Goal: Information Seeking & Learning: Compare options

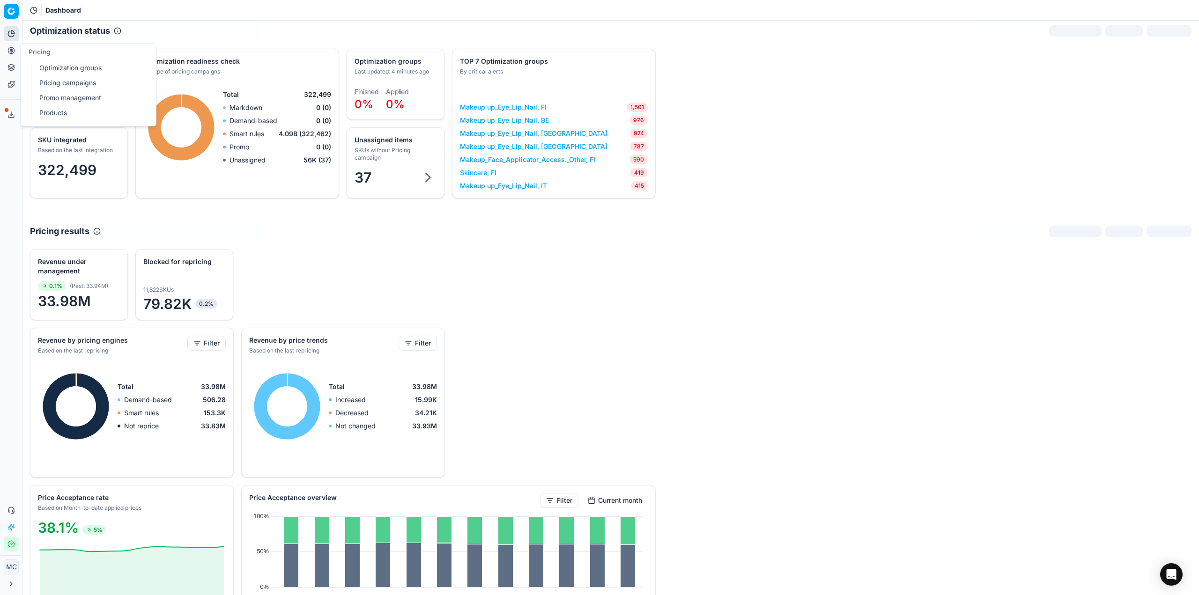
click at [10, 53] on circle at bounding box center [11, 50] width 6 height 6
click at [51, 64] on link "Optimization groups" at bounding box center [90, 67] width 109 height 13
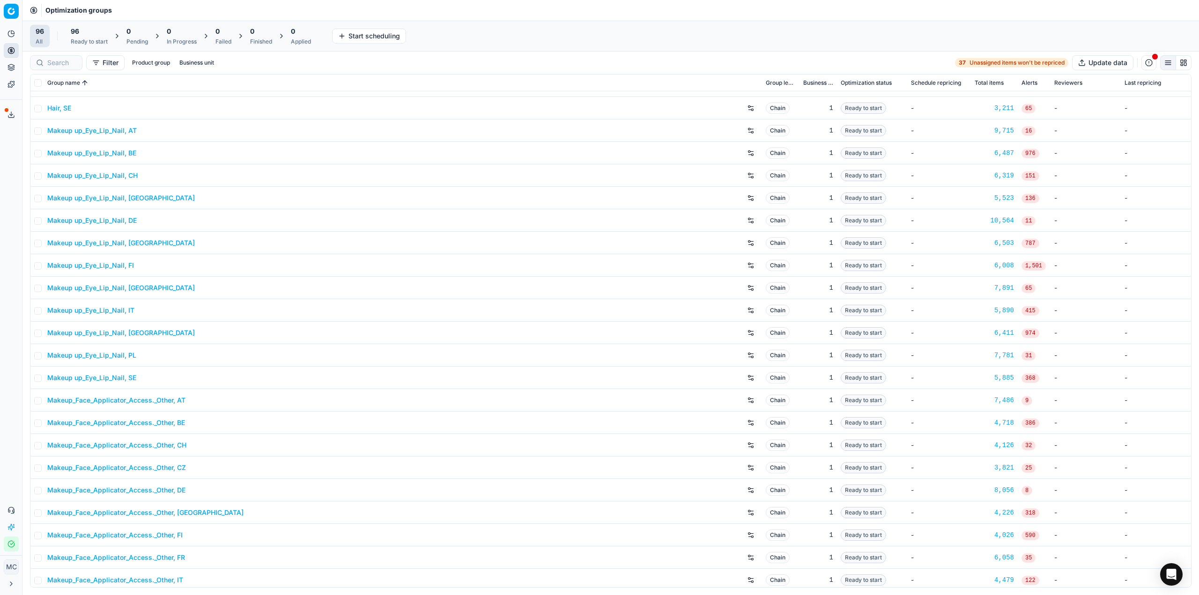
scroll to position [515, 0]
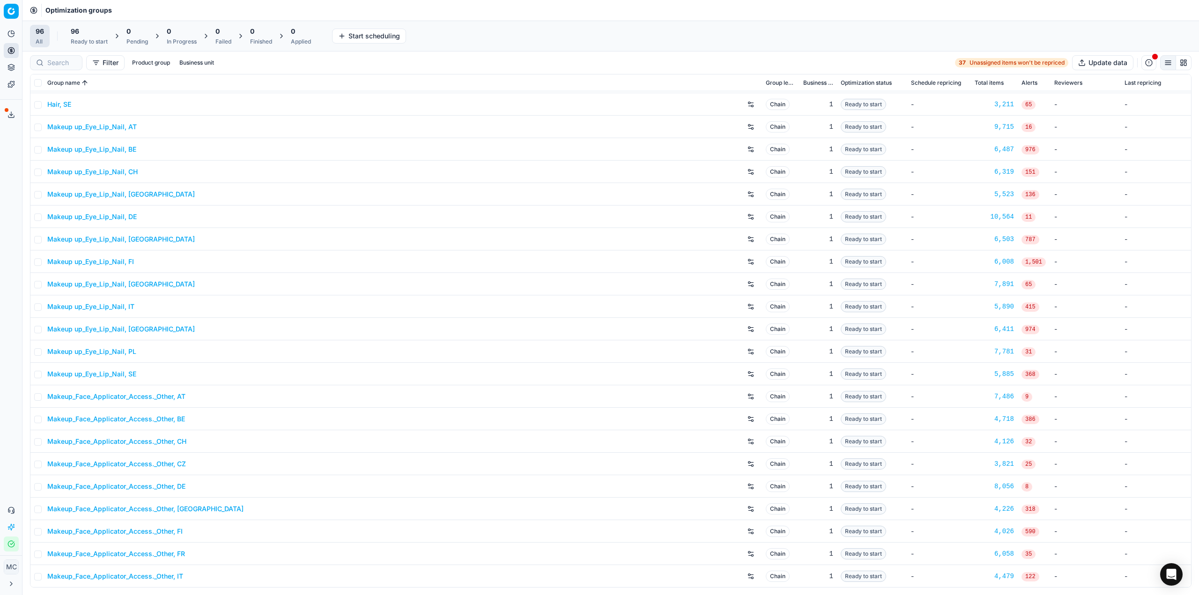
click at [127, 218] on link "Makeup up_Eye_Lip_Nail, DE" at bounding box center [91, 216] width 89 height 9
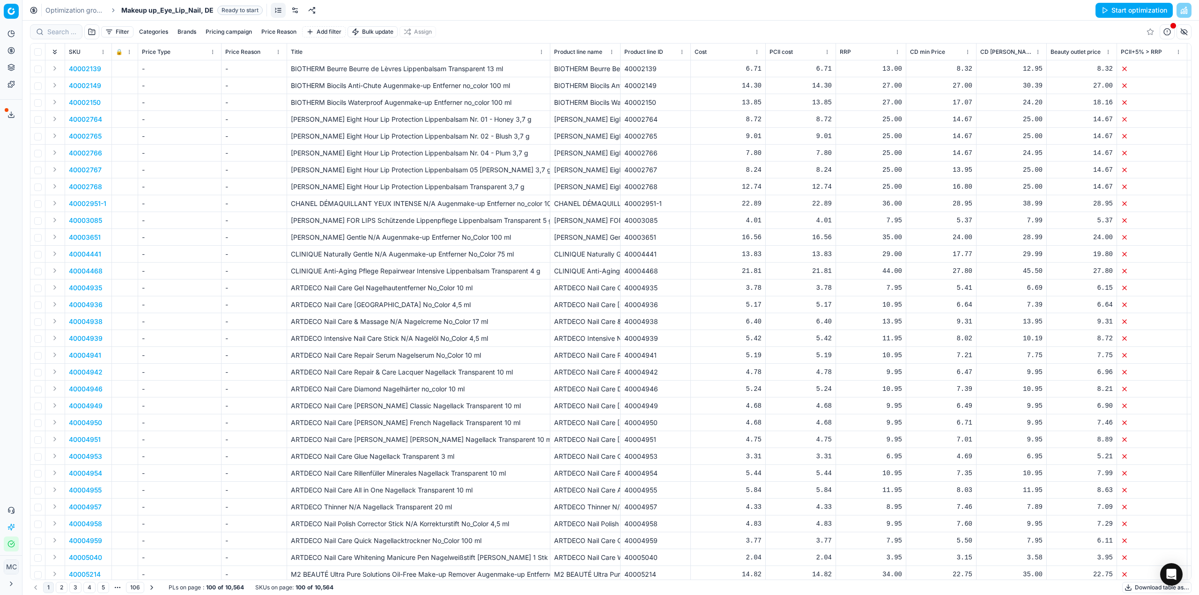
click at [297, 9] on link at bounding box center [294, 10] width 15 height 15
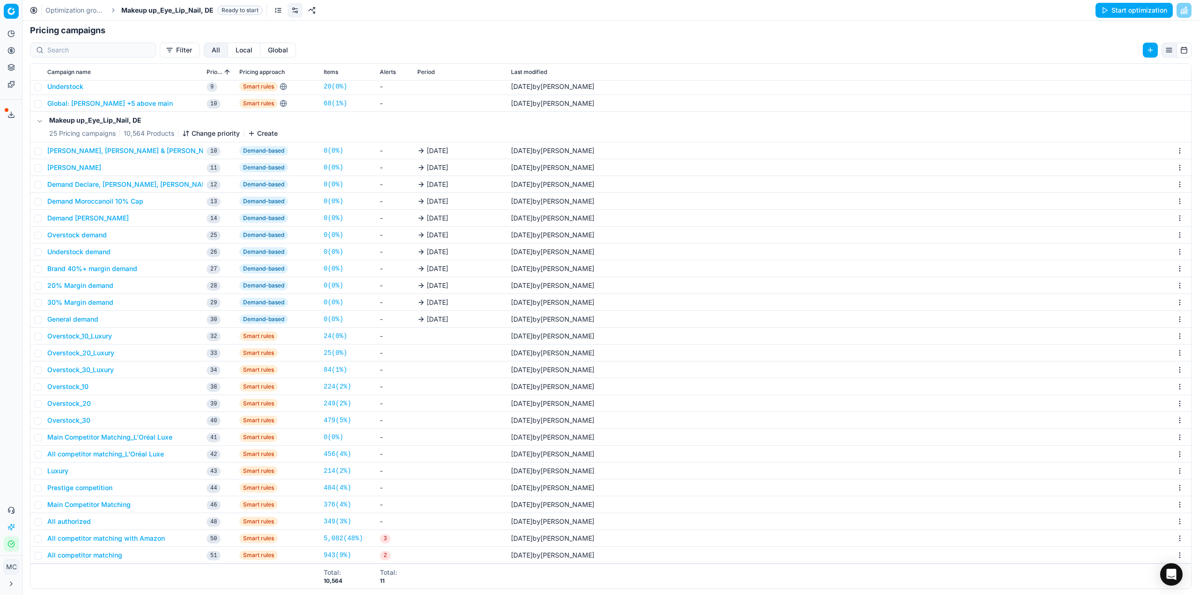
scroll to position [144, 0]
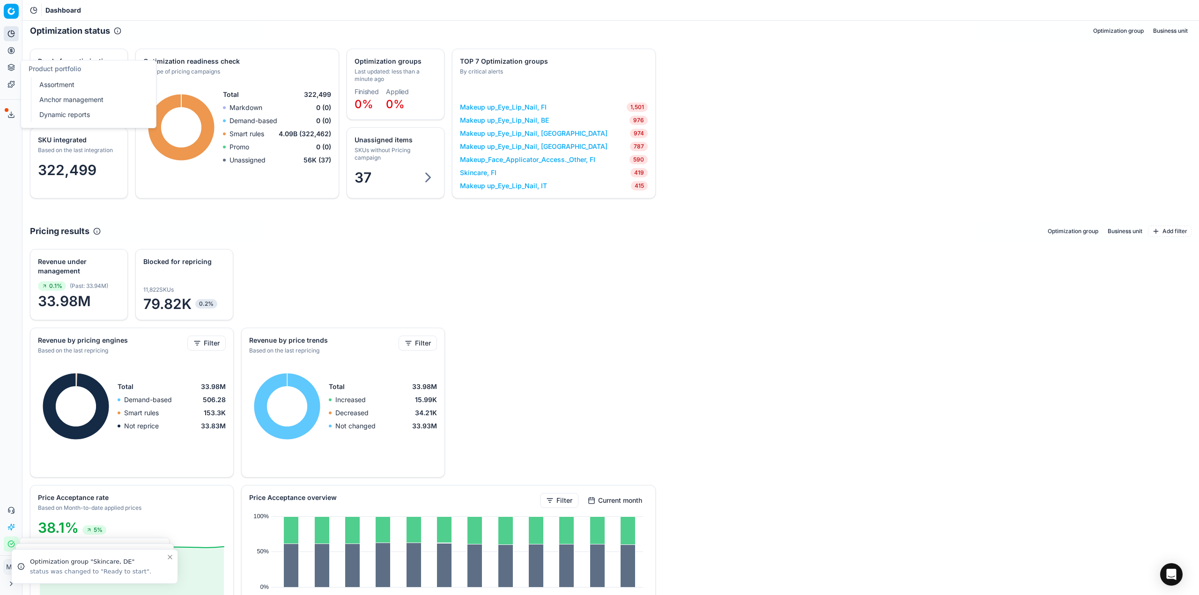
click at [9, 45] on button "Pricing" at bounding box center [11, 50] width 15 height 15
click at [44, 66] on link "Optimization groups" at bounding box center [90, 67] width 109 height 13
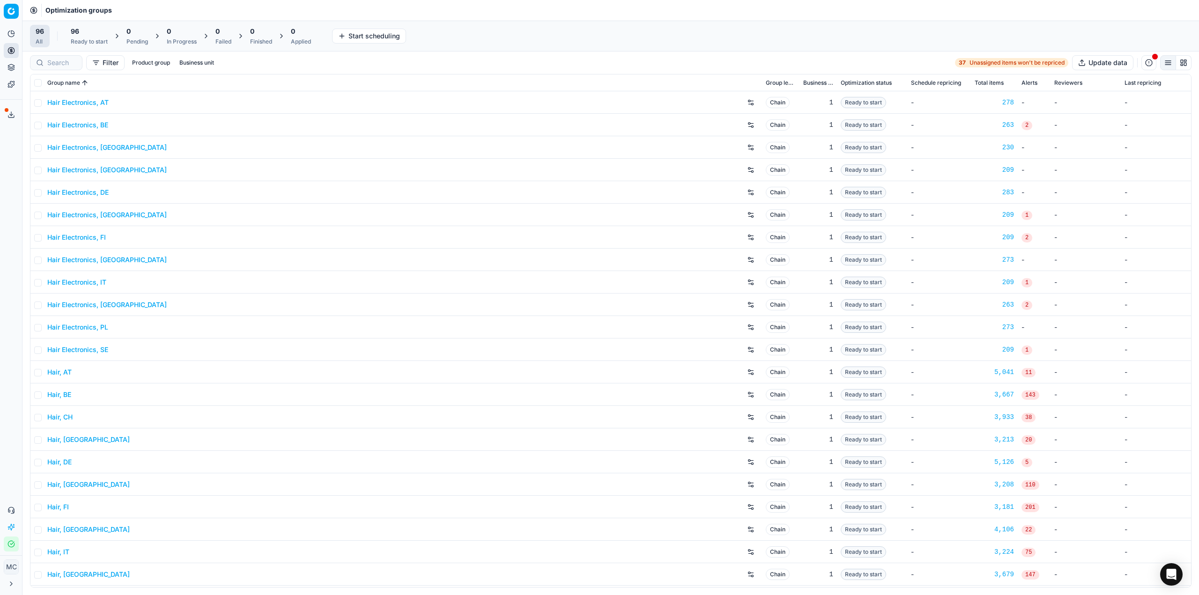
click at [0, 171] on div "Analytics Pricing Product portfolio Templates Export service 18 Contact support…" at bounding box center [11, 288] width 22 height 533
click at [80, 45] on div "96 Ready to start" at bounding box center [89, 36] width 48 height 22
click at [127, 34] on button "Start All" at bounding box center [129, 36] width 37 height 15
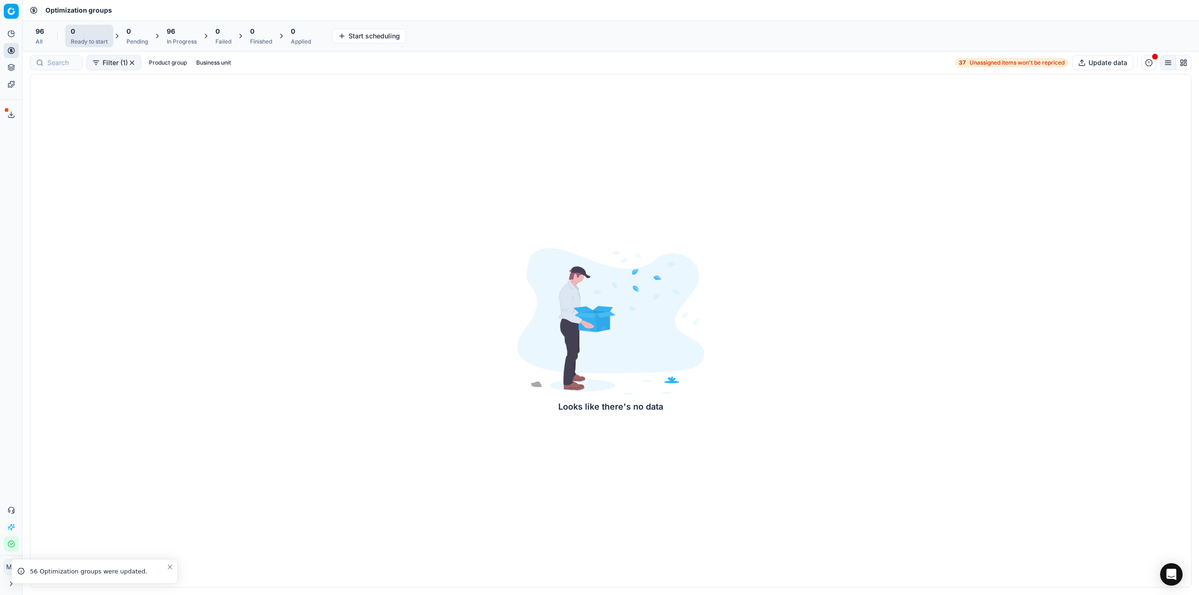
click at [170, 32] on span "96" at bounding box center [171, 31] width 8 height 9
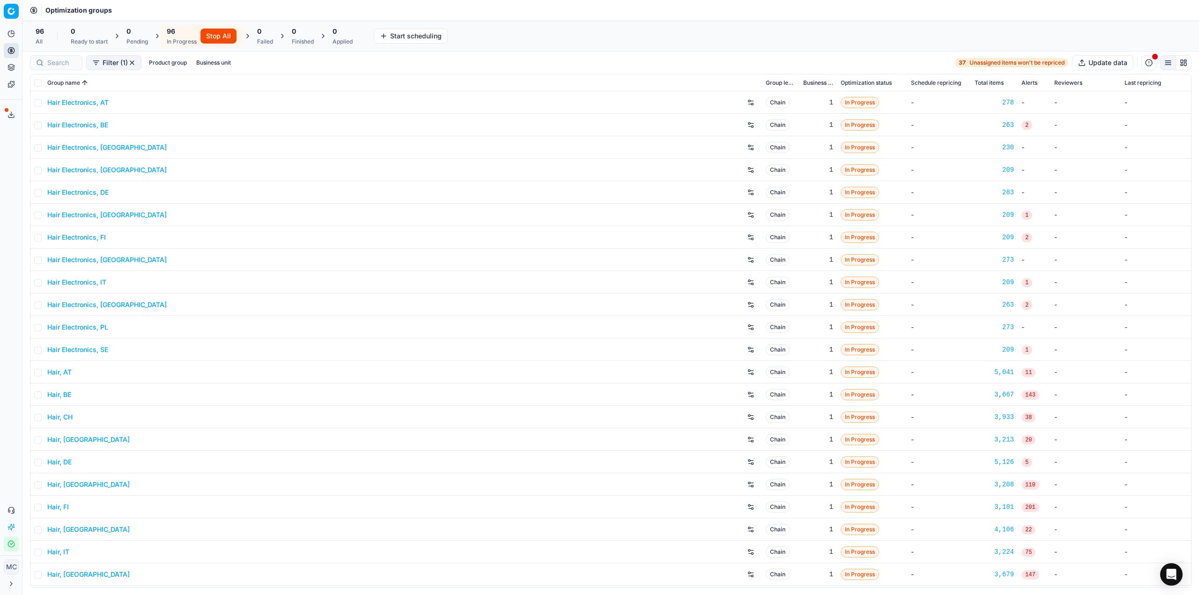
click at [436, 5] on div "Optimization groups" at bounding box center [610, 10] width 1176 height 21
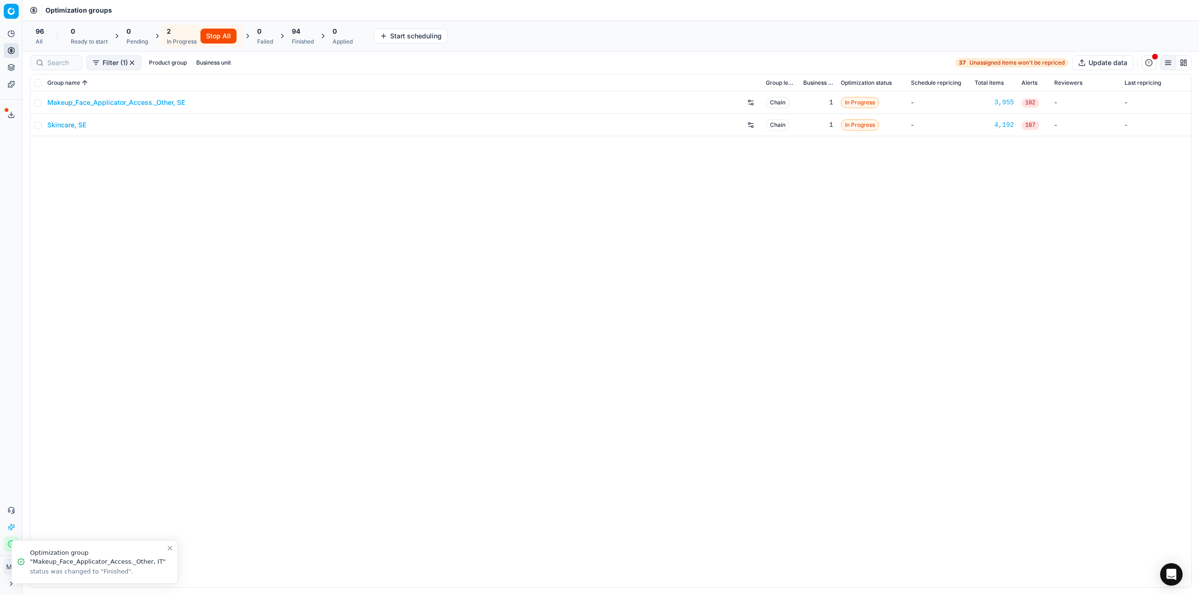
click at [278, 9] on div "Optimization groups" at bounding box center [610, 10] width 1176 height 21
click at [171, 544] on icon "Close toast" at bounding box center [169, 547] width 7 height 7
drag, startPoint x: 294, startPoint y: 372, endPoint x: 291, endPoint y: 365, distance: 7.6
click at [295, 373] on div "Makeup_Face_Applicator_Access._Other, SE Chain 1 In Progress - 3,955 102 - - Sk…" at bounding box center [610, 339] width 1160 height 496
click at [25, 230] on button "Toggle Sidebar" at bounding box center [21, 297] width 7 height 595
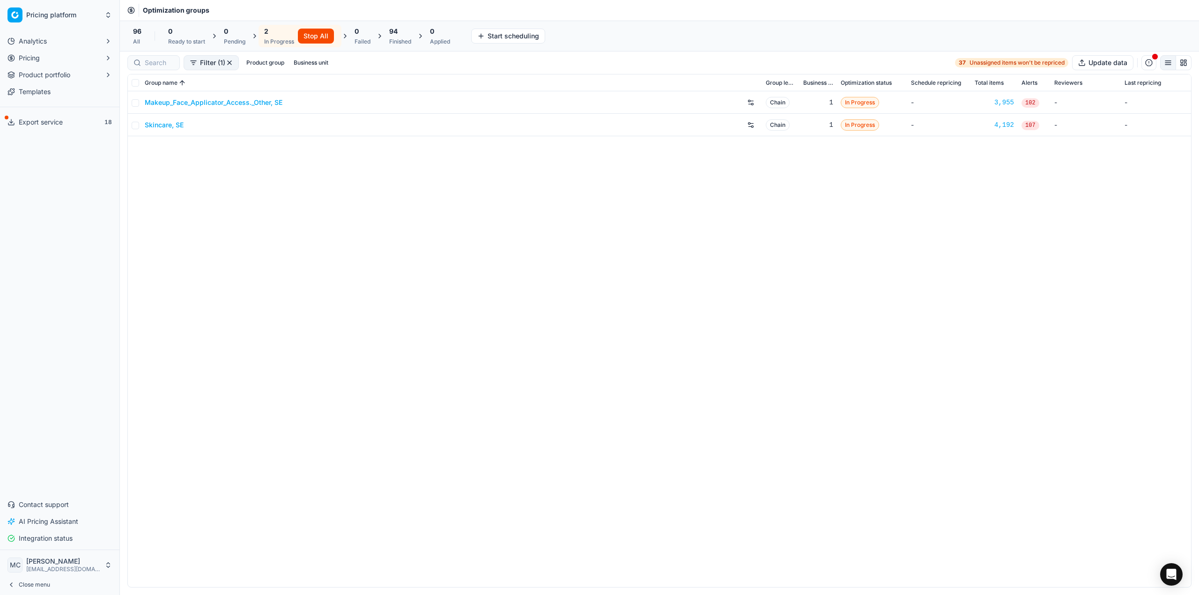
click at [25, 231] on div "Analytics Pricing Product portfolio Templates Export service 18 Contact support…" at bounding box center [59, 290] width 119 height 520
click at [120, 224] on button "Toggle Sidebar" at bounding box center [119, 297] width 7 height 595
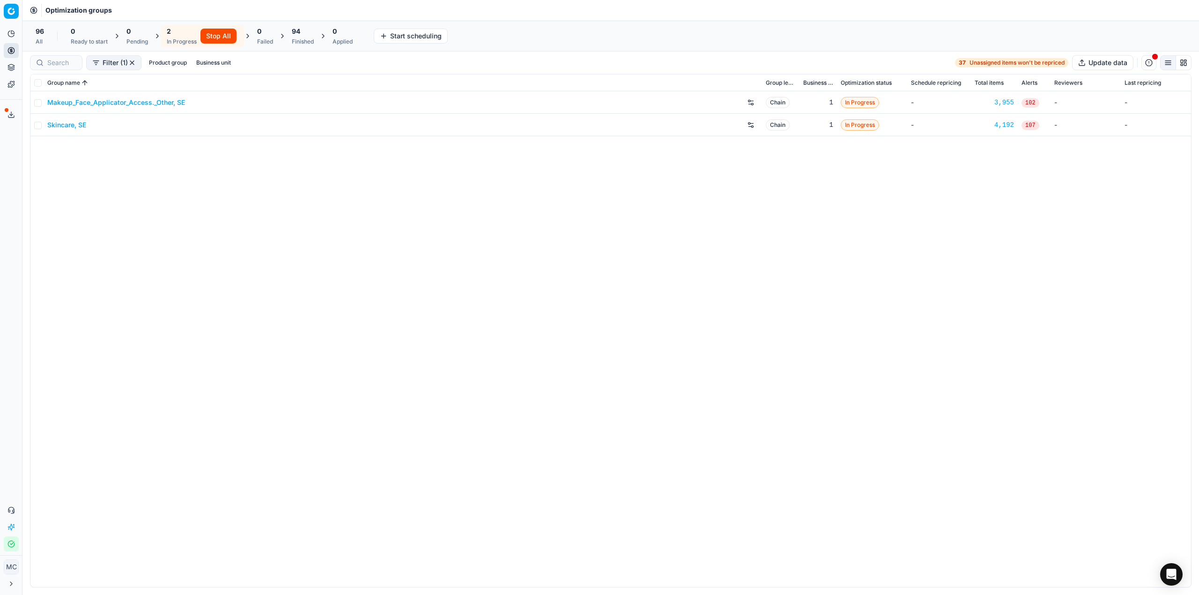
click at [120, 224] on div "Makeup_Face_Applicator_Access._Other, SE Chain 1 In Progress - 3,955 102 - - Sk…" at bounding box center [610, 339] width 1160 height 496
click at [15, 212] on div "Analytics Pricing Product portfolio Templates Export service 18 Contact support…" at bounding box center [11, 288] width 22 height 533
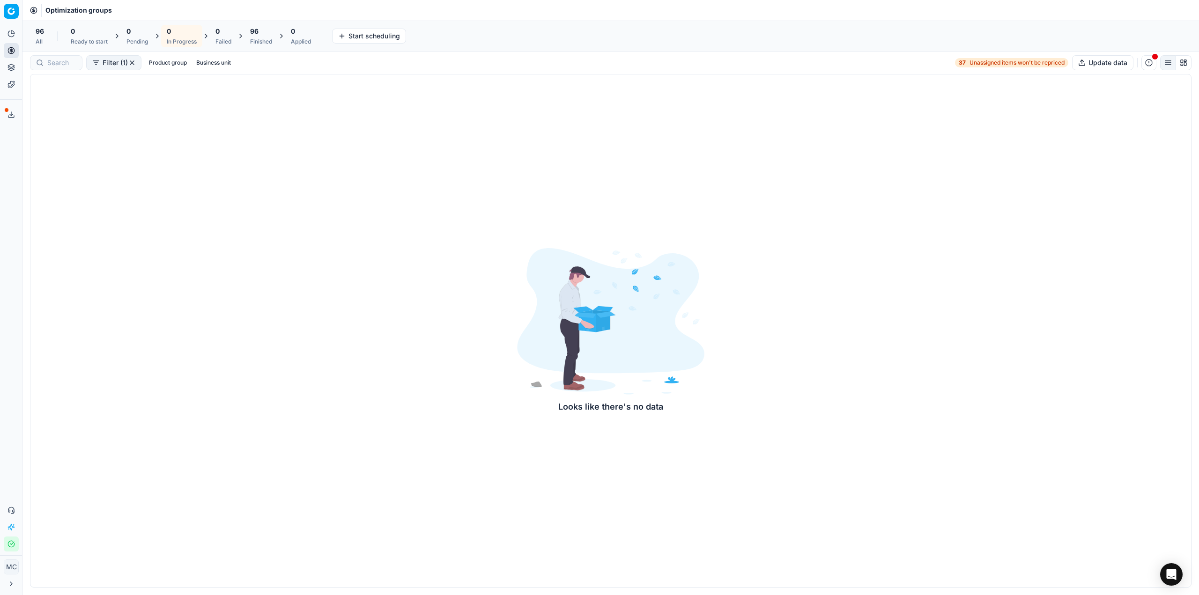
click at [270, 26] on div "96 Finished" at bounding box center [260, 36] width 33 height 22
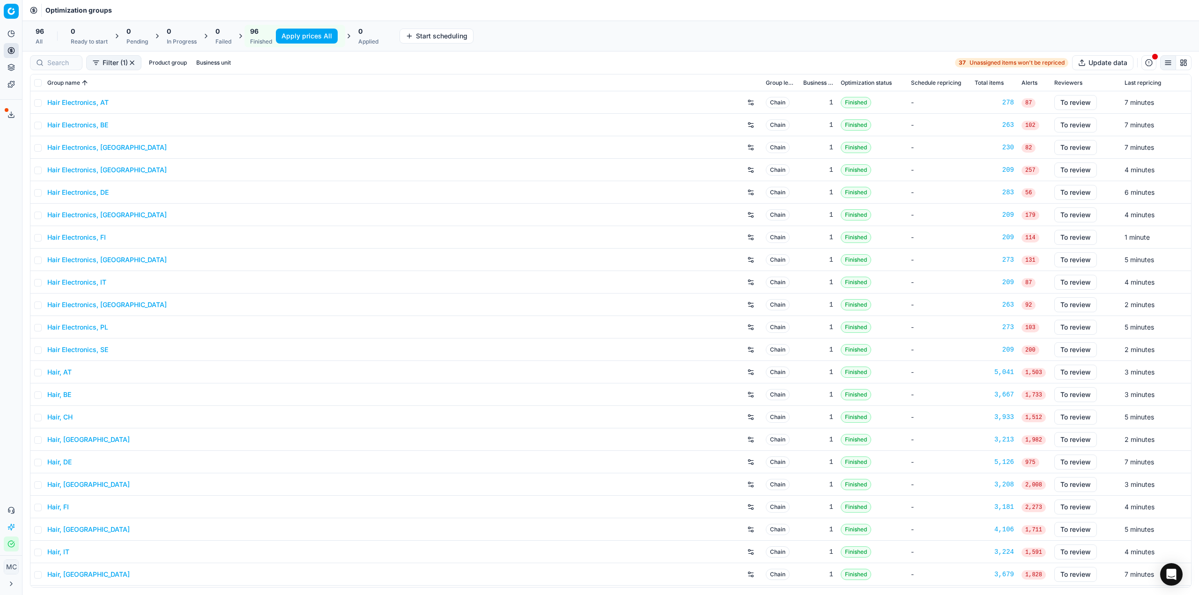
click at [288, 31] on button "Apply prices All" at bounding box center [307, 36] width 62 height 15
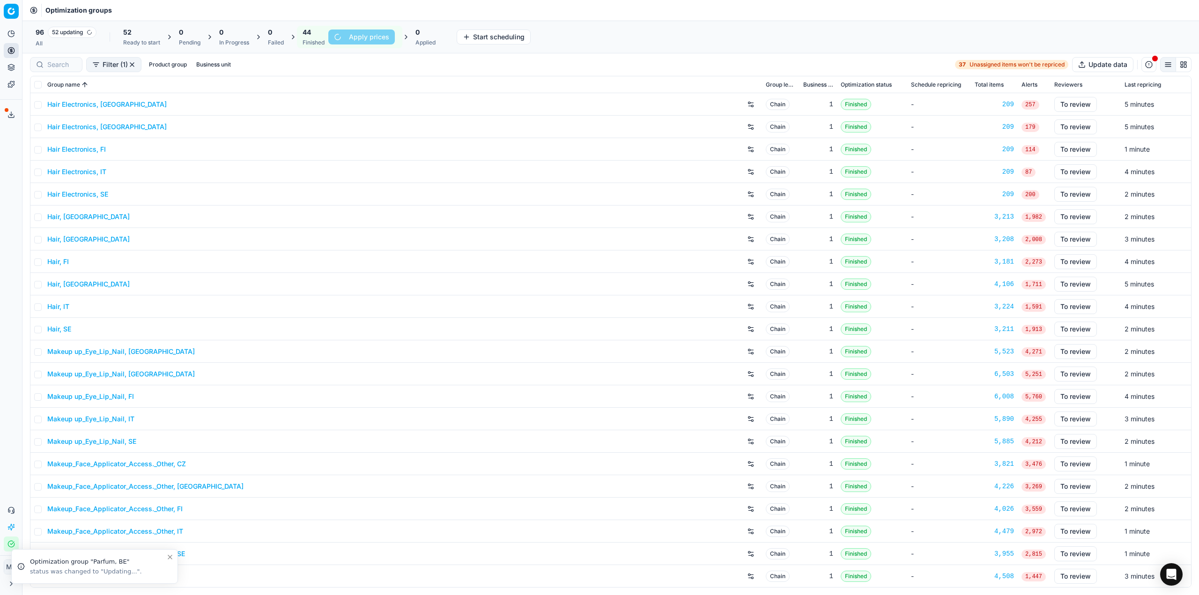
click at [11, 249] on div "Analytics Pricing Product portfolio Templates Export service 18 Contact support…" at bounding box center [11, 288] width 22 height 533
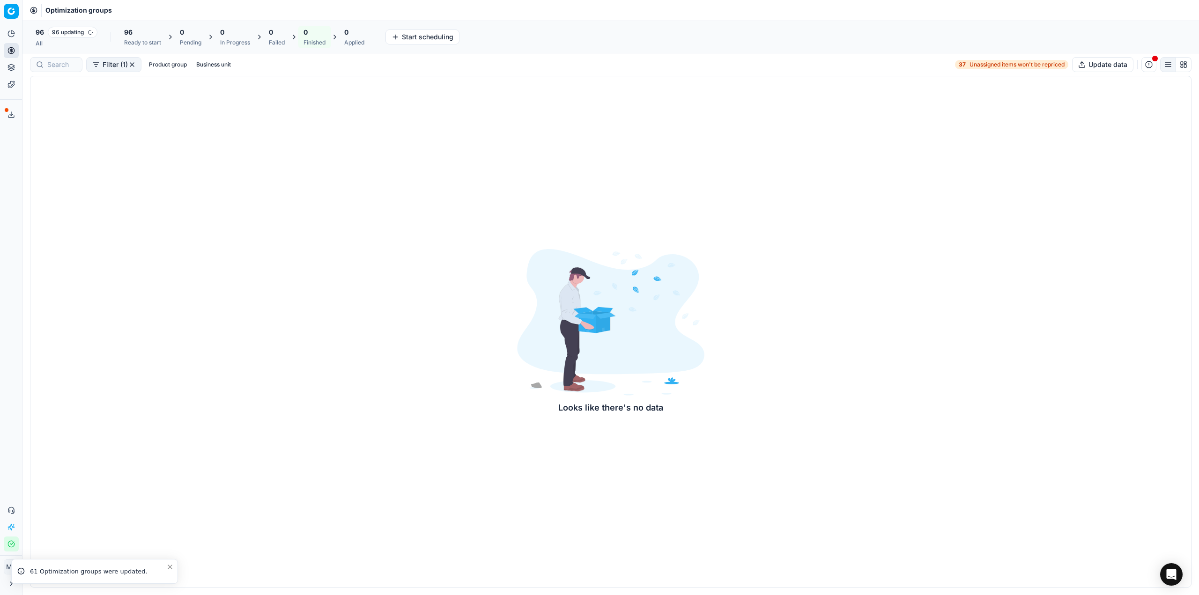
click at [169, 566] on icon "Close toast" at bounding box center [170, 567] width 4 height 4
click at [4, 307] on div "Analytics Pricing Product portfolio Templates Export service 18 Contact support…" at bounding box center [11, 288] width 22 height 533
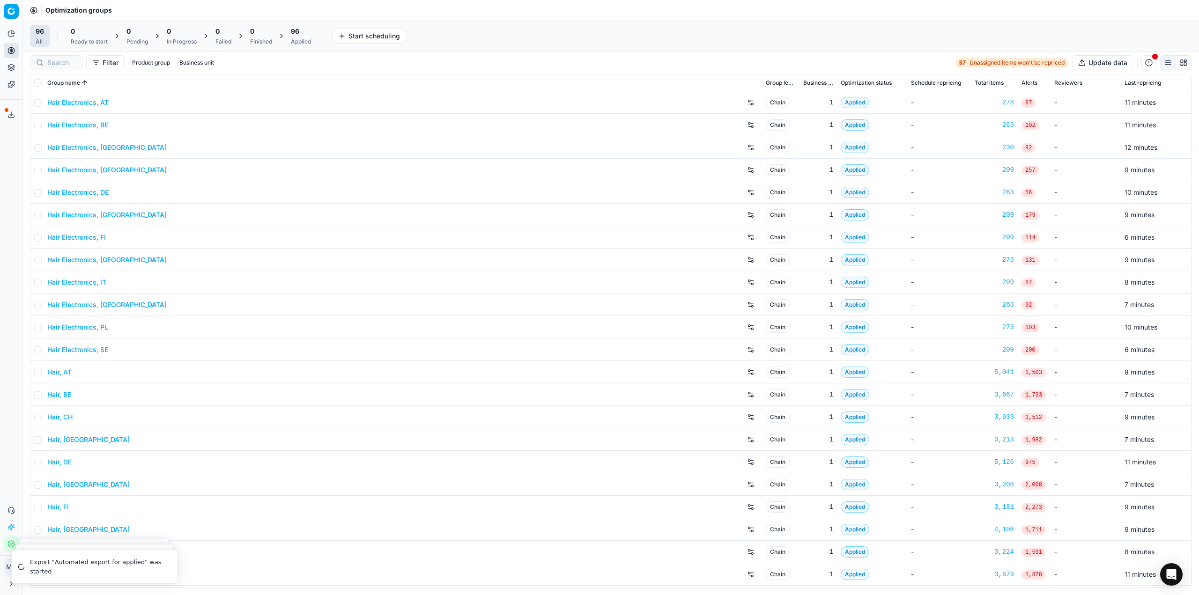
click at [296, 33] on span "96" at bounding box center [295, 31] width 8 height 9
click at [357, 41] on button "Export prices All" at bounding box center [346, 36] width 63 height 15
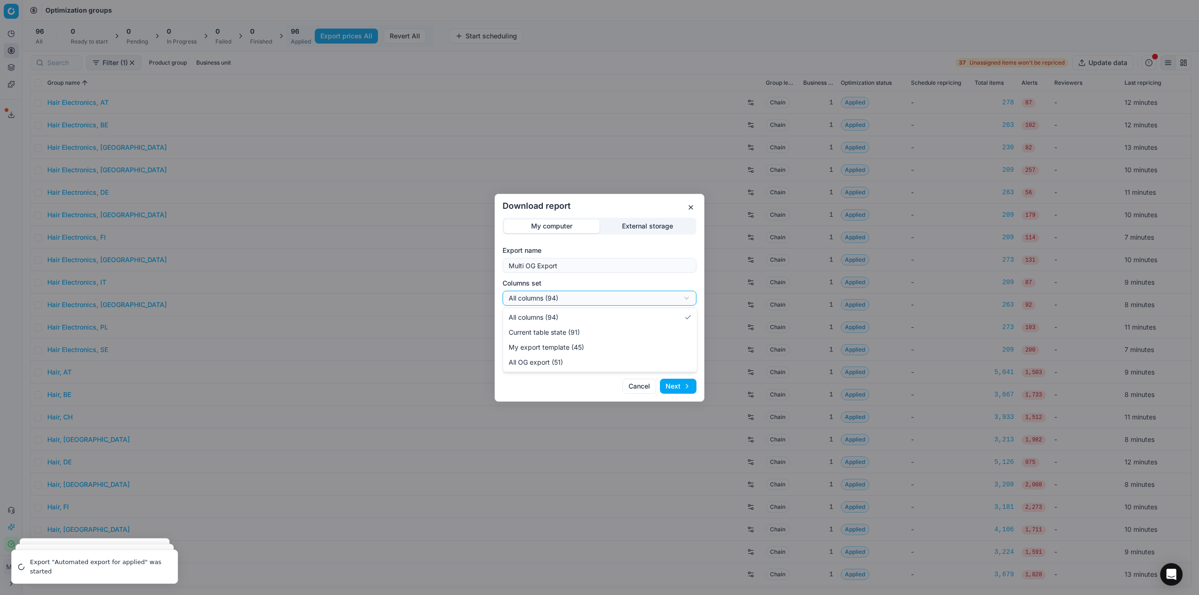
click at [606, 299] on div "Download report My computer External storage Export name Multi OG Export Column…" at bounding box center [599, 297] width 1199 height 595
select select "custom"
click at [595, 333] on div "Download report My computer External storage Export name Multi OG Export Column…" at bounding box center [599, 297] width 1199 height 595
select select "csv"
click at [674, 383] on button "Next" at bounding box center [678, 386] width 37 height 15
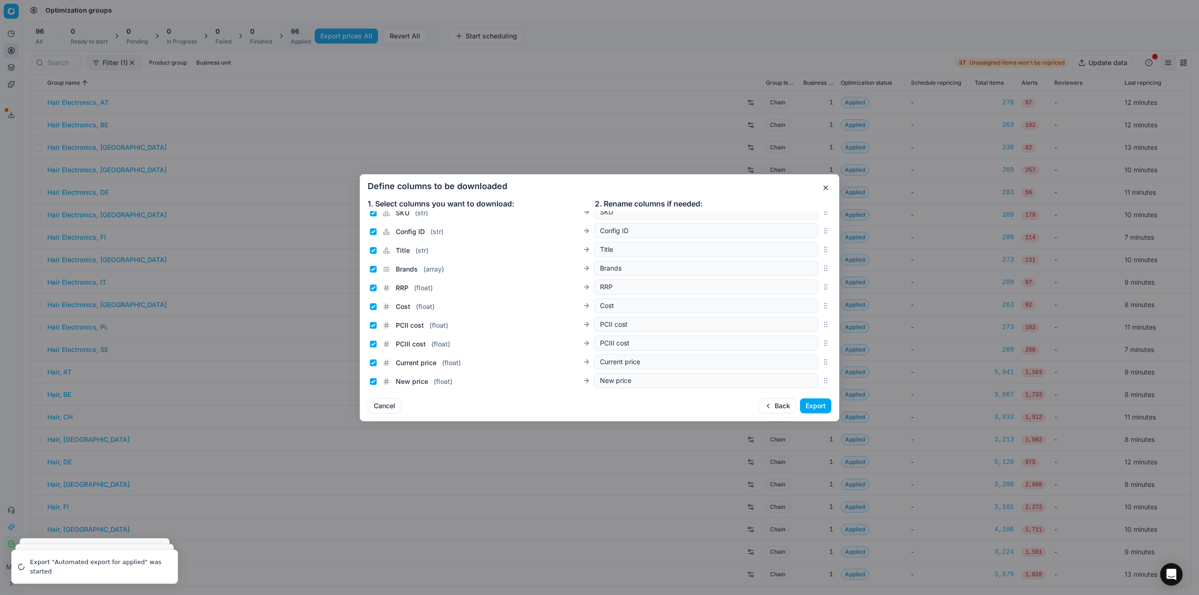
scroll to position [47, 0]
drag, startPoint x: 647, startPoint y: 270, endPoint x: 656, endPoint y: 185, distance: 85.7
click at [656, 185] on h2 "Define columns to be downloaded" at bounding box center [599, 186] width 463 height 8
drag, startPoint x: 820, startPoint y: 299, endPoint x: 820, endPoint y: 323, distance: 23.4
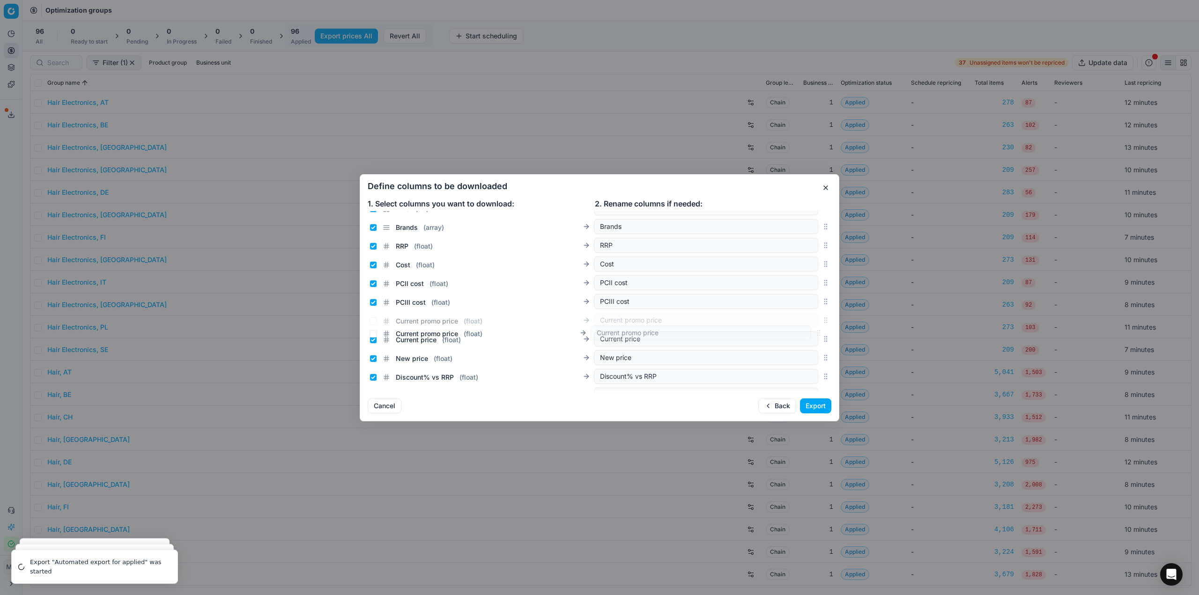
click at [822, 323] on icon "button" at bounding box center [825, 319] width 7 height 7
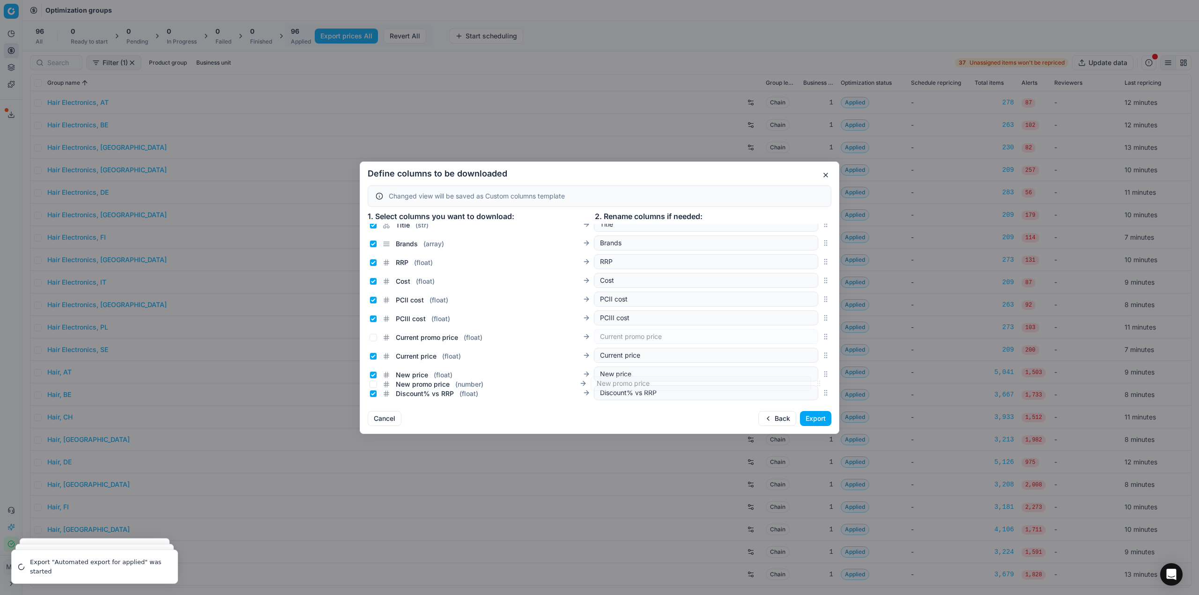
scroll to position [131, 0]
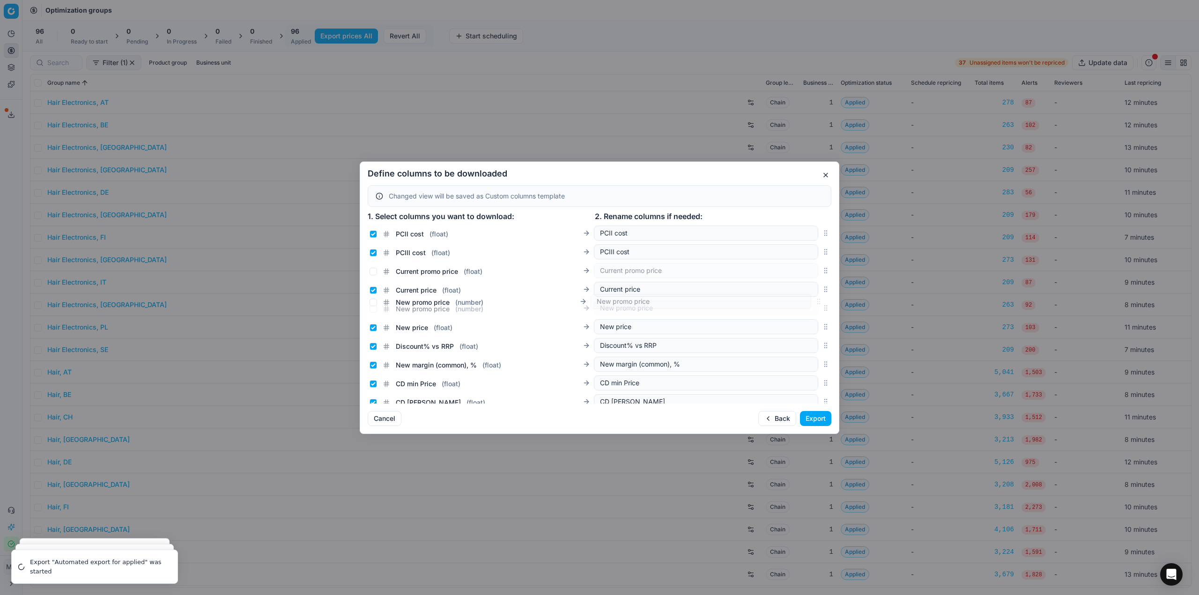
drag, startPoint x: 819, startPoint y: 315, endPoint x: 795, endPoint y: 304, distance: 26.4
click at [795, 304] on div "New promo price ( number ) New promo price" at bounding box center [599, 308] width 463 height 19
click at [372, 269] on input "Current promo price ( float )" at bounding box center [372, 271] width 7 height 7
checkbox input "true"
click at [374, 292] on input "Current price ( float )" at bounding box center [372, 290] width 7 height 7
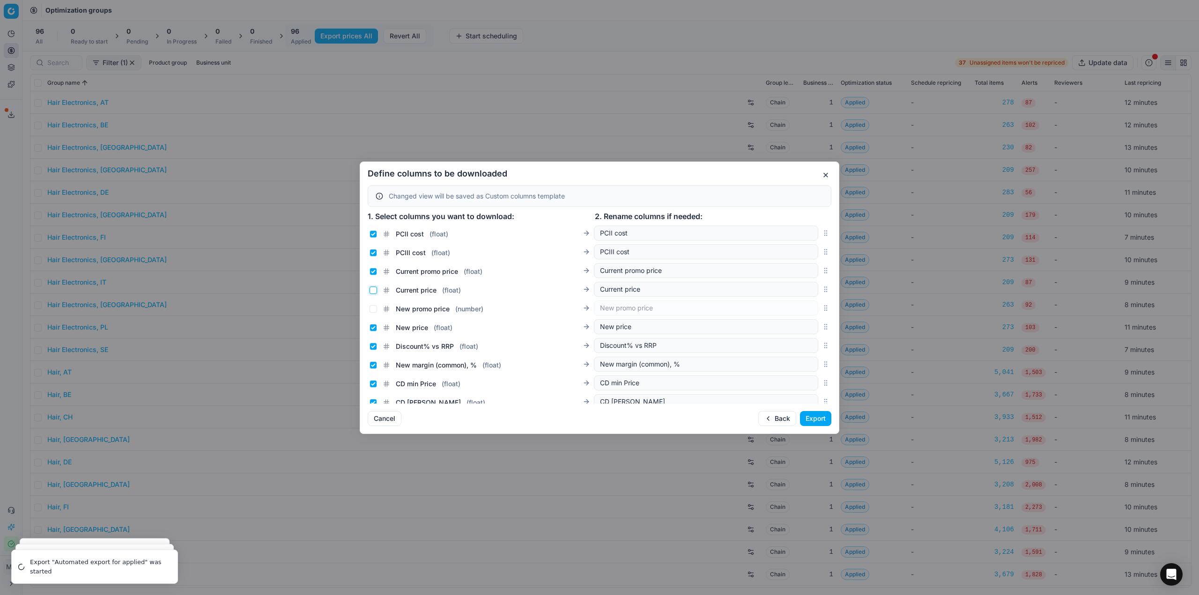
checkbox input "false"
click at [375, 310] on input "New promo price ( number )" at bounding box center [372, 308] width 7 height 7
checkbox input "true"
click at [373, 332] on div "New price ( float )" at bounding box center [410, 327] width 83 height 9
click at [373, 329] on input "New price ( float )" at bounding box center [372, 327] width 7 height 7
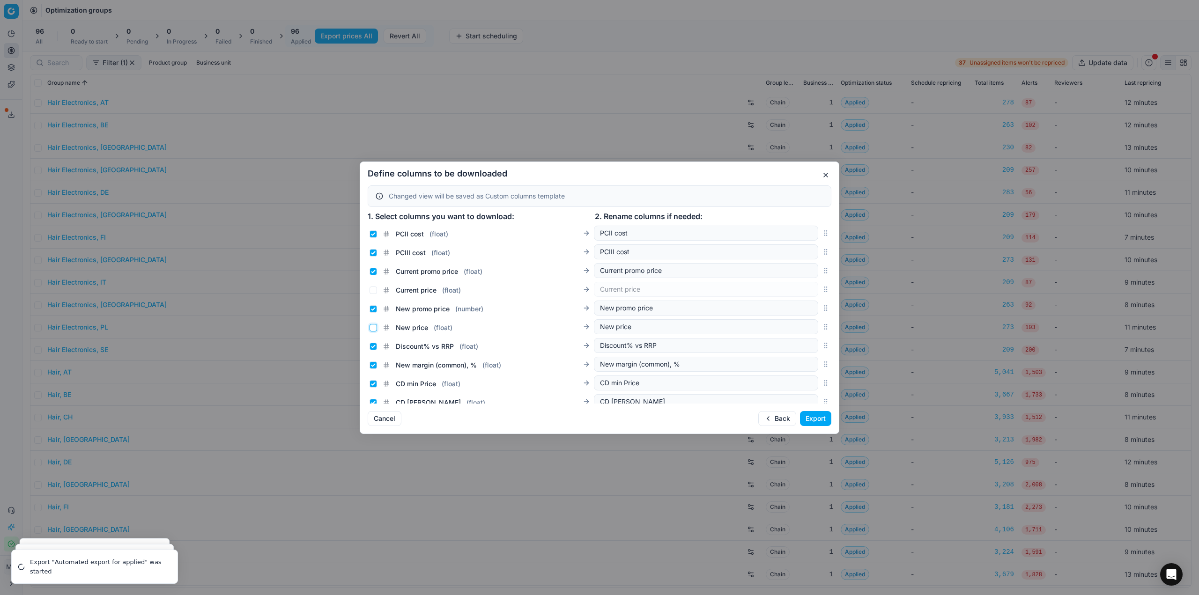
checkbox input "false"
click at [732, 173] on h2 "Define columns to be downloaded" at bounding box center [599, 173] width 463 height 8
click at [817, 415] on button "Export" at bounding box center [815, 418] width 31 height 15
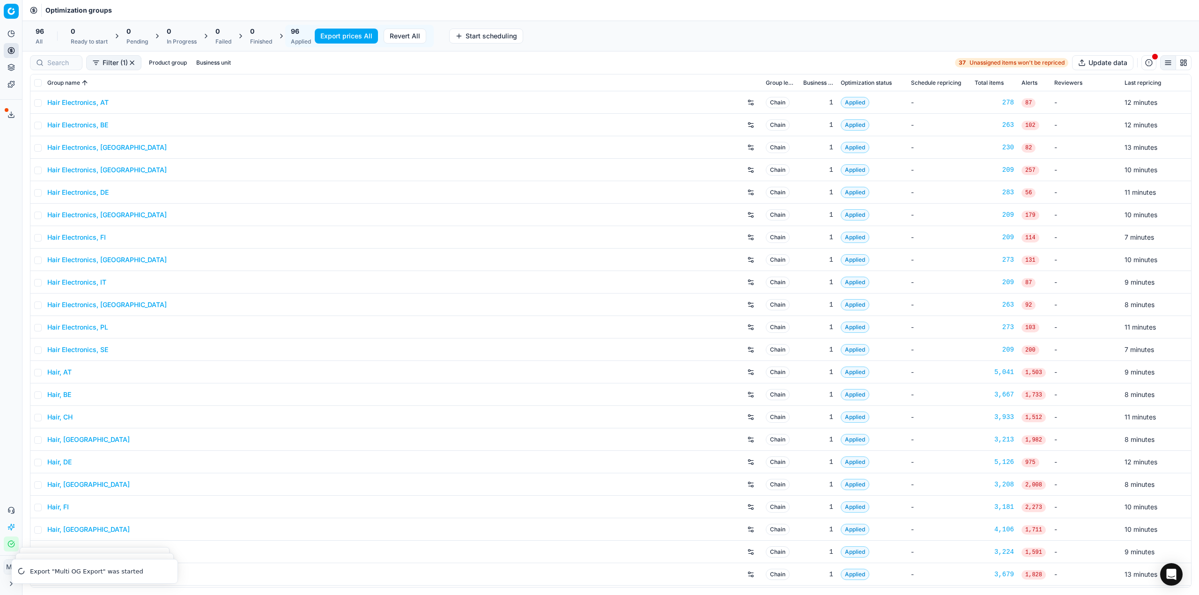
click at [10, 116] on icon at bounding box center [10, 114] width 7 height 7
click at [15, 110] on button "Export service" at bounding box center [11, 114] width 15 height 15
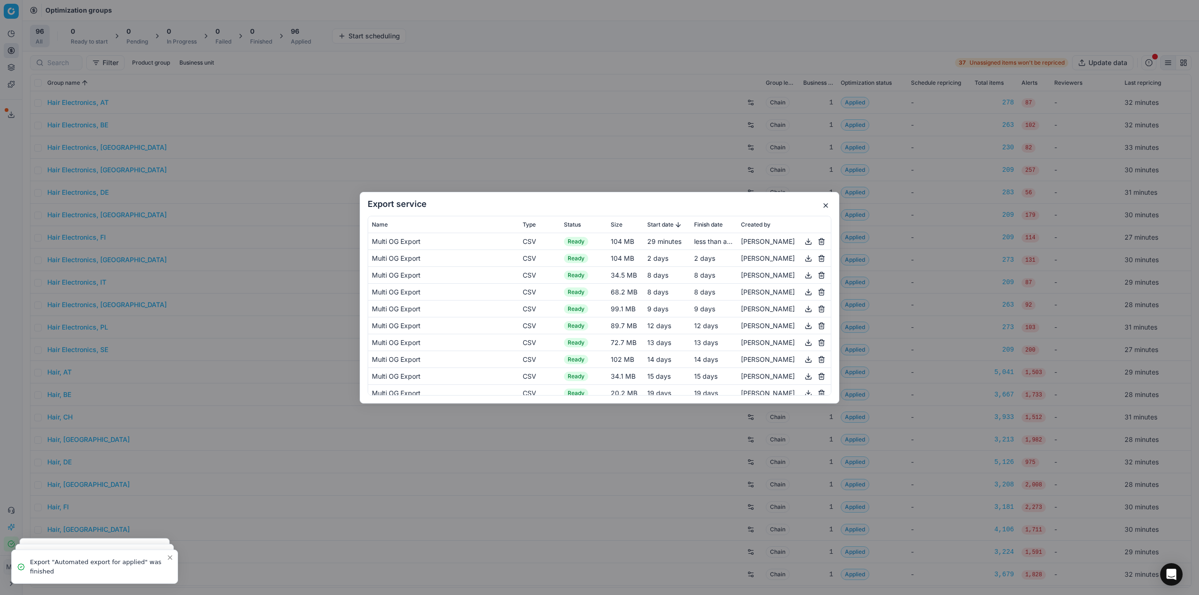
click at [802, 242] on button "button" at bounding box center [807, 240] width 11 height 11
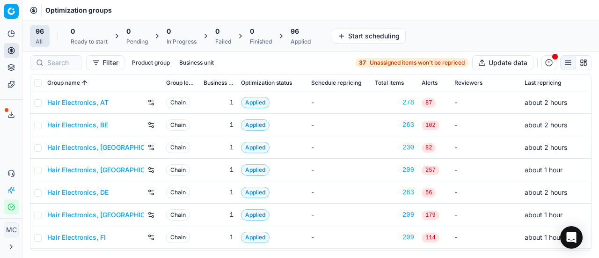
click at [75, 100] on link "Hair Electronics, AT" at bounding box center [77, 102] width 61 height 9
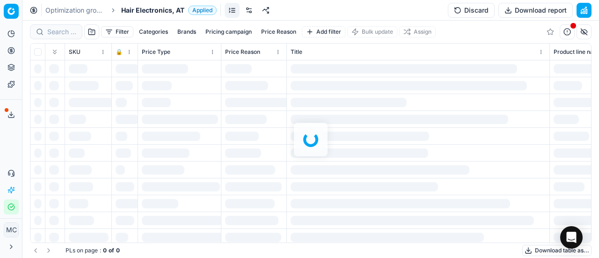
click at [155, 10] on span "Hair Electronics, AT" at bounding box center [152, 10] width 63 height 9
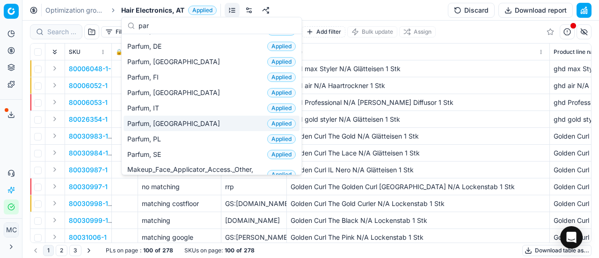
scroll to position [94, 0]
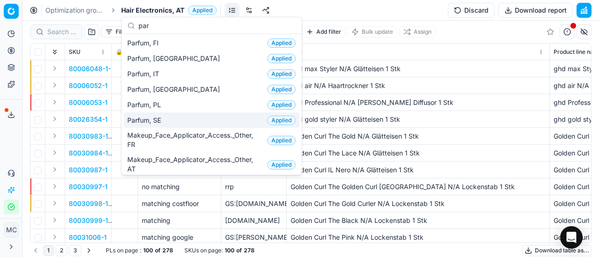
type input "par"
click at [180, 122] on div "Parfum, SE Applied" at bounding box center [212, 119] width 176 height 15
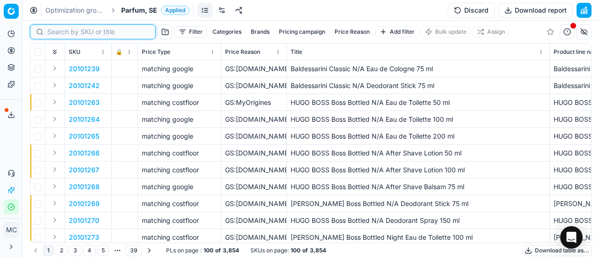
click at [51, 30] on input at bounding box center [98, 31] width 103 height 9
paste input "80057965-100"
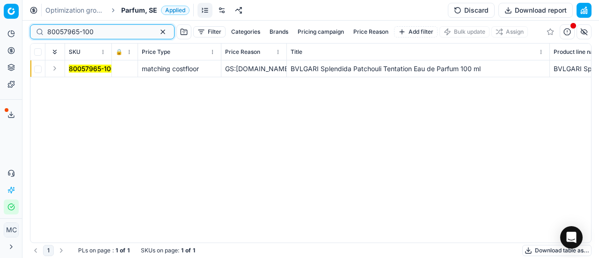
type input "80057965-100"
click at [51, 68] on button "Expand" at bounding box center [54, 68] width 11 height 11
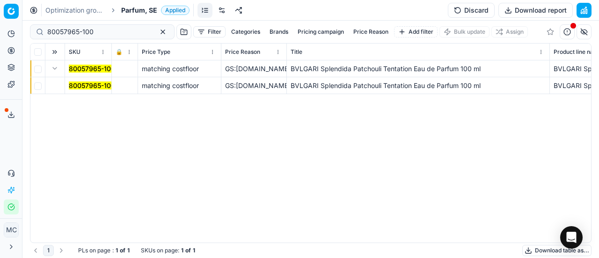
click at [78, 86] on mark "80057965-100" at bounding box center [92, 85] width 46 height 8
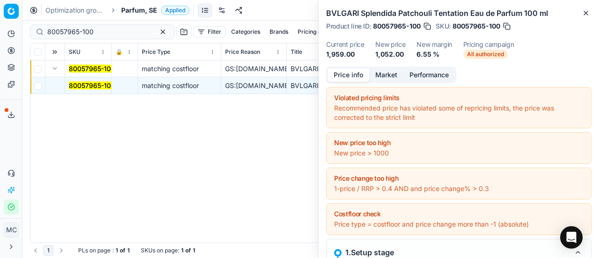
scroll to position [187, 0]
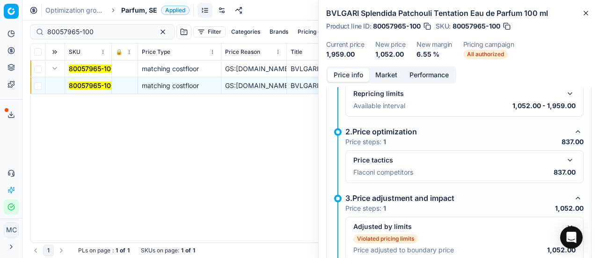
click at [565, 155] on button "button" at bounding box center [570, 159] width 11 height 11
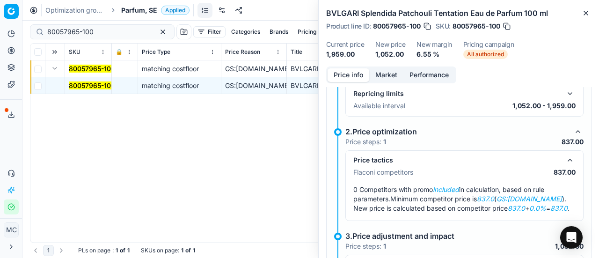
click at [389, 72] on button "Market" at bounding box center [386, 75] width 34 height 14
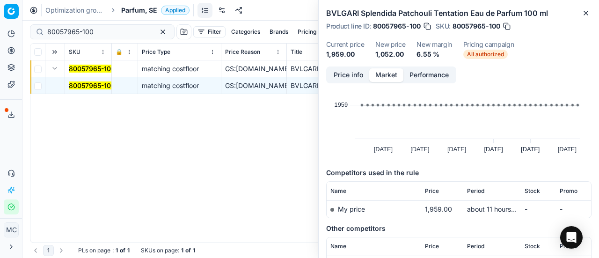
scroll to position [69, 0]
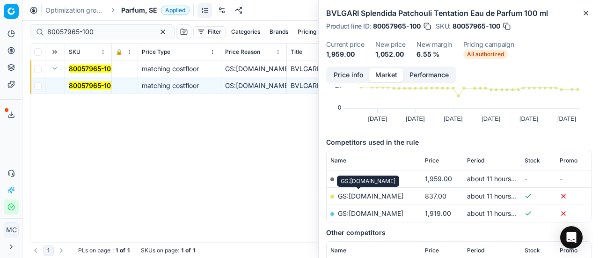
click at [366, 192] on link "GS:[DOMAIN_NAME]" at bounding box center [371, 196] width 66 height 8
click at [125, 9] on span "Parfum, SE" at bounding box center [139, 10] width 36 height 9
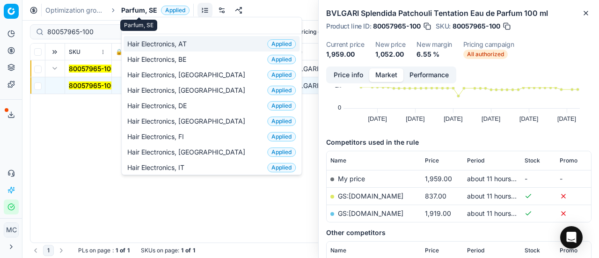
scroll to position [117, 0]
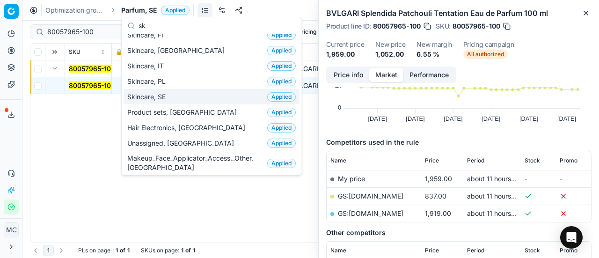
type input "sk"
click at [177, 97] on div "Skincare, SE Applied" at bounding box center [212, 96] width 176 height 15
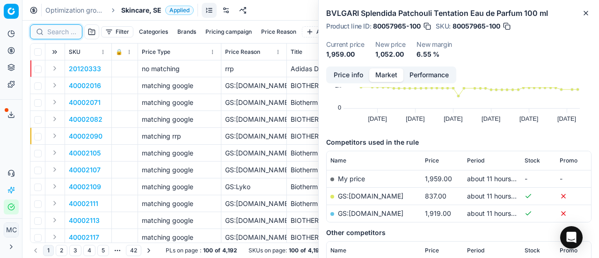
click at [57, 30] on input at bounding box center [61, 31] width 29 height 9
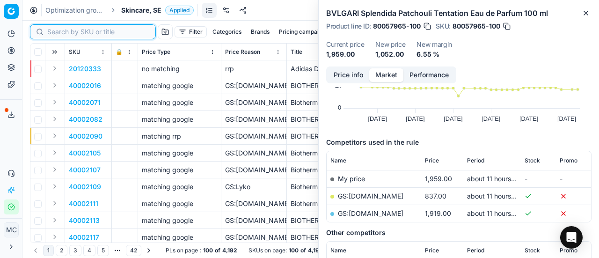
paste input "90008233-0012809"
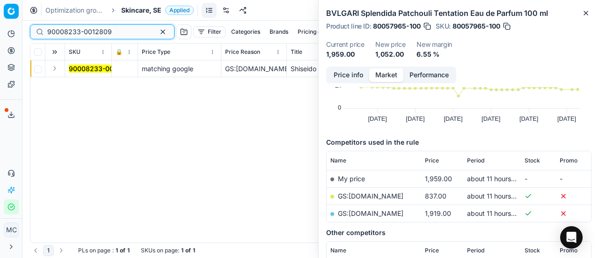
type input "90008233-0012809"
click at [57, 67] on button "Expand" at bounding box center [54, 68] width 11 height 11
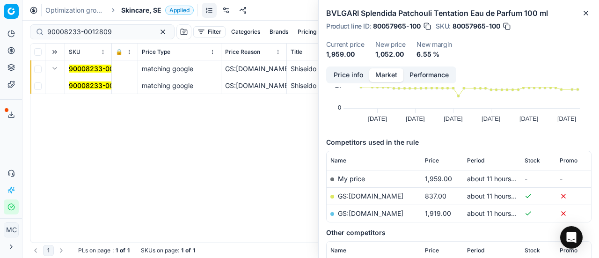
click at [82, 87] on mark "90008233-0012809" at bounding box center [101, 85] width 65 height 8
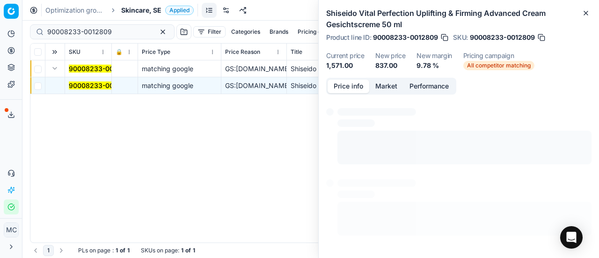
click at [355, 81] on button "Price info" at bounding box center [349, 87] width 42 height 14
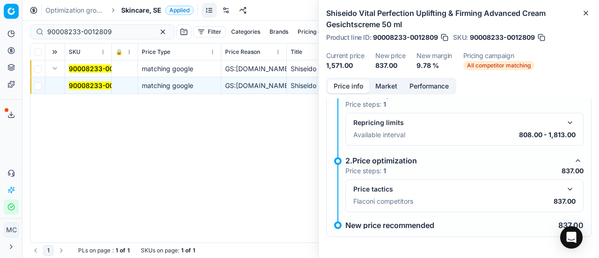
click at [566, 186] on button "button" at bounding box center [570, 189] width 11 height 11
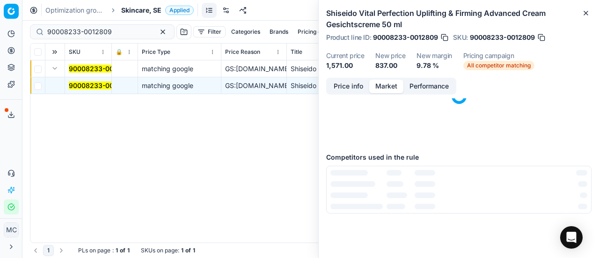
click at [390, 84] on button "Market" at bounding box center [386, 87] width 34 height 14
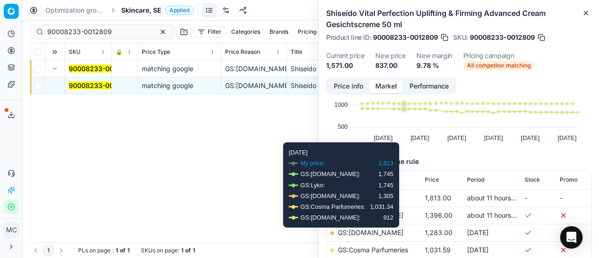
scroll to position [94, 0]
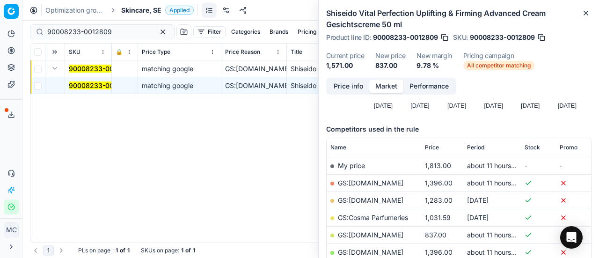
click at [372, 233] on link "GS:[DOMAIN_NAME]" at bounding box center [371, 235] width 66 height 8
click at [130, 11] on span "Skincare, SE" at bounding box center [141, 10] width 40 height 9
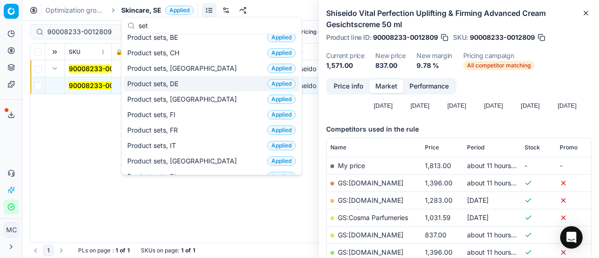
scroll to position [0, 0]
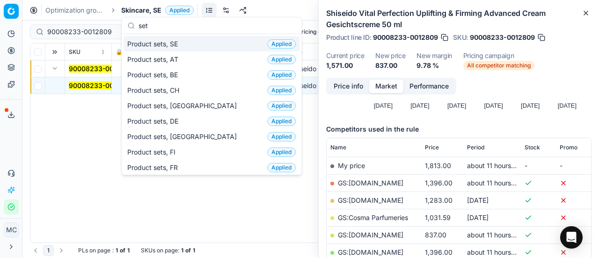
type input "set"
click at [182, 44] on div "Product sets, SE Applied" at bounding box center [212, 43] width 176 height 15
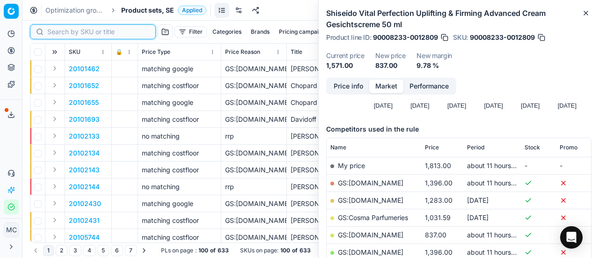
click at [59, 28] on input at bounding box center [98, 31] width 103 height 9
paste input "90006390-0009727"
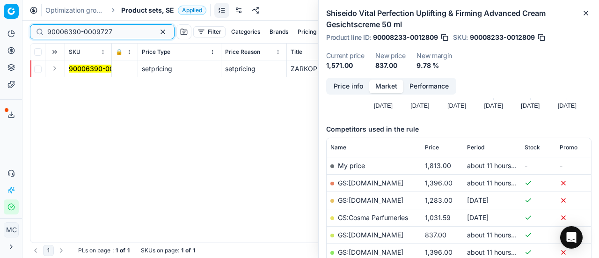
type input "90006390-0009727"
click at [57, 68] on button "Expand" at bounding box center [54, 68] width 11 height 11
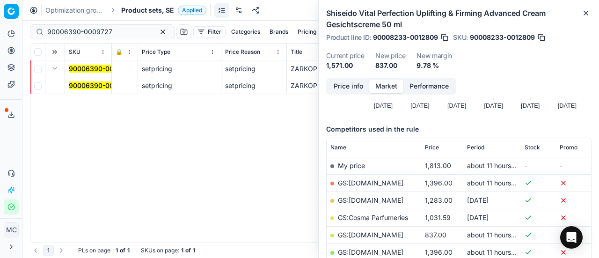
click at [84, 83] on mark "90006390-0009727" at bounding box center [101, 85] width 65 height 8
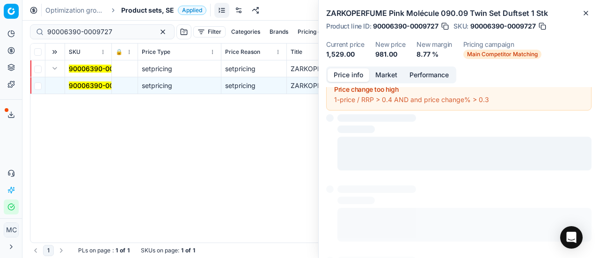
click at [346, 73] on button "Price info" at bounding box center [349, 75] width 42 height 14
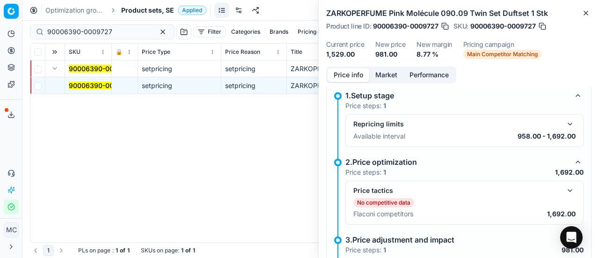
scroll to position [100, 0]
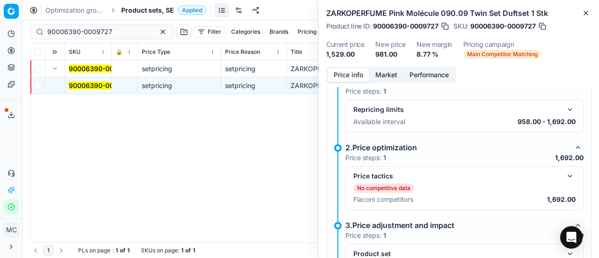
click at [565, 174] on button "button" at bounding box center [570, 175] width 11 height 11
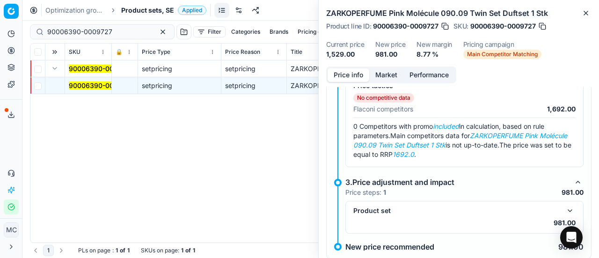
scroll to position [194, 0]
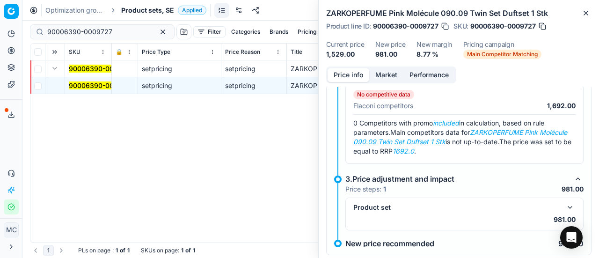
click at [567, 205] on button "button" at bounding box center [570, 207] width 11 height 11
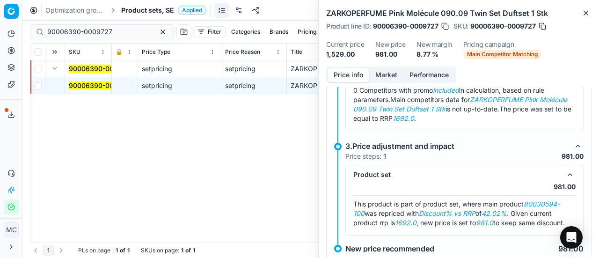
scroll to position [258, 0]
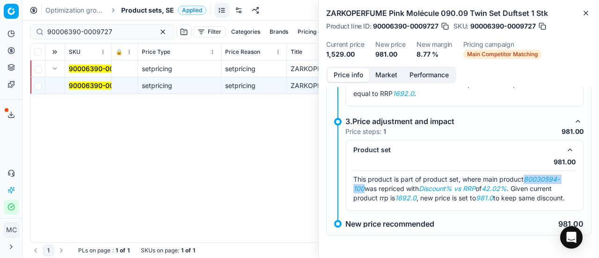
drag, startPoint x: 528, startPoint y: 171, endPoint x: 364, endPoint y: 177, distance: 163.5
click at [364, 177] on span "This product is part of product set, where main product 80030594-100 was repric…" at bounding box center [459, 188] width 212 height 27
click at [157, 33] on button "button" at bounding box center [162, 31] width 11 height 11
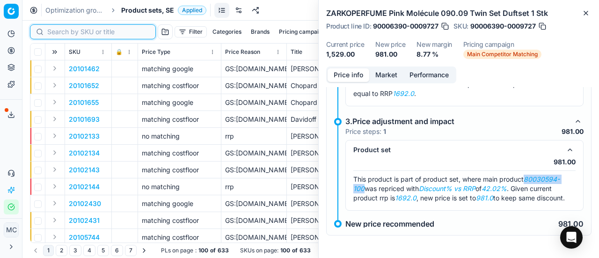
click at [61, 30] on input at bounding box center [98, 31] width 103 height 9
paste input "80030594-100"
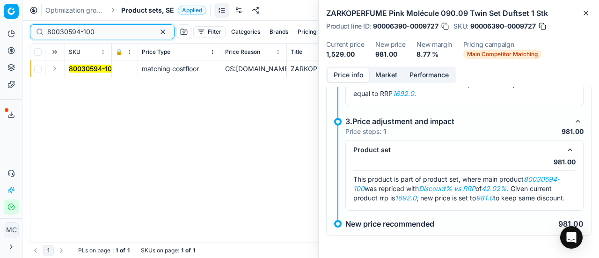
type input "80030594-100"
click at [57, 72] on button "Expand" at bounding box center [54, 68] width 11 height 11
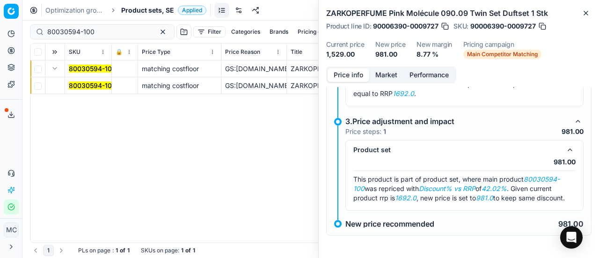
click at [86, 88] on mark "80030594-100" at bounding box center [92, 85] width 47 height 8
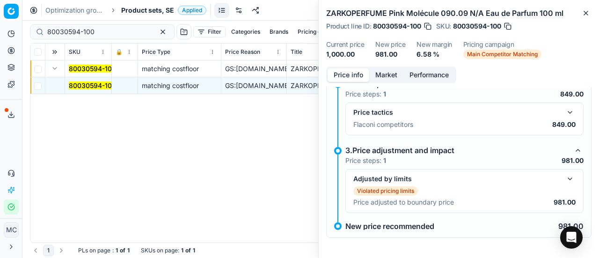
click at [566, 111] on button "button" at bounding box center [570, 112] width 11 height 11
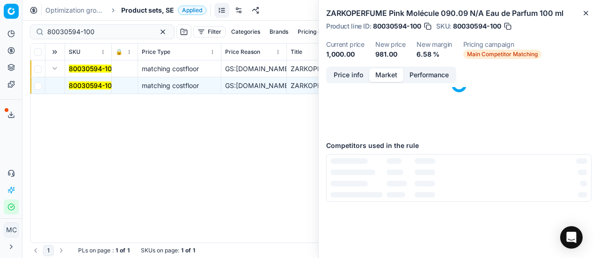
click at [382, 74] on button "Market" at bounding box center [386, 75] width 34 height 14
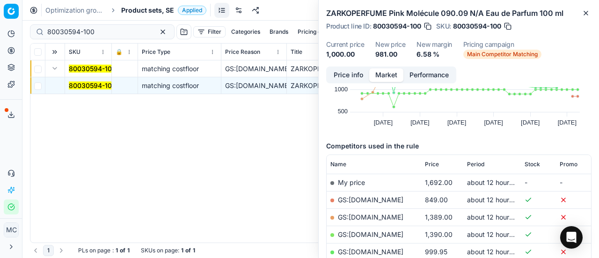
scroll to position [94, 0]
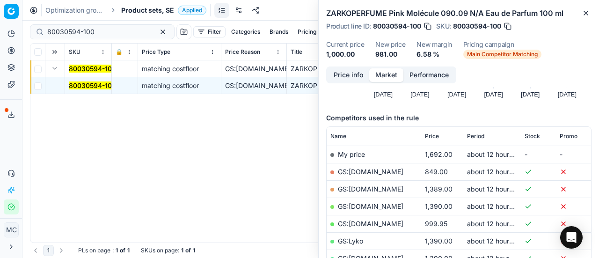
click at [375, 175] on link "GS:[DOMAIN_NAME]" at bounding box center [371, 172] width 66 height 8
click at [143, 4] on div "Optimization groups Product sets, SE Applied Discard Download report" at bounding box center [310, 10] width 577 height 21
click at [144, 8] on span "Product sets, SE" at bounding box center [147, 10] width 53 height 9
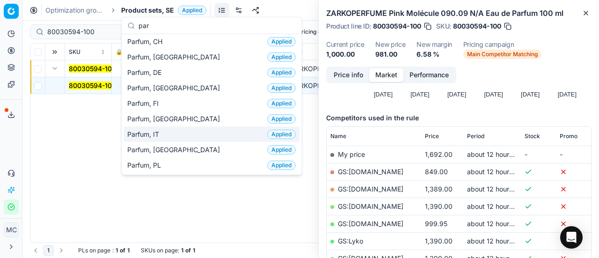
scroll to position [47, 0]
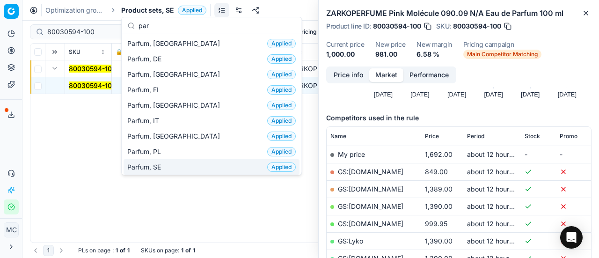
type input "par"
click at [184, 164] on div "Parfum, SE Applied" at bounding box center [212, 166] width 176 height 15
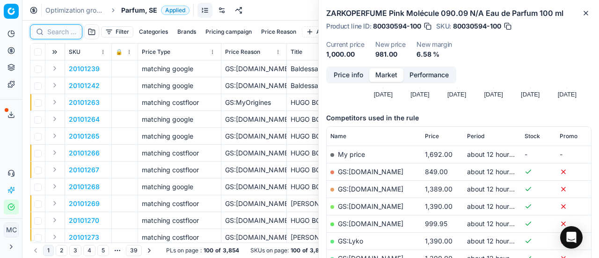
click at [61, 30] on input at bounding box center [61, 31] width 29 height 9
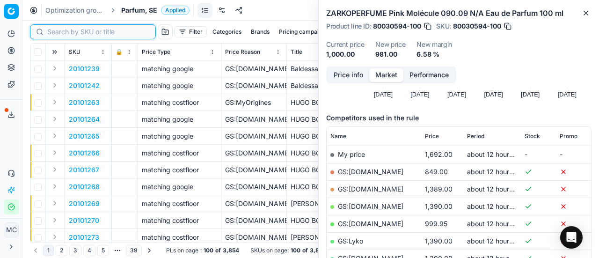
paste input "80009947-75"
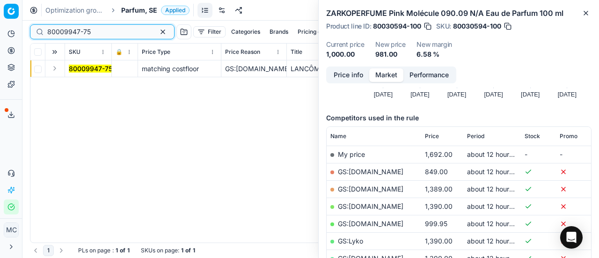
type input "80009947-75"
click at [53, 68] on button "Expand" at bounding box center [54, 68] width 11 height 11
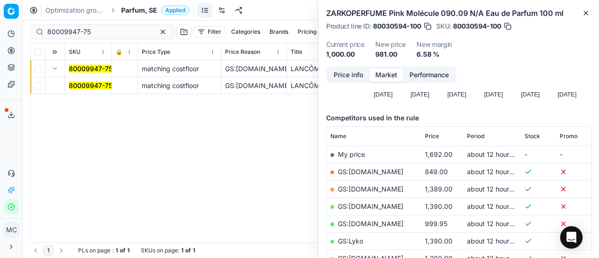
click at [85, 85] on mark "80009947-75" at bounding box center [91, 85] width 44 height 8
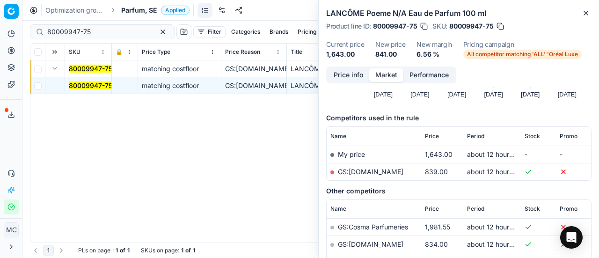
click at [344, 71] on button "Price info" at bounding box center [349, 75] width 42 height 14
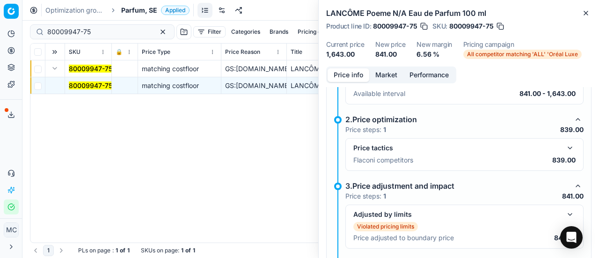
click at [565, 146] on button "button" at bounding box center [570, 147] width 11 height 11
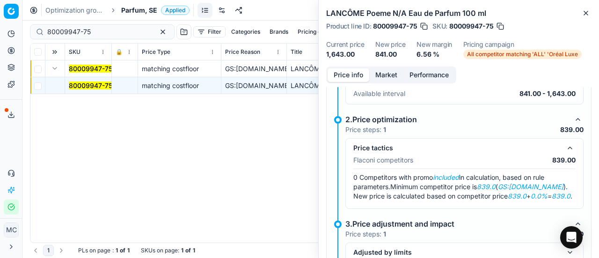
click at [392, 76] on button "Market" at bounding box center [386, 75] width 34 height 14
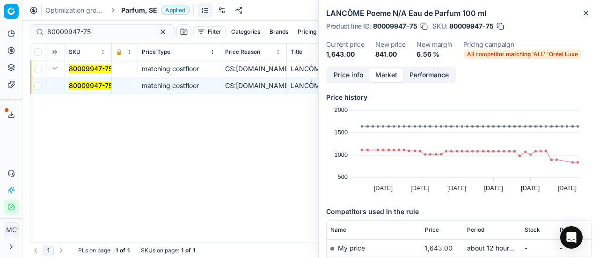
scroll to position [140, 0]
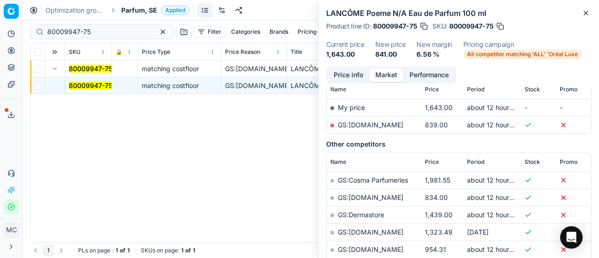
click at [379, 126] on link "GS:ComputerSalg.se" at bounding box center [371, 125] width 66 height 8
drag, startPoint x: 134, startPoint y: 7, endPoint x: 131, endPoint y: 12, distance: 5.3
click at [134, 7] on span "Parfum, SE" at bounding box center [139, 10] width 36 height 9
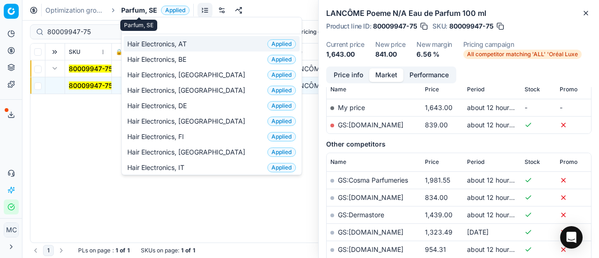
scroll to position [117, 0]
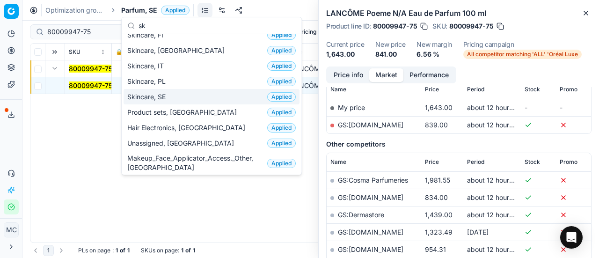
type input "sk"
click at [147, 94] on span "Skincare, SE" at bounding box center [148, 96] width 42 height 9
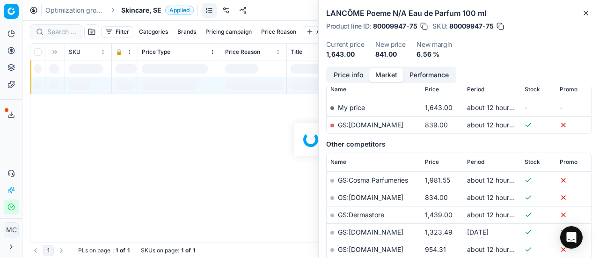
scroll to position [140, 0]
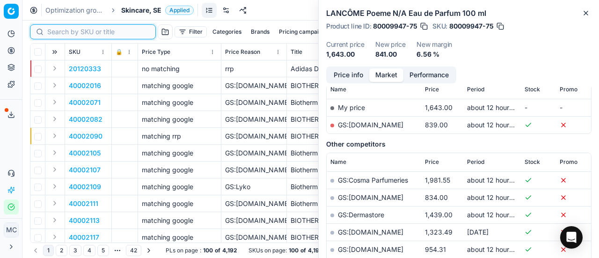
click at [55, 35] on input at bounding box center [98, 31] width 103 height 9
paste input "80020384-1"
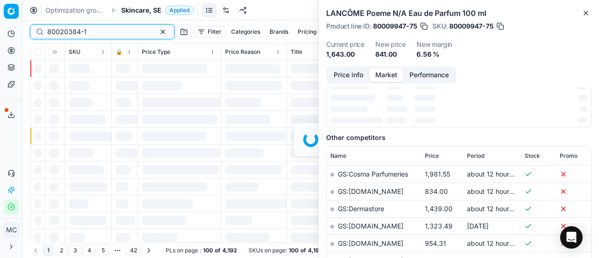
scroll to position [140, 0]
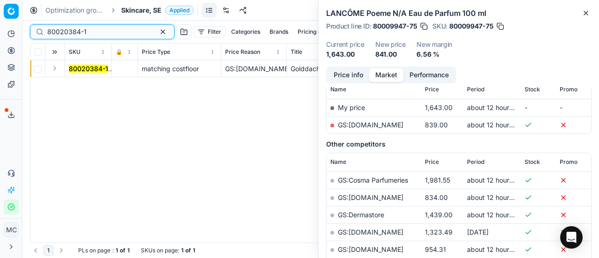
type input "80020384-1"
click at [56, 72] on button "Expand" at bounding box center [54, 68] width 11 height 11
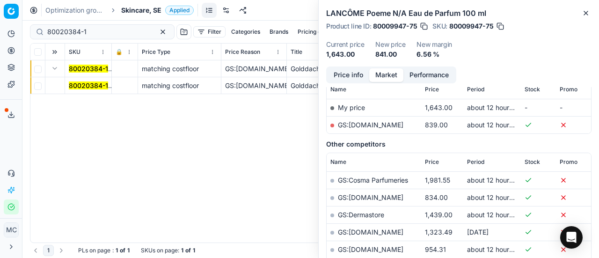
click at [101, 87] on mark "80020384-1" at bounding box center [88, 85] width 39 height 8
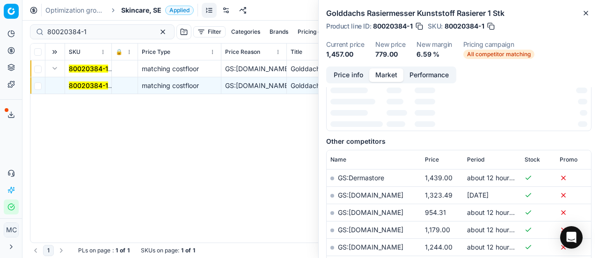
scroll to position [0, 0]
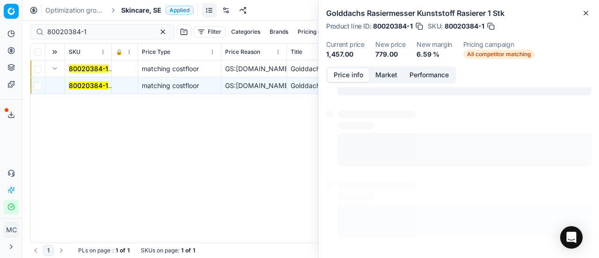
click at [360, 71] on button "Price info" at bounding box center [349, 75] width 42 height 14
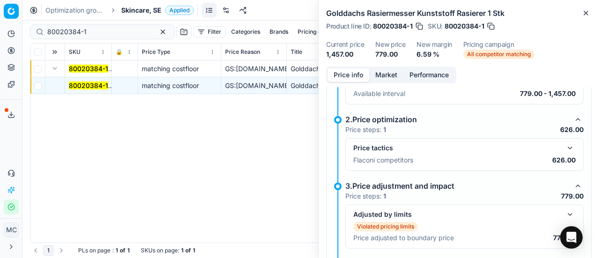
click at [565, 145] on button "button" at bounding box center [570, 147] width 11 height 11
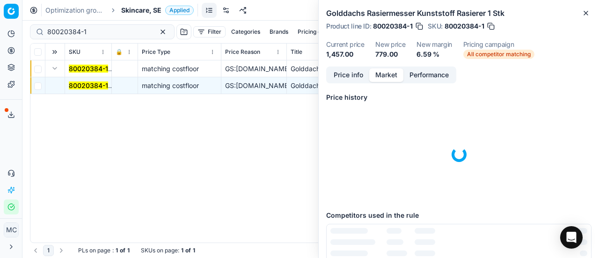
click at [395, 74] on button "Market" at bounding box center [386, 75] width 34 height 14
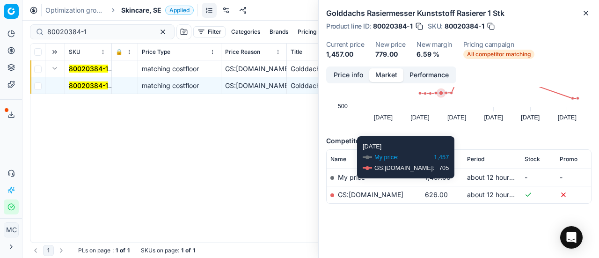
scroll to position [72, 0]
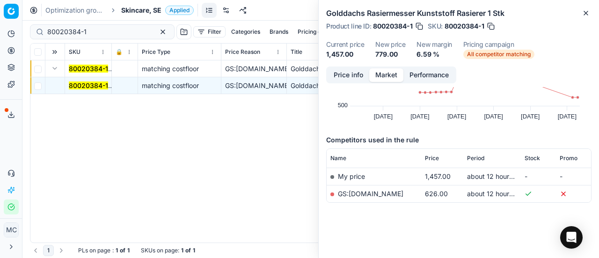
click at [362, 191] on link "GS:Notino.se" at bounding box center [371, 194] width 66 height 8
click at [134, 8] on span "Skincare, SE" at bounding box center [141, 10] width 40 height 9
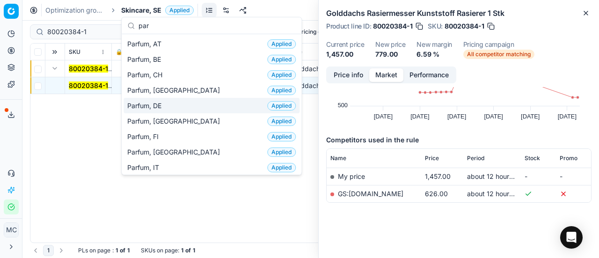
scroll to position [94, 0]
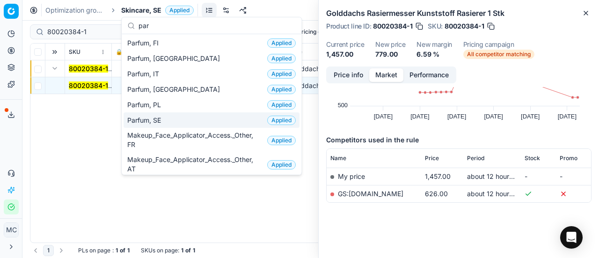
type input "par"
click at [177, 117] on div "Parfum, SE Applied" at bounding box center [212, 119] width 176 height 15
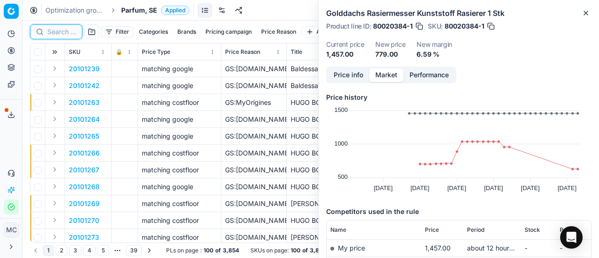
click at [74, 30] on input at bounding box center [61, 31] width 29 height 9
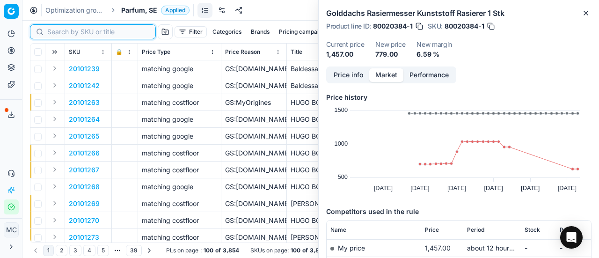
paste input "80027472-50"
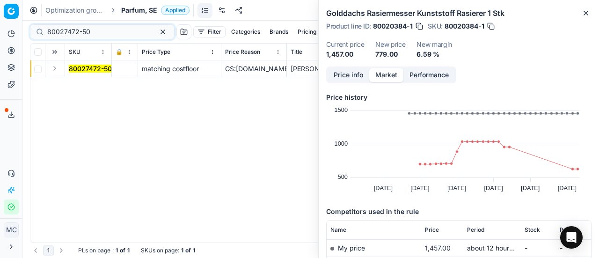
click at [59, 70] on button "Expand" at bounding box center [54, 68] width 11 height 11
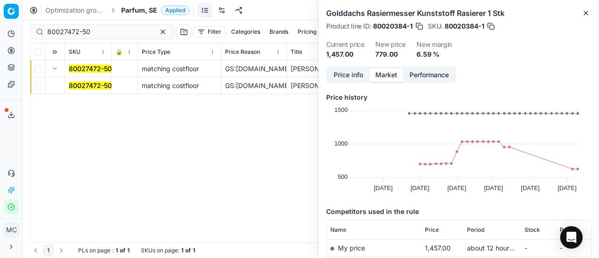
drag, startPoint x: 89, startPoint y: 85, endPoint x: 348, endPoint y: 96, distance: 259.2
click at [90, 85] on mark "80027472-50" at bounding box center [90, 85] width 43 height 8
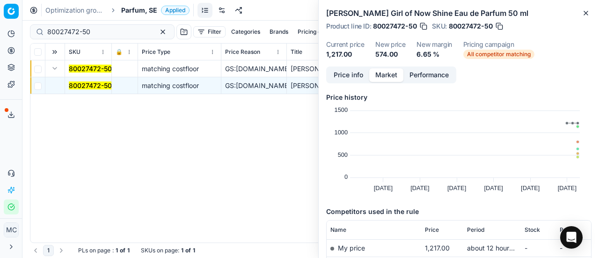
click at [348, 72] on button "Price info" at bounding box center [349, 75] width 42 height 14
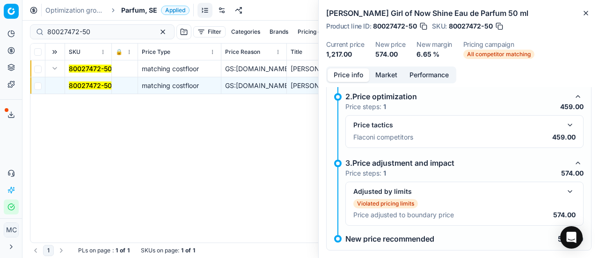
scroll to position [199, 0]
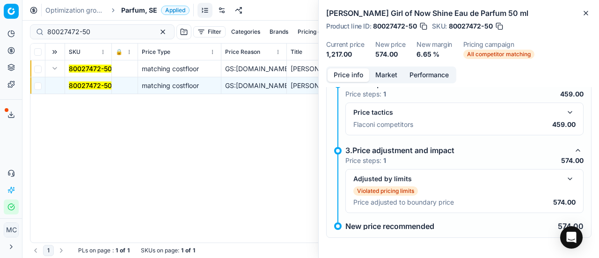
click at [565, 112] on button "button" at bounding box center [570, 112] width 11 height 11
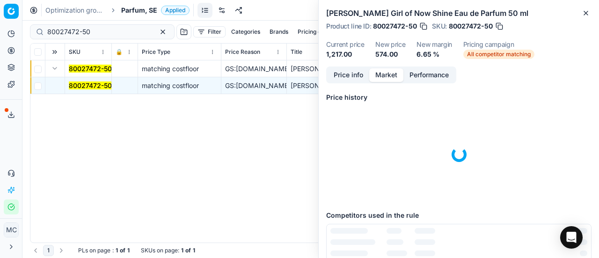
click at [394, 77] on button "Market" at bounding box center [386, 75] width 34 height 14
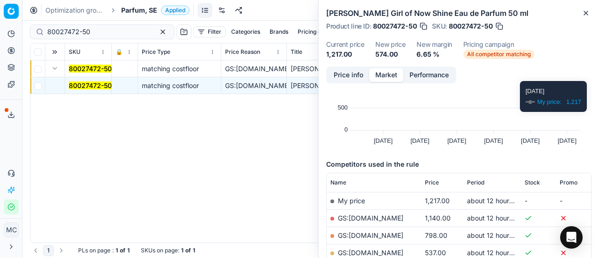
scroll to position [94, 0]
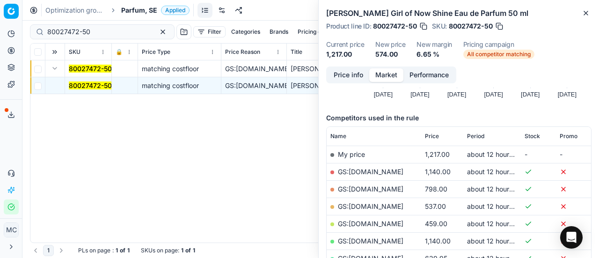
click at [374, 221] on link "GS:Deloox.se" at bounding box center [371, 224] width 66 height 8
drag, startPoint x: 124, startPoint y: 35, endPoint x: 0, endPoint y: -9, distance: 131.2
click at [0, 0] on html "Pricing platform Analytics Pricing Product portfolio Templates Export service 1…" at bounding box center [299, 129] width 599 height 258
paste input "20103992"
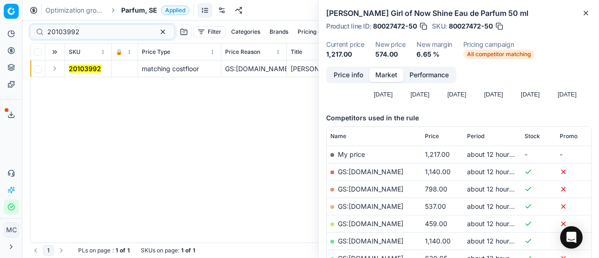
click at [58, 71] on button "Expand" at bounding box center [54, 68] width 11 height 11
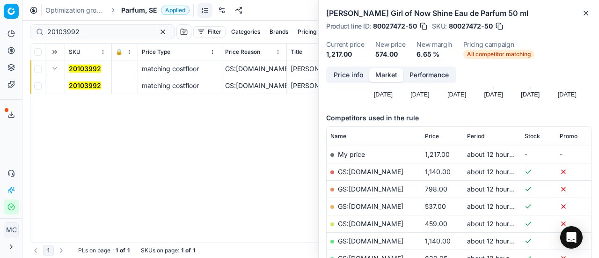
click at [95, 87] on mark "20103992" at bounding box center [85, 85] width 32 height 8
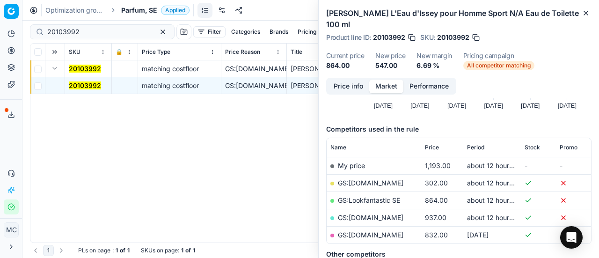
click at [363, 91] on button "Price info" at bounding box center [349, 87] width 42 height 14
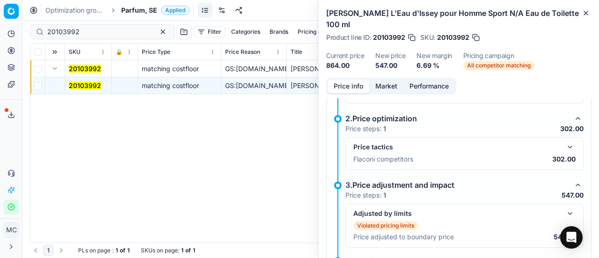
click at [565, 145] on button "button" at bounding box center [570, 146] width 11 height 11
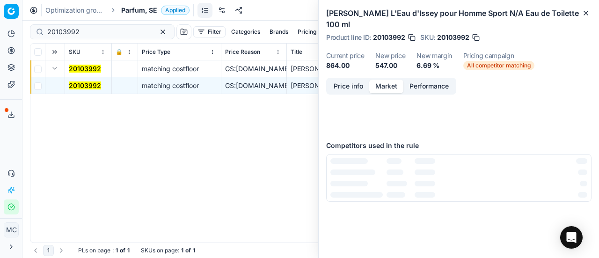
click at [383, 87] on button "Market" at bounding box center [386, 87] width 34 height 14
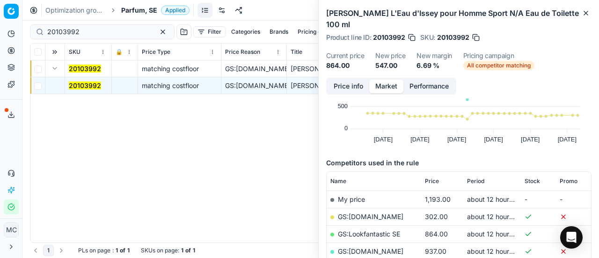
scroll to position [94, 0]
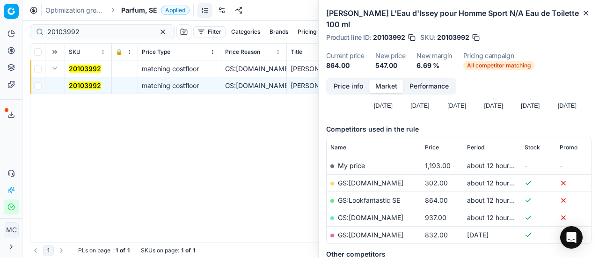
click at [372, 182] on link "GS:Deloox.se" at bounding box center [371, 183] width 66 height 8
drag, startPoint x: 97, startPoint y: 30, endPoint x: 0, endPoint y: 19, distance: 98.0
click at [0, 18] on div "Pricing platform Analytics Pricing Product portfolio Templates Export service 1…" at bounding box center [299, 129] width 599 height 258
paste input "30103146-0011003"
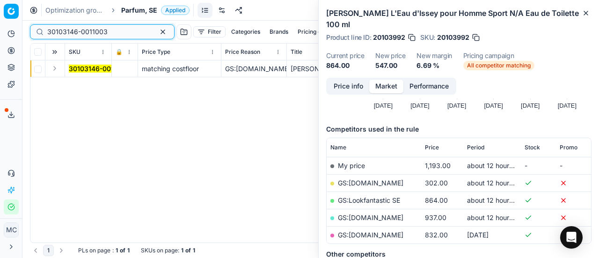
type input "30103146-0011003"
drag, startPoint x: 58, startPoint y: 69, endPoint x: 61, endPoint y: 76, distance: 8.0
click at [58, 69] on button "Expand" at bounding box center [54, 68] width 11 height 11
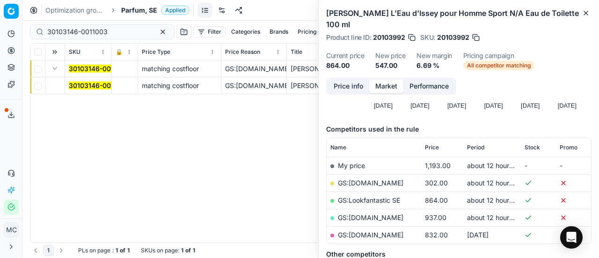
click at [80, 83] on mark "30103146-0011003" at bounding box center [99, 85] width 60 height 8
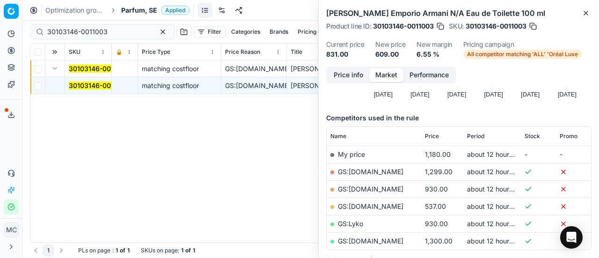
click at [343, 77] on button "Price info" at bounding box center [349, 75] width 42 height 14
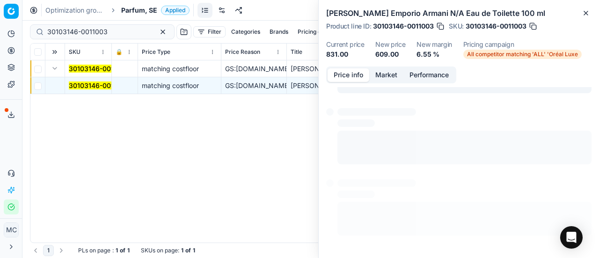
scroll to position [165, 0]
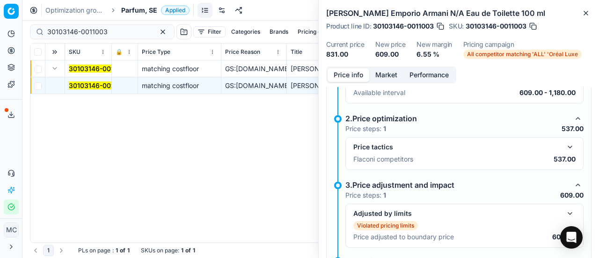
click at [565, 142] on button "button" at bounding box center [570, 146] width 11 height 11
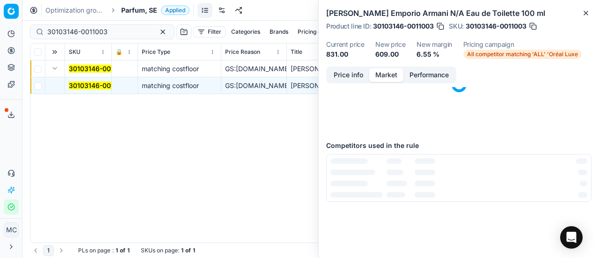
click at [387, 68] on button "Market" at bounding box center [386, 75] width 34 height 14
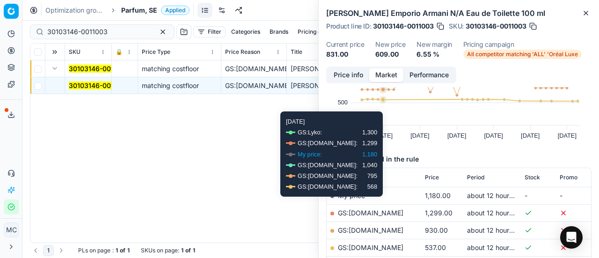
scroll to position [94, 0]
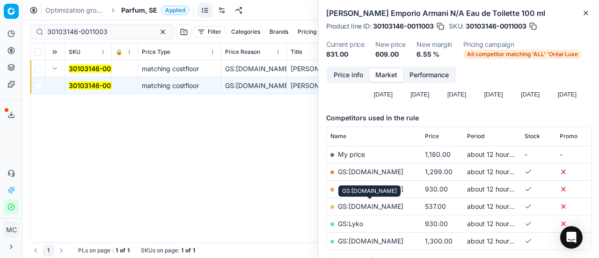
click at [386, 207] on link "GS:ComputerSalg.se" at bounding box center [371, 206] width 66 height 8
click at [150, 7] on span "Parfum, SE" at bounding box center [139, 10] width 36 height 9
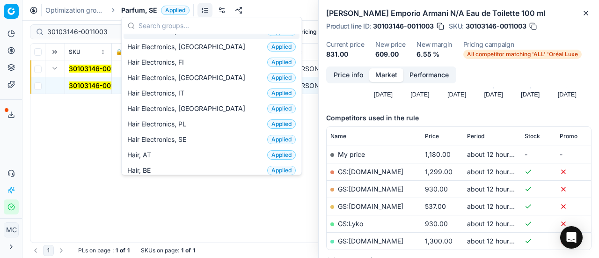
scroll to position [140, 0]
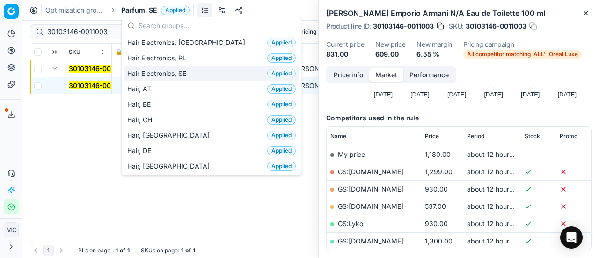
click at [197, 74] on div "Hair Electronics, SE Applied" at bounding box center [212, 73] width 176 height 15
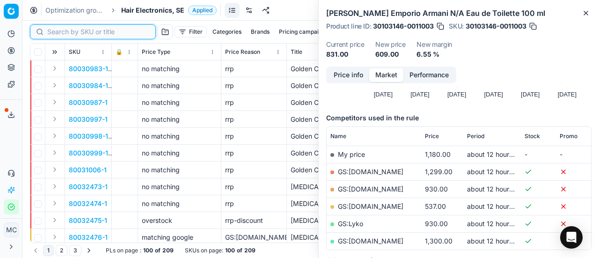
click at [63, 32] on input at bounding box center [98, 31] width 103 height 9
paste input "90005820-0008699"
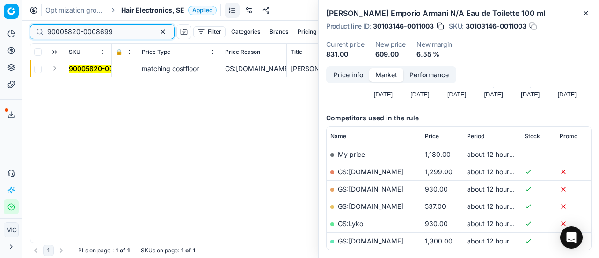
type input "90005820-0008699"
click at [55, 66] on button "Expand" at bounding box center [54, 68] width 11 height 11
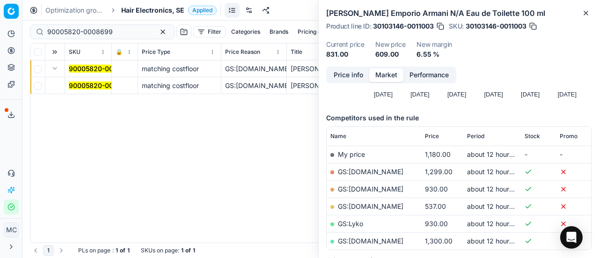
click at [91, 86] on mark "90005820-0008699" at bounding box center [102, 85] width 66 height 8
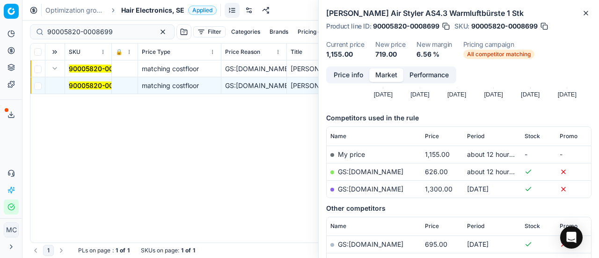
click at [350, 77] on button "Price info" at bounding box center [349, 75] width 42 height 14
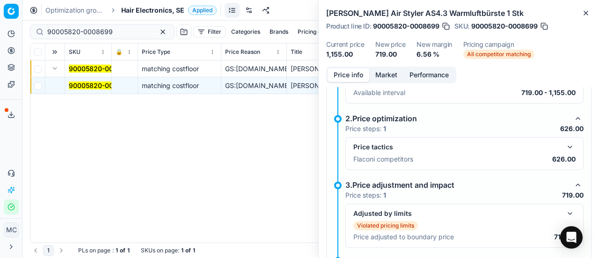
click at [565, 143] on button "button" at bounding box center [570, 146] width 11 height 11
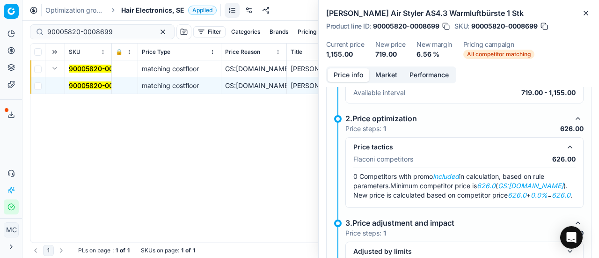
click at [393, 76] on button "Market" at bounding box center [386, 75] width 34 height 14
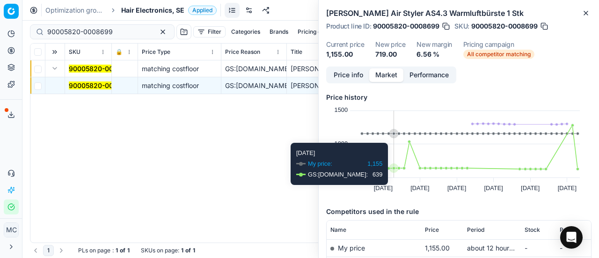
scroll to position [140, 0]
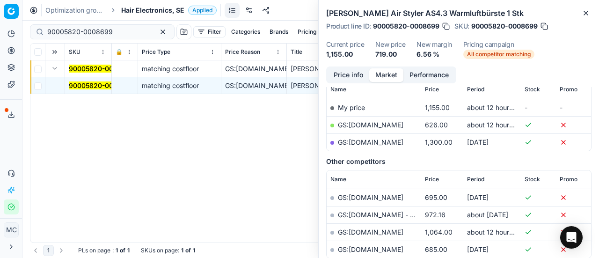
click at [391, 124] on link "GS:ComputerSalg.se" at bounding box center [371, 125] width 66 height 8
click at [133, 12] on span "Hair Electronics, SE" at bounding box center [152, 10] width 63 height 9
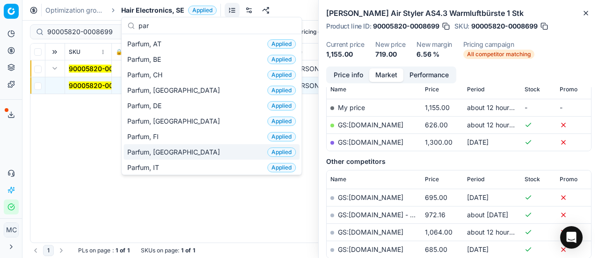
scroll to position [94, 0]
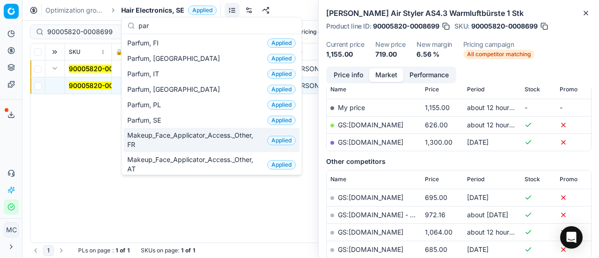
type input "par"
click at [168, 120] on div "Parfum, SE Applied" at bounding box center [212, 119] width 176 height 15
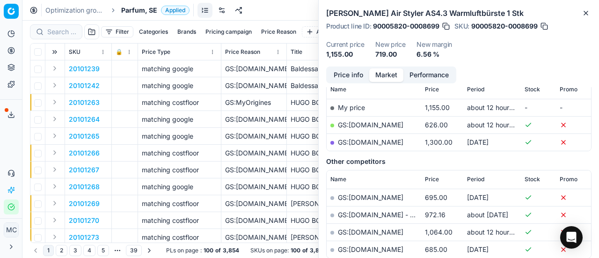
scroll to position [140, 0]
click at [61, 34] on input at bounding box center [61, 31] width 29 height 9
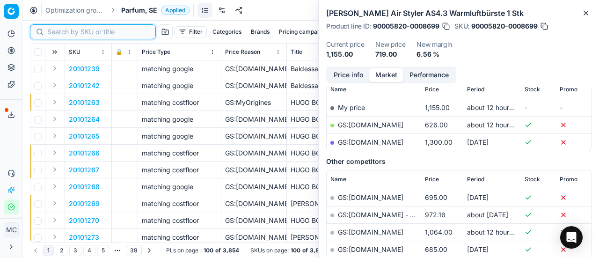
paste input "90002105-0002933"
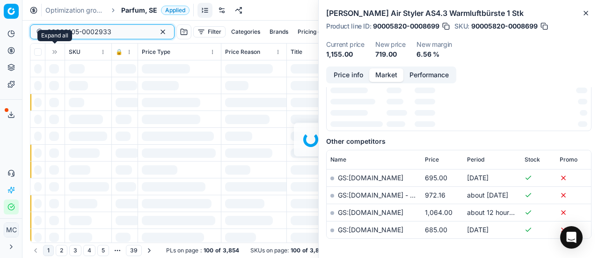
scroll to position [140, 0]
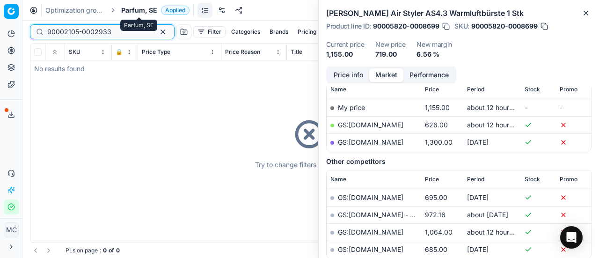
type input "90002105-0002933"
click at [141, 10] on span "Parfum, SE" at bounding box center [139, 10] width 36 height 9
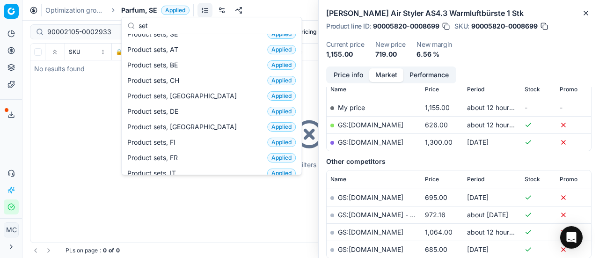
scroll to position [0, 0]
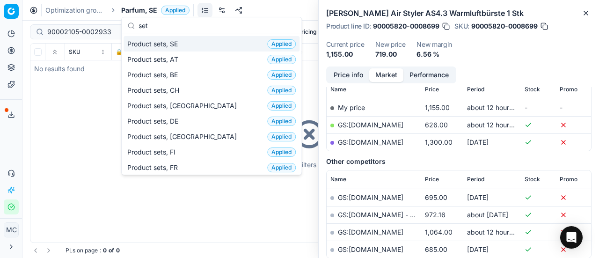
type input "set"
click at [174, 44] on span "Product sets, SE" at bounding box center [154, 43] width 54 height 9
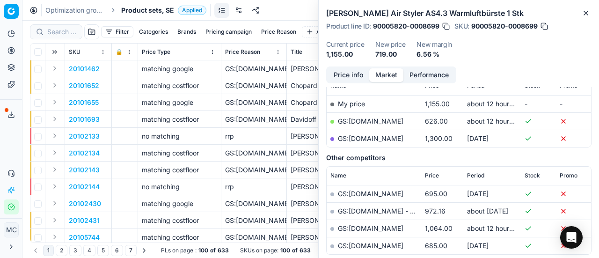
scroll to position [140, 0]
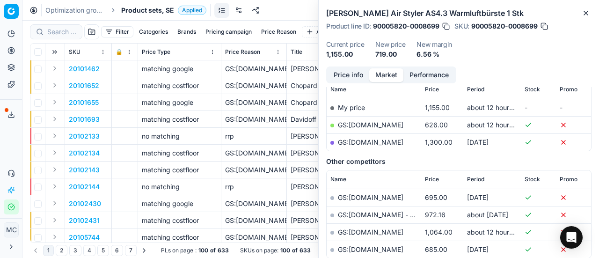
click at [56, 37] on div at bounding box center [56, 31] width 52 height 15
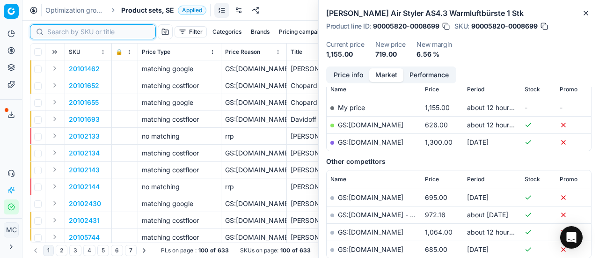
paste input "90002105-0002933"
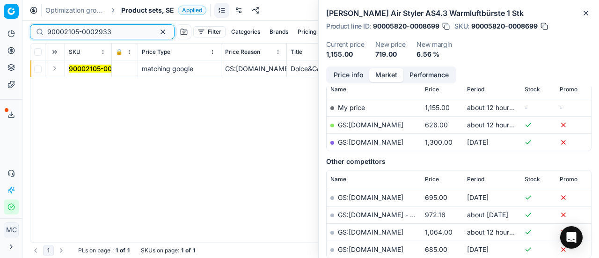
type input "90002105-0002933"
drag, startPoint x: 55, startPoint y: 69, endPoint x: 72, endPoint y: 76, distance: 17.6
click at [56, 69] on button "Expand" at bounding box center [54, 68] width 11 height 11
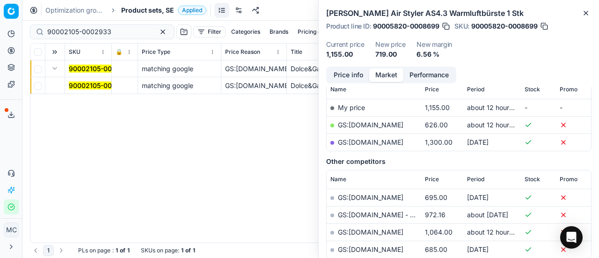
click at [78, 83] on mark "90002105-0002933" at bounding box center [101, 85] width 64 height 8
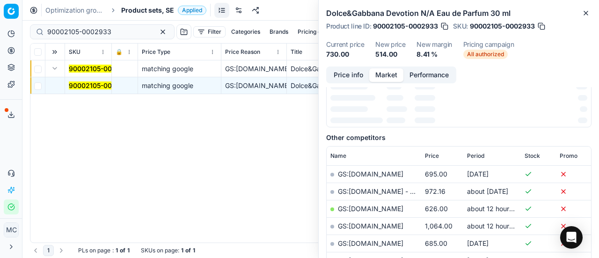
scroll to position [140, 0]
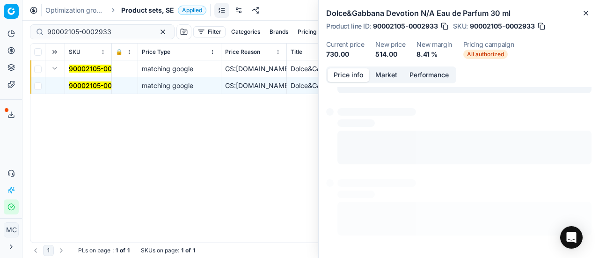
click at [346, 76] on button "Price info" at bounding box center [349, 75] width 42 height 14
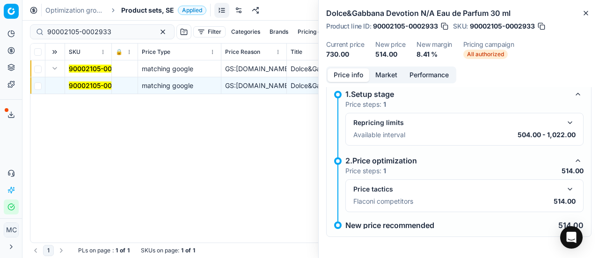
click at [566, 190] on button "button" at bounding box center [570, 189] width 11 height 11
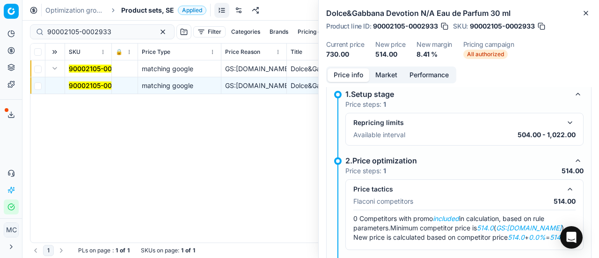
drag, startPoint x: 376, startPoint y: 75, endPoint x: 380, endPoint y: 87, distance: 12.4
click at [376, 77] on button "Market" at bounding box center [386, 75] width 34 height 14
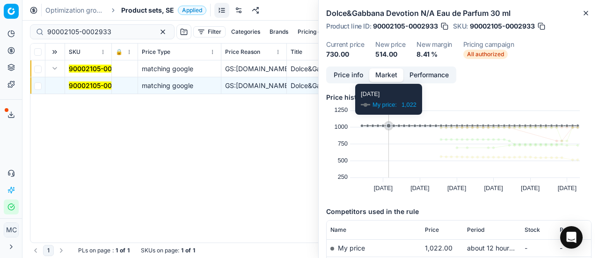
scroll to position [94, 0]
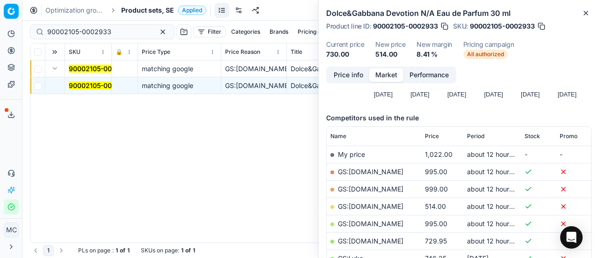
click at [373, 204] on link "GS:Deloox.se" at bounding box center [371, 206] width 66 height 8
drag, startPoint x: 144, startPoint y: 10, endPoint x: 149, endPoint y: 11, distance: 4.8
click at [145, 11] on span "Product sets, SE" at bounding box center [147, 10] width 53 height 9
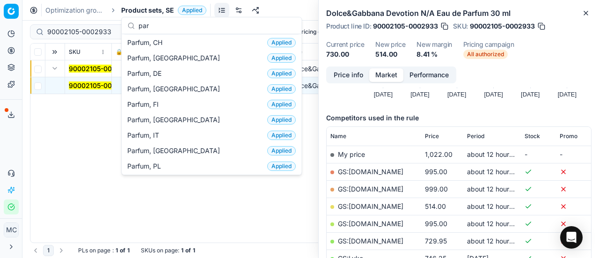
scroll to position [47, 0]
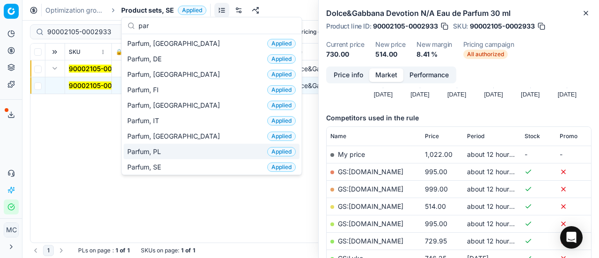
type input "par"
click at [185, 164] on div "Parfum, SE Applied" at bounding box center [212, 166] width 176 height 15
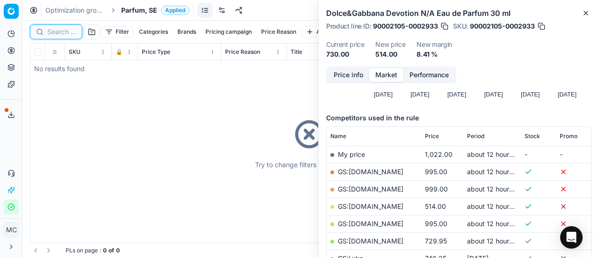
click at [59, 35] on input at bounding box center [61, 31] width 29 height 9
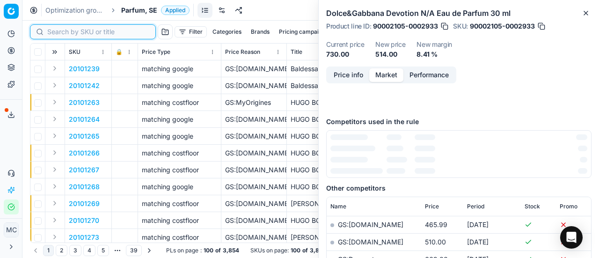
paste input "80036799-50"
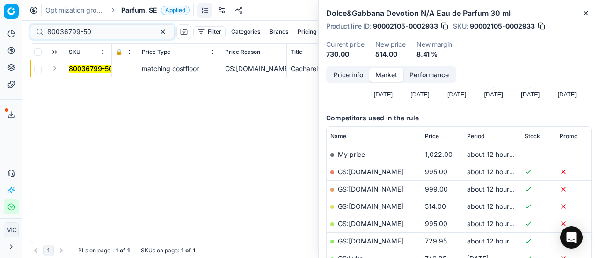
click at [58, 69] on button "Expand" at bounding box center [54, 68] width 11 height 11
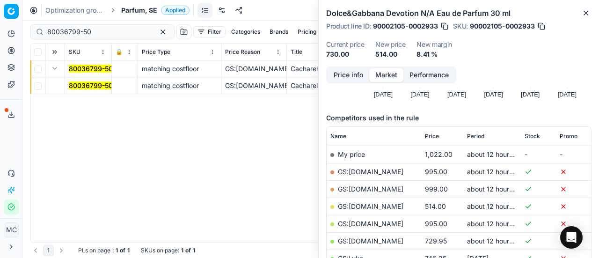
click at [85, 82] on mark "80036799-50" at bounding box center [91, 85] width 44 height 8
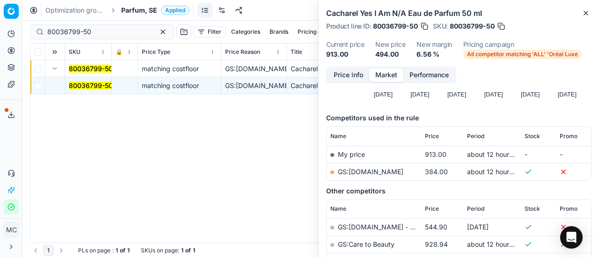
click at [344, 71] on button "Price info" at bounding box center [349, 75] width 42 height 14
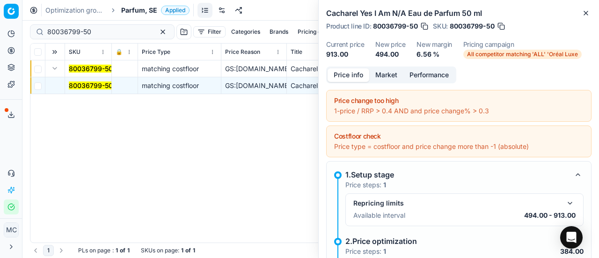
scroll to position [136, 0]
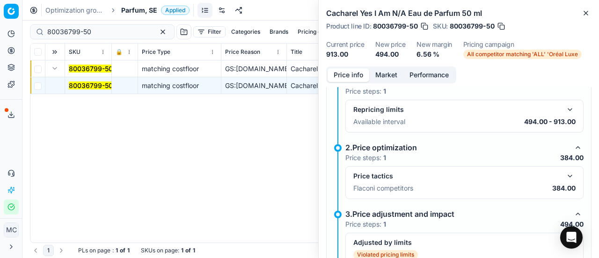
click at [565, 179] on button "button" at bounding box center [570, 175] width 11 height 11
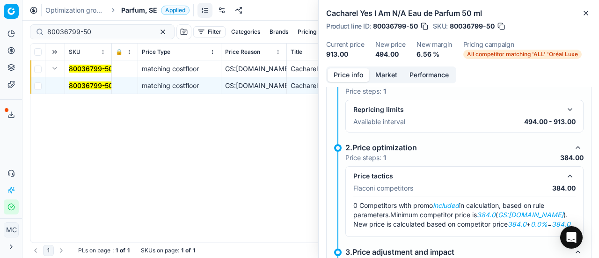
click at [398, 74] on button "Market" at bounding box center [386, 75] width 34 height 14
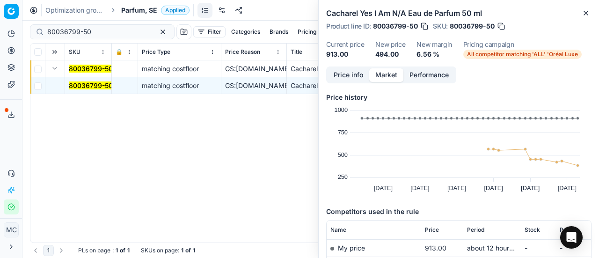
scroll to position [94, 0]
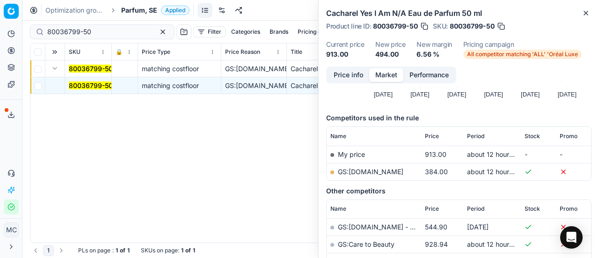
click at [390, 170] on link "GS:ComputerSalg.se" at bounding box center [371, 172] width 66 height 8
drag, startPoint x: 118, startPoint y: 29, endPoint x: 0, endPoint y: 27, distance: 118.0
click at [0, 27] on div "Pricing platform Analytics Pricing Product portfolio Templates Export service 1…" at bounding box center [299, 129] width 599 height 258
paste input "24602"
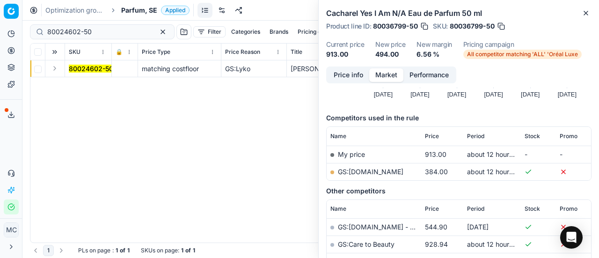
click at [56, 71] on button "Expand" at bounding box center [54, 68] width 11 height 11
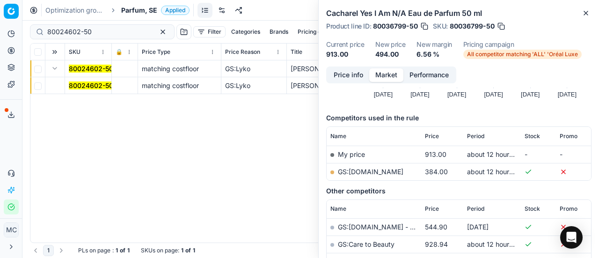
click at [94, 88] on mark "80024602-50" at bounding box center [91, 85] width 44 height 8
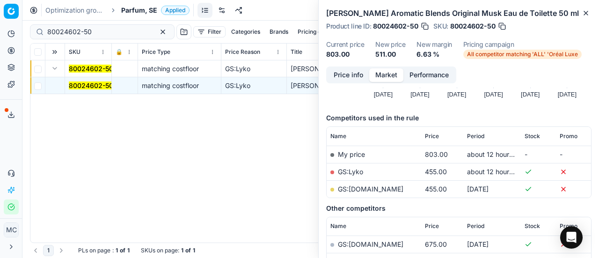
click at [354, 75] on button "Price info" at bounding box center [349, 75] width 42 height 14
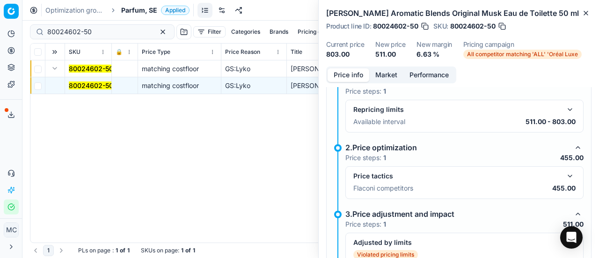
click at [565, 171] on button "button" at bounding box center [570, 175] width 11 height 11
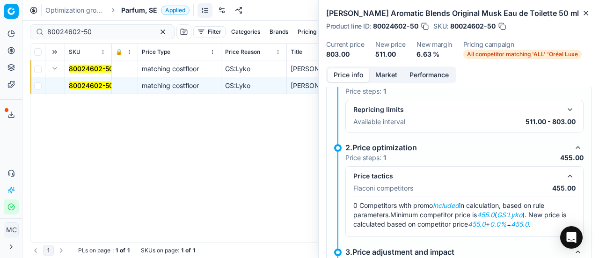
click at [397, 74] on button "Market" at bounding box center [386, 75] width 34 height 14
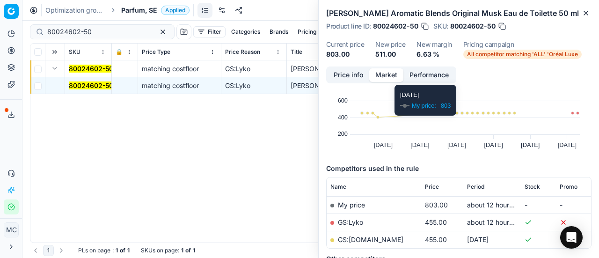
scroll to position [140, 0]
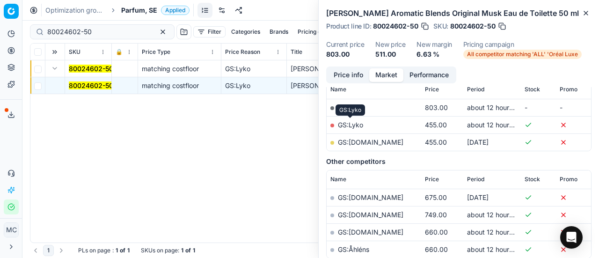
click at [355, 125] on link "GS:Lyko" at bounding box center [350, 125] width 25 height 8
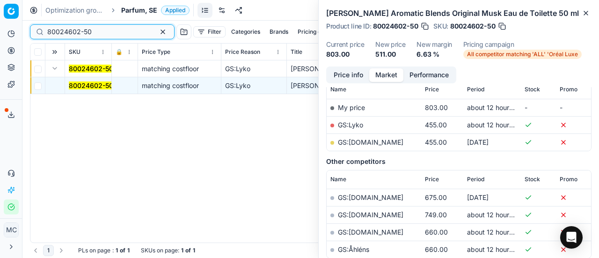
drag, startPoint x: 105, startPoint y: 35, endPoint x: 0, endPoint y: -2, distance: 111.8
click at [0, 0] on html "Pricing platform Analytics Pricing Product portfolio Templates Export service 1…" at bounding box center [299, 129] width 599 height 258
paste input "57965-10"
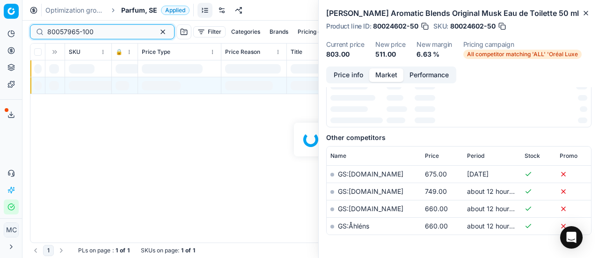
scroll to position [140, 0]
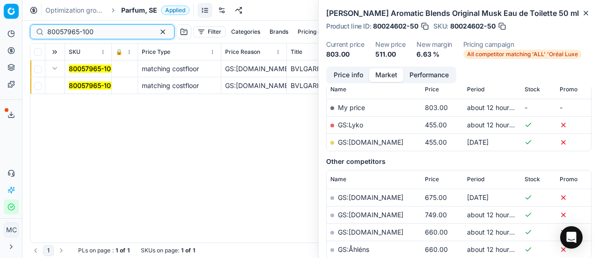
type input "80057965-100"
click at [55, 71] on button "Expand" at bounding box center [54, 68] width 11 height 11
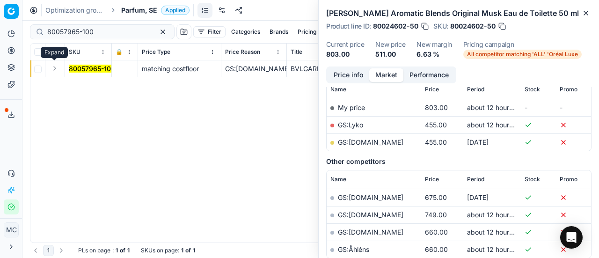
click at [56, 71] on button "Expand" at bounding box center [54, 68] width 11 height 11
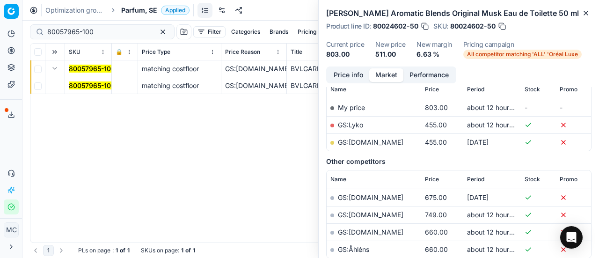
click at [76, 85] on mark "80057965-100" at bounding box center [92, 85] width 46 height 8
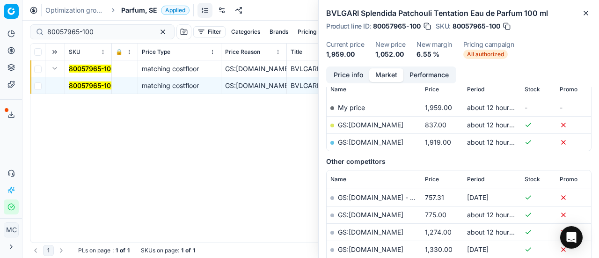
click at [348, 75] on button "Price info" at bounding box center [349, 75] width 42 height 14
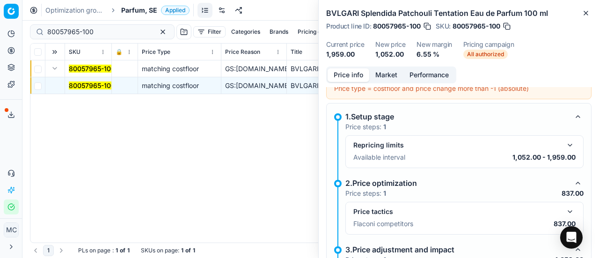
click at [565, 215] on button "button" at bounding box center [570, 211] width 11 height 11
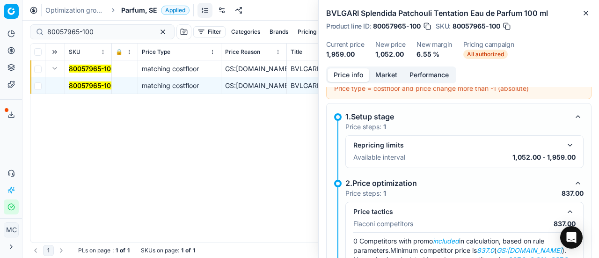
scroll to position [183, 0]
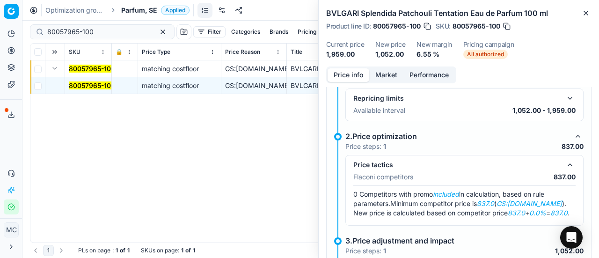
click at [393, 79] on button "Market" at bounding box center [386, 75] width 34 height 14
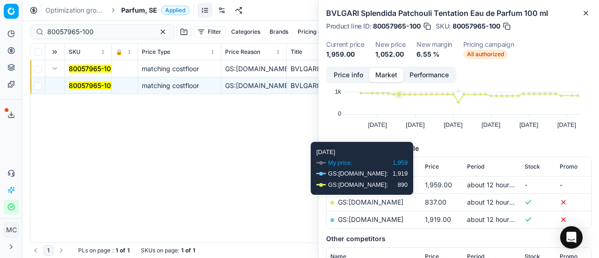
scroll to position [94, 0]
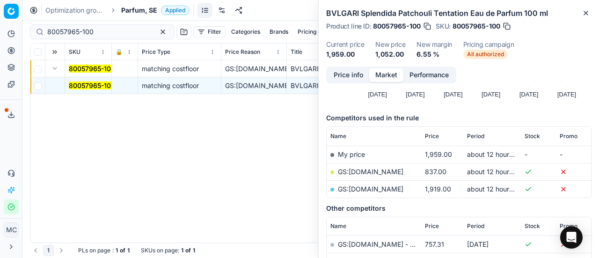
click at [370, 167] on td "GS:Deloox.se" at bounding box center [374, 171] width 95 height 17
click at [370, 171] on link "GS:Deloox.se" at bounding box center [371, 172] width 66 height 8
click at [141, 10] on span "Parfum, SE" at bounding box center [139, 10] width 36 height 9
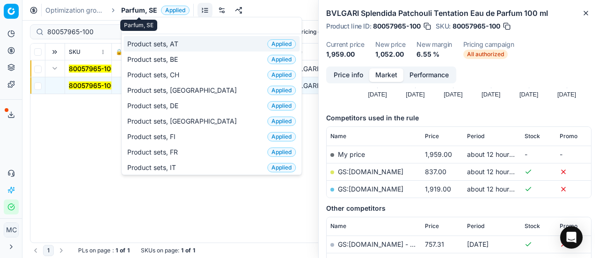
scroll to position [117, 0]
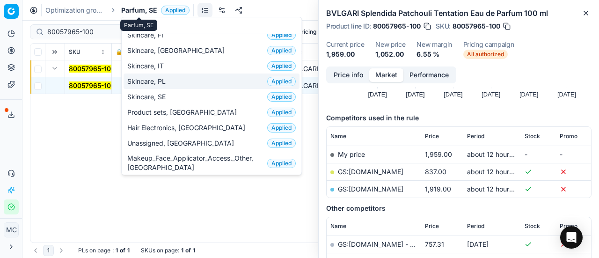
type input "sk"
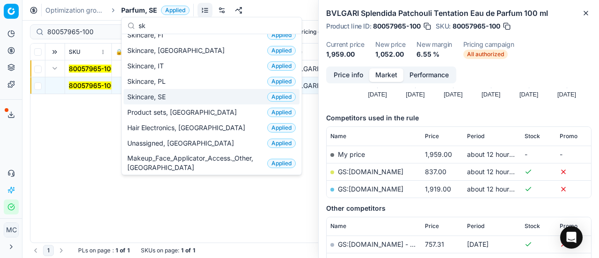
click at [157, 92] on span "Skincare, SE" at bounding box center [148, 96] width 42 height 9
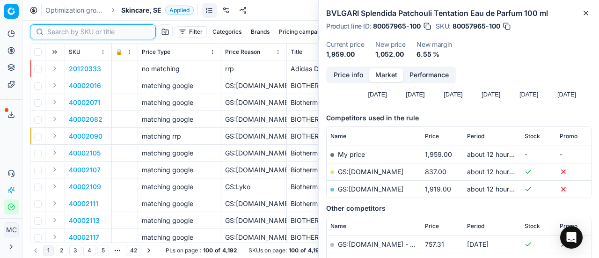
click at [54, 33] on input at bounding box center [98, 31] width 103 height 9
paste input "90003844-0005584"
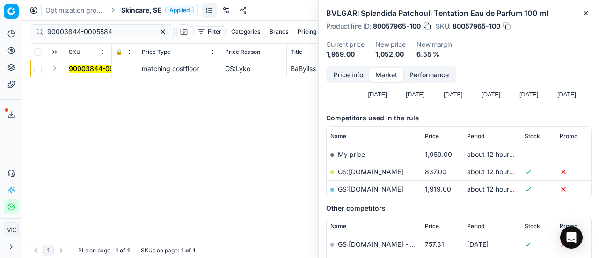
click at [53, 70] on button "Expand" at bounding box center [54, 68] width 11 height 11
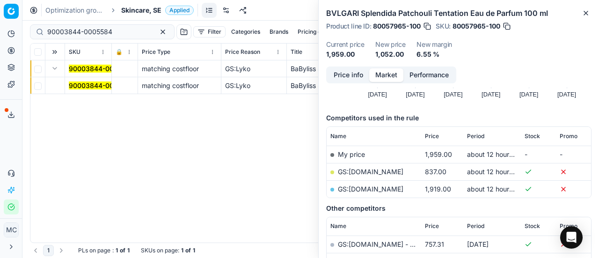
click at [82, 87] on mark "90003844-0005584" at bounding box center [101, 85] width 65 height 8
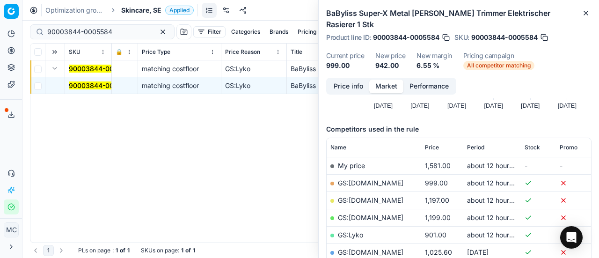
click at [352, 80] on button "Price info" at bounding box center [349, 87] width 42 height 14
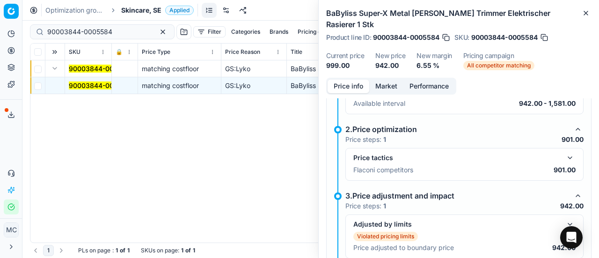
click at [565, 152] on button "button" at bounding box center [570, 157] width 11 height 11
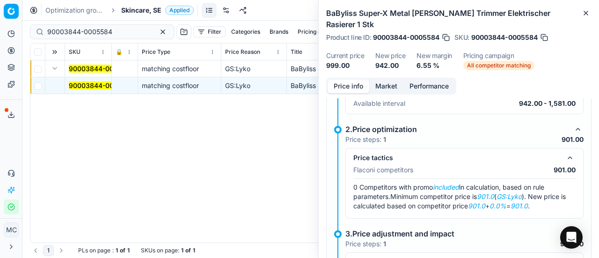
click at [399, 80] on button "Market" at bounding box center [386, 87] width 34 height 14
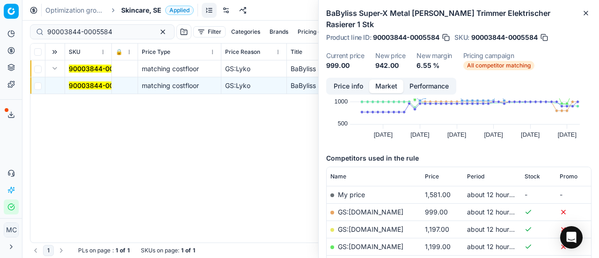
scroll to position [94, 0]
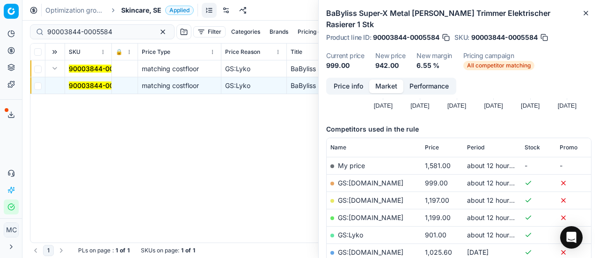
click at [360, 231] on link "GS:Lyko" at bounding box center [350, 235] width 25 height 8
drag, startPoint x: 124, startPoint y: 28, endPoint x: 0, endPoint y: -18, distance: 131.8
click at [0, 0] on html "Pricing platform Analytics Pricing Product portfolio Templates Export service 1…" at bounding box center [299, 129] width 599 height 258
paste input "80020384-1"
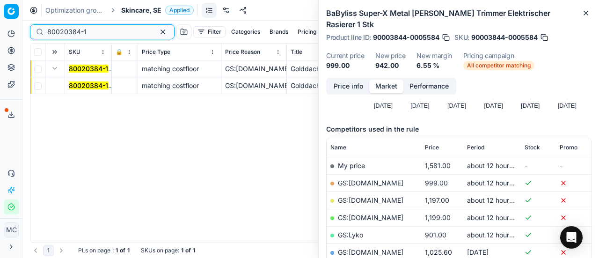
type input "80020384-1"
click at [80, 81] on mark "80020384-1" at bounding box center [88, 85] width 39 height 8
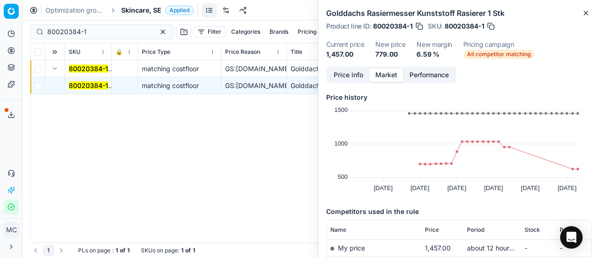
click at [351, 77] on button "Price info" at bounding box center [349, 75] width 42 height 14
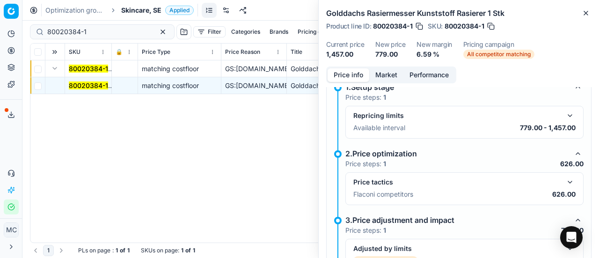
click at [565, 180] on button "button" at bounding box center [570, 182] width 11 height 11
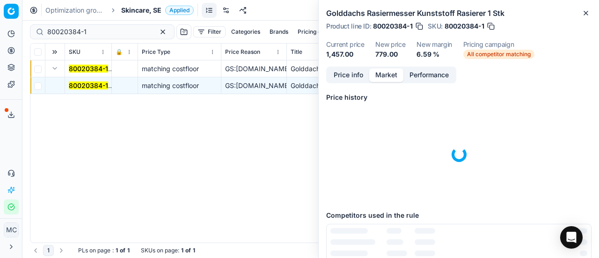
click at [393, 74] on button "Market" at bounding box center [386, 75] width 34 height 14
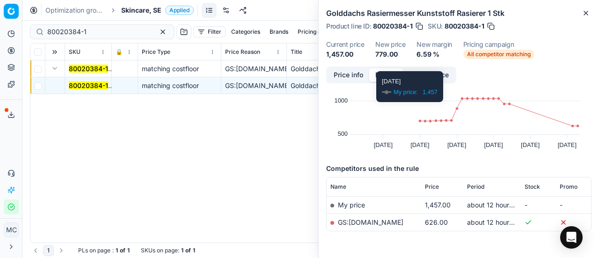
scroll to position [72, 0]
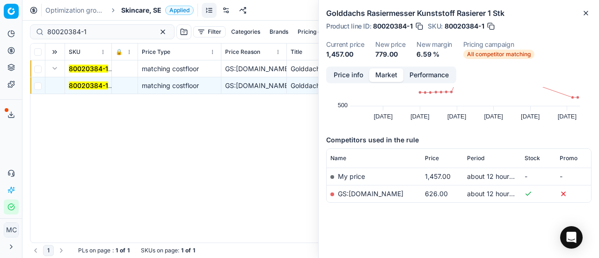
click at [361, 192] on link "GS:Notino.se" at bounding box center [371, 194] width 66 height 8
click at [148, 11] on span "Skincare, SE" at bounding box center [141, 10] width 40 height 9
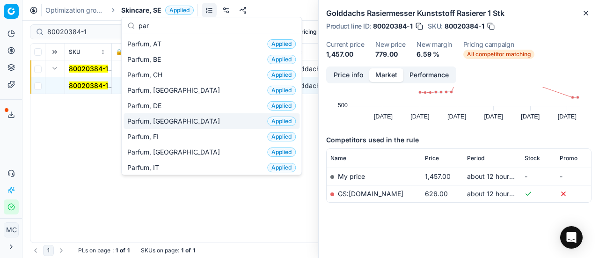
scroll to position [94, 0]
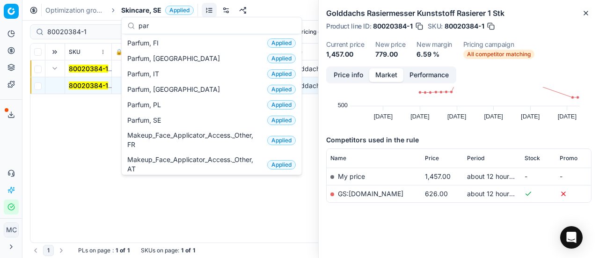
type input "par"
click at [174, 121] on div "Parfum, SE Applied" at bounding box center [212, 119] width 176 height 15
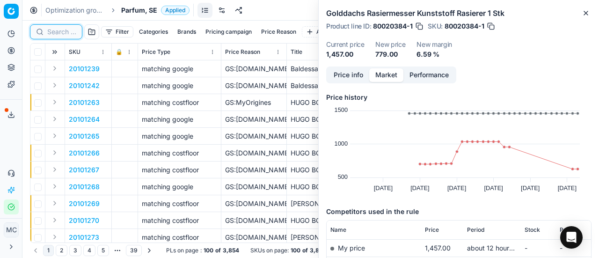
click at [63, 31] on input at bounding box center [61, 31] width 29 height 9
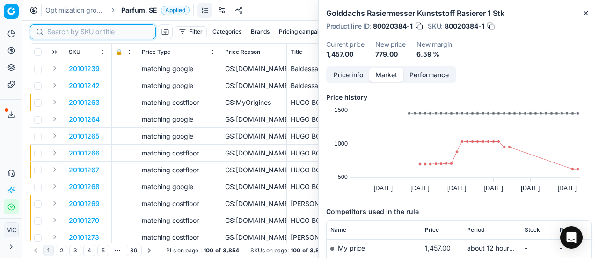
paste input "90002105-0002932"
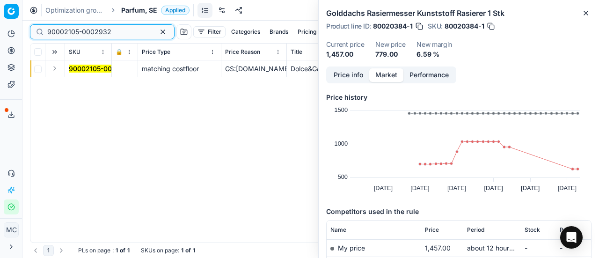
type input "90002105-0002932"
click at [57, 67] on button "Expand" at bounding box center [54, 68] width 11 height 11
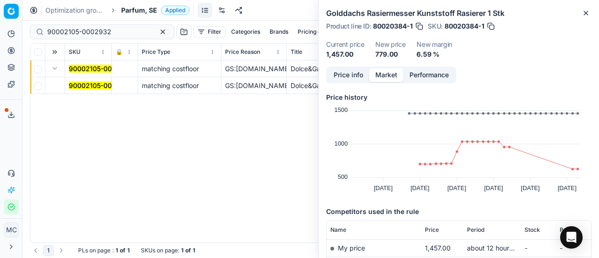
click at [95, 86] on mark "90002105-0002932" at bounding box center [101, 85] width 64 height 8
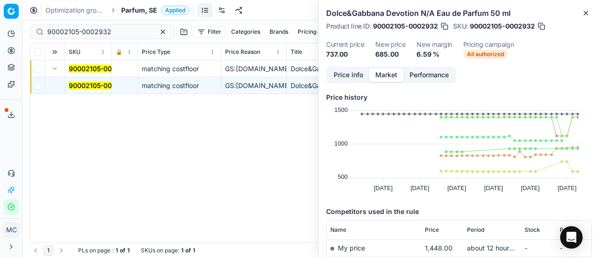
click at [351, 77] on button "Price info" at bounding box center [349, 75] width 42 height 14
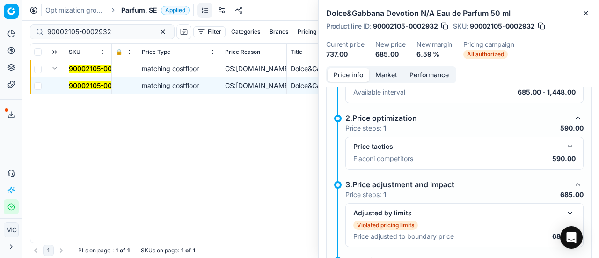
click at [565, 144] on button "button" at bounding box center [570, 146] width 11 height 11
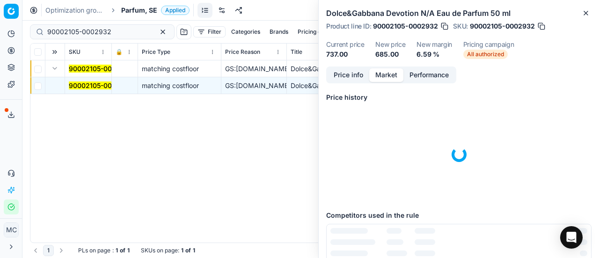
click at [387, 77] on button "Market" at bounding box center [386, 75] width 34 height 14
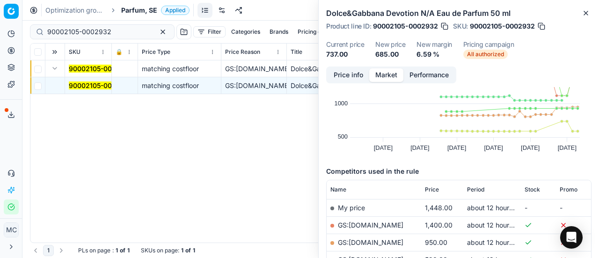
scroll to position [140, 0]
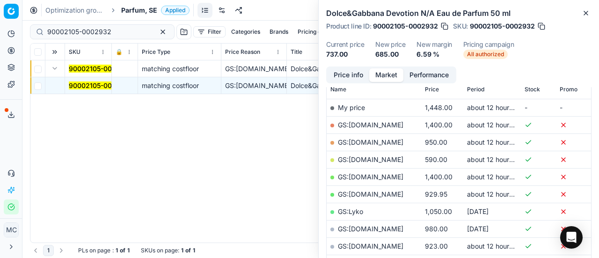
click at [372, 160] on link "GS:Deloox.se" at bounding box center [371, 159] width 66 height 8
click at [150, 8] on span "Parfum, SE" at bounding box center [139, 10] width 36 height 9
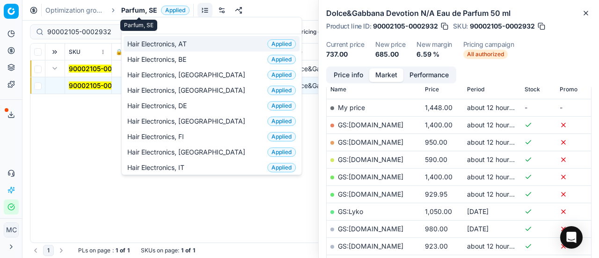
scroll to position [117, 0]
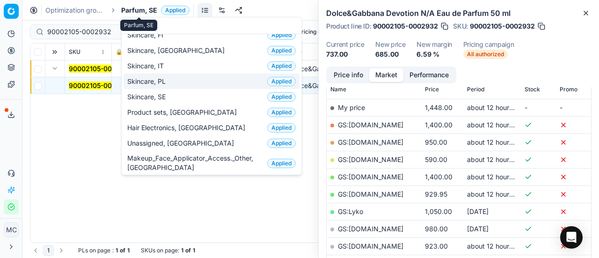
type input "sk"
click at [173, 96] on div "Skincare, SE Applied" at bounding box center [212, 96] width 176 height 15
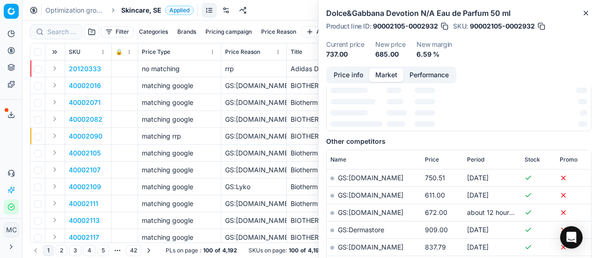
scroll to position [140, 0]
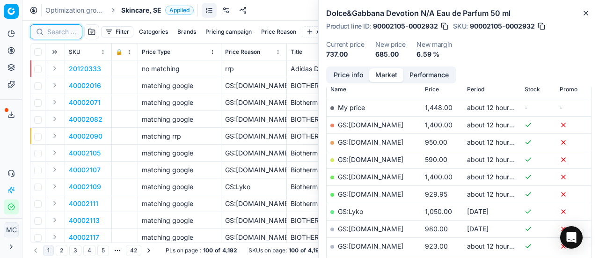
click at [65, 29] on input at bounding box center [61, 31] width 29 height 9
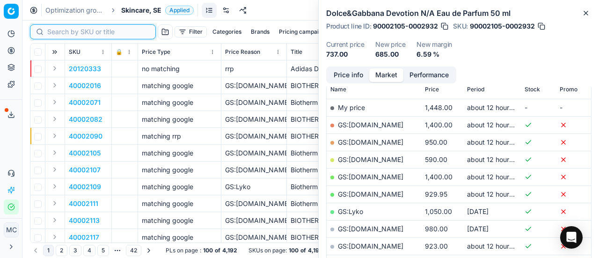
paste input "90006903-0010513"
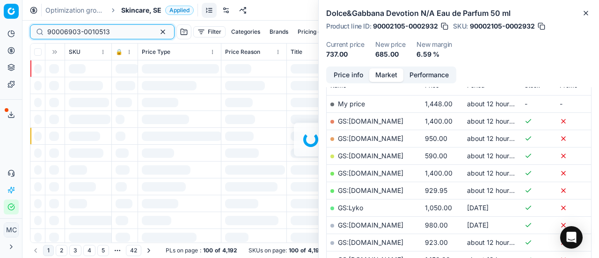
scroll to position [140, 0]
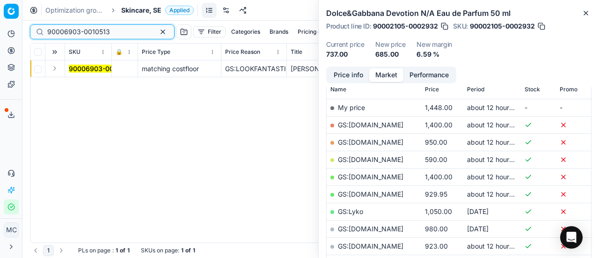
type input "90006903-0010513"
click at [53, 67] on button "Expand" at bounding box center [54, 68] width 11 height 11
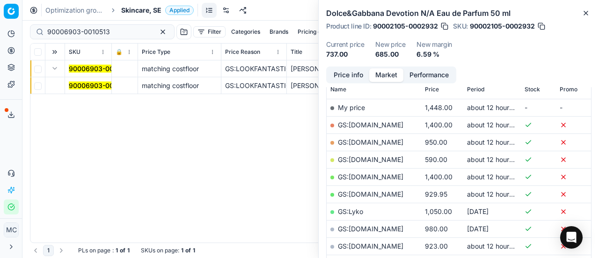
click at [88, 84] on mark "90006903-0010513" at bounding box center [100, 85] width 63 height 8
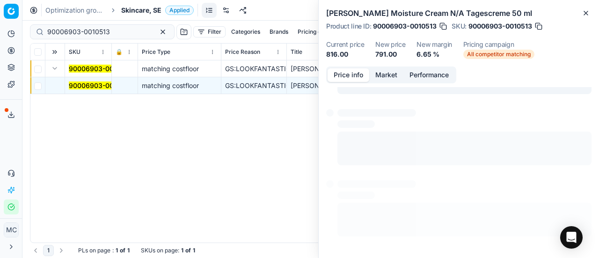
drag, startPoint x: 344, startPoint y: 70, endPoint x: 599, endPoint y: 182, distance: 278.4
click at [346, 71] on button "Price info" at bounding box center [349, 75] width 42 height 14
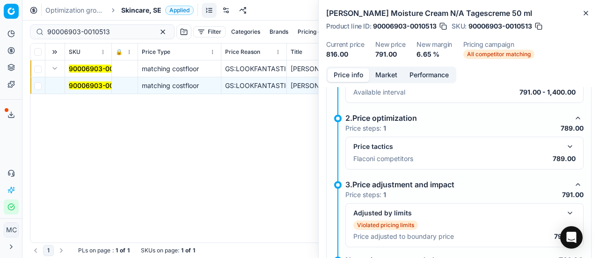
click at [565, 144] on button "button" at bounding box center [570, 146] width 11 height 11
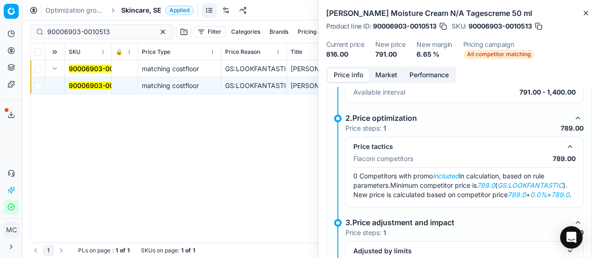
click at [390, 75] on button "Market" at bounding box center [386, 75] width 34 height 14
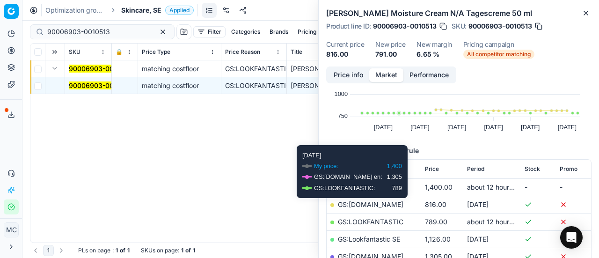
scroll to position [94, 0]
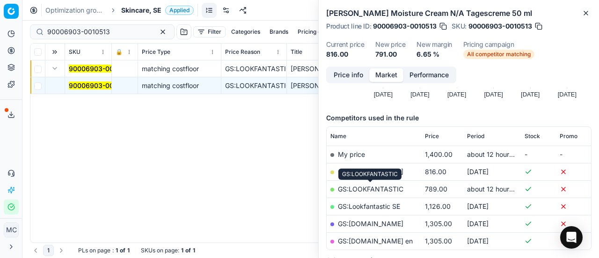
click at [390, 189] on link "GS:LOOKFANTASTIC" at bounding box center [371, 189] width 66 height 8
click at [141, 10] on span "Skincare, SE" at bounding box center [141, 10] width 40 height 9
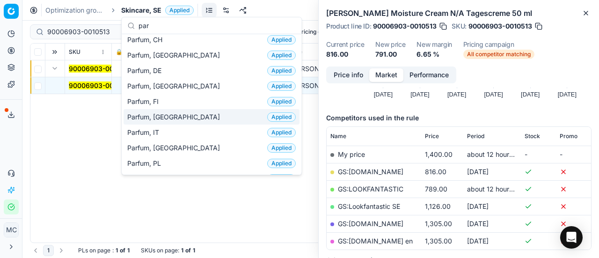
scroll to position [47, 0]
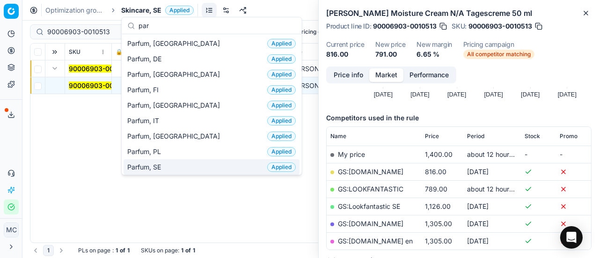
type input "par"
click at [170, 163] on div "Parfum, SE Applied" at bounding box center [212, 166] width 176 height 15
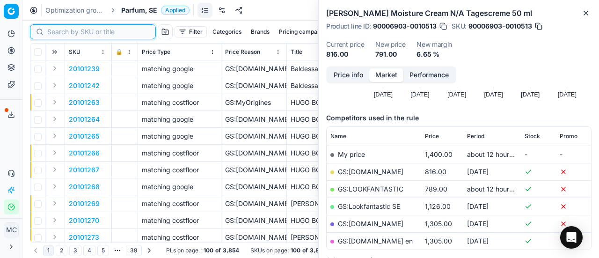
click at [53, 30] on input at bounding box center [98, 31] width 103 height 9
paste input "90006001-0009009"
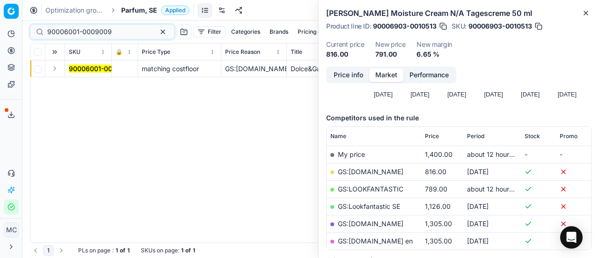
click at [53, 66] on button "Expand" at bounding box center [54, 68] width 11 height 11
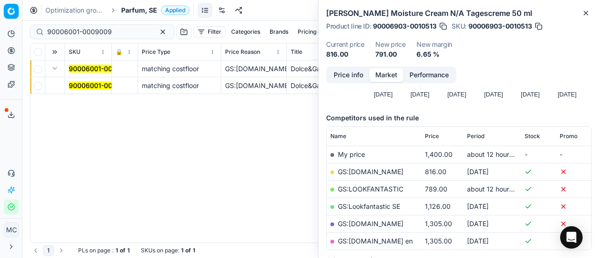
click at [96, 88] on mark "90006001-0009009" at bounding box center [101, 85] width 65 height 8
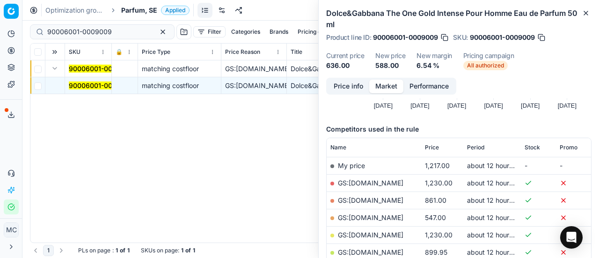
click at [354, 83] on button "Price info" at bounding box center [349, 87] width 42 height 14
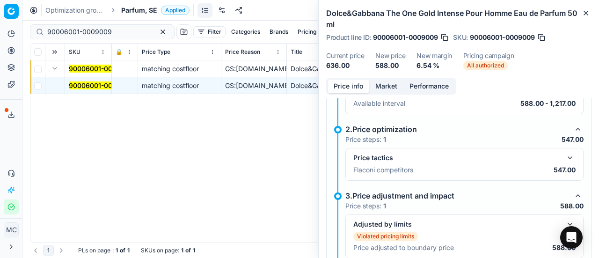
click at [562, 162] on div "Price tactics Flaconi competitors 547.00" at bounding box center [464, 164] width 222 height 24
click at [565, 157] on button "button" at bounding box center [570, 157] width 11 height 11
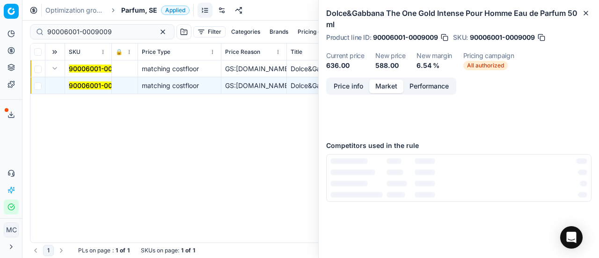
click at [377, 81] on button "Market" at bounding box center [386, 87] width 34 height 14
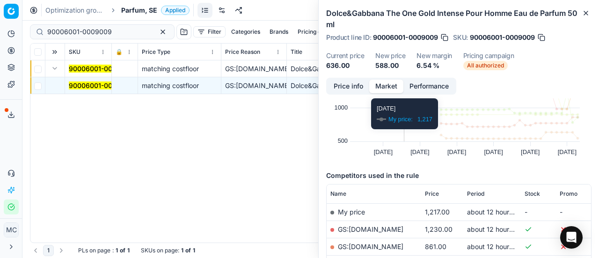
scroll to position [94, 0]
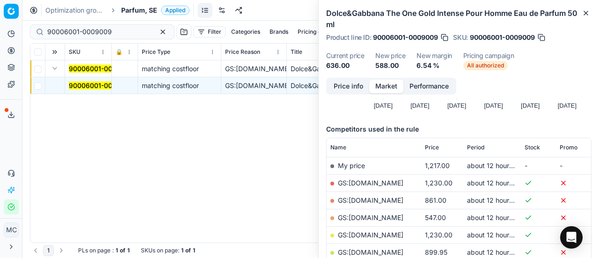
click at [368, 215] on link "GS:Deloox.se" at bounding box center [371, 217] width 66 height 8
drag, startPoint x: 111, startPoint y: 36, endPoint x: 0, endPoint y: 30, distance: 111.6
click at [0, 13] on div "Pricing platform Analytics Pricing Product portfolio Templates Export service 1…" at bounding box center [299, 129] width 599 height 258
paste input "80027472-50"
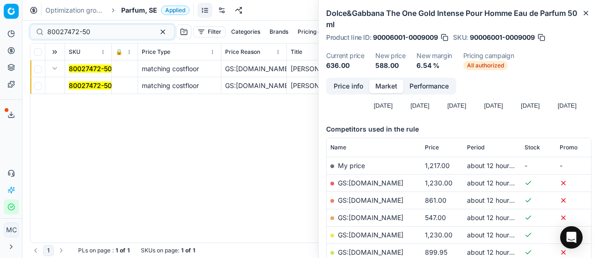
click at [81, 82] on mark "80027472-50" at bounding box center [90, 85] width 43 height 8
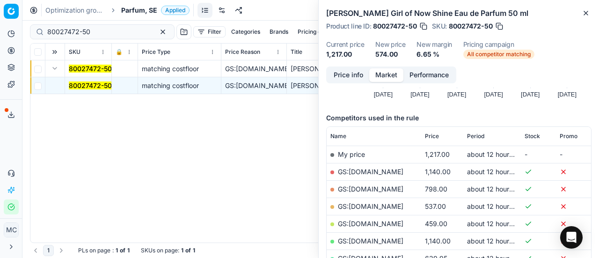
click at [346, 72] on button "Price info" at bounding box center [349, 75] width 42 height 14
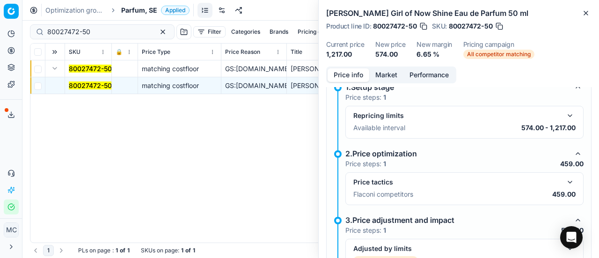
click at [571, 177] on div "Price tactics Flaconi competitors 459.00" at bounding box center [465, 188] width 238 height 33
click at [565, 179] on button "button" at bounding box center [570, 182] width 11 height 11
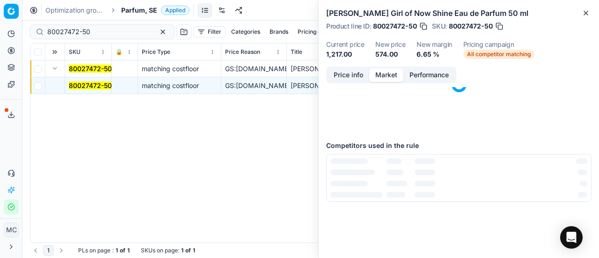
click at [384, 77] on button "Market" at bounding box center [386, 75] width 34 height 14
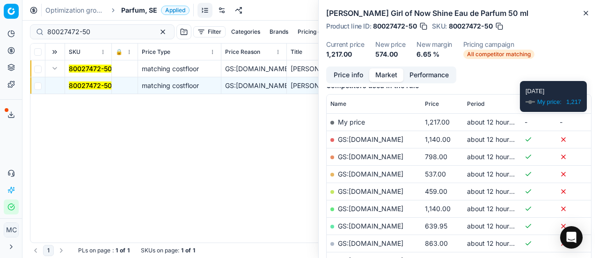
scroll to position [140, 0]
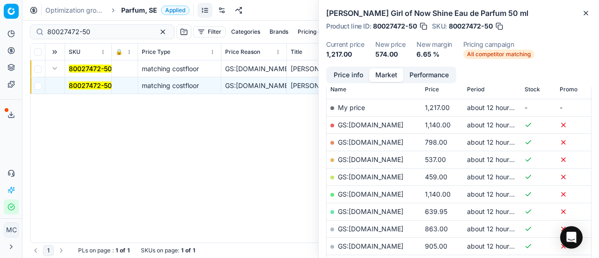
click at [368, 177] on link "GS:Deloox.se" at bounding box center [371, 177] width 66 height 8
drag, startPoint x: 0, startPoint y: 29, endPoint x: 3, endPoint y: 36, distance: 8.0
click at [0, 31] on div "Pricing platform Analytics Pricing Product portfolio Templates Export service 1…" at bounding box center [299, 129] width 599 height 258
paste input "20103992"
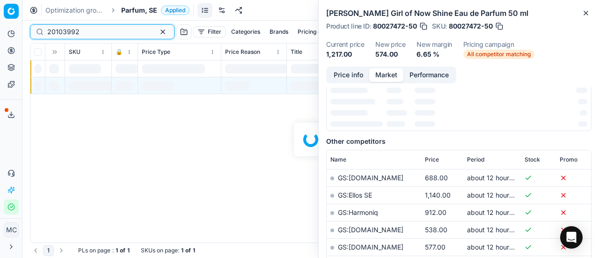
scroll to position [140, 0]
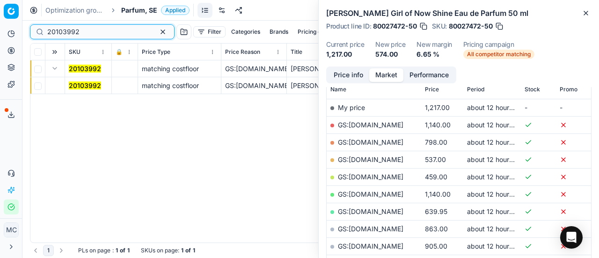
type input "20103992"
click at [83, 85] on mark "20103992" at bounding box center [85, 85] width 32 height 8
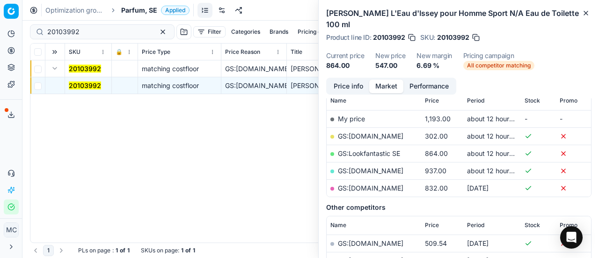
click at [349, 82] on button "Price info" at bounding box center [349, 87] width 42 height 14
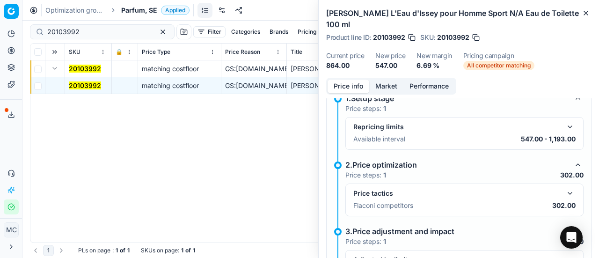
click at [560, 197] on div "Price tactics Flaconi competitors 302.00" at bounding box center [464, 200] width 222 height 24
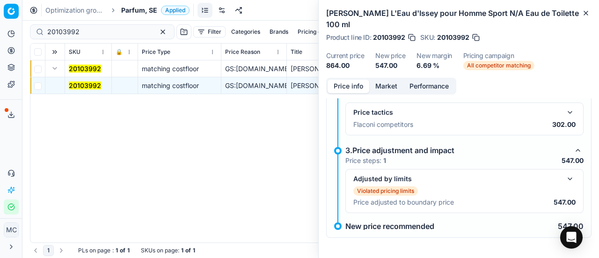
click at [565, 110] on button "button" at bounding box center [570, 112] width 11 height 11
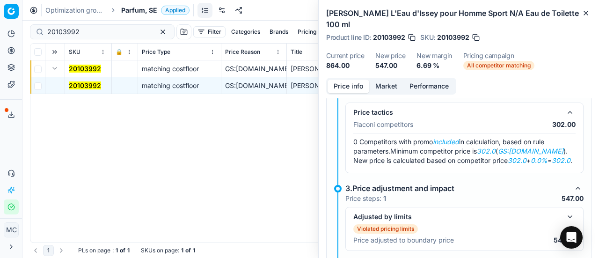
click at [397, 81] on button "Market" at bounding box center [386, 87] width 34 height 14
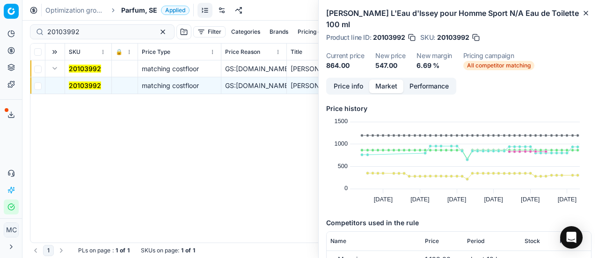
scroll to position [94, 0]
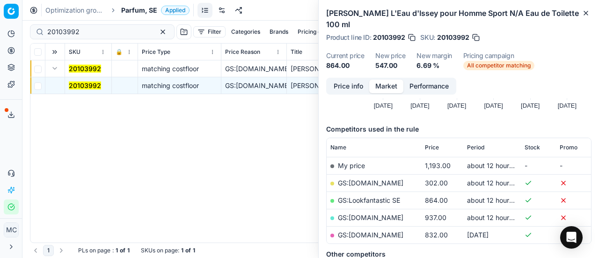
click at [372, 180] on link "GS:Deloox.se" at bounding box center [371, 183] width 66 height 8
click at [144, 11] on span "Parfum, SE" at bounding box center [139, 10] width 36 height 9
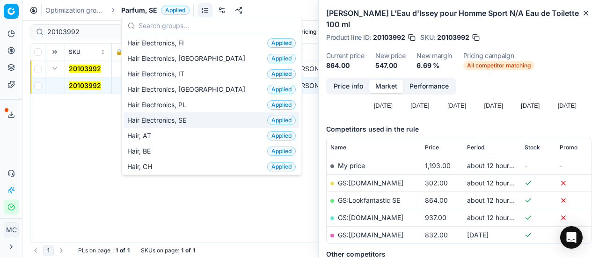
click at [199, 113] on div "Hair Electronics, SE Applied" at bounding box center [212, 119] width 176 height 15
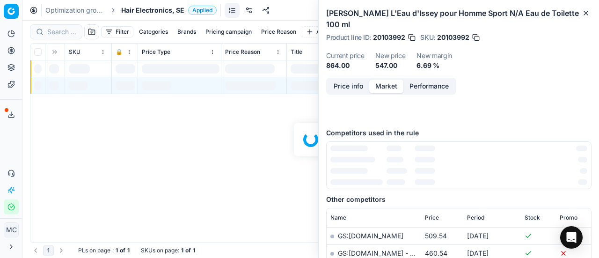
click at [58, 33] on div at bounding box center [310, 139] width 577 height 237
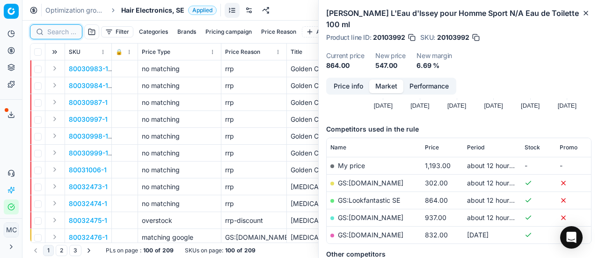
click at [58, 33] on input at bounding box center [61, 31] width 29 height 9
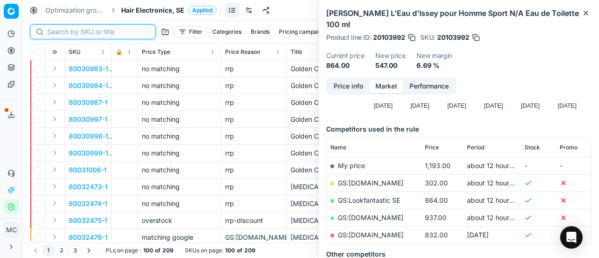
paste input "90005820-0008699"
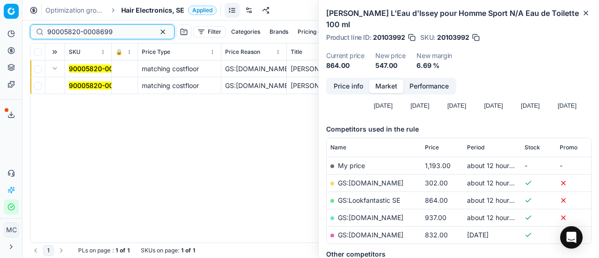
type input "90005820-0008699"
click at [110, 90] on td "90005820-0008699" at bounding box center [88, 85] width 47 height 17
click at [338, 79] on div "Price info Market Performance" at bounding box center [391, 86] width 130 height 17
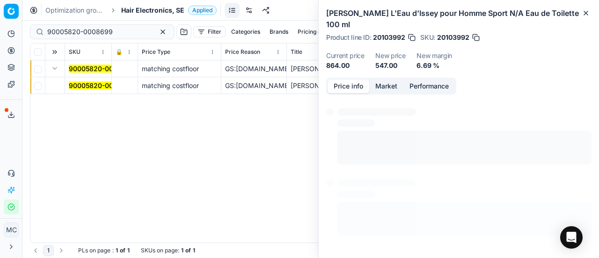
click at [351, 85] on button "Price info" at bounding box center [349, 87] width 42 height 14
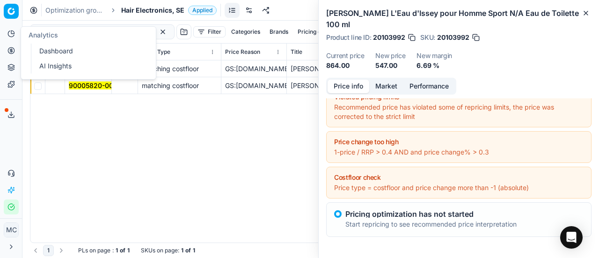
click at [98, 87] on mark "90005820-0008699" at bounding box center [102, 85] width 66 height 8
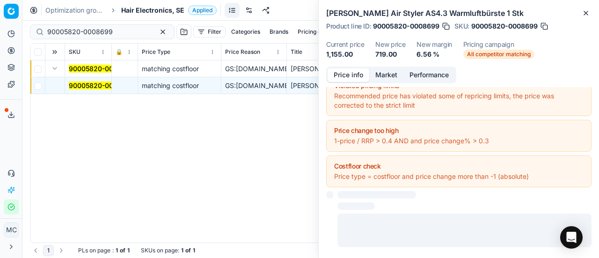
scroll to position [176, 0]
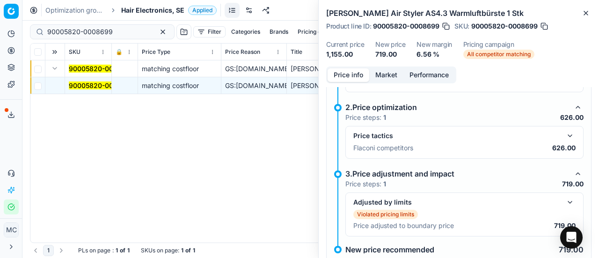
click at [565, 133] on button "button" at bounding box center [570, 135] width 11 height 11
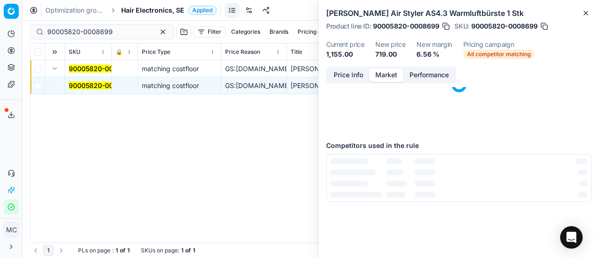
click at [395, 74] on button "Market" at bounding box center [386, 75] width 34 height 14
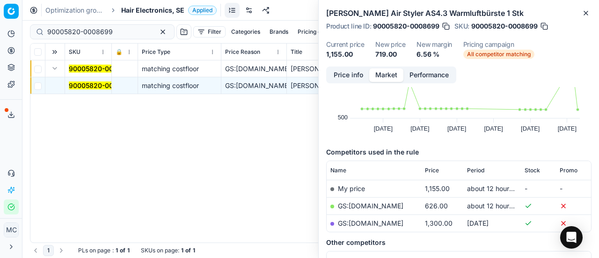
scroll to position [140, 0]
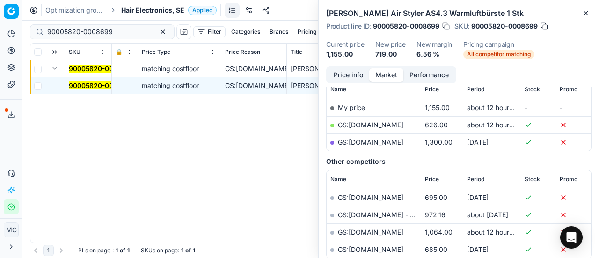
click at [377, 125] on link "GS:ComputerSalg.se" at bounding box center [371, 125] width 66 height 8
click at [155, 8] on span "Hair Electronics, SE" at bounding box center [152, 10] width 63 height 9
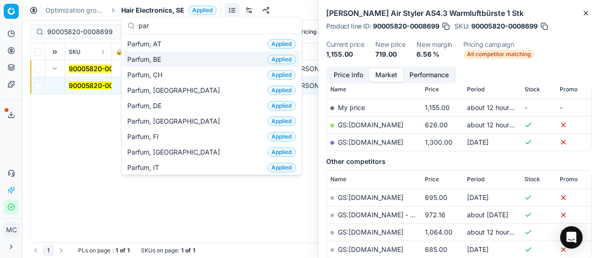
scroll to position [47, 0]
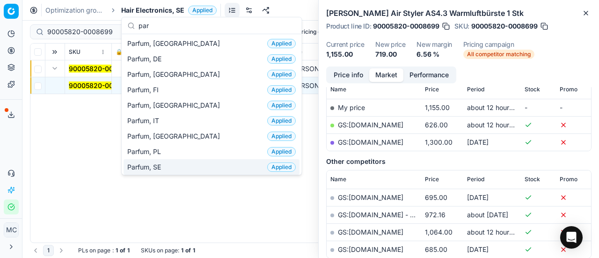
type input "par"
click at [179, 166] on div "Parfum, SE Applied" at bounding box center [212, 166] width 176 height 15
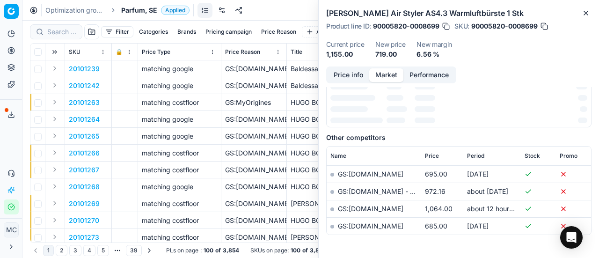
scroll to position [140, 0]
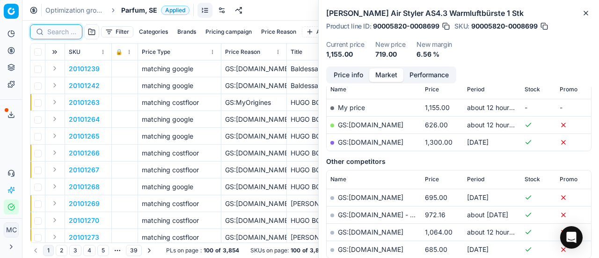
click at [52, 32] on input at bounding box center [61, 31] width 29 height 9
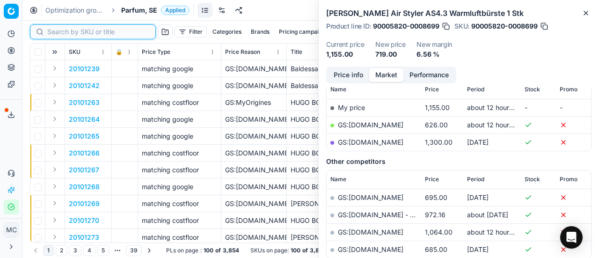
paste input "20101490"
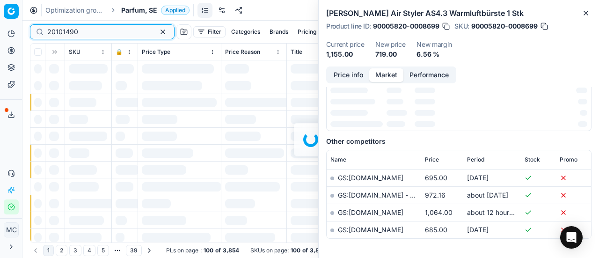
scroll to position [140, 0]
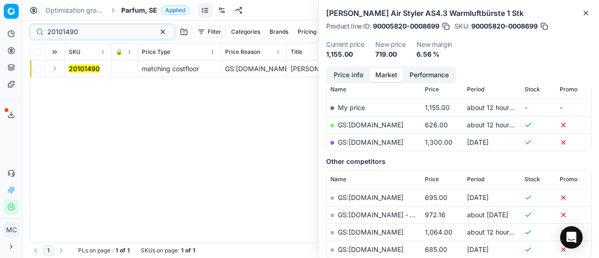
click at [56, 71] on button "Expand" at bounding box center [54, 68] width 11 height 11
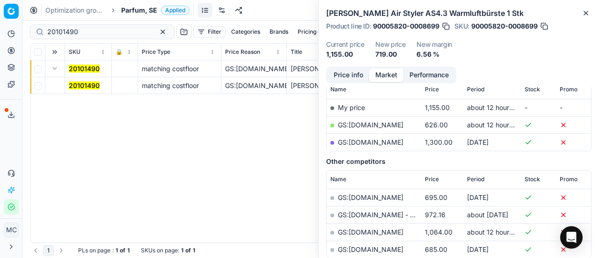
click at [88, 85] on mark "20101490" at bounding box center [84, 85] width 31 height 8
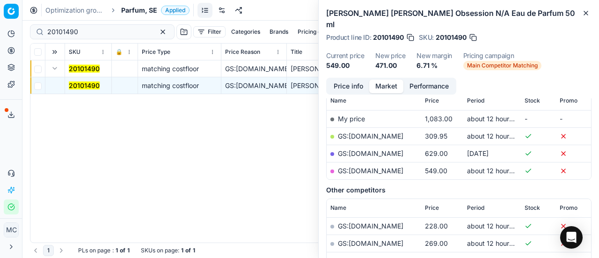
click at [364, 80] on button "Price info" at bounding box center [349, 87] width 42 height 14
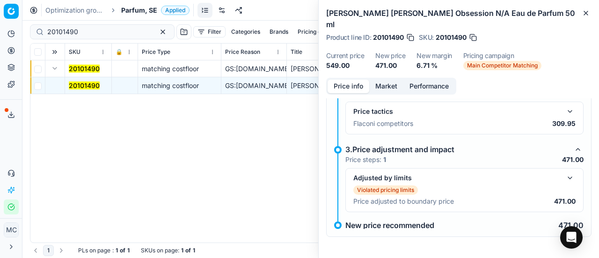
scroll to position [130, 0]
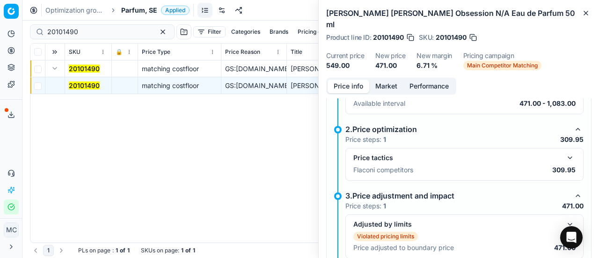
click at [565, 152] on button "button" at bounding box center [570, 157] width 11 height 11
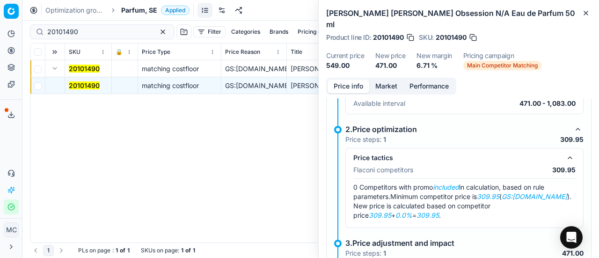
click at [387, 80] on button "Market" at bounding box center [386, 87] width 34 height 14
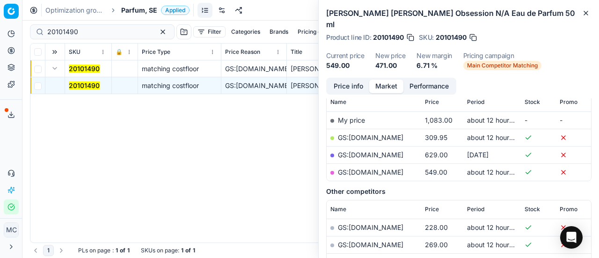
scroll to position [140, 0]
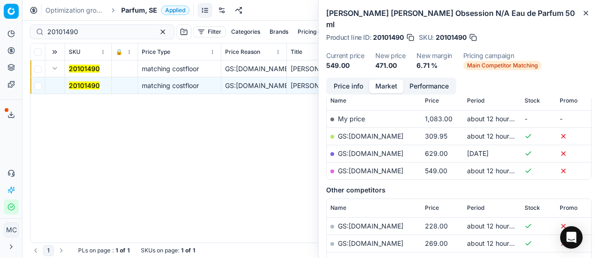
click at [373, 132] on link "GS:Luxplus.se" at bounding box center [371, 136] width 66 height 8
drag, startPoint x: 109, startPoint y: 31, endPoint x: 0, endPoint y: 16, distance: 109.6
click at [0, 15] on div "Pricing platform Analytics Pricing Product portfolio Templates Export service 1…" at bounding box center [299, 129] width 599 height 258
paste input "90008797-001365"
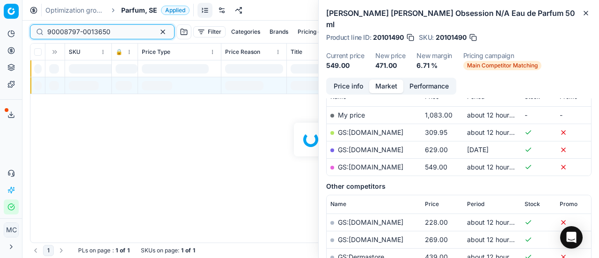
scroll to position [140, 0]
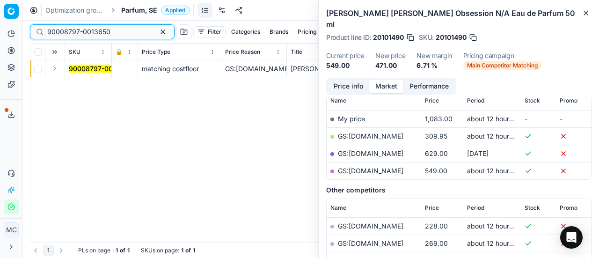
type input "90008797-0013650"
click at [50, 65] on button "Expand" at bounding box center [54, 68] width 11 height 11
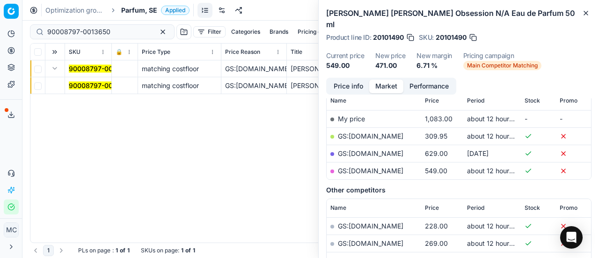
click at [81, 88] on mark "90008797-0013650" at bounding box center [100, 85] width 63 height 8
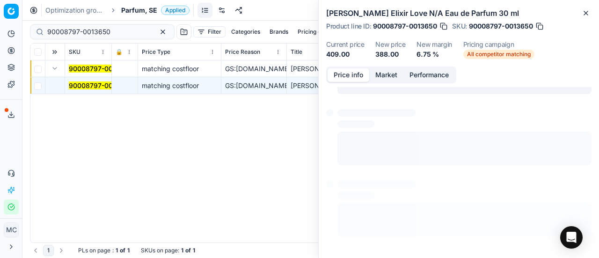
click at [355, 77] on button "Price info" at bounding box center [349, 75] width 42 height 14
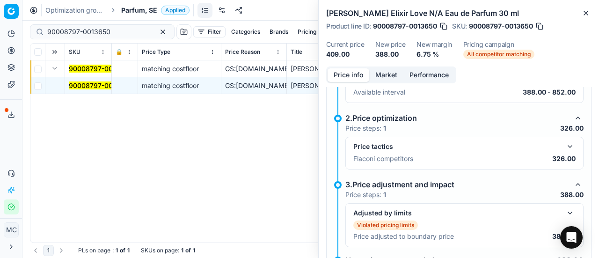
click at [565, 146] on button "button" at bounding box center [570, 146] width 11 height 11
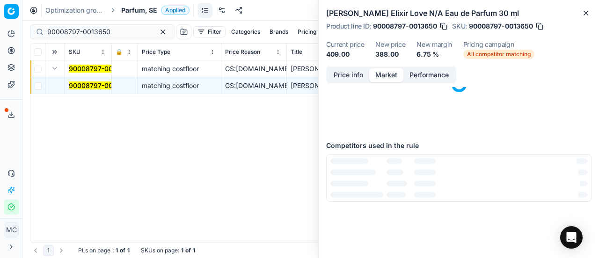
click at [396, 68] on button "Market" at bounding box center [386, 75] width 34 height 14
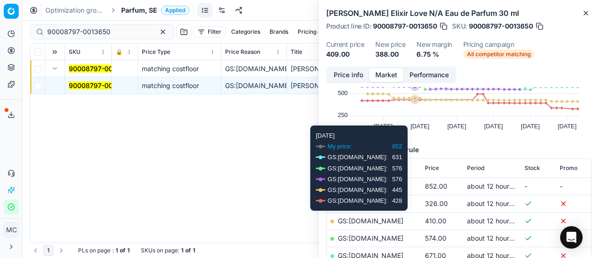
scroll to position [94, 0]
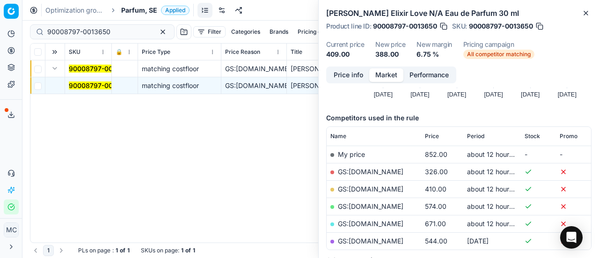
click at [386, 170] on link "GS:ComputerSalg.se" at bounding box center [371, 172] width 66 height 8
click at [139, 14] on span "Parfum, SE" at bounding box center [139, 10] width 36 height 9
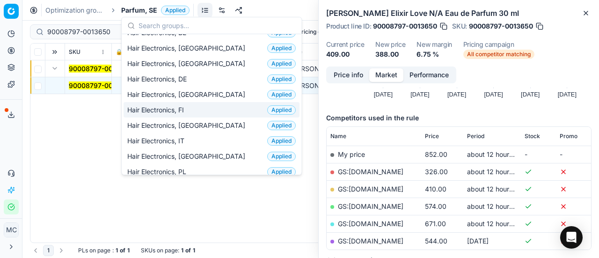
scroll to position [140, 0]
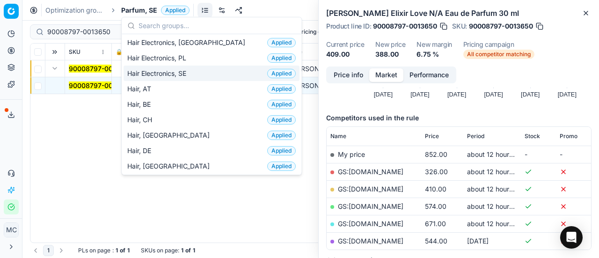
click at [189, 69] on span "Hair Electronics, SE" at bounding box center [158, 73] width 63 height 9
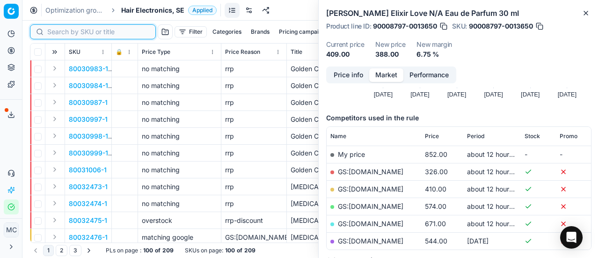
click at [56, 31] on input at bounding box center [98, 31] width 103 height 9
paste input "90003026-0004428"
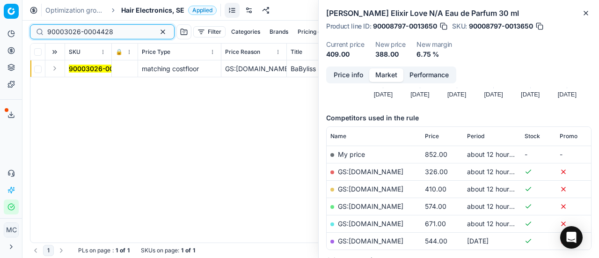
type input "90003026-0004428"
click at [53, 70] on button "Expand" at bounding box center [54, 68] width 11 height 11
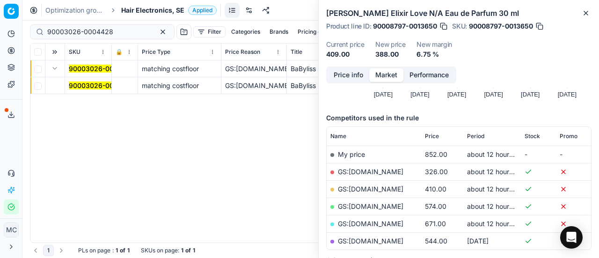
click at [85, 87] on mark "90003026-0004428" at bounding box center [102, 85] width 66 height 8
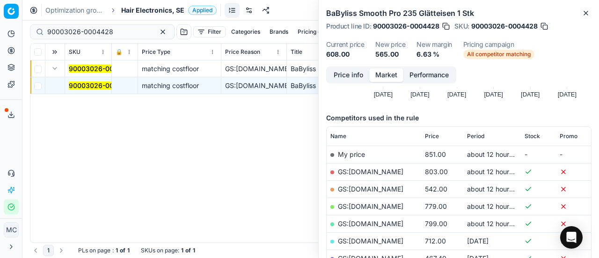
click at [355, 74] on button "Price info" at bounding box center [349, 75] width 42 height 14
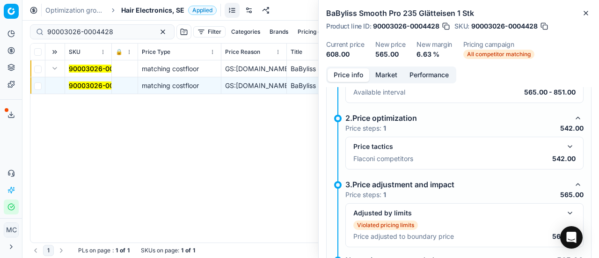
click at [567, 147] on button "button" at bounding box center [570, 146] width 11 height 11
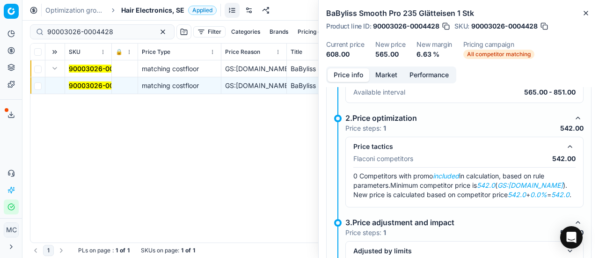
click at [393, 71] on button "Market" at bounding box center [386, 75] width 34 height 14
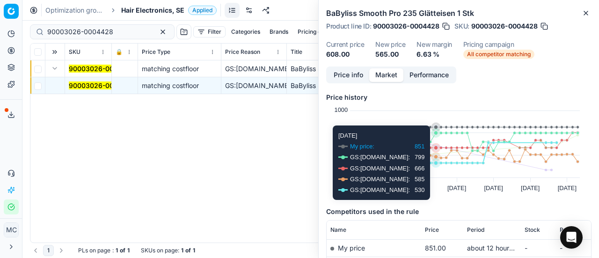
scroll to position [94, 0]
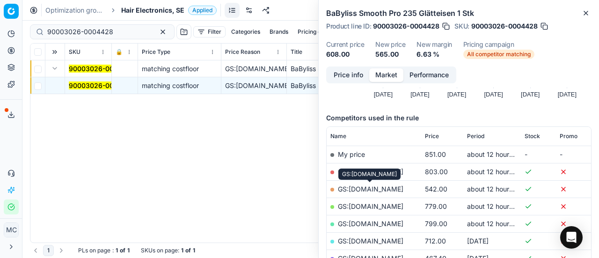
click at [377, 190] on link "GS:ComputerSalg.se" at bounding box center [371, 189] width 66 height 8
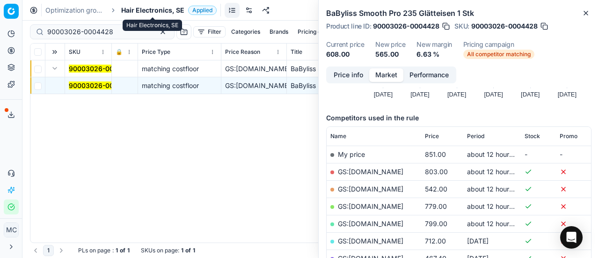
click at [156, 10] on span "Hair Electronics, SE" at bounding box center [152, 10] width 63 height 9
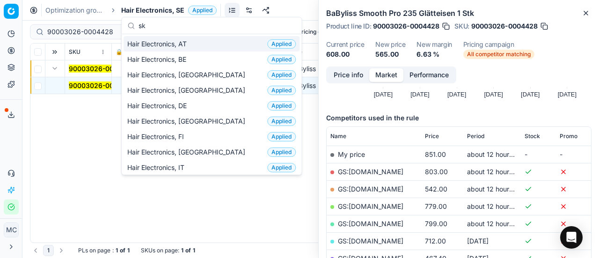
scroll to position [117, 0]
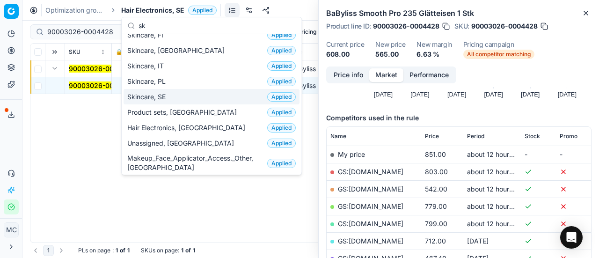
type input "sk"
click at [166, 92] on span "Skincare, SE" at bounding box center [148, 96] width 42 height 9
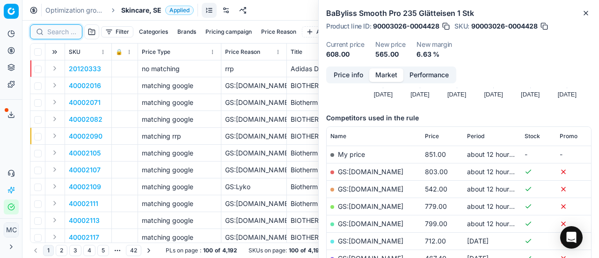
click at [61, 33] on input at bounding box center [61, 31] width 29 height 9
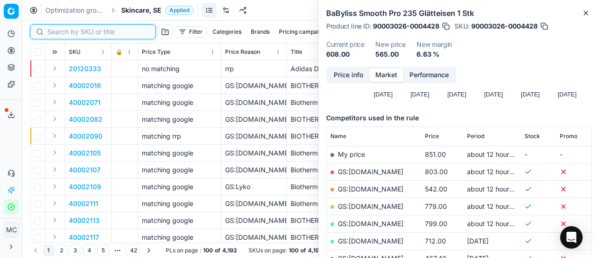
paste input "80072685-60"
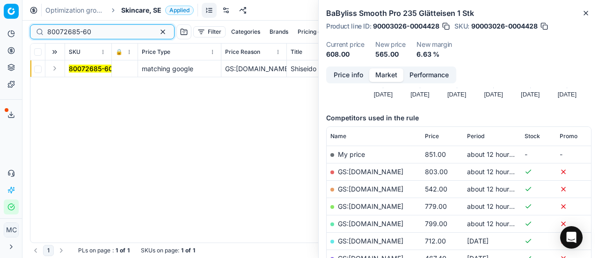
type input "80072685-60"
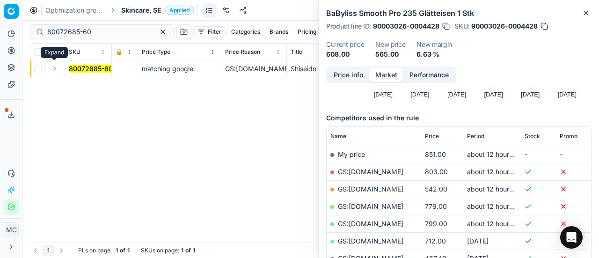
click at [56, 73] on button "Expand" at bounding box center [54, 68] width 11 height 11
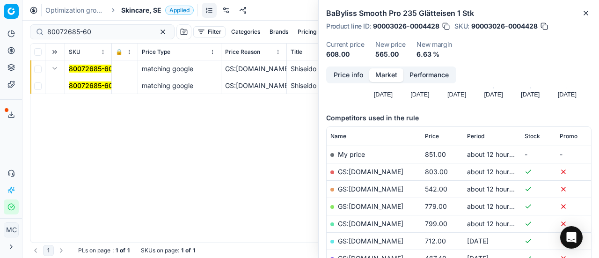
click at [80, 84] on mark "80072685-60" at bounding box center [91, 85] width 44 height 8
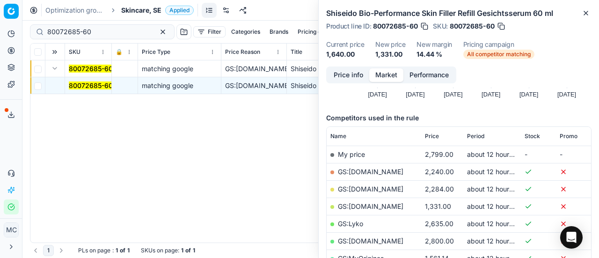
click at [351, 76] on button "Price info" at bounding box center [349, 75] width 42 height 14
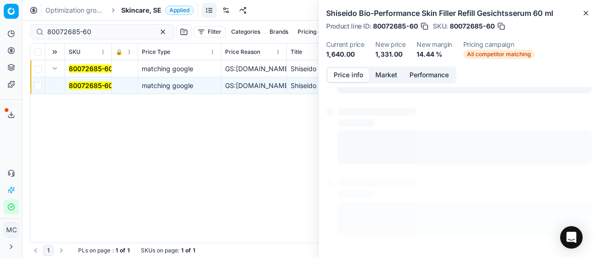
scroll to position [42, 0]
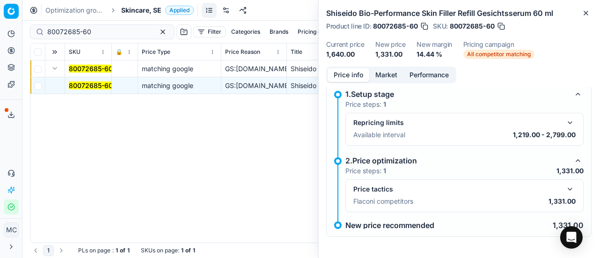
click at [565, 184] on button "button" at bounding box center [570, 189] width 11 height 11
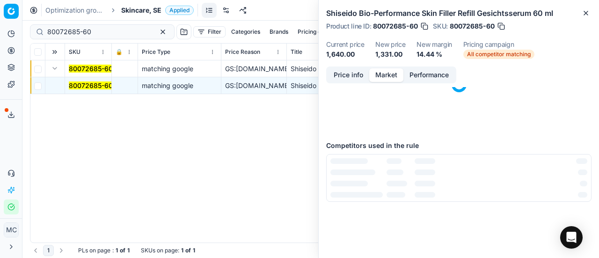
click at [384, 73] on button "Market" at bounding box center [386, 75] width 34 height 14
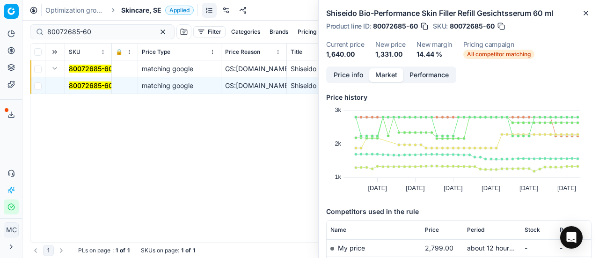
scroll to position [94, 0]
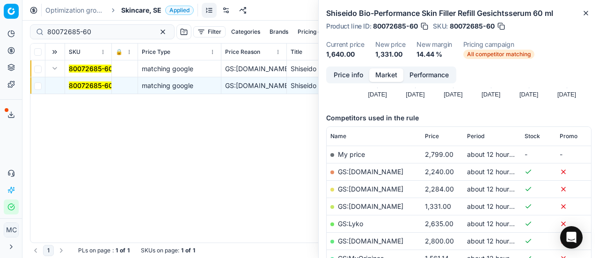
click at [369, 206] on link "GS:Deloox.se" at bounding box center [371, 206] width 66 height 8
click at [139, 7] on span "Skincare, SE" at bounding box center [141, 10] width 40 height 9
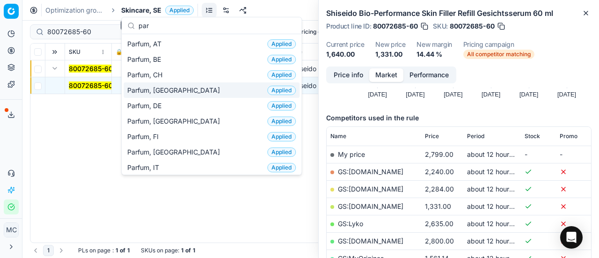
scroll to position [47, 0]
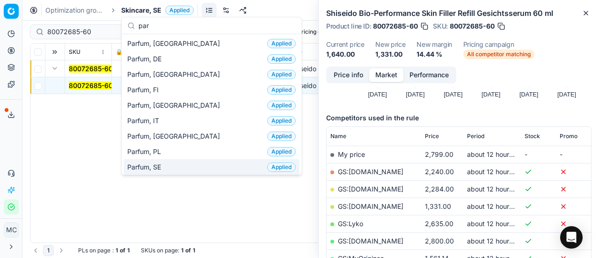
type input "par"
click at [172, 160] on div "Parfum, SE Applied" at bounding box center [212, 166] width 176 height 15
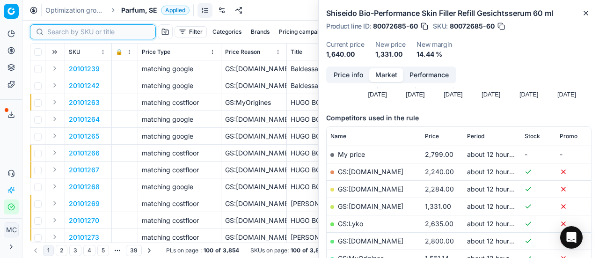
click at [60, 33] on input at bounding box center [98, 31] width 103 height 9
paste input "80060853-90"
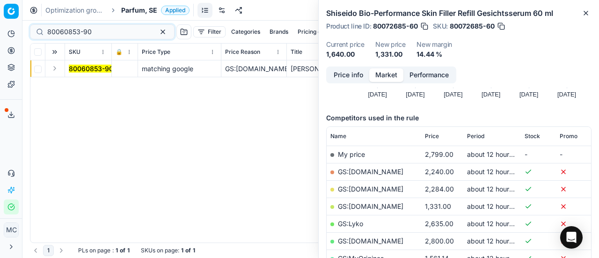
click at [56, 70] on button "Expand" at bounding box center [54, 68] width 11 height 11
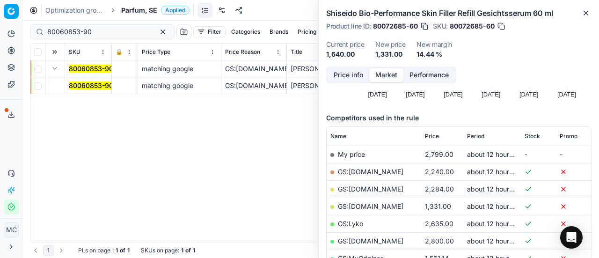
click at [94, 87] on mark "80060853-90" at bounding box center [91, 85] width 44 height 8
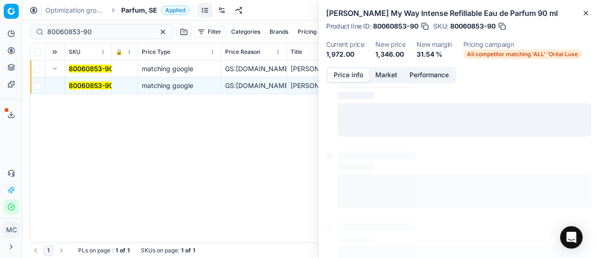
click at [338, 77] on button "Price info" at bounding box center [349, 75] width 42 height 14
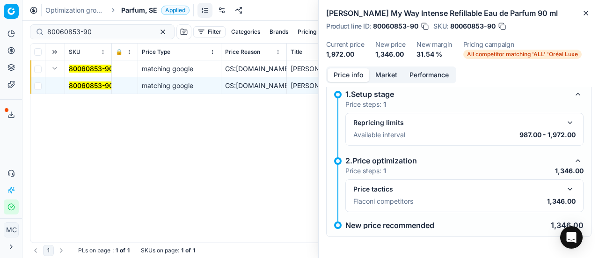
drag, startPoint x: 567, startPoint y: 192, endPoint x: 496, endPoint y: 136, distance: 90.7
click at [567, 190] on button "button" at bounding box center [570, 189] width 11 height 11
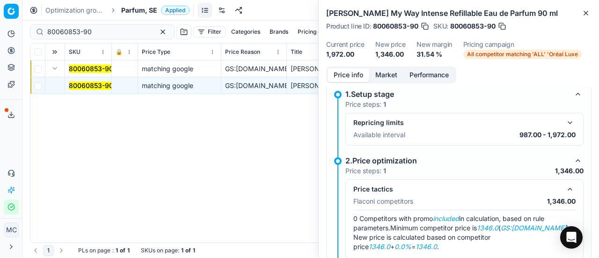
click at [381, 69] on button "Market" at bounding box center [386, 75] width 34 height 14
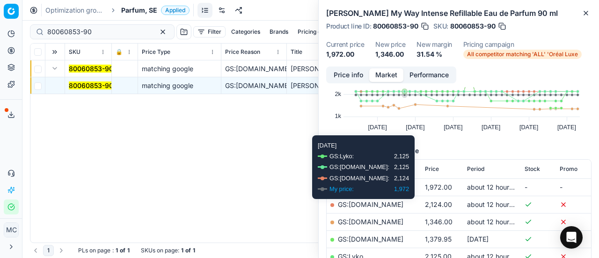
scroll to position [94, 0]
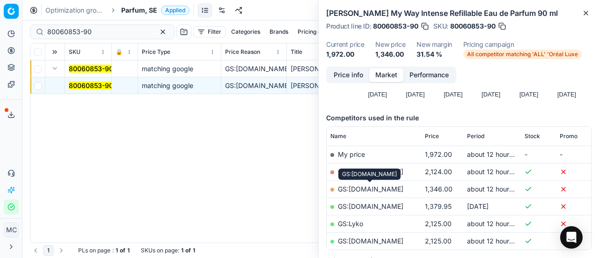
click at [392, 187] on link "GS:ComputerSalg.se" at bounding box center [371, 189] width 66 height 8
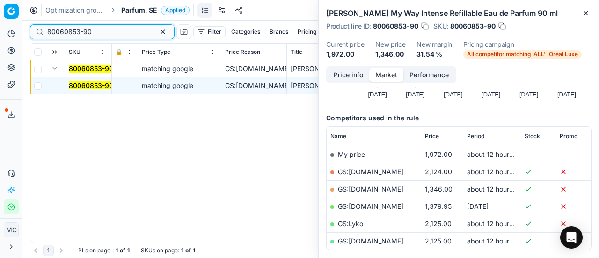
drag, startPoint x: 110, startPoint y: 34, endPoint x: 0, endPoint y: 88, distance: 123.3
click at [0, 47] on div "Pricing platform Analytics Pricing Product portfolio Templates Export service 1…" at bounding box center [299, 129] width 599 height 258
paste input "90001263-0001775"
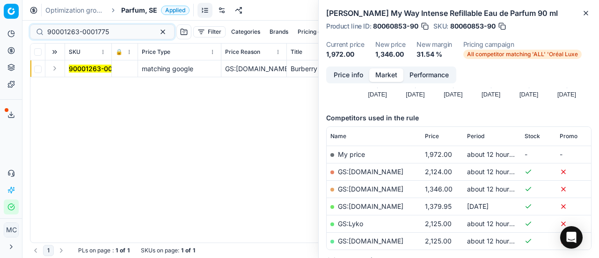
click at [56, 73] on button "Expand" at bounding box center [54, 68] width 11 height 11
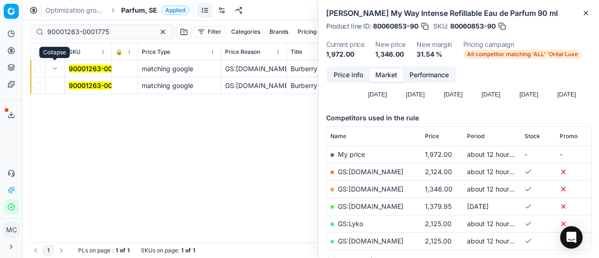
click at [82, 77] on td "90001263-0001775" at bounding box center [88, 85] width 47 height 17
click at [84, 82] on mark "90001263-0001775" at bounding box center [100, 85] width 62 height 8
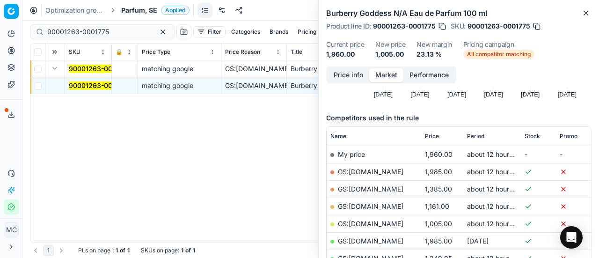
click at [334, 73] on button "Price info" at bounding box center [349, 75] width 42 height 14
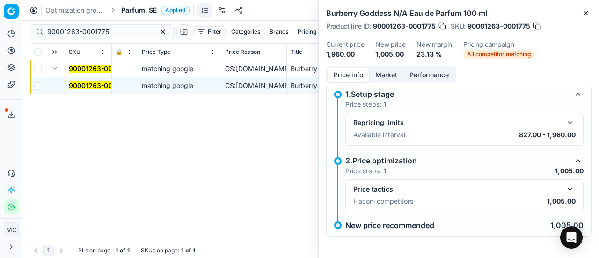
click at [565, 187] on button "button" at bounding box center [570, 189] width 11 height 11
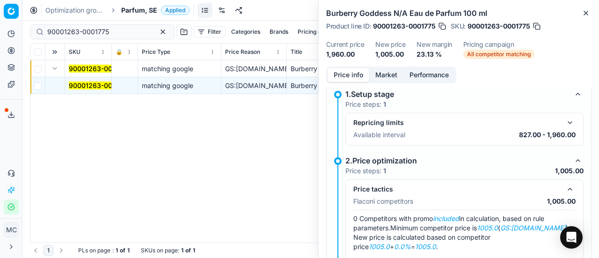
click at [390, 76] on button "Market" at bounding box center [386, 75] width 34 height 14
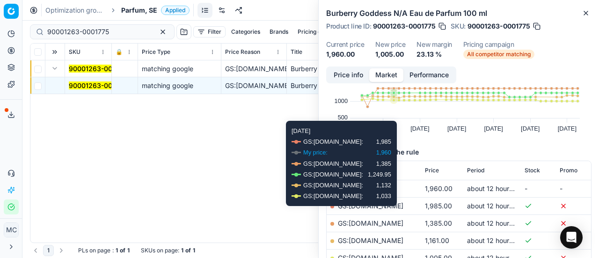
scroll to position [94, 0]
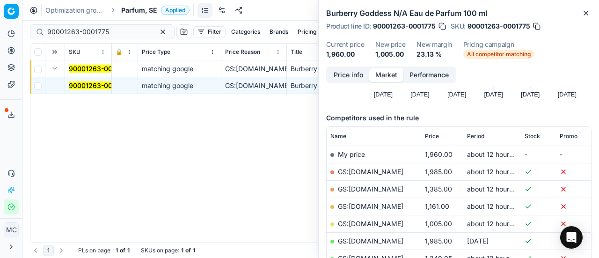
click at [368, 221] on link "GS:Deloox.se" at bounding box center [371, 224] width 66 height 8
drag, startPoint x: 118, startPoint y: 36, endPoint x: 0, endPoint y: 15, distance: 119.8
click at [0, 10] on div "Pricing platform Analytics Pricing Product portfolio Templates Export service 1…" at bounding box center [299, 129] width 599 height 258
paste input "80026172-100"
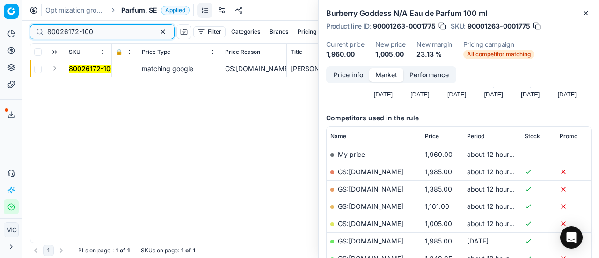
type input "80026172-100"
click at [58, 63] on button "Expand" at bounding box center [54, 68] width 11 height 11
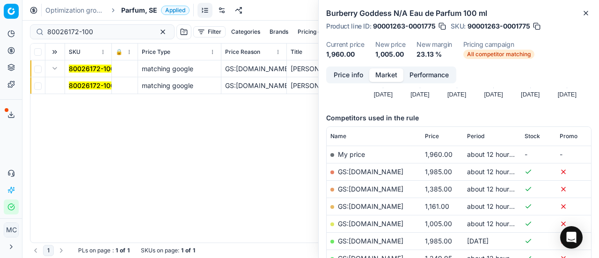
click at [83, 81] on span "80026172-100" at bounding box center [92, 85] width 46 height 9
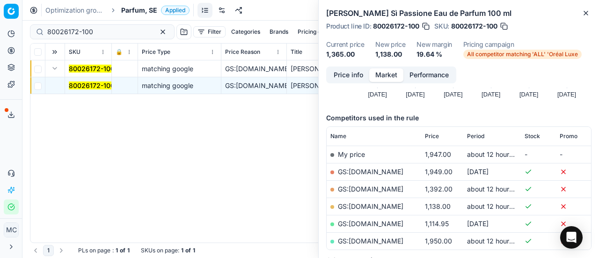
click at [343, 76] on button "Price info" at bounding box center [349, 75] width 42 height 14
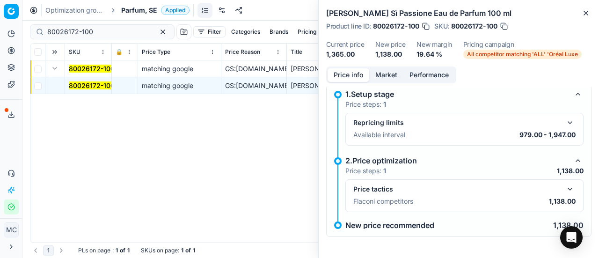
click at [565, 191] on button "button" at bounding box center [570, 189] width 11 height 11
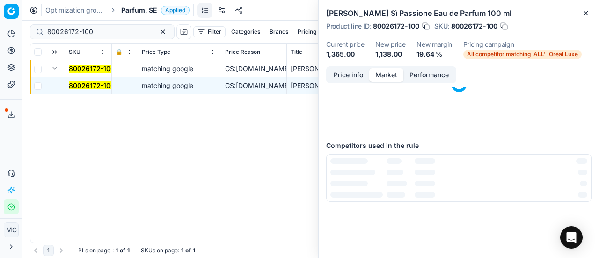
click at [390, 77] on button "Market" at bounding box center [386, 75] width 34 height 14
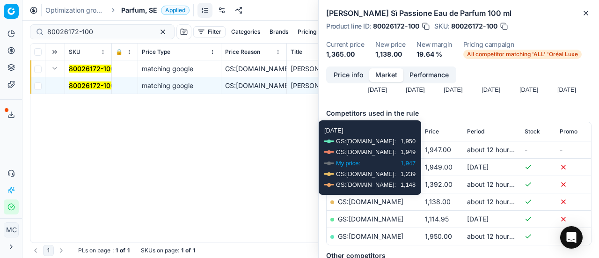
scroll to position [140, 0]
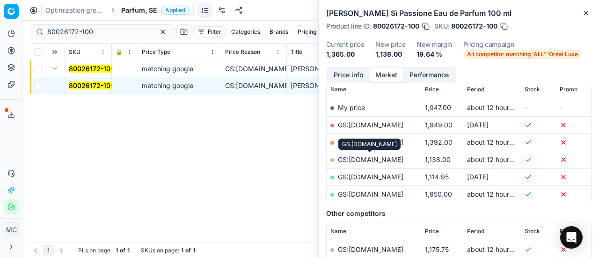
click at [382, 160] on link "GS:ComputerSalg.se" at bounding box center [371, 159] width 66 height 8
click at [140, 7] on span "Parfum, SE" at bounding box center [139, 10] width 36 height 9
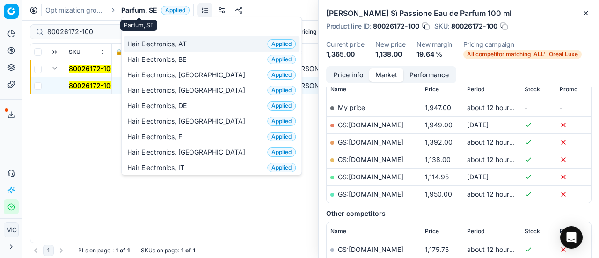
scroll to position [117, 0]
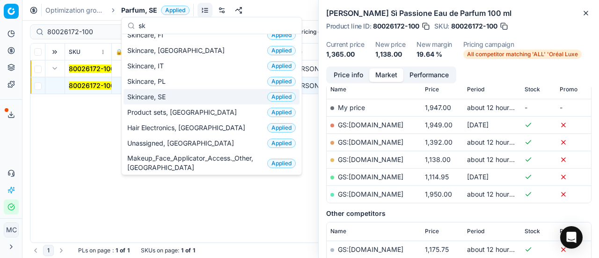
type input "sk"
click at [169, 94] on span "Skincare, SE" at bounding box center [148, 96] width 42 height 9
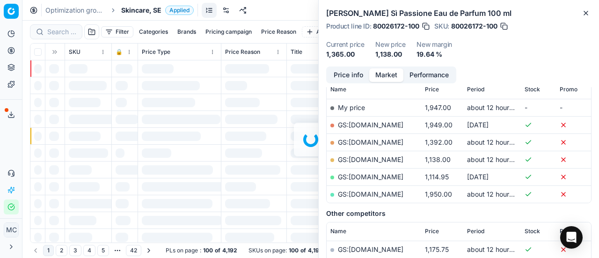
scroll to position [140, 0]
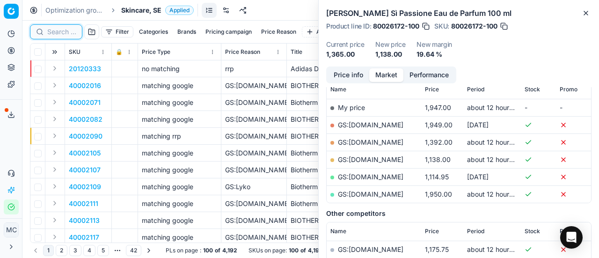
click at [66, 34] on input at bounding box center [61, 31] width 29 height 9
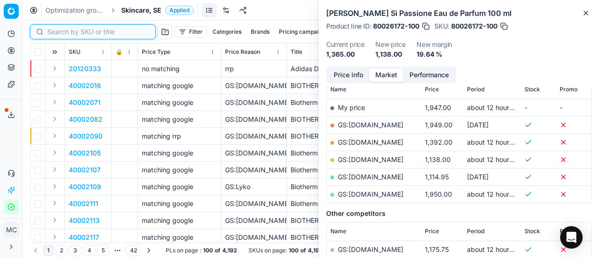
paste input "90015089-0023591"
type input "90015089-0023591"
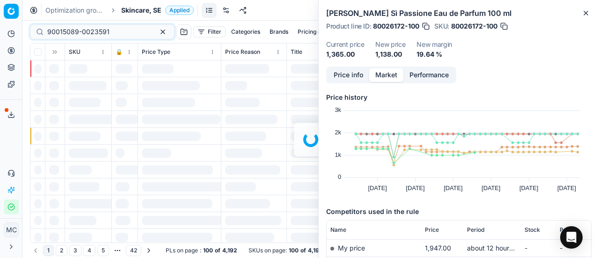
scroll to position [140, 0]
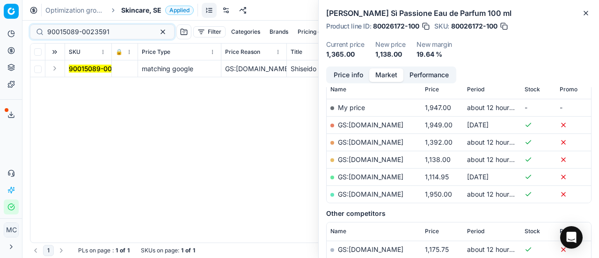
type input "90015089-0023591"
click at [53, 71] on button "Expand" at bounding box center [54, 68] width 11 height 11
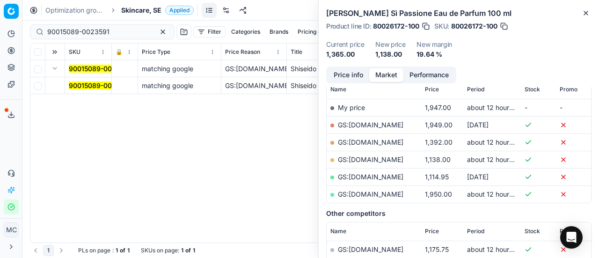
click at [80, 85] on mark "90015089-0023591" at bounding box center [100, 85] width 62 height 8
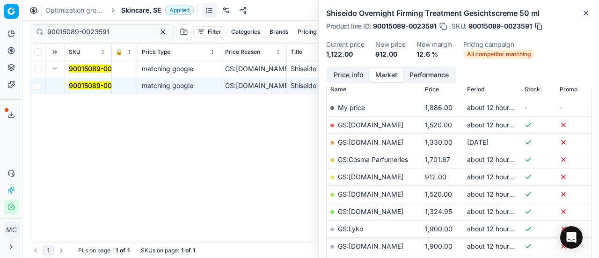
drag, startPoint x: 327, startPoint y: 69, endPoint x: 371, endPoint y: 77, distance: 44.7
click at [330, 69] on div "Price info Market Performance" at bounding box center [391, 74] width 130 height 17
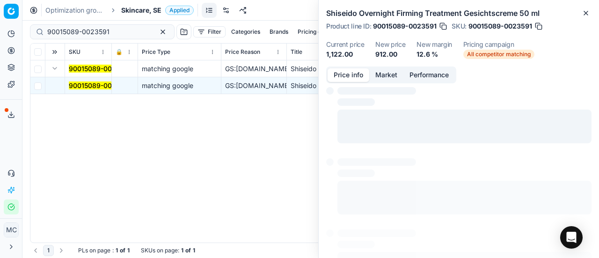
click at [347, 73] on button "Price info" at bounding box center [349, 75] width 42 height 14
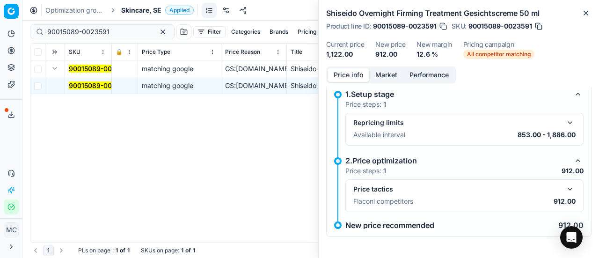
click at [566, 191] on button "button" at bounding box center [570, 189] width 11 height 11
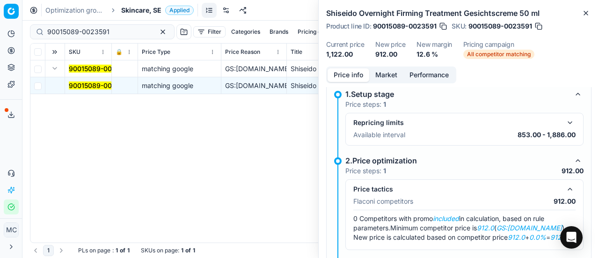
drag, startPoint x: 394, startPoint y: 88, endPoint x: 391, endPoint y: 77, distance: 11.6
click at [394, 88] on div "1.Setup stage Price steps: 1 Repricing limits Available interval 853.00 - 1,886…" at bounding box center [458, 178] width 265 height 194
click at [391, 77] on button "Market" at bounding box center [386, 75] width 34 height 14
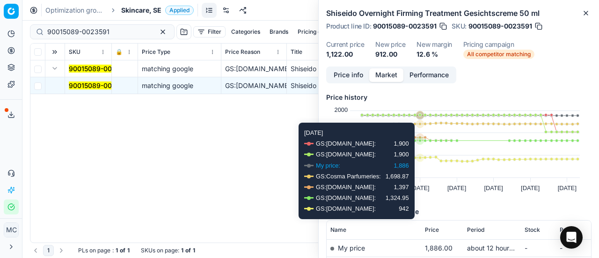
scroll to position [94, 0]
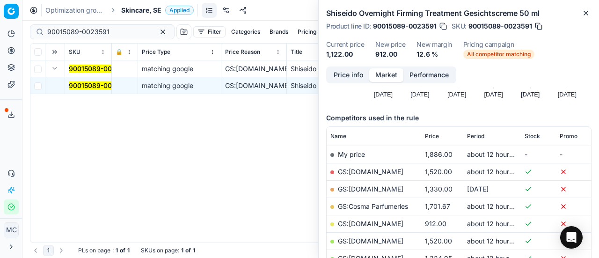
click at [378, 222] on link "GS:Deloox.se" at bounding box center [371, 224] width 66 height 8
click at [139, 11] on span "Skincare, SE" at bounding box center [141, 10] width 40 height 9
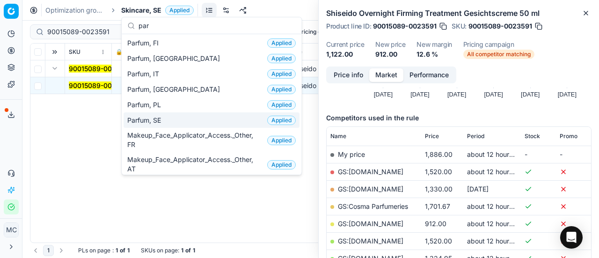
type input "par"
click at [183, 117] on div "Parfum, SE Applied" at bounding box center [212, 119] width 176 height 15
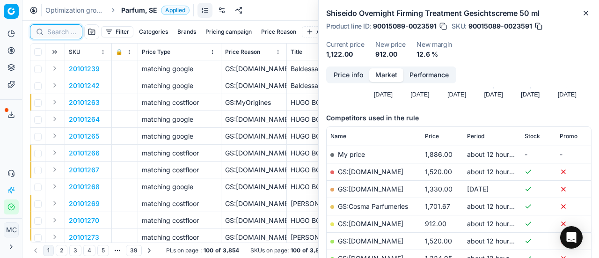
click at [51, 28] on input at bounding box center [61, 31] width 29 height 9
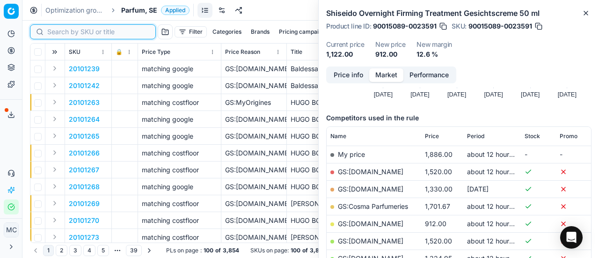
paste input "90007350-0011241"
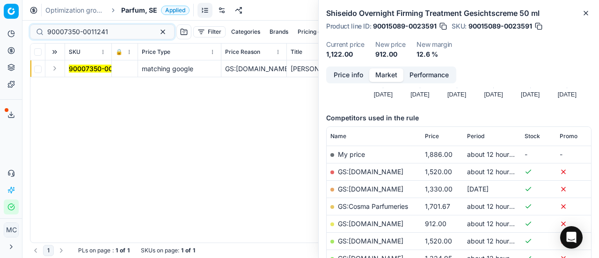
click at [54, 72] on button "Expand" at bounding box center [54, 68] width 11 height 11
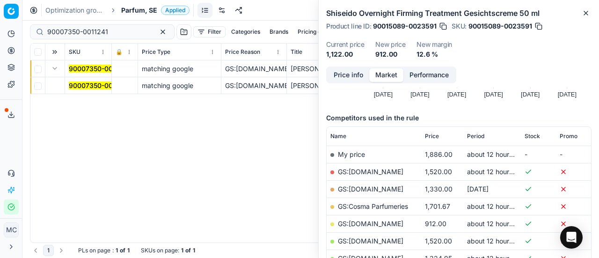
click at [99, 90] on td "90007350-0011241" at bounding box center [88, 85] width 47 height 17
click at [99, 88] on mark "90007350-0011241" at bounding box center [99, 85] width 61 height 8
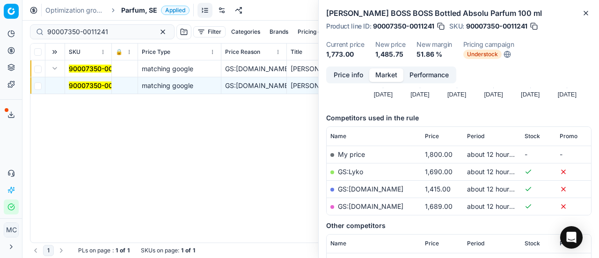
click at [351, 74] on button "Price info" at bounding box center [349, 75] width 42 height 14
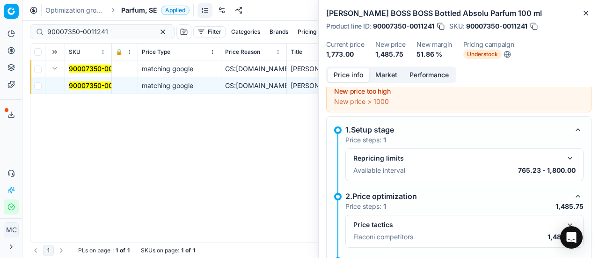
click at [560, 217] on div "Price tactics Flaconi competitors 1,485.75" at bounding box center [465, 231] width 238 height 33
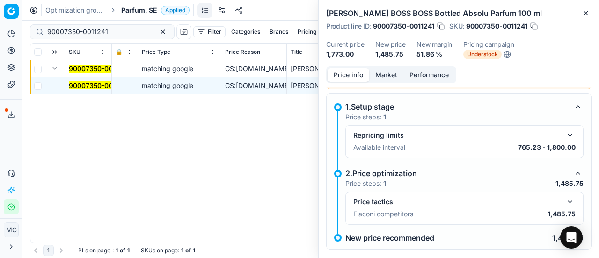
scroll to position [42, 0]
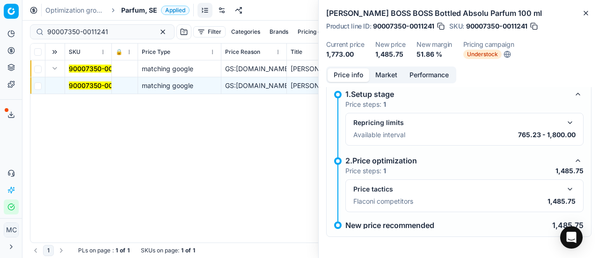
click at [565, 186] on button "button" at bounding box center [570, 189] width 11 height 11
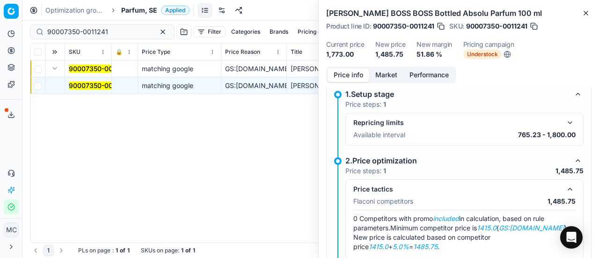
scroll to position [89, 0]
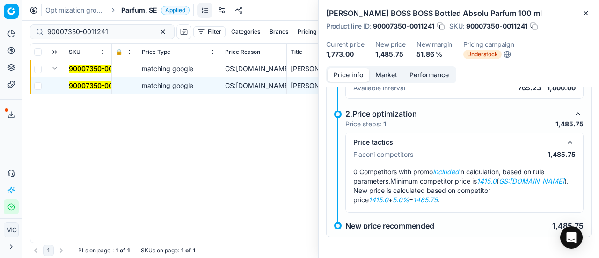
click at [398, 76] on button "Market" at bounding box center [386, 75] width 34 height 14
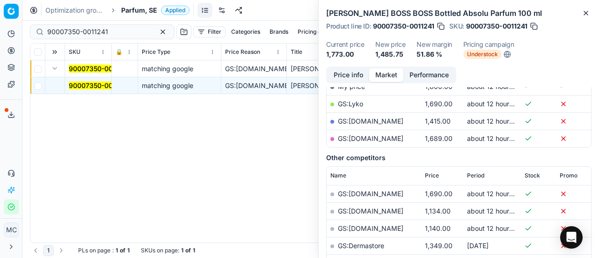
scroll to position [187, 0]
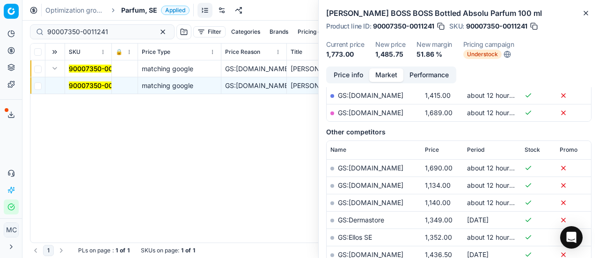
click at [375, 98] on link "GS:Zalando.se" at bounding box center [371, 95] width 66 height 8
drag, startPoint x: 70, startPoint y: 28, endPoint x: 0, endPoint y: -6, distance: 77.9
click at [0, 0] on html "Pricing platform Analytics Pricing Product portfolio Templates Export service 1…" at bounding box center [299, 129] width 599 height 258
paste input "80076080-125"
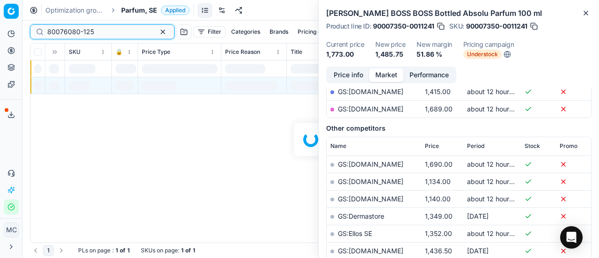
scroll to position [187, 0]
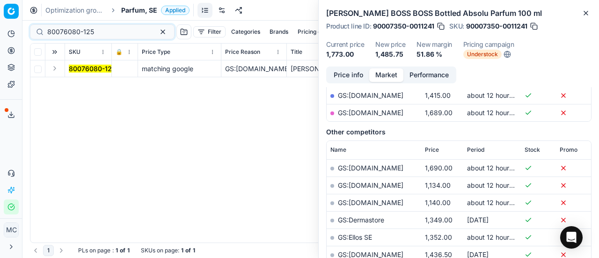
click at [57, 67] on button "Expand" at bounding box center [54, 68] width 11 height 11
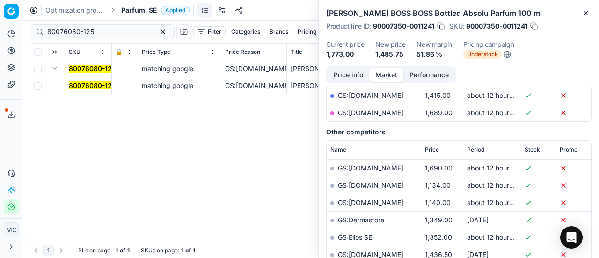
click at [77, 84] on mark "80076080-125" at bounding box center [92, 85] width 47 height 8
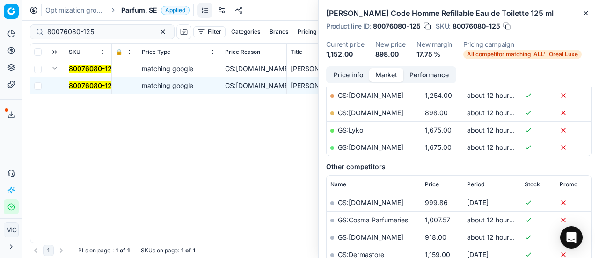
click at [356, 79] on button "Price info" at bounding box center [349, 75] width 42 height 14
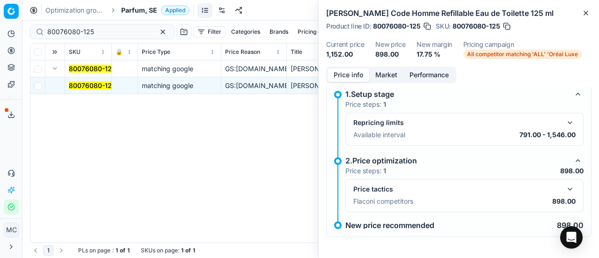
click at [565, 191] on button "button" at bounding box center [570, 189] width 11 height 11
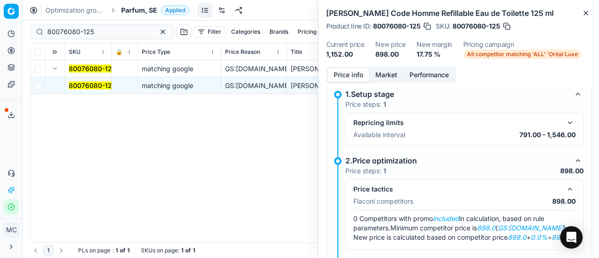
click at [384, 74] on button "Market" at bounding box center [386, 75] width 34 height 14
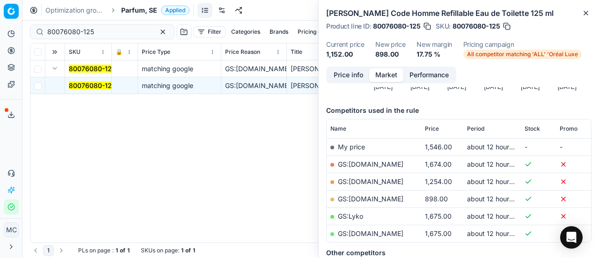
scroll to position [140, 0]
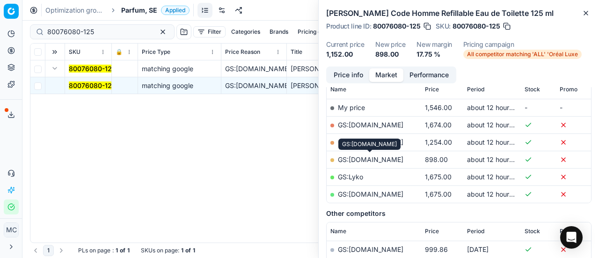
click at [382, 156] on link "GS:ComputerSalg.se" at bounding box center [371, 159] width 66 height 8
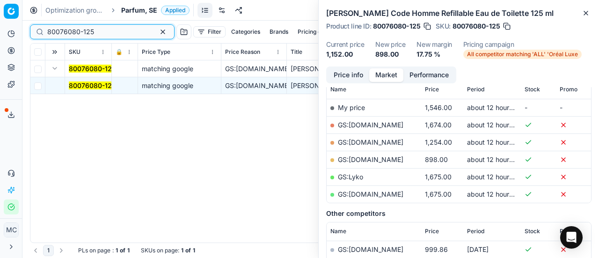
drag, startPoint x: 112, startPoint y: 30, endPoint x: 0, endPoint y: 12, distance: 113.9
click at [0, 11] on div "Pricing platform Analytics Pricing Product portfolio Templates Export service 1…" at bounding box center [299, 129] width 599 height 258
paste input "36067-100"
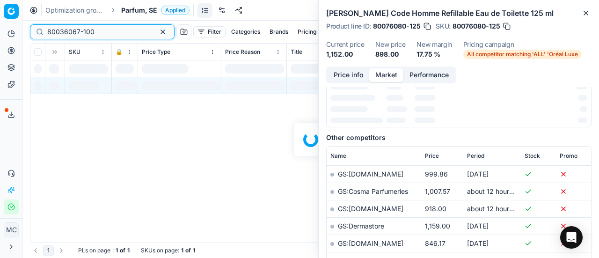
scroll to position [140, 0]
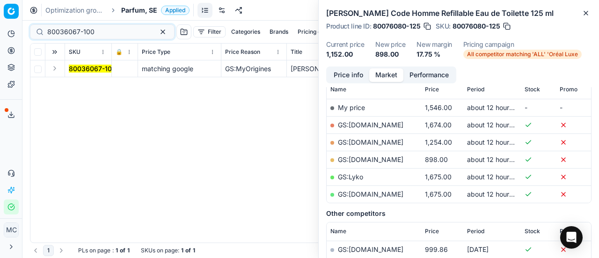
click at [55, 70] on button "Expand" at bounding box center [54, 68] width 11 height 11
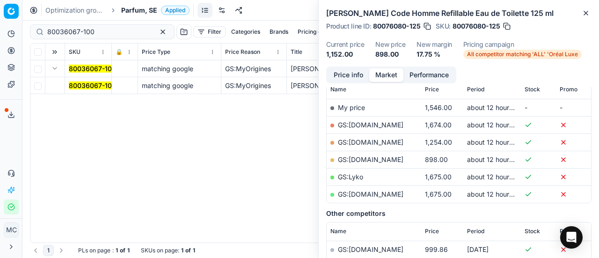
click at [84, 87] on mark "80036067-100" at bounding box center [92, 85] width 47 height 8
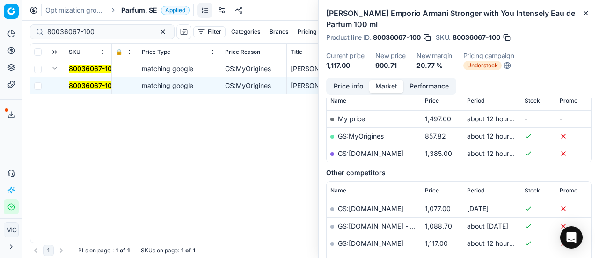
click at [343, 76] on div "Giorgio Armani Emporio Armani Stronger with You Intensely Eau de Parfum 100 ml …" at bounding box center [459, 39] width 280 height 78
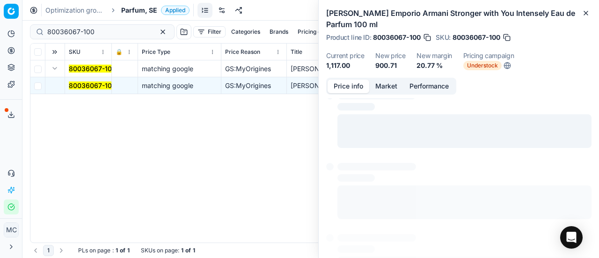
click at [344, 87] on button "Price info" at bounding box center [349, 87] width 42 height 14
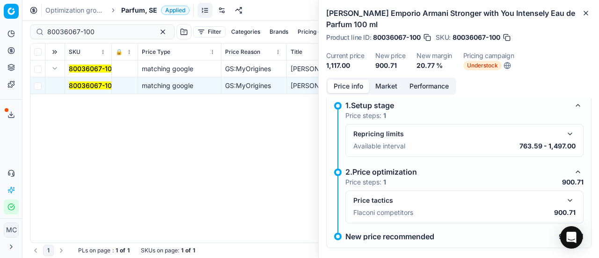
drag, startPoint x: 561, startPoint y: 206, endPoint x: 467, endPoint y: 182, distance: 96.6
click at [561, 205] on div "Price tactics Flaconi competitors 900.71" at bounding box center [464, 207] width 222 height 24
click at [565, 197] on button "button" at bounding box center [570, 200] width 11 height 11
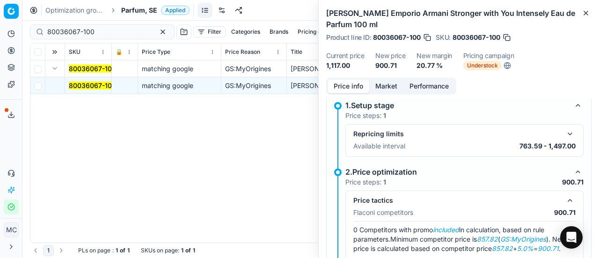
scroll to position [65, 0]
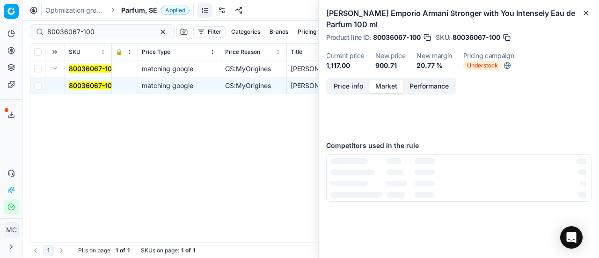
click at [387, 87] on button "Market" at bounding box center [386, 87] width 34 height 14
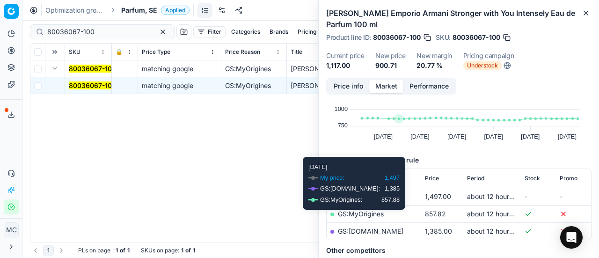
scroll to position [94, 0]
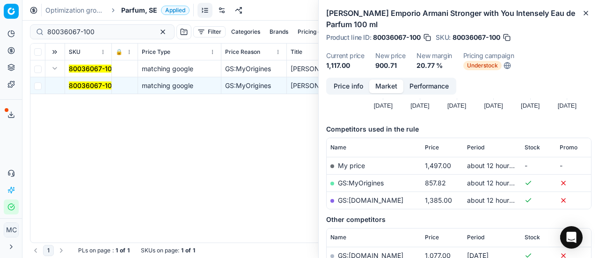
click at [368, 181] on link "GS:MyOrigines" at bounding box center [361, 183] width 46 height 8
drag, startPoint x: 120, startPoint y: 32, endPoint x: 0, endPoint y: 29, distance: 119.9
click at [0, 24] on div "Pricing platform Analytics Pricing Product portfolio Templates Export service 1…" at bounding box center [299, 129] width 599 height 258
paste input "90004536-0006831"
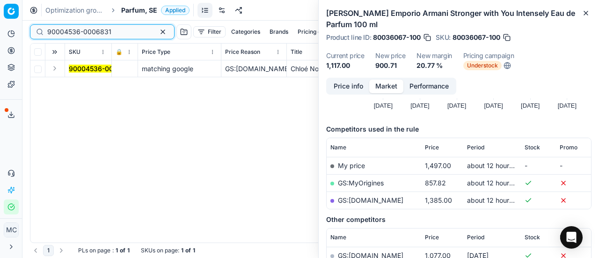
type input "90004536-0006831"
click at [56, 71] on button "Expand" at bounding box center [54, 68] width 11 height 11
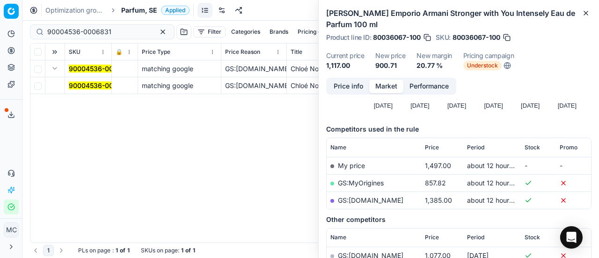
click at [79, 87] on mark "90004536-0006831" at bounding box center [101, 85] width 64 height 8
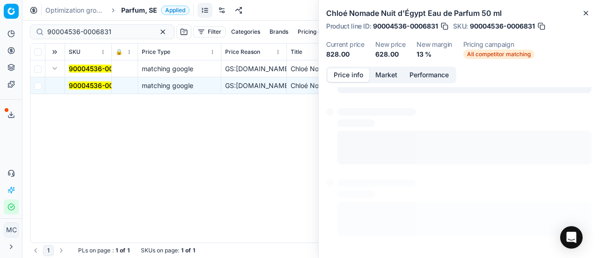
click at [347, 78] on button "Price info" at bounding box center [349, 75] width 42 height 14
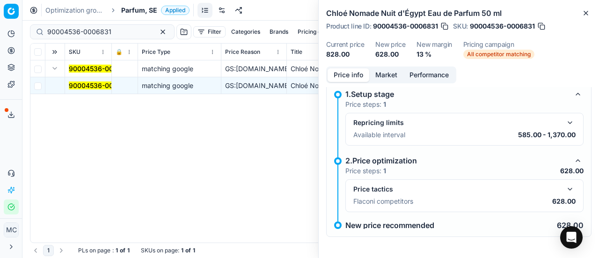
click at [565, 191] on button "button" at bounding box center [570, 189] width 11 height 11
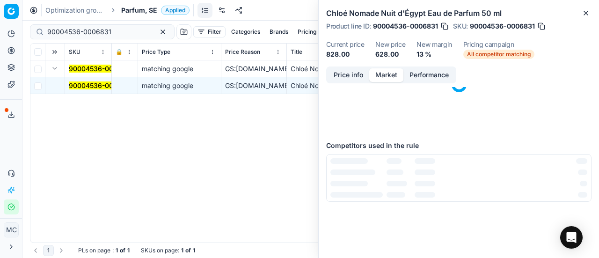
click at [398, 68] on button "Market" at bounding box center [386, 75] width 34 height 14
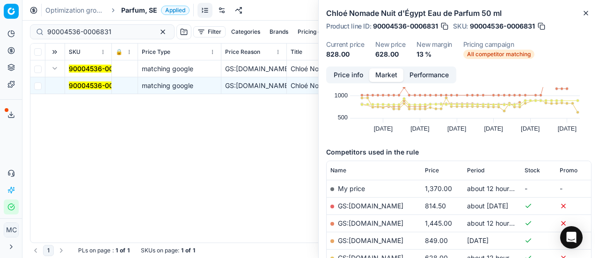
scroll to position [94, 0]
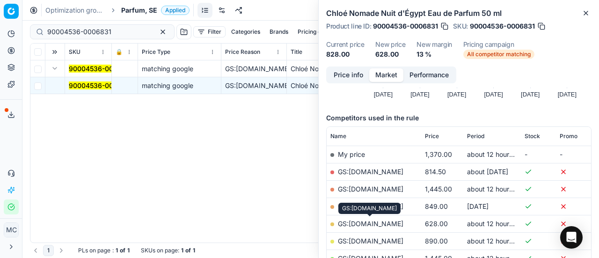
click at [390, 225] on link "GS:ComputerSalg.se" at bounding box center [371, 224] width 66 height 8
click at [142, 13] on span "Parfum, SE" at bounding box center [139, 10] width 36 height 9
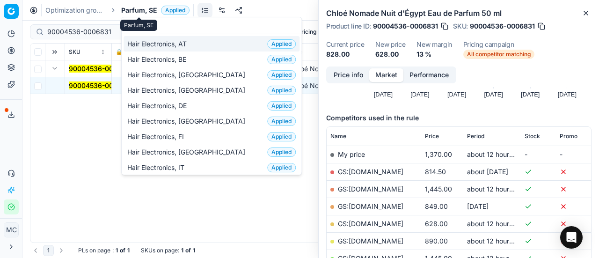
scroll to position [117, 0]
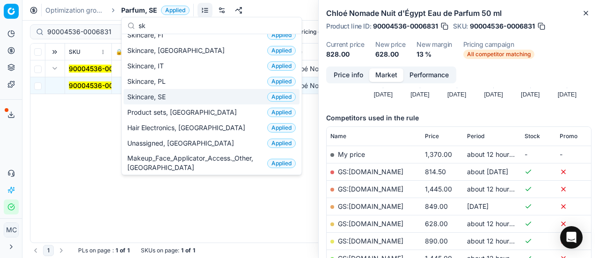
type input "sk"
click at [162, 96] on span "Skincare, SE" at bounding box center [148, 96] width 42 height 9
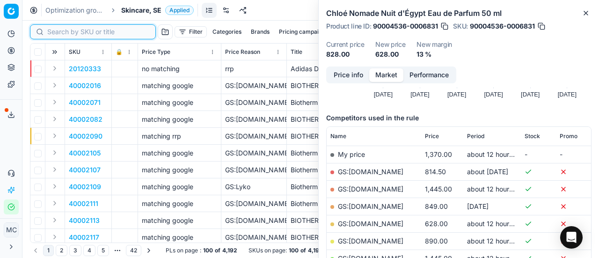
click at [71, 33] on input at bounding box center [98, 31] width 103 height 9
paste input "80036964-50"
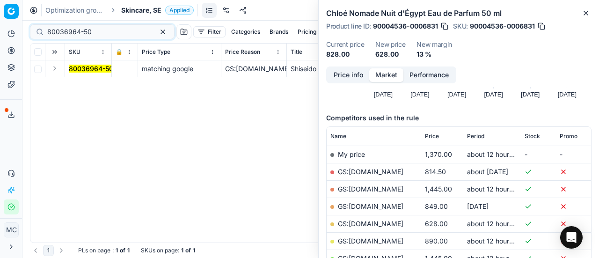
click at [56, 72] on button "Expand" at bounding box center [54, 68] width 11 height 11
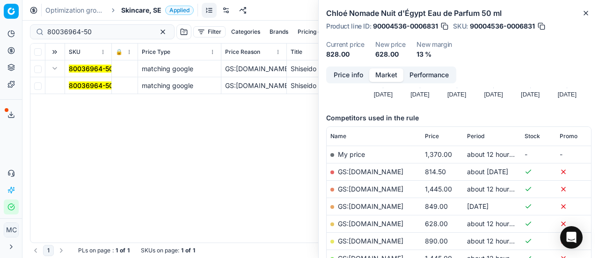
click at [87, 84] on mark "80036964-50" at bounding box center [91, 85] width 44 height 8
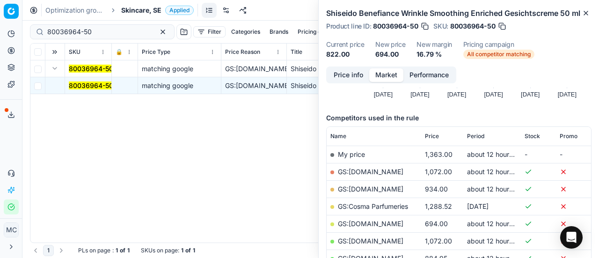
click at [340, 82] on button "Price info" at bounding box center [349, 75] width 42 height 14
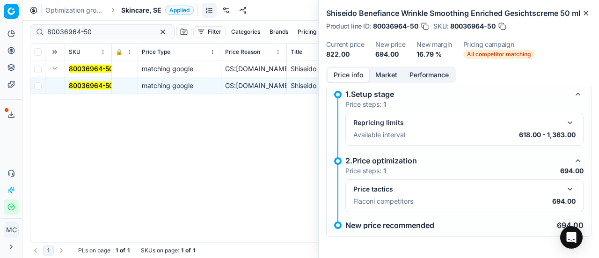
click at [565, 195] on button "button" at bounding box center [570, 189] width 11 height 11
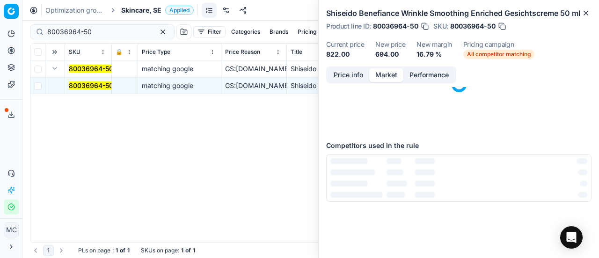
click at [378, 82] on button "Market" at bounding box center [386, 75] width 34 height 14
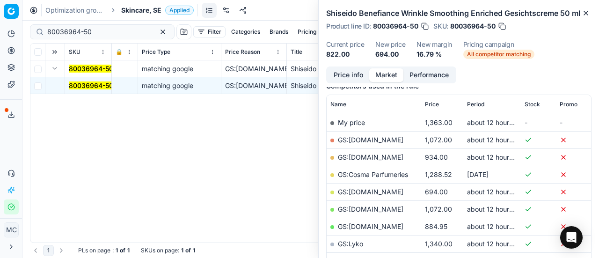
scroll to position [140, 0]
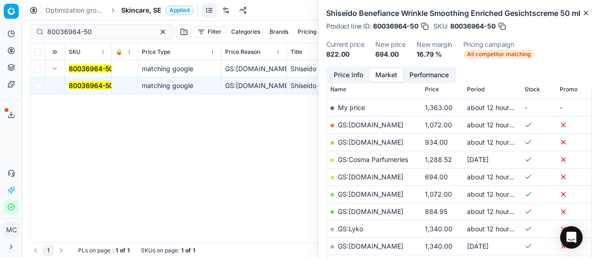
click at [368, 181] on link "GS:Deloox.se" at bounding box center [371, 177] width 66 height 8
drag, startPoint x: 107, startPoint y: 31, endPoint x: 0, endPoint y: 10, distance: 108.7
click at [0, 10] on div "Pricing platform Analytics Pricing Product portfolio Templates Export service 1…" at bounding box center [299, 129] width 599 height 258
paste input "90007735-0011942"
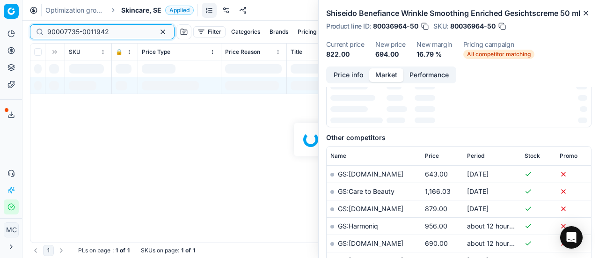
scroll to position [140, 0]
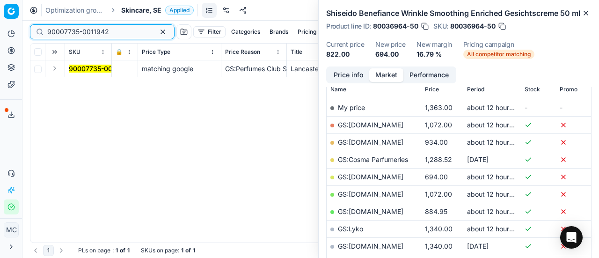
type input "90007735-0011942"
click at [56, 70] on button "Expand" at bounding box center [54, 68] width 11 height 11
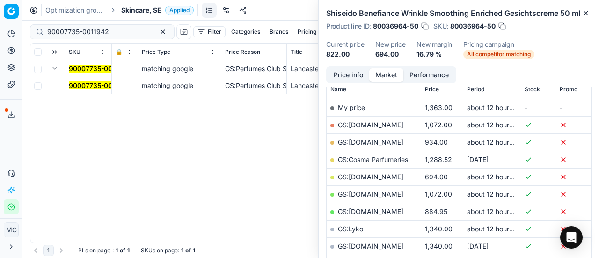
click at [74, 82] on mark "90007735-0011942" at bounding box center [100, 85] width 62 height 8
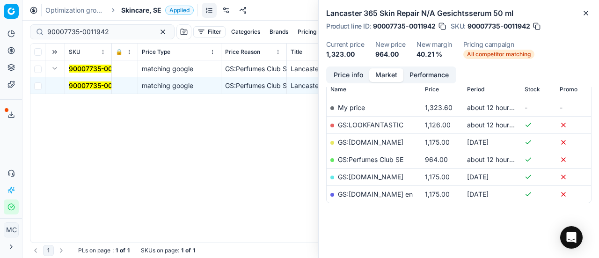
click at [349, 71] on button "Price info" at bounding box center [349, 75] width 42 height 14
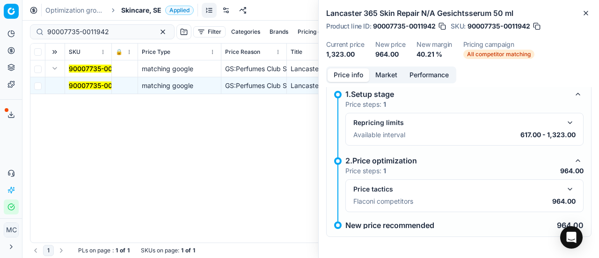
click at [566, 189] on button "button" at bounding box center [570, 189] width 11 height 11
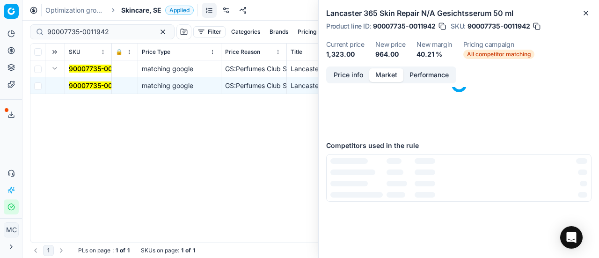
click at [385, 71] on button "Market" at bounding box center [386, 75] width 34 height 14
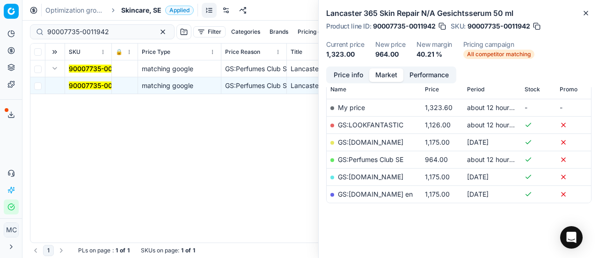
click at [391, 161] on link "GS:Perfumes Club SE" at bounding box center [371, 159] width 66 height 8
click at [142, 10] on span "Skincare, SE" at bounding box center [141, 10] width 40 height 9
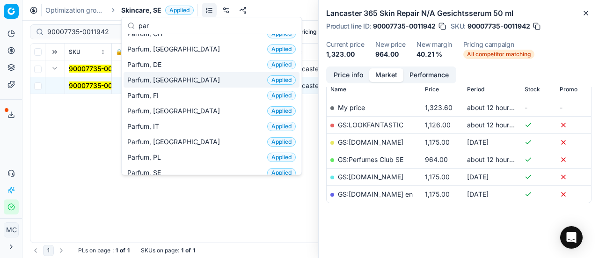
scroll to position [94, 0]
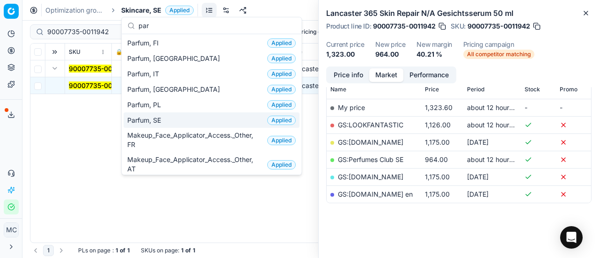
type input "par"
click at [179, 113] on div "Parfum, SE Applied" at bounding box center [212, 119] width 176 height 15
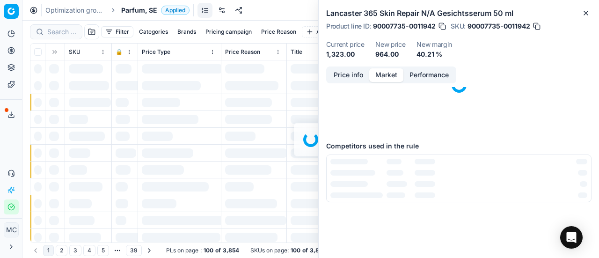
scroll to position [140, 0]
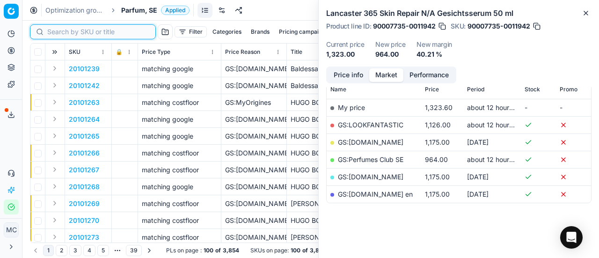
click at [66, 31] on input at bounding box center [98, 31] width 103 height 9
paste input "20102353"
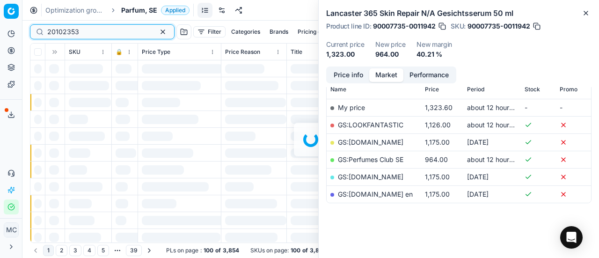
scroll to position [140, 0]
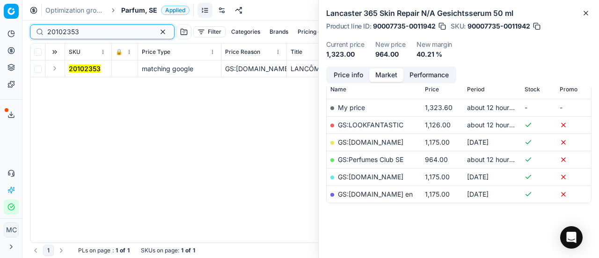
type input "20102353"
click at [55, 68] on button "Expand" at bounding box center [54, 68] width 11 height 11
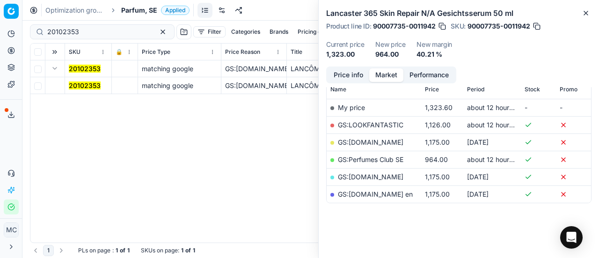
click at [89, 84] on mark "20102353" at bounding box center [85, 85] width 32 height 8
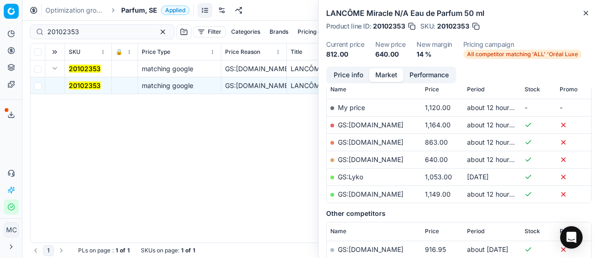
click at [350, 73] on button "Price info" at bounding box center [349, 75] width 42 height 14
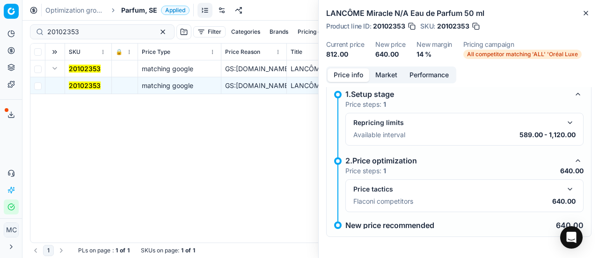
click at [565, 187] on button "button" at bounding box center [570, 189] width 11 height 11
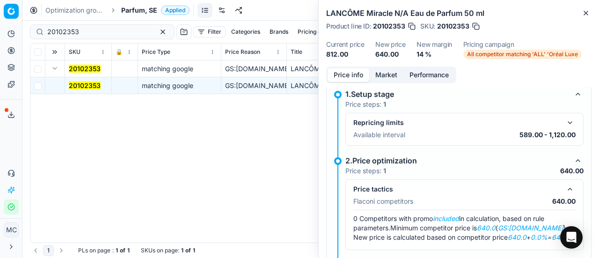
click at [388, 71] on button "Market" at bounding box center [386, 75] width 34 height 14
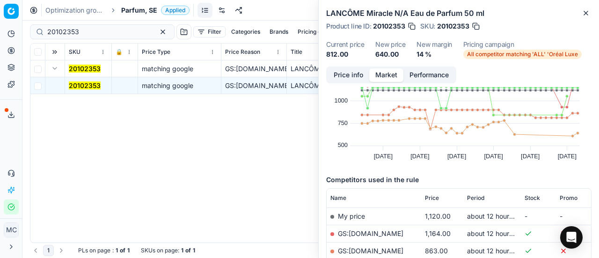
scroll to position [47, 0]
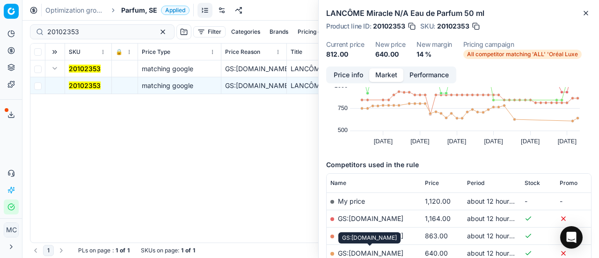
click at [386, 253] on link "GS:ComputerSalg.se" at bounding box center [371, 253] width 66 height 8
drag, startPoint x: 130, startPoint y: 10, endPoint x: 130, endPoint y: 2, distance: 7.5
click at [130, 10] on span "Parfum, SE" at bounding box center [139, 10] width 36 height 9
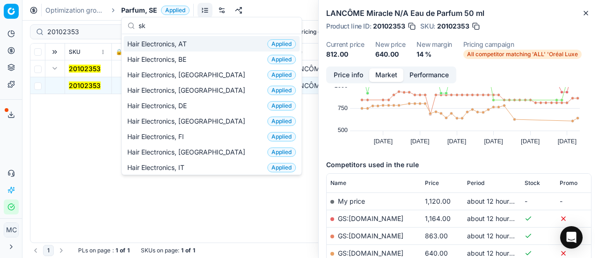
scroll to position [117, 0]
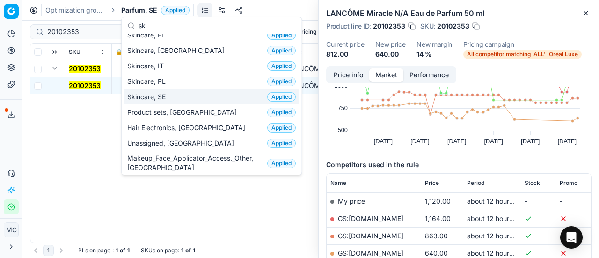
type input "sk"
click at [157, 93] on span "Skincare, SE" at bounding box center [148, 96] width 42 height 9
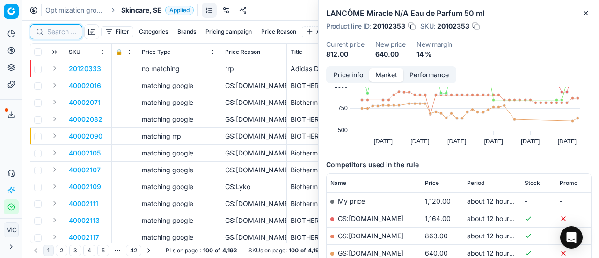
click at [59, 30] on input at bounding box center [61, 31] width 29 height 9
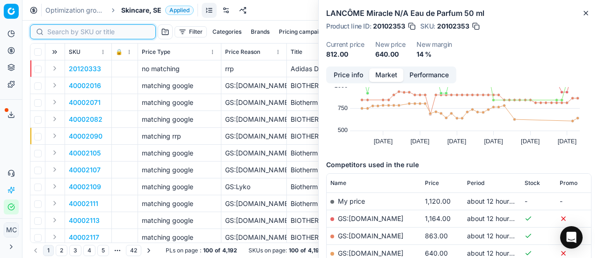
paste input "90001587-0002274"
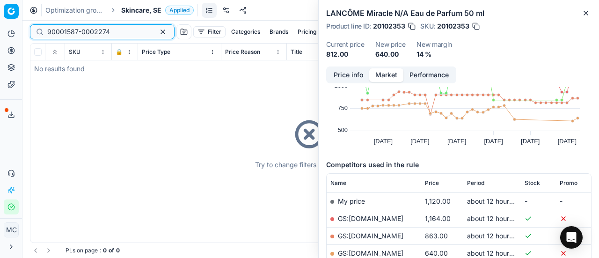
type input "90001587-0002274"
click at [139, 9] on span "Skincare, SE" at bounding box center [141, 10] width 40 height 9
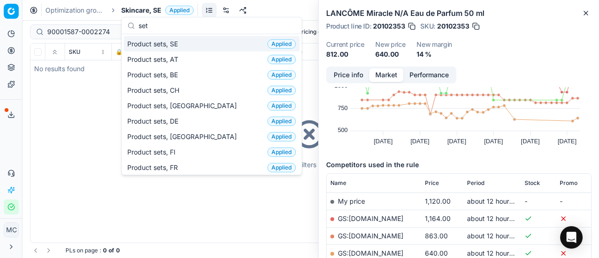
type input "set"
click at [191, 41] on div "Product sets, SE Applied" at bounding box center [212, 43] width 176 height 15
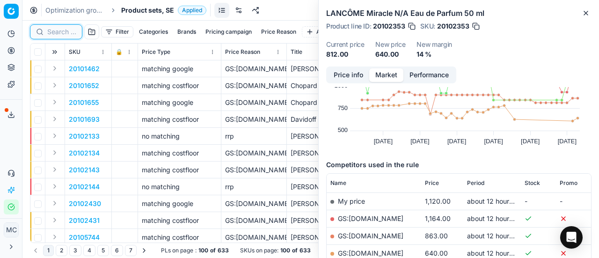
click at [67, 29] on input at bounding box center [61, 31] width 29 height 9
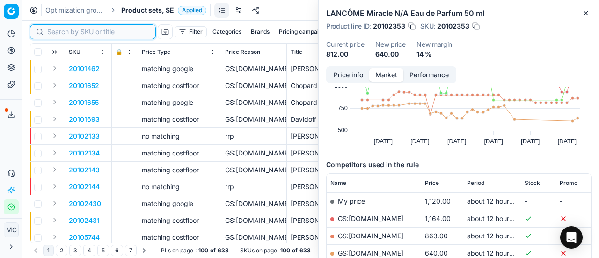
paste input "90001587-0002274"
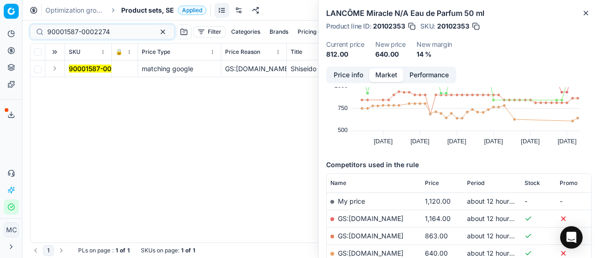
click at [58, 66] on button "Expand" at bounding box center [54, 68] width 11 height 11
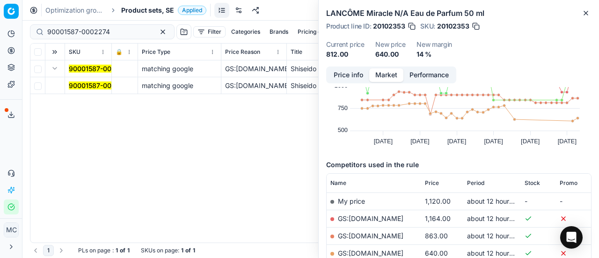
drag, startPoint x: 90, startPoint y: 84, endPoint x: 541, endPoint y: 77, distance: 450.4
click at [91, 84] on mark "90001587-0002274" at bounding box center [100, 85] width 63 height 8
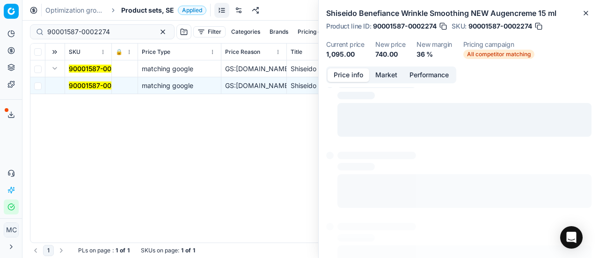
click at [346, 71] on button "Price info" at bounding box center [349, 75] width 42 height 14
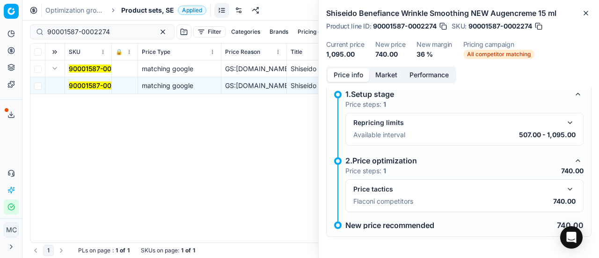
click at [565, 190] on button "button" at bounding box center [570, 189] width 11 height 11
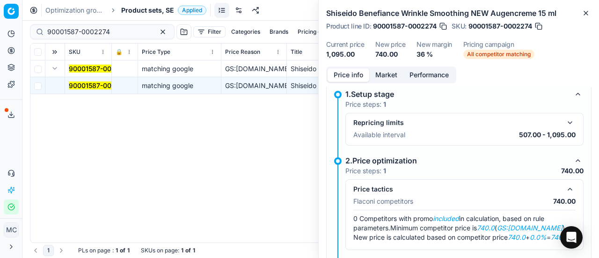
click at [395, 80] on button "Market" at bounding box center [386, 75] width 34 height 14
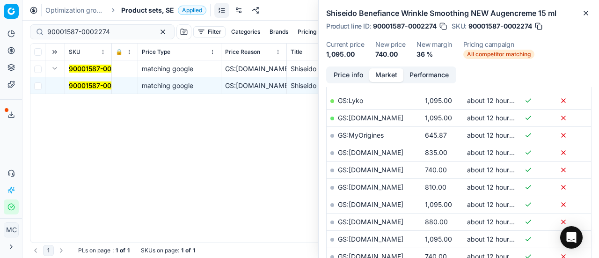
scroll to position [281, 0]
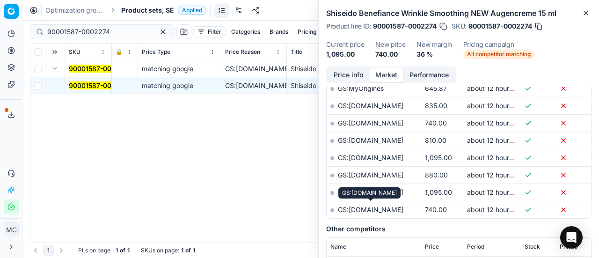
click at [393, 209] on link "GS:parfumdreams.SE" at bounding box center [371, 210] width 66 height 8
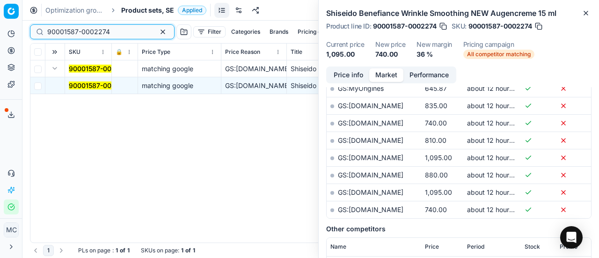
drag, startPoint x: 114, startPoint y: 30, endPoint x: 0, endPoint y: -22, distance: 125.5
click at [0, 0] on html "Pricing platform Analytics Pricing Product portfolio Templates Export service 1…" at bounding box center [299, 129] width 599 height 258
paste input "4974-0018712"
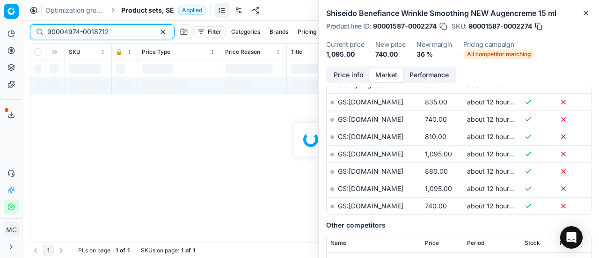
scroll to position [281, 0]
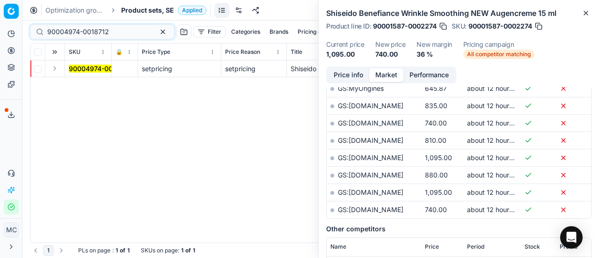
click at [56, 68] on button "Expand" at bounding box center [54, 68] width 11 height 11
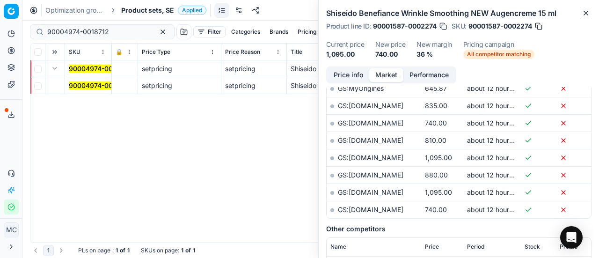
click at [77, 81] on mark "90004974-0018712" at bounding box center [100, 85] width 62 height 8
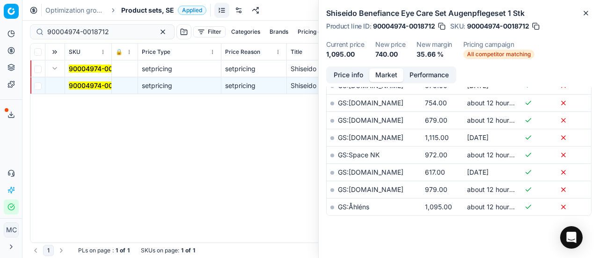
scroll to position [0, 0]
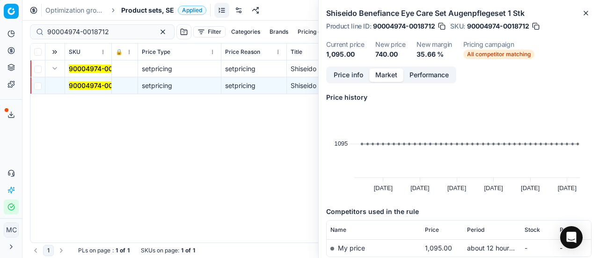
click at [348, 67] on div "Price info Market Performance" at bounding box center [391, 74] width 130 height 17
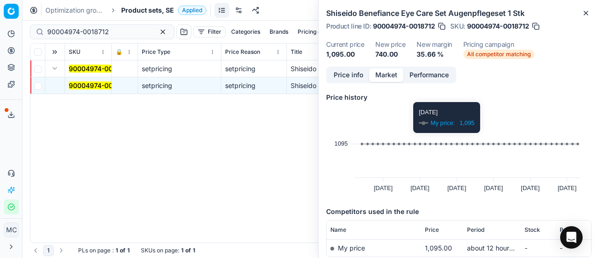
click at [340, 75] on button "Price info" at bounding box center [349, 75] width 42 height 14
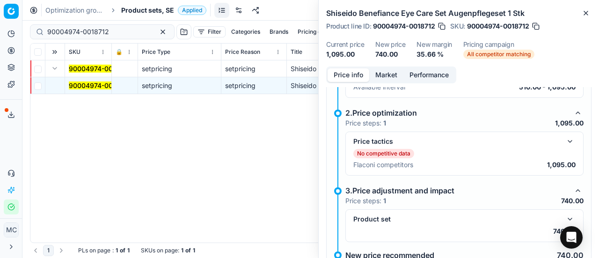
scroll to position [100, 0]
click at [565, 137] on button "button" at bounding box center [570, 140] width 11 height 11
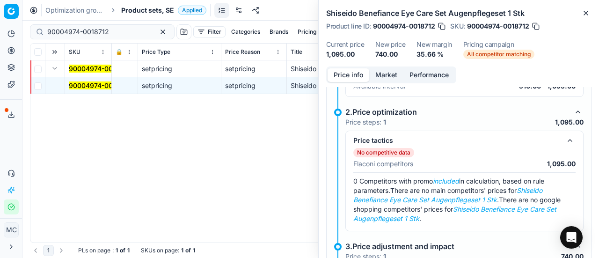
scroll to position [185, 0]
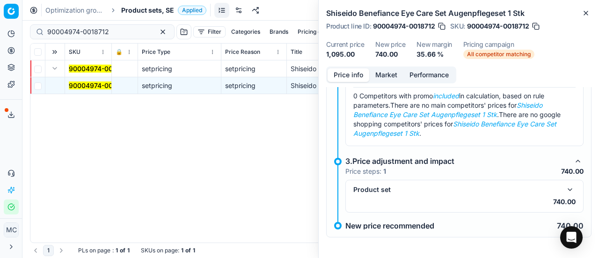
click at [565, 187] on button "button" at bounding box center [570, 189] width 11 height 11
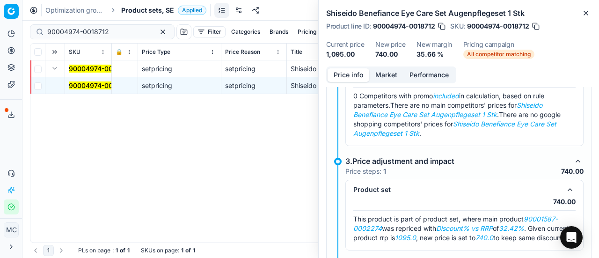
scroll to position [232, 0]
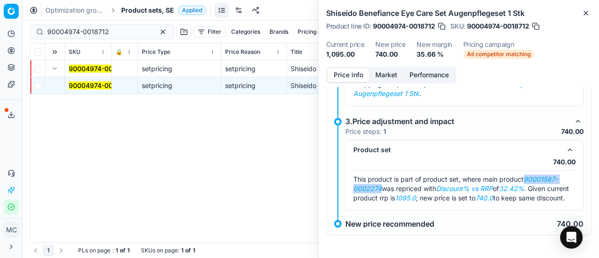
drag, startPoint x: 528, startPoint y: 171, endPoint x: 380, endPoint y: 179, distance: 148.6
click at [380, 179] on em "90001587-0002274" at bounding box center [455, 183] width 205 height 17
copy em "90001587-0002274"
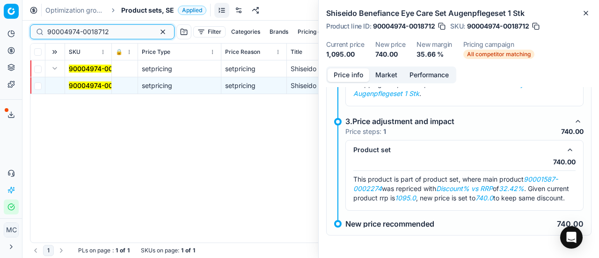
drag, startPoint x: 130, startPoint y: 33, endPoint x: 0, endPoint y: 15, distance: 131.4
click at [0, 15] on div "Pricing platform Analytics Pricing Product portfolio Templates Export service 1…" at bounding box center [299, 129] width 599 height 258
paste input "1587-0002274"
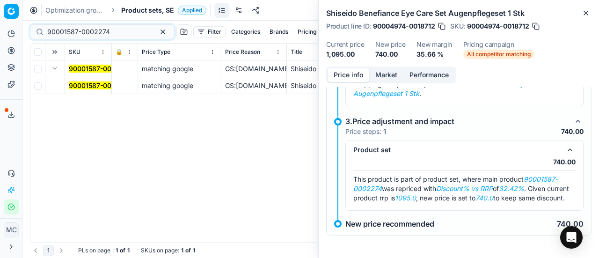
drag, startPoint x: 88, startPoint y: 83, endPoint x: 159, endPoint y: 81, distance: 70.7
click at [87, 83] on mark "90001587-0002274" at bounding box center [100, 85] width 63 height 8
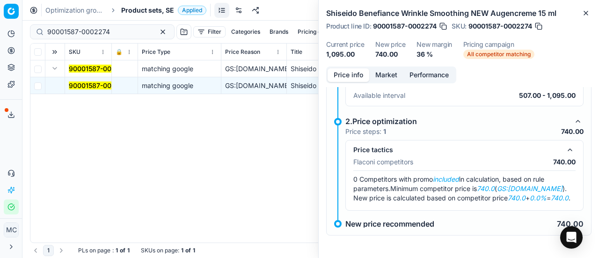
click at [94, 81] on mark "90001587-0002274" at bounding box center [100, 85] width 63 height 8
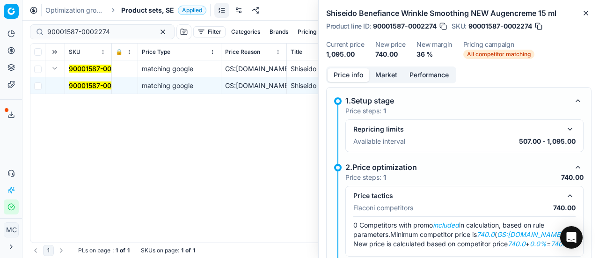
click at [566, 125] on button "button" at bounding box center [570, 129] width 11 height 11
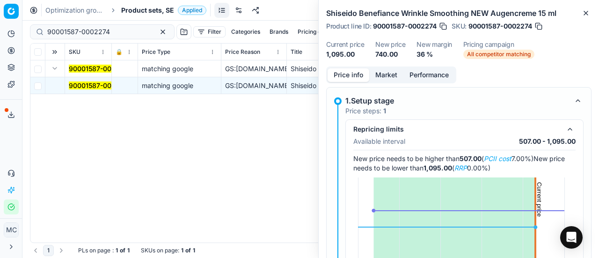
click at [565, 129] on button "button" at bounding box center [570, 129] width 11 height 11
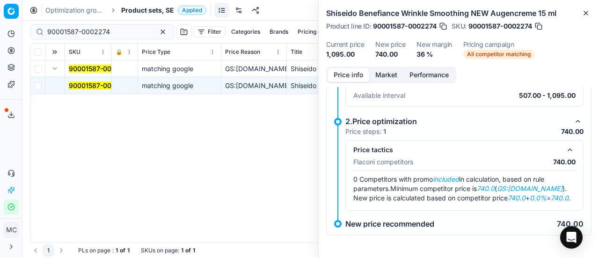
scroll to position [54, 0]
click at [393, 76] on button "Market" at bounding box center [386, 75] width 34 height 14
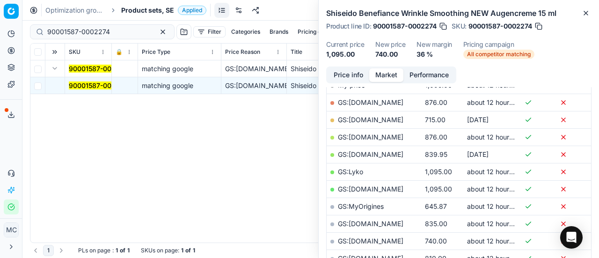
scroll to position [257, 0]
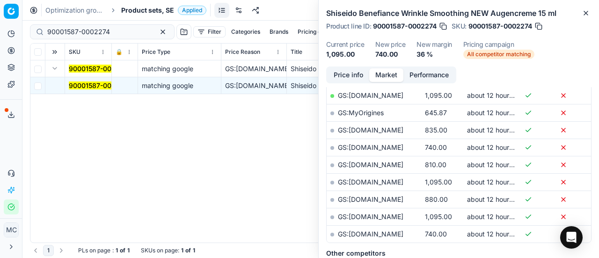
click at [402, 230] on link "GS:parfumdreams.SE" at bounding box center [371, 234] width 66 height 8
drag, startPoint x: 129, startPoint y: 31, endPoint x: 0, endPoint y: -3, distance: 133.1
click at [0, 0] on html "Pricing platform Analytics Pricing Product portfolio Templates Export service 1…" at bounding box center [299, 129] width 599 height 258
paste input "80070626-30"
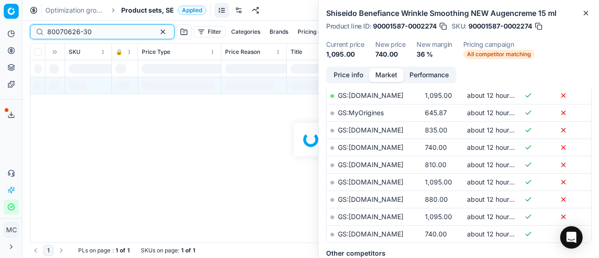
scroll to position [257, 0]
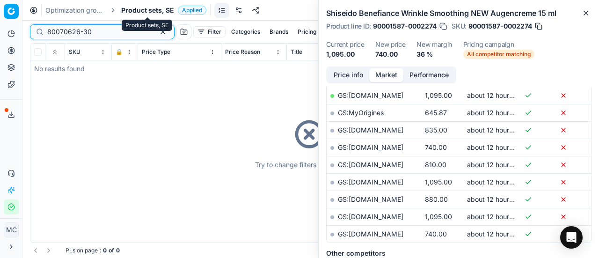
type input "80070626-30"
click at [149, 11] on span "Product sets, SE" at bounding box center [147, 10] width 53 height 9
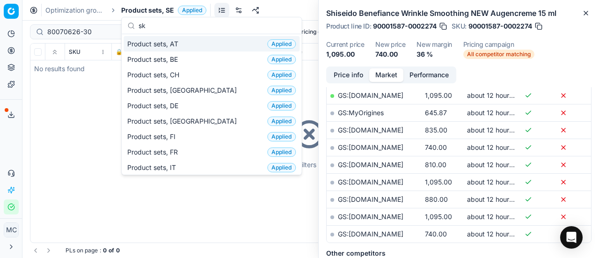
scroll to position [117, 0]
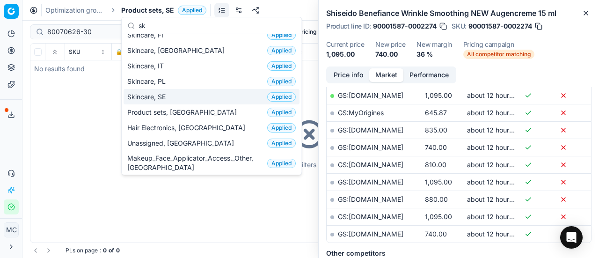
type input "sk"
click at [164, 92] on span "Skincare, SE" at bounding box center [148, 96] width 42 height 9
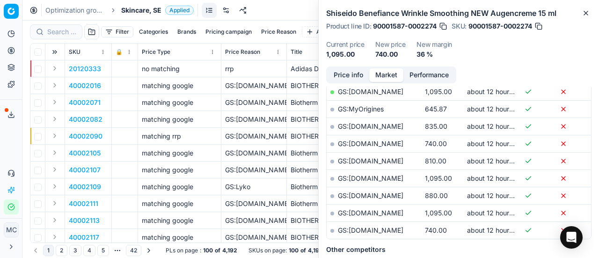
scroll to position [257, 0]
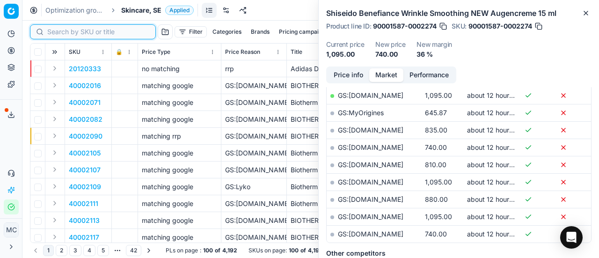
click at [71, 29] on input at bounding box center [98, 31] width 103 height 9
paste input "80070626-30"
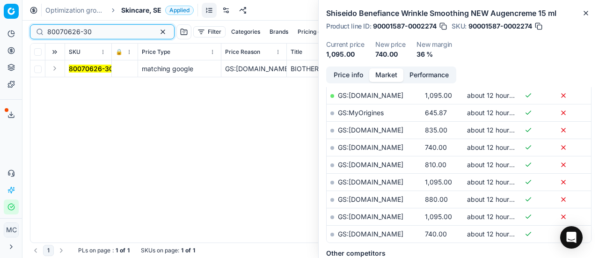
scroll to position [257, 0]
click at [56, 67] on button "Expand" at bounding box center [54, 68] width 11 height 11
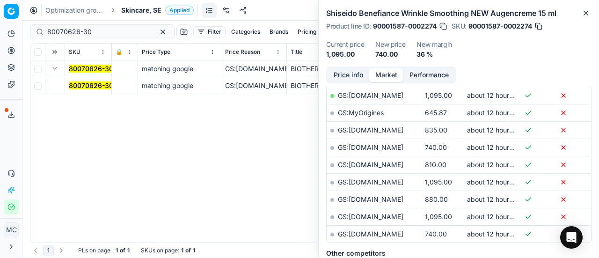
click at [86, 84] on mark "80070626-30" at bounding box center [91, 85] width 44 height 8
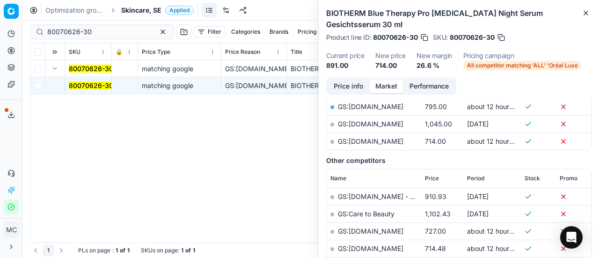
click at [348, 82] on button "Price info" at bounding box center [349, 87] width 42 height 14
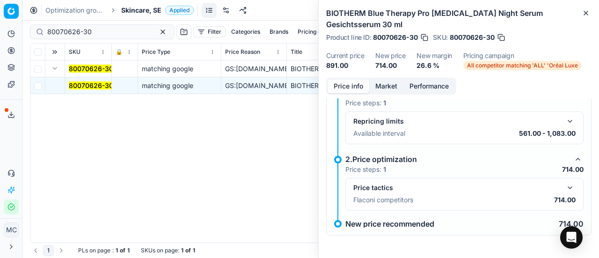
scroll to position [18, 0]
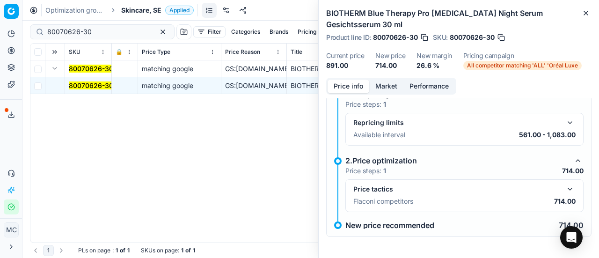
click at [557, 186] on div "Price tactics" at bounding box center [464, 189] width 222 height 11
click at [565, 189] on button "button" at bounding box center [570, 189] width 11 height 11
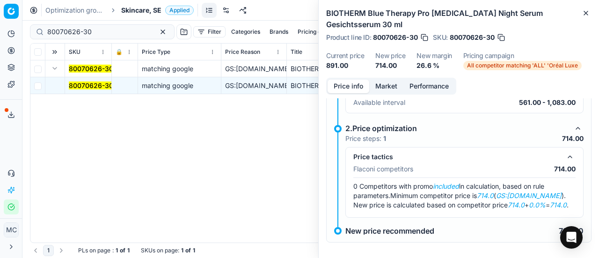
scroll to position [65, 0]
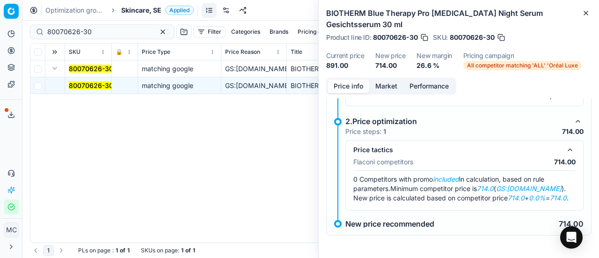
click at [392, 81] on button "Market" at bounding box center [386, 87] width 34 height 14
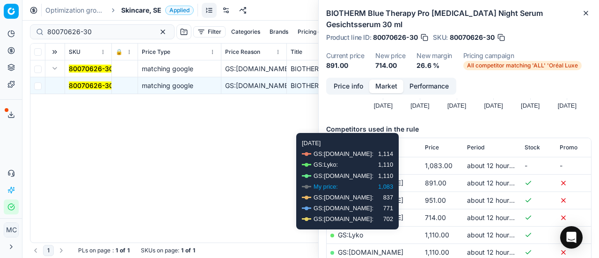
scroll to position [140, 0]
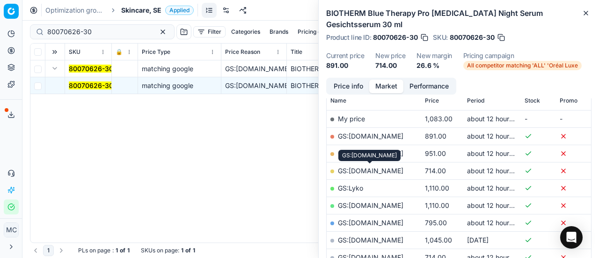
click at [387, 173] on link "GS:ComputerSalg.se" at bounding box center [371, 171] width 66 height 8
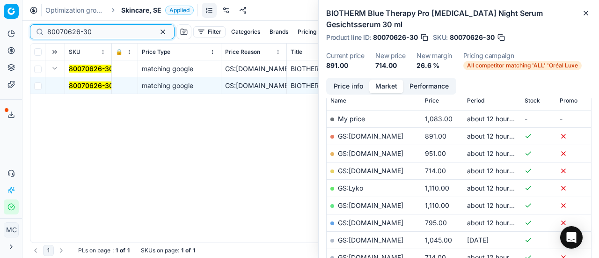
drag, startPoint x: 123, startPoint y: 31, endPoint x: 0, endPoint y: -34, distance: 139.1
click at [0, 0] on html "Pricing platform Analytics Pricing Product portfolio Templates Export service 1…" at bounding box center [299, 129] width 599 height 258
paste input "57913-5"
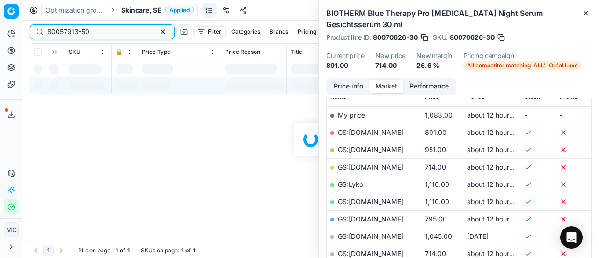
scroll to position [140, 0]
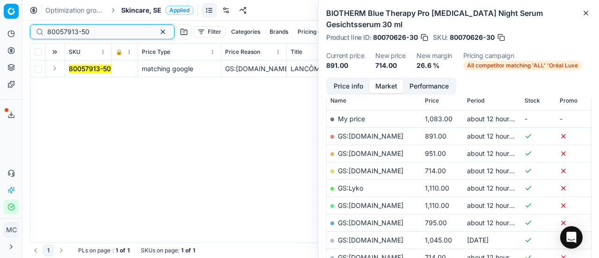
type input "80057913-50"
click at [55, 69] on button "Expand" at bounding box center [54, 68] width 11 height 11
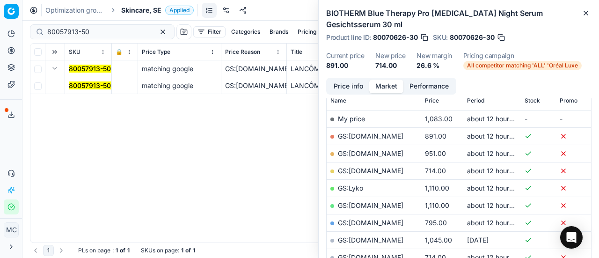
click at [92, 86] on mark "80057913-50" at bounding box center [90, 85] width 42 height 8
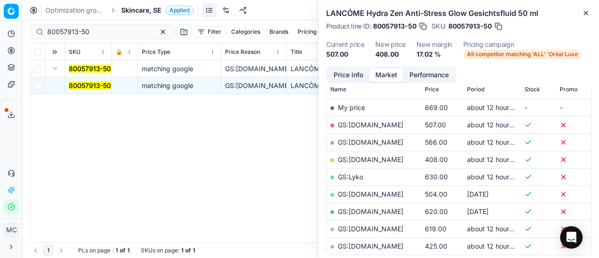
click at [349, 74] on button "Price info" at bounding box center [349, 75] width 42 height 14
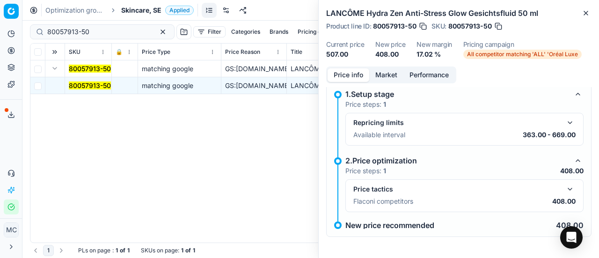
click at [563, 194] on div "Price tactics Flaconi competitors 408.00" at bounding box center [464, 196] width 222 height 24
click at [565, 190] on button "button" at bounding box center [570, 189] width 11 height 11
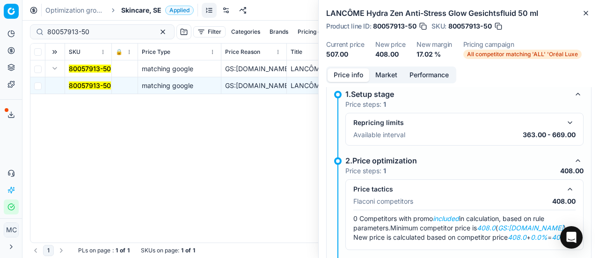
click at [381, 79] on button "Market" at bounding box center [386, 75] width 34 height 14
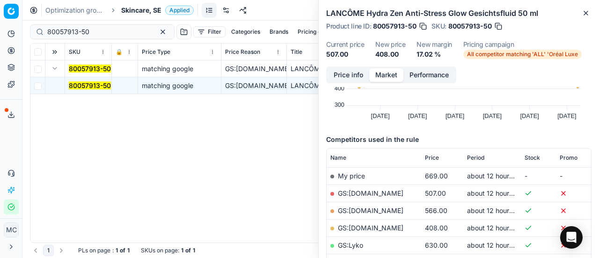
scroll to position [140, 0]
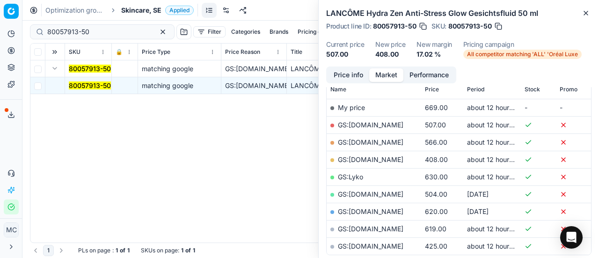
click at [377, 157] on link "GS:ComputerSalg.se" at bounding box center [371, 159] width 66 height 8
click at [141, 11] on span "Skincare, SE" at bounding box center [141, 10] width 40 height 9
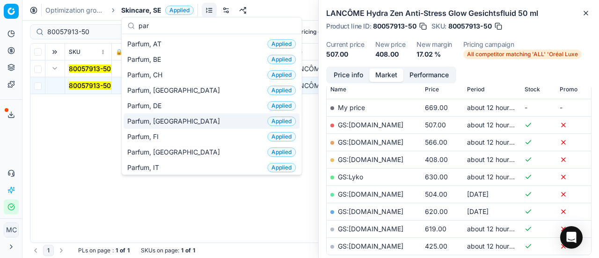
type input "par"
click at [170, 115] on div "Parfum, DK Applied" at bounding box center [212, 120] width 176 height 15
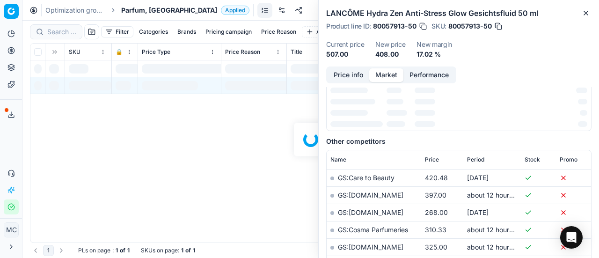
scroll to position [140, 0]
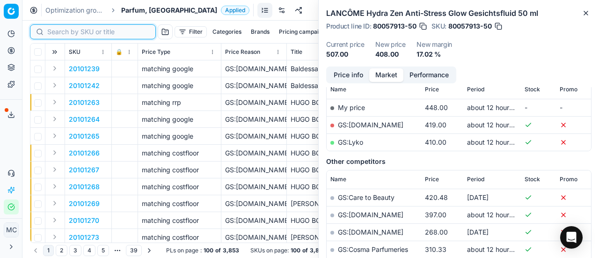
click at [66, 32] on input at bounding box center [98, 31] width 103 height 9
paste input "80057965-100"
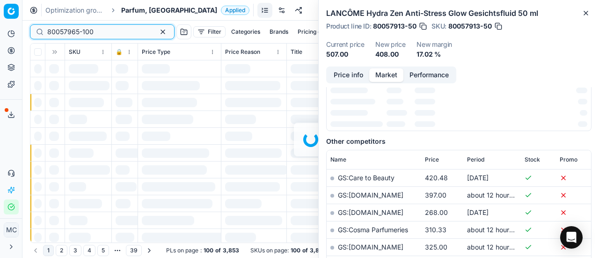
scroll to position [140, 0]
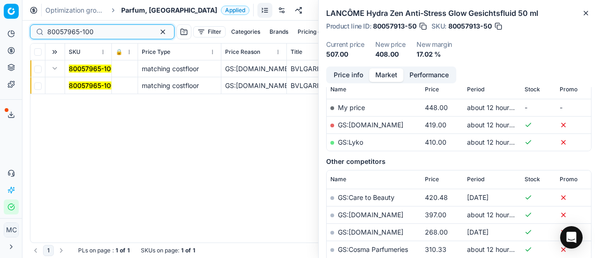
type input "80057965-100"
click at [89, 88] on mark "80057965-100" at bounding box center [92, 85] width 46 height 8
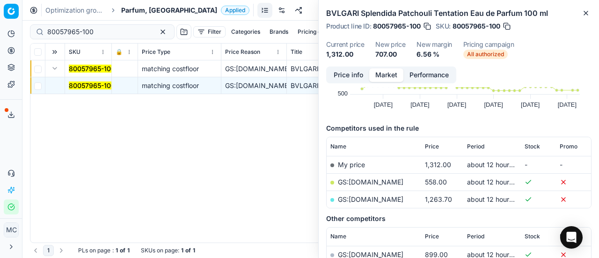
scroll to position [0, 0]
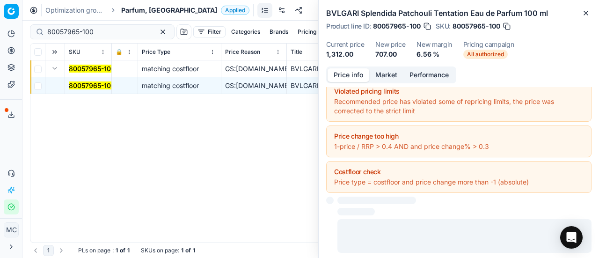
click at [357, 74] on button "Price info" at bounding box center [349, 75] width 42 height 14
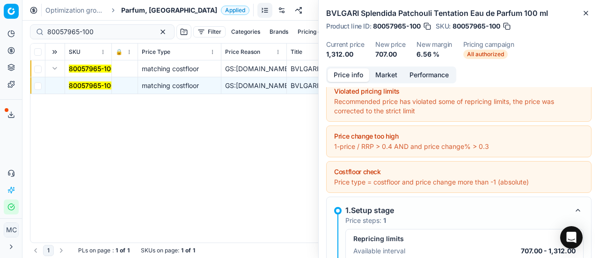
scroll to position [147, 0]
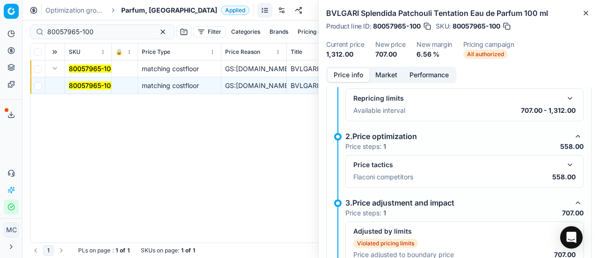
click at [565, 166] on button "button" at bounding box center [570, 164] width 11 height 11
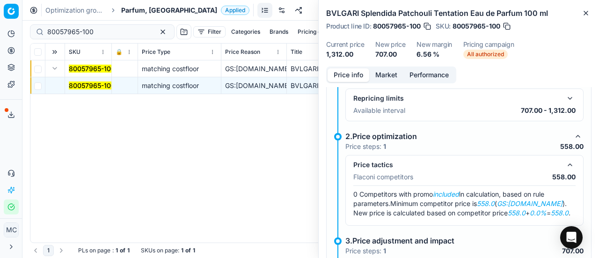
click at [392, 74] on button "Market" at bounding box center [386, 75] width 34 height 14
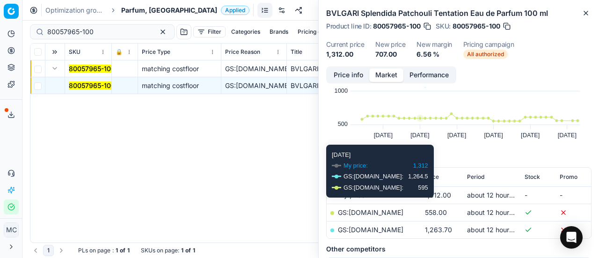
scroll to position [94, 0]
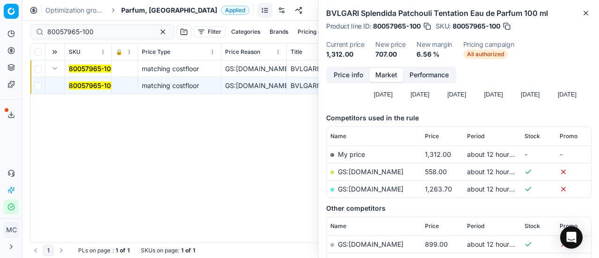
click at [371, 175] on link "GS:Deloox.dk" at bounding box center [371, 172] width 66 height 8
click at [142, 6] on span "Parfum, DK" at bounding box center [169, 10] width 96 height 9
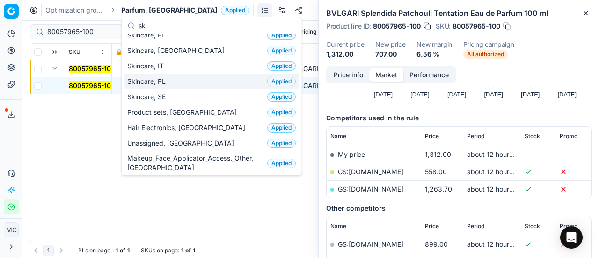
scroll to position [0, 0]
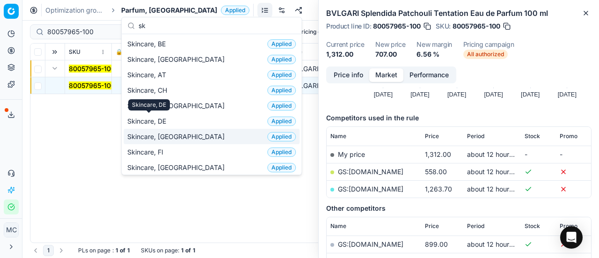
type input "sk"
click at [149, 129] on div "Skincare, DK Applied" at bounding box center [212, 136] width 176 height 15
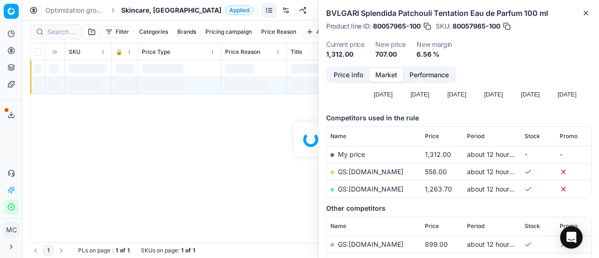
click at [58, 34] on div "Filter Categories Brands Pricing campaign Price Reason Add filter Bulk update A…" at bounding box center [310, 139] width 577 height 237
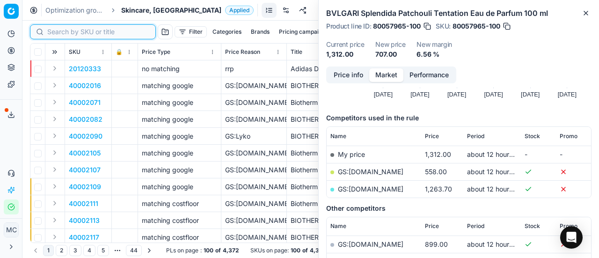
click at [58, 34] on input at bounding box center [98, 31] width 103 height 9
paste input "90008233-0012809"
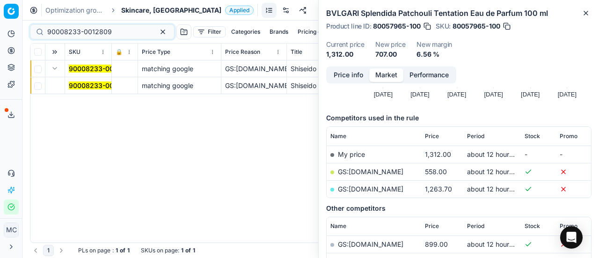
click at [56, 69] on button "Expand" at bounding box center [54, 68] width 11 height 11
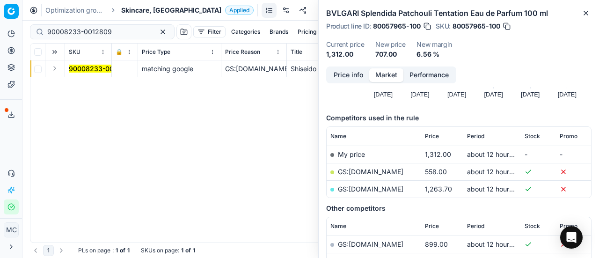
click at [59, 71] on button "Expand" at bounding box center [54, 68] width 11 height 11
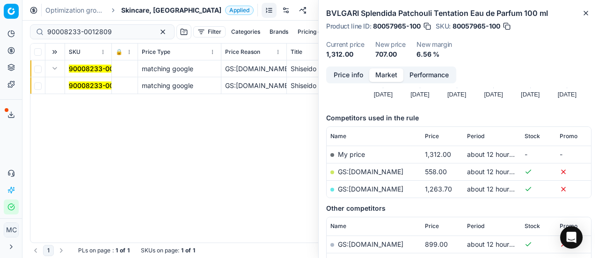
click at [96, 91] on td "90008233-0012809" at bounding box center [88, 85] width 47 height 17
click at [96, 88] on mark "90008233-0012809" at bounding box center [101, 85] width 65 height 8
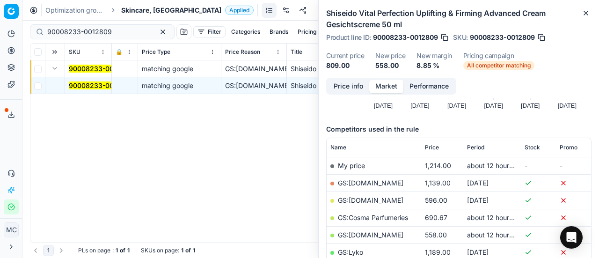
drag, startPoint x: 357, startPoint y: 82, endPoint x: 368, endPoint y: 90, distance: 13.8
click at [357, 82] on button "Price info" at bounding box center [349, 87] width 42 height 14
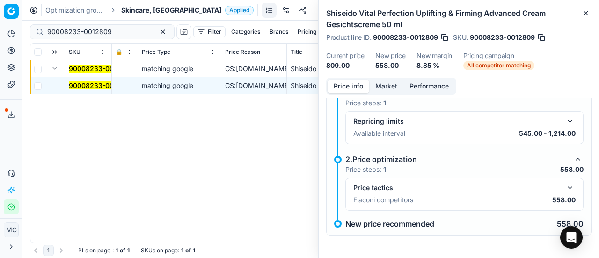
scroll to position [53, 0]
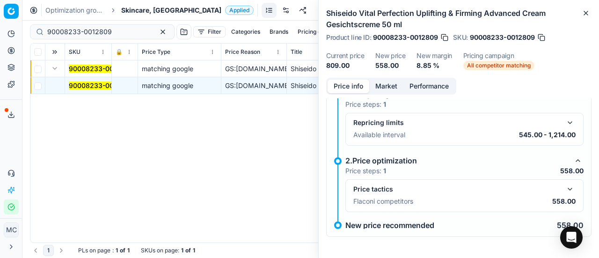
click at [565, 186] on button "button" at bounding box center [570, 189] width 11 height 11
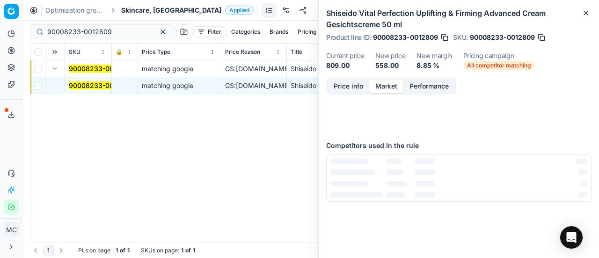
click at [382, 87] on button "Market" at bounding box center [386, 87] width 34 height 14
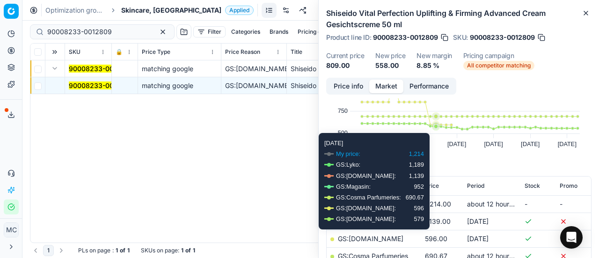
scroll to position [140, 0]
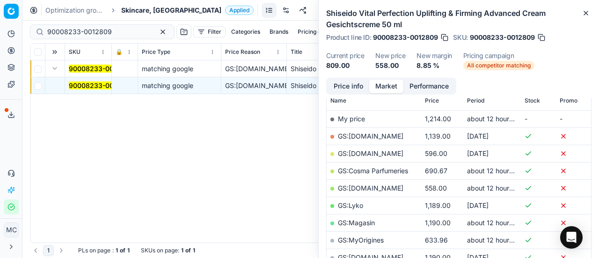
click at [370, 186] on link "GS:Deloox.dk" at bounding box center [371, 188] width 66 height 8
drag, startPoint x: 119, startPoint y: 33, endPoint x: 0, endPoint y: -3, distance: 124.3
click at [0, 0] on html "Pricing platform Analytics Pricing Product portfolio Templates Export service 1…" at bounding box center [299, 129] width 599 height 258
paste input "80020384-1"
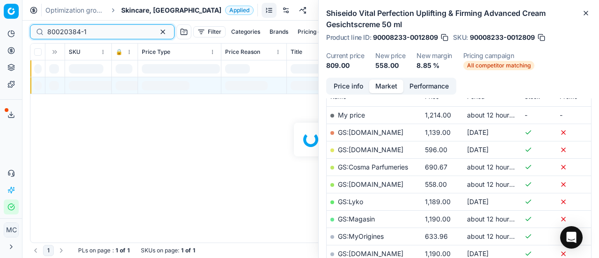
scroll to position [140, 0]
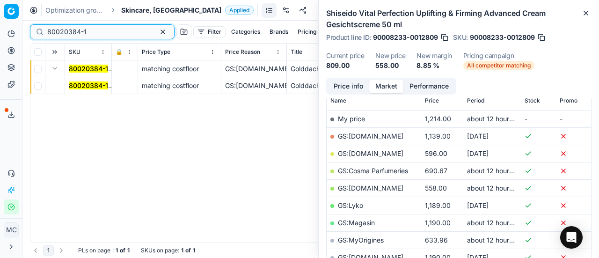
type input "80020384-1"
click at [81, 88] on mark "80020384-1" at bounding box center [88, 85] width 39 height 8
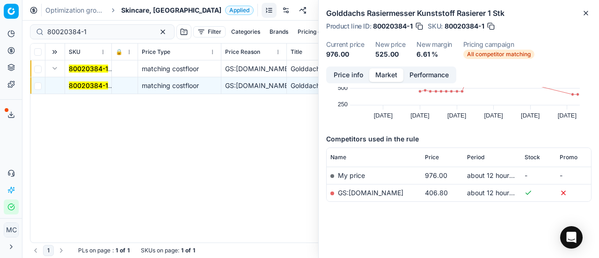
scroll to position [0, 0]
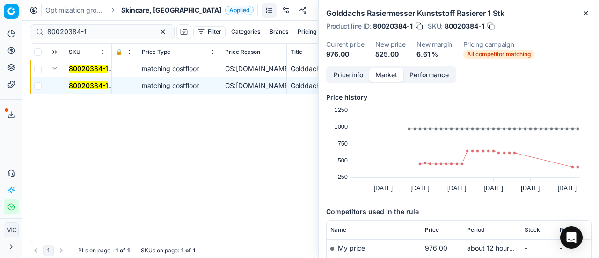
click at [355, 78] on button "Price info" at bounding box center [349, 75] width 42 height 14
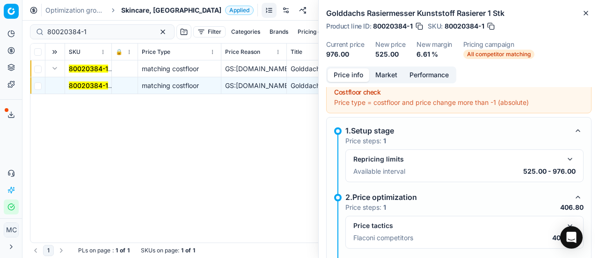
scroll to position [100, 0]
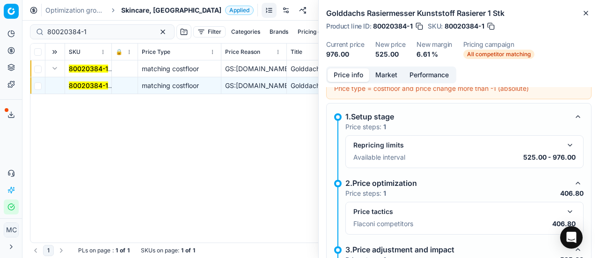
click at [565, 211] on button "button" at bounding box center [570, 211] width 11 height 11
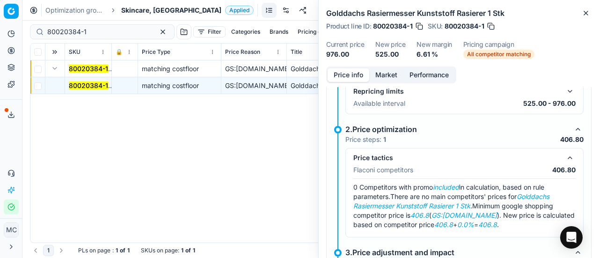
scroll to position [194, 0]
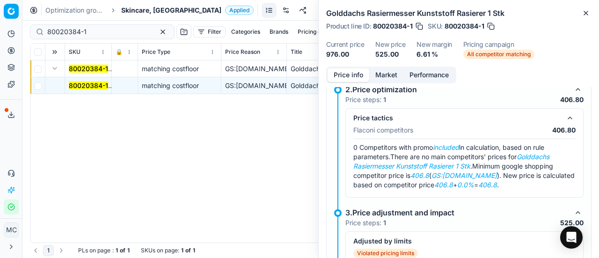
click at [382, 73] on button "Market" at bounding box center [386, 75] width 34 height 14
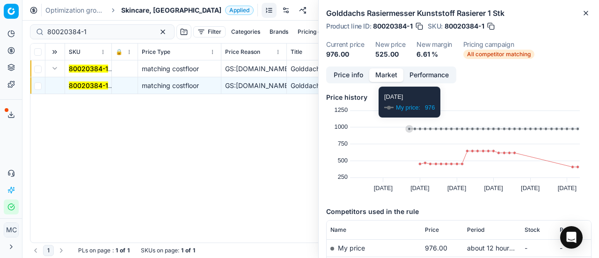
scroll to position [72, 0]
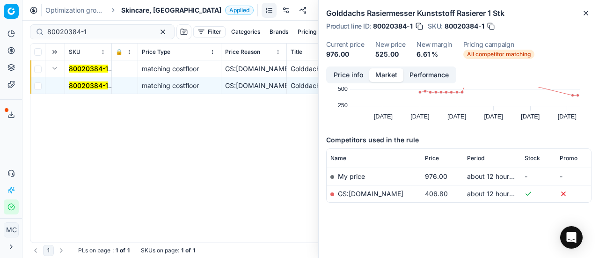
click at [367, 196] on link "GS:Notino.dk" at bounding box center [371, 194] width 66 height 8
click at [137, 15] on span "Skincare, DK" at bounding box center [171, 10] width 100 height 9
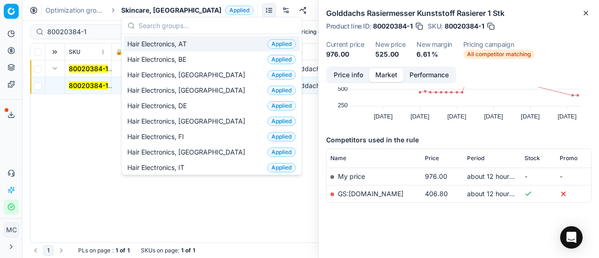
click at [138, 14] on span "Skincare, DK" at bounding box center [171, 10] width 100 height 9
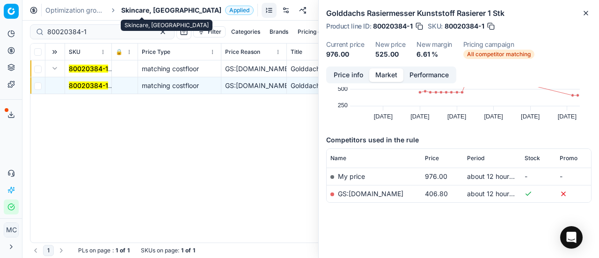
click at [142, 10] on span "Skincare, DK" at bounding box center [171, 10] width 100 height 9
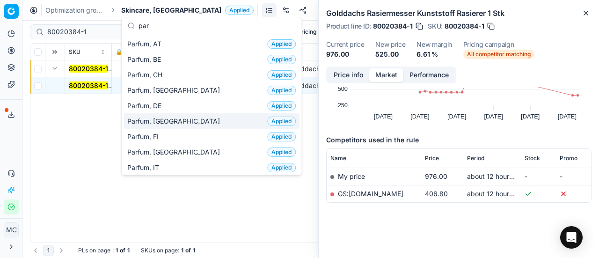
type input "par"
click at [145, 118] on span "Parfum, DK" at bounding box center [175, 121] width 96 height 9
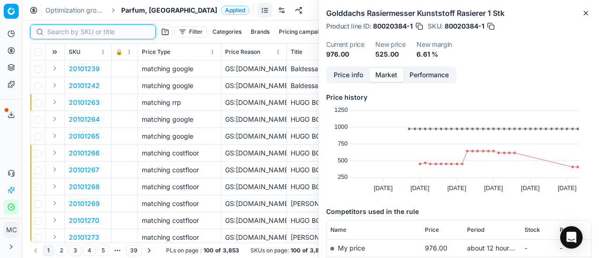
click at [69, 31] on input at bounding box center [98, 31] width 103 height 9
paste input "80027472-50"
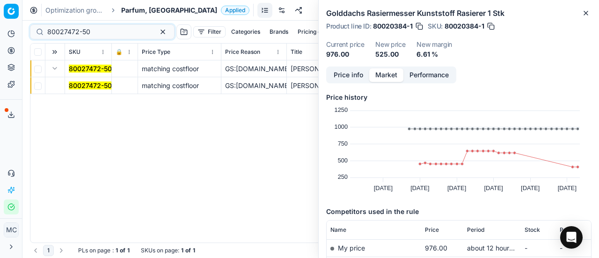
click at [84, 83] on mark "80027472-50" at bounding box center [90, 85] width 43 height 8
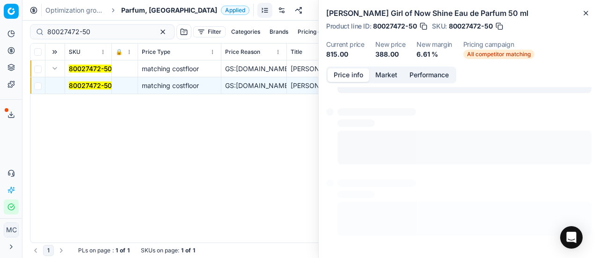
click at [343, 81] on button "Price info" at bounding box center [349, 75] width 42 height 14
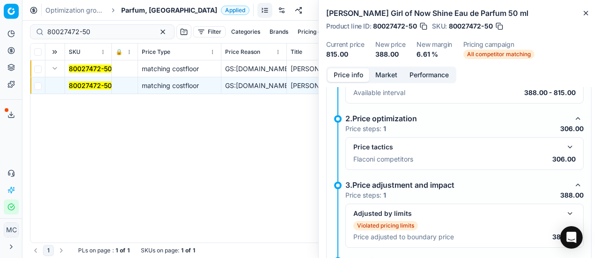
click at [565, 147] on button "button" at bounding box center [570, 146] width 11 height 11
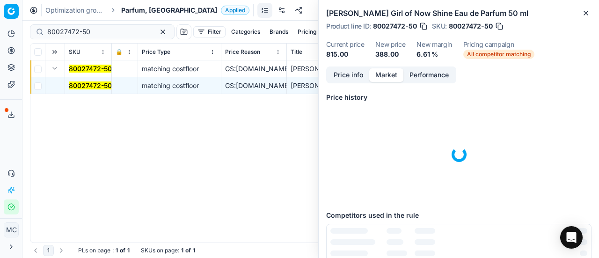
drag, startPoint x: 380, startPoint y: 73, endPoint x: 389, endPoint y: 99, distance: 27.7
click at [382, 75] on button "Market" at bounding box center [386, 75] width 34 height 14
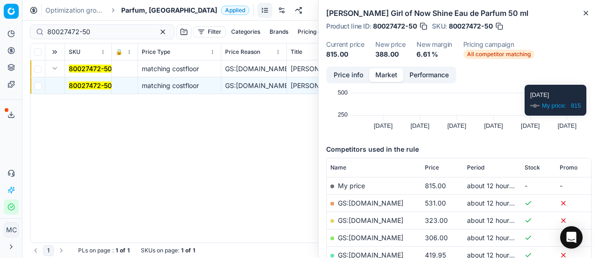
scroll to position [94, 0]
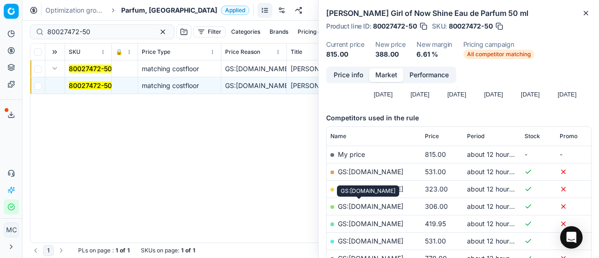
click at [373, 204] on link "GS:Deloox.dk" at bounding box center [371, 206] width 66 height 8
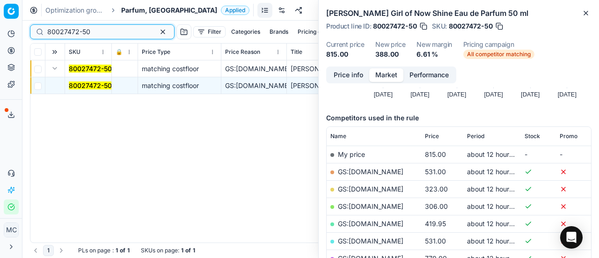
drag, startPoint x: 109, startPoint y: 32, endPoint x: 0, endPoint y: 0, distance: 113.2
click at [0, 6] on div "Pricing platform Analytics Pricing Product portfolio Templates Export service 1…" at bounding box center [299, 129] width 599 height 258
paste input "90013422-0021167"
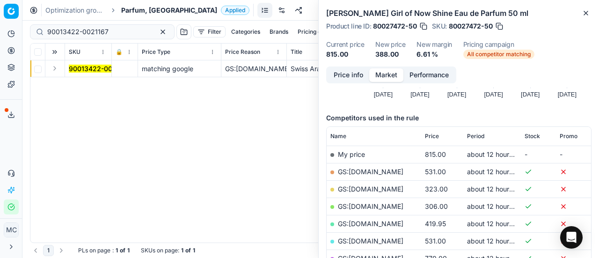
click at [58, 71] on button "Expand" at bounding box center [54, 68] width 11 height 11
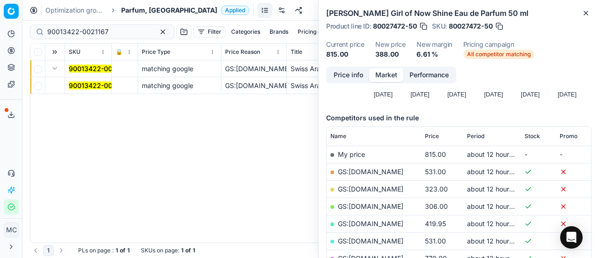
click at [98, 83] on mark "90013422-0021167" at bounding box center [99, 85] width 61 height 8
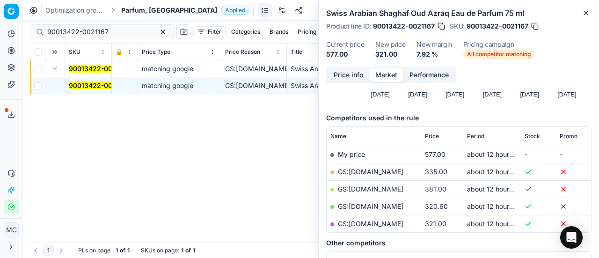
click at [360, 75] on button "Price info" at bounding box center [349, 75] width 42 height 14
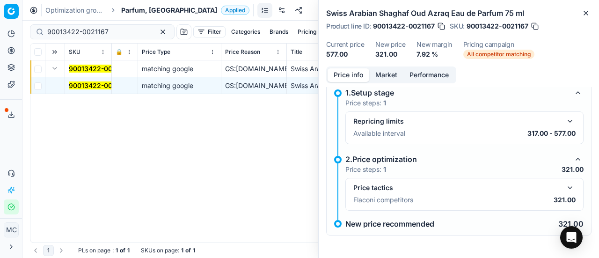
scroll to position [42, 0]
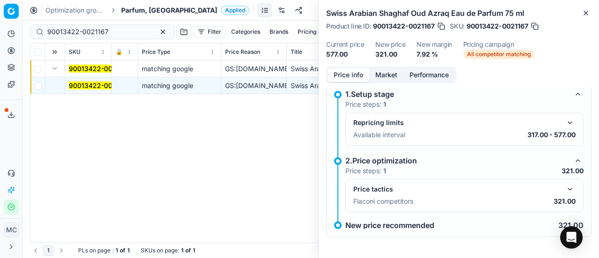
click at [565, 188] on button "button" at bounding box center [570, 189] width 11 height 11
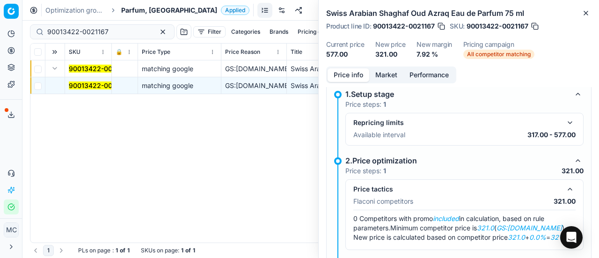
click at [383, 70] on button "Market" at bounding box center [386, 75] width 34 height 14
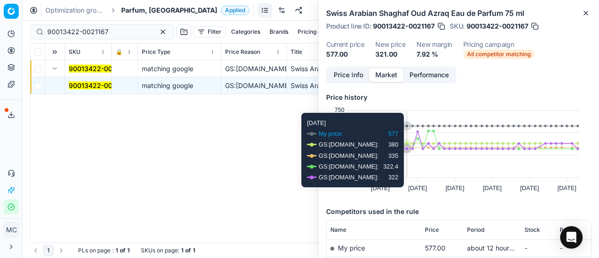
scroll to position [140, 0]
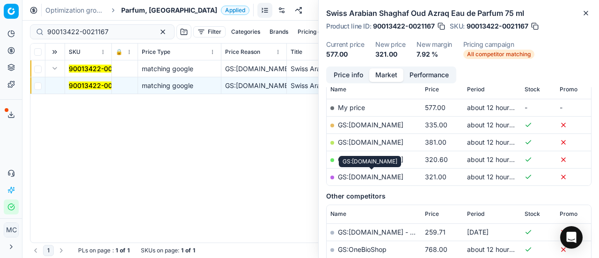
click at [392, 177] on link "GS:parfumdreams.DK" at bounding box center [371, 177] width 66 height 8
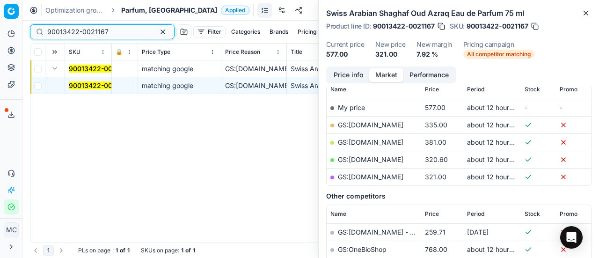
drag, startPoint x: 116, startPoint y: 27, endPoint x: 0, endPoint y: 0, distance: 118.8
click at [0, 0] on div "Pricing platform Analytics Pricing Product portfolio Templates Export service 1…" at bounding box center [299, 129] width 599 height 258
paste input "80010913-50"
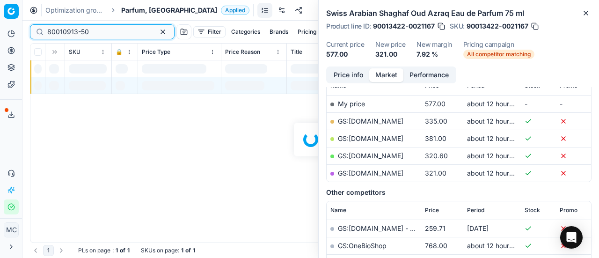
scroll to position [140, 0]
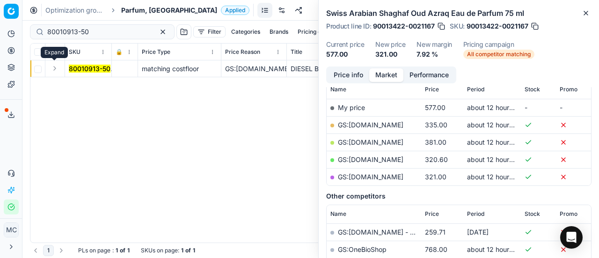
click at [58, 68] on button "Expand" at bounding box center [54, 68] width 11 height 11
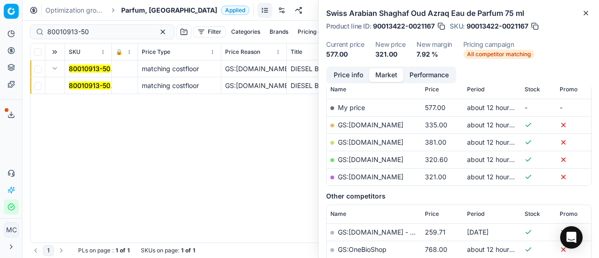
click at [90, 87] on mark "80010913-50" at bounding box center [90, 85] width 42 height 8
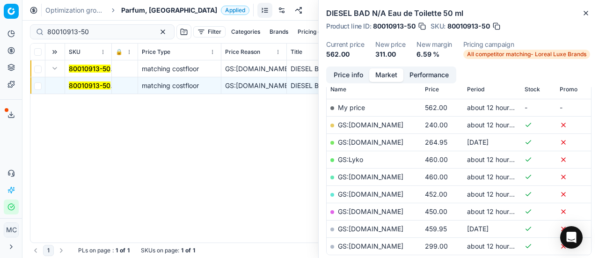
click at [352, 70] on button "Price info" at bounding box center [349, 75] width 42 height 14
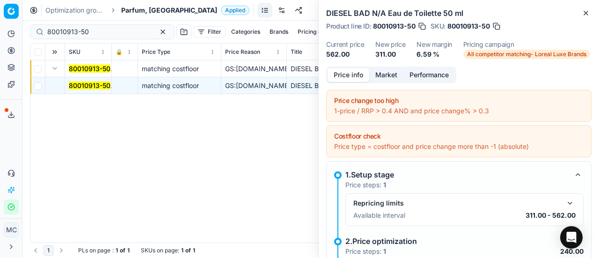
scroll to position [136, 0]
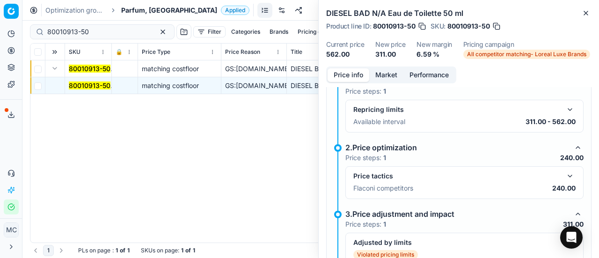
click at [567, 176] on button "button" at bounding box center [570, 175] width 11 height 11
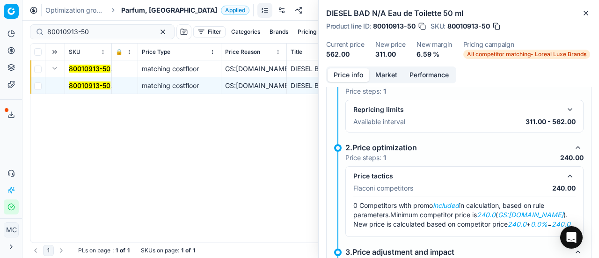
click at [375, 73] on button "Market" at bounding box center [386, 75] width 34 height 14
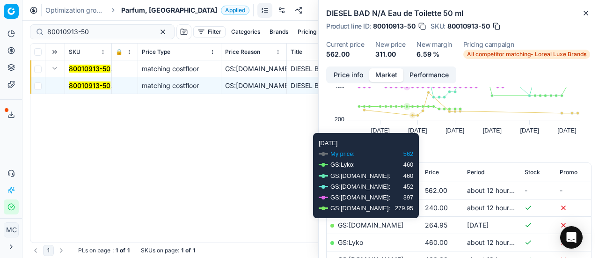
scroll to position [94, 0]
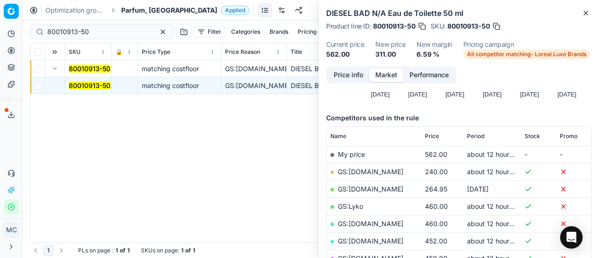
click at [387, 168] on link "GS:ComputerSalg.dk" at bounding box center [371, 172] width 66 height 8
drag, startPoint x: 96, startPoint y: 34, endPoint x: 0, endPoint y: 20, distance: 97.5
click at [0, 20] on div "Pricing platform Analytics Pricing Product portfolio Templates Export service 1…" at bounding box center [299, 129] width 599 height 258
paste input "35467-3"
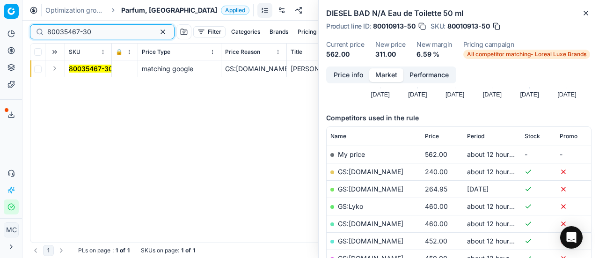
type input "80035467-30"
click at [57, 69] on button "Expand" at bounding box center [54, 68] width 11 height 11
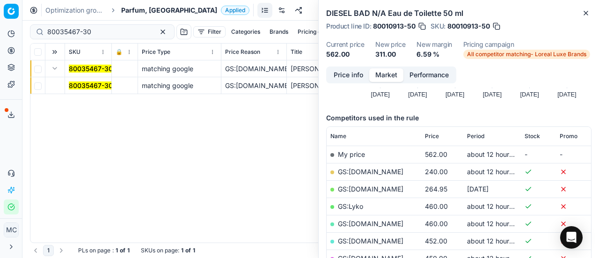
click at [81, 86] on mark "80035467-30" at bounding box center [91, 85] width 44 height 8
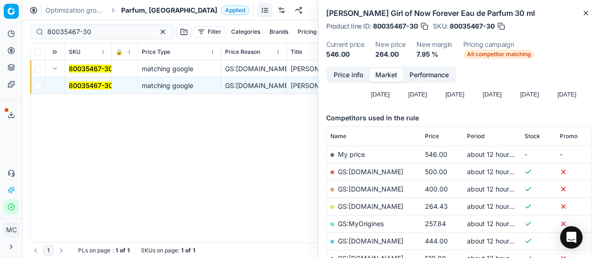
click at [342, 79] on button "Price info" at bounding box center [349, 75] width 42 height 14
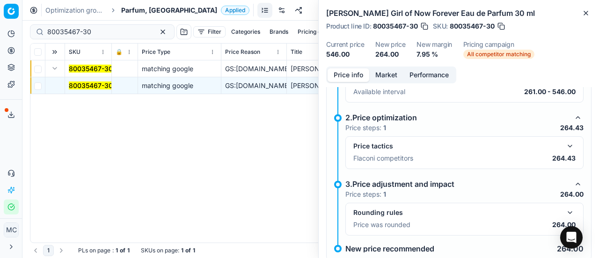
click at [565, 141] on button "button" at bounding box center [570, 145] width 11 height 11
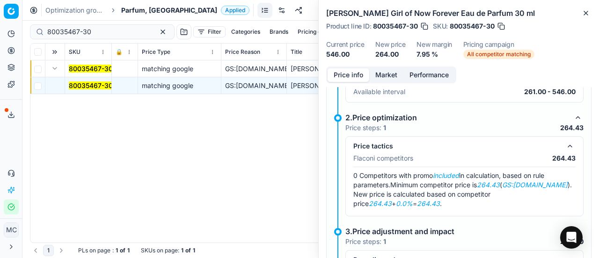
click at [387, 66] on div "Price info Market Performance" at bounding box center [391, 74] width 130 height 17
click at [390, 74] on button "Market" at bounding box center [386, 75] width 34 height 14
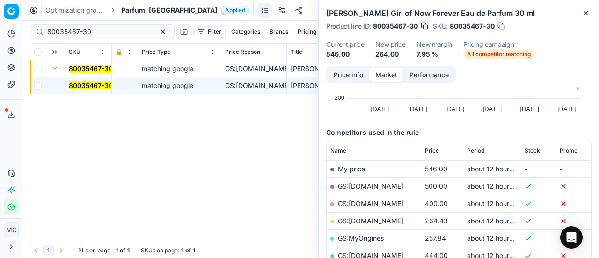
scroll to position [140, 0]
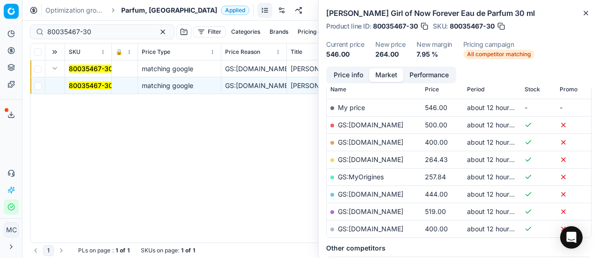
click at [386, 159] on link "GS:ComputerSalg.dk" at bounding box center [371, 159] width 66 height 8
click at [138, 10] on span "Parfum, DK" at bounding box center [169, 10] width 96 height 9
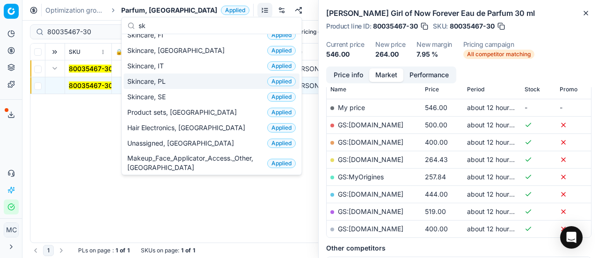
scroll to position [0, 0]
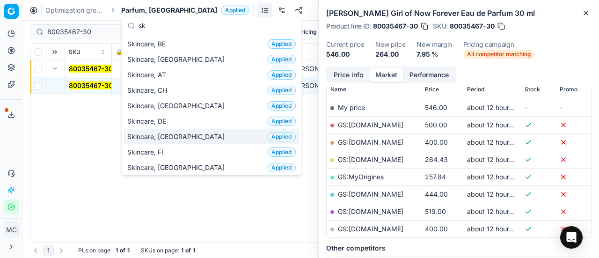
type input "sk"
click at [191, 136] on div "Skincare, DK Applied" at bounding box center [212, 136] width 176 height 15
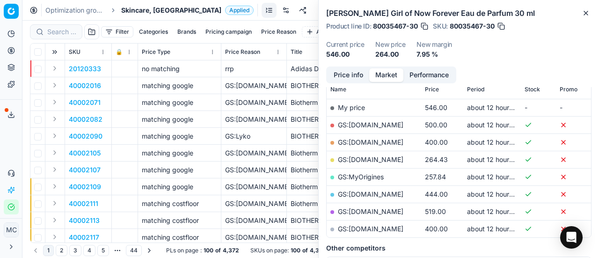
scroll to position [140, 0]
click at [72, 32] on input at bounding box center [61, 31] width 29 height 9
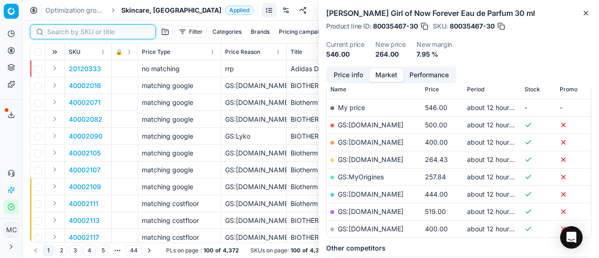
paste input "90005177-0007750"
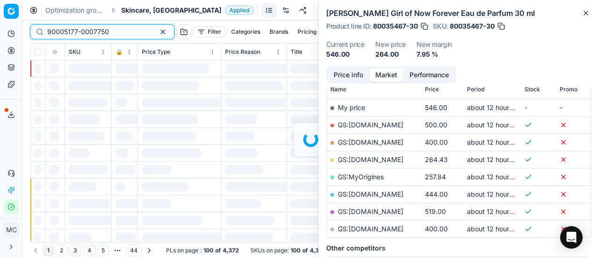
scroll to position [140, 0]
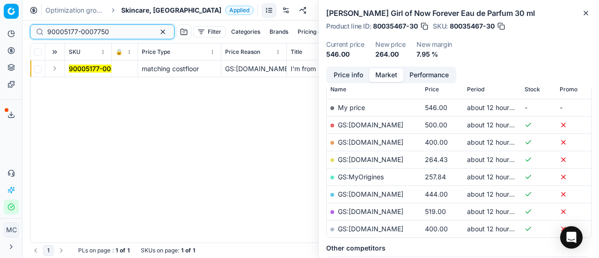
type input "90005177-0007750"
click at [57, 71] on button "Expand" at bounding box center [54, 68] width 11 height 11
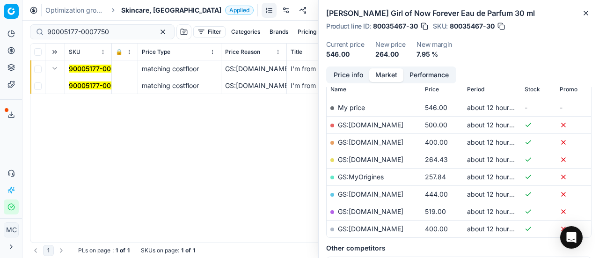
click at [101, 87] on mark "90005177-0007750" at bounding box center [100, 85] width 62 height 8
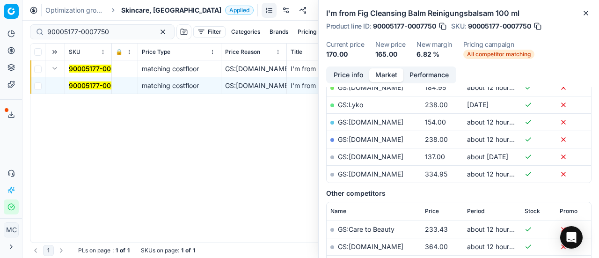
scroll to position [234, 0]
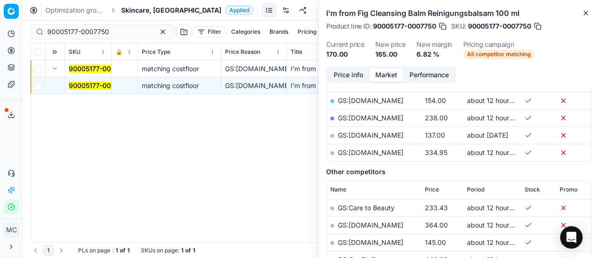
click at [356, 74] on button "Price info" at bounding box center [349, 75] width 42 height 14
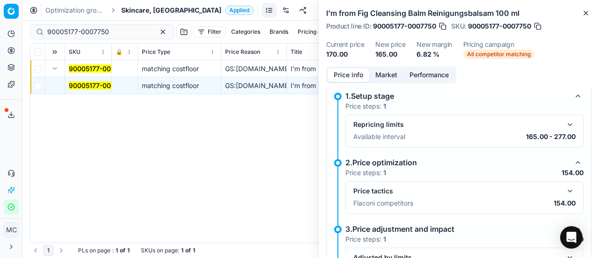
click at [565, 190] on button "button" at bounding box center [570, 190] width 11 height 11
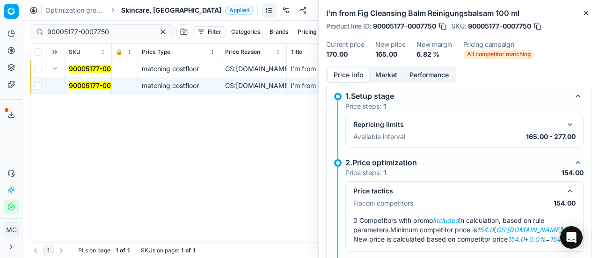
scroll to position [132, 0]
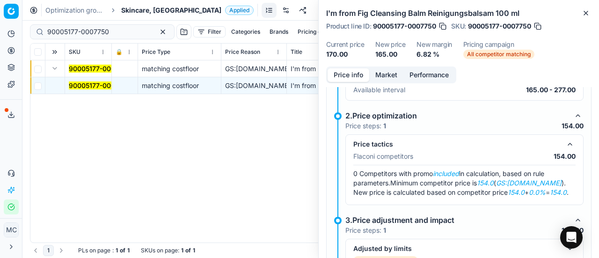
click at [138, 8] on span "Skincare, DK" at bounding box center [171, 10] width 100 height 9
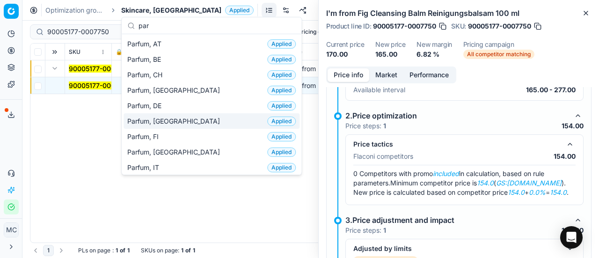
type input "par"
click at [148, 120] on span "Parfum, DK" at bounding box center [175, 121] width 96 height 9
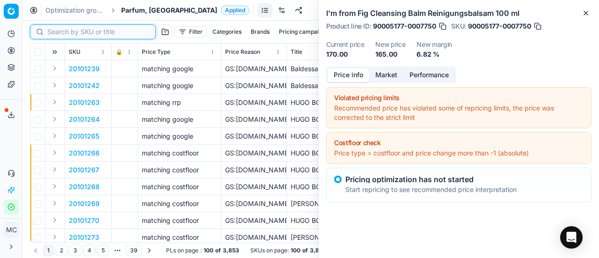
click at [56, 30] on input at bounding box center [98, 31] width 103 height 9
paste input "80041985-200"
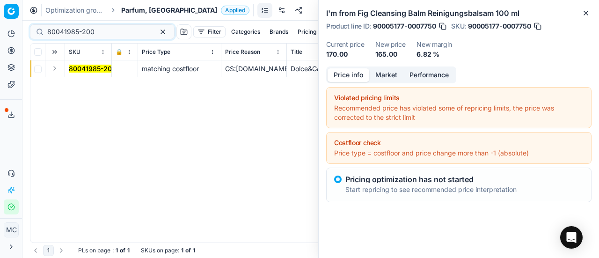
click at [56, 72] on button "Expand" at bounding box center [54, 68] width 11 height 11
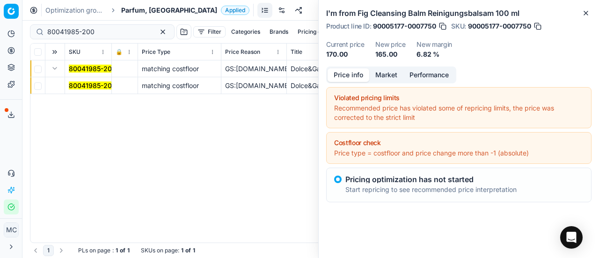
click at [96, 87] on mark "80041985-200" at bounding box center [92, 85] width 47 height 8
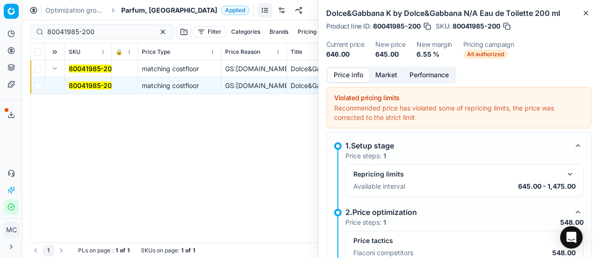
scroll to position [94, 0]
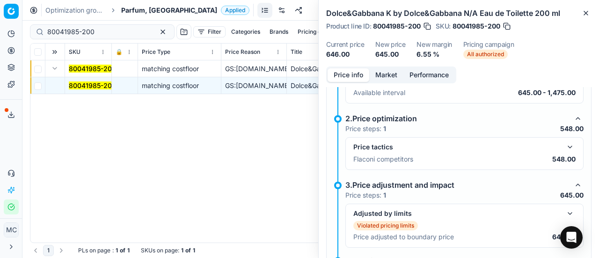
click at [565, 146] on button "button" at bounding box center [570, 146] width 11 height 11
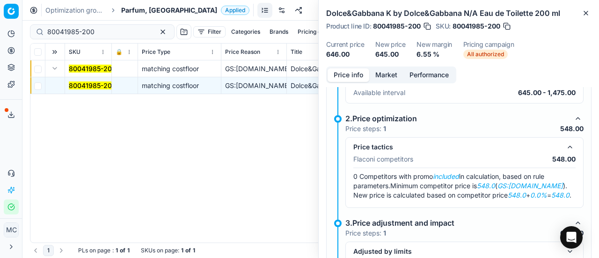
click at [382, 77] on button "Market" at bounding box center [386, 75] width 34 height 14
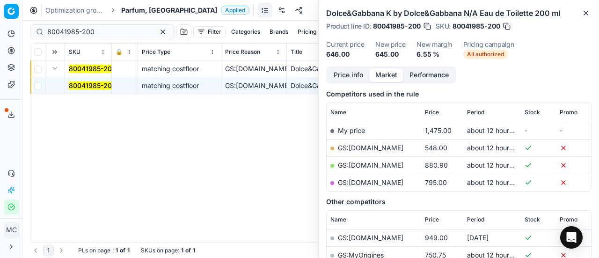
scroll to position [140, 0]
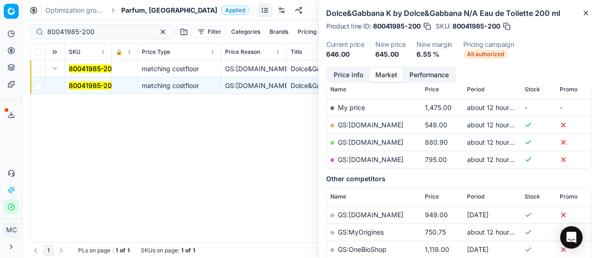
click at [368, 124] on link "GS:Deloox.dk" at bounding box center [371, 125] width 66 height 8
drag, startPoint x: 120, startPoint y: 35, endPoint x: 0, endPoint y: 34, distance: 119.9
click at [0, 34] on div "Pricing platform Analytics Pricing Product portfolio Templates Export service 1…" at bounding box center [299, 129] width 599 height 258
paste input "30592-1"
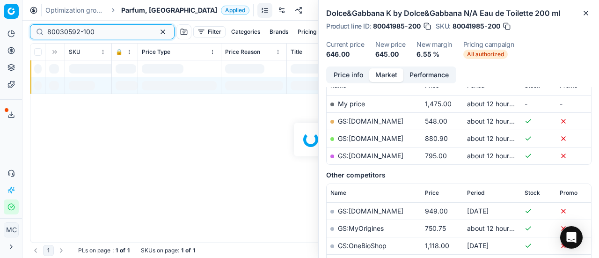
scroll to position [140, 0]
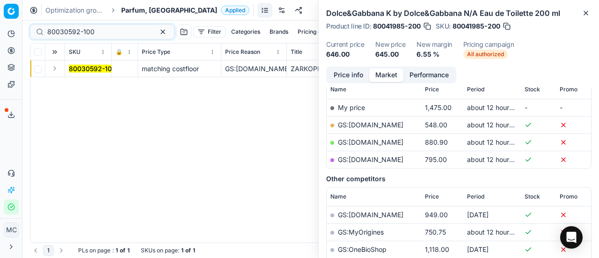
click at [55, 71] on button "Expand" at bounding box center [54, 68] width 11 height 11
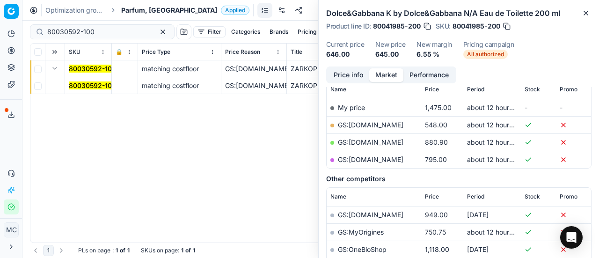
click at [86, 84] on mark "80030592-100" at bounding box center [92, 85] width 47 height 8
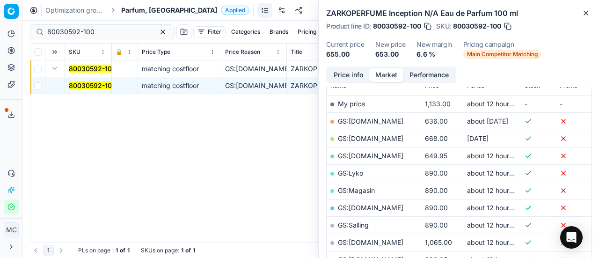
scroll to position [0, 0]
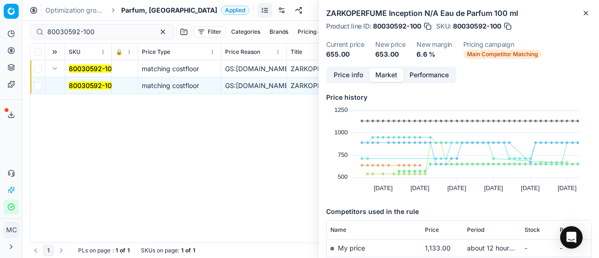
click at [343, 72] on button "Price info" at bounding box center [349, 75] width 42 height 14
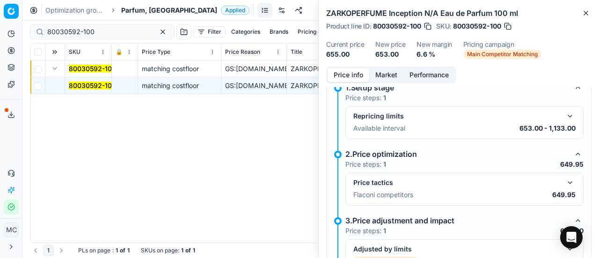
click at [565, 177] on button "button" at bounding box center [570, 182] width 11 height 11
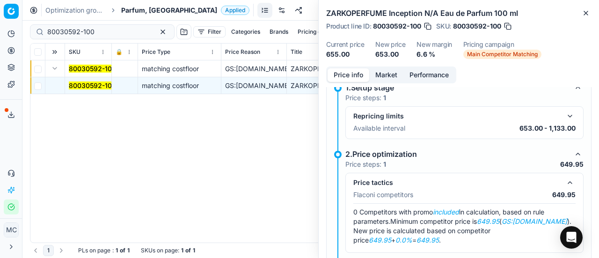
click at [384, 73] on button "Market" at bounding box center [386, 75] width 34 height 14
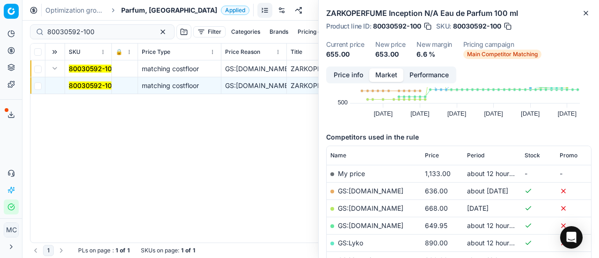
scroll to position [140, 0]
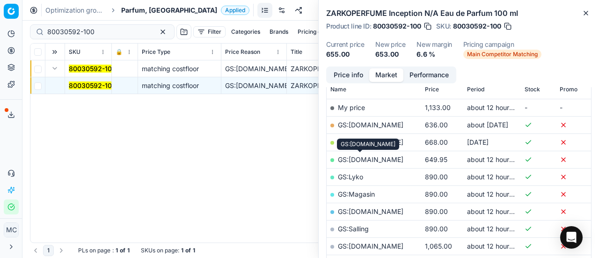
click at [379, 160] on link "GS:Luxplus.dk" at bounding box center [371, 159] width 66 height 8
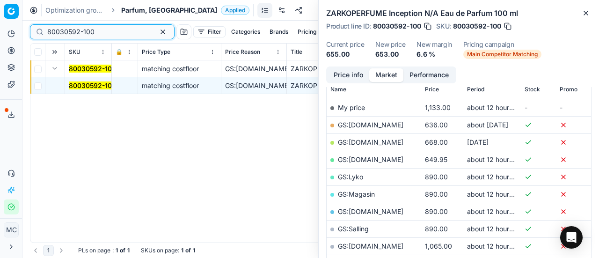
drag, startPoint x: 114, startPoint y: 35, endPoint x: 0, endPoint y: 22, distance: 115.0
click at [0, 22] on div "Pricing platform Analytics Pricing Product portfolio Templates Export service 1…" at bounding box center [299, 129] width 599 height 258
paste input "25654-9"
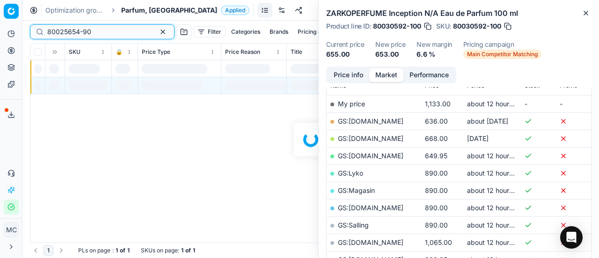
scroll to position [140, 0]
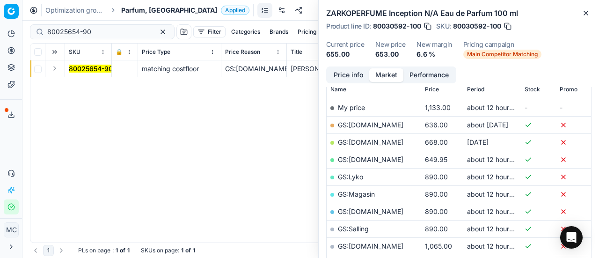
click at [54, 70] on button "Expand" at bounding box center [54, 68] width 11 height 11
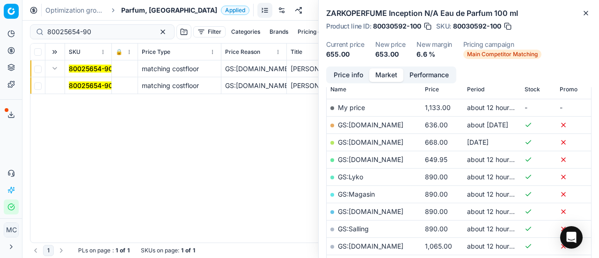
click at [75, 81] on mark "80025654-90" at bounding box center [91, 85] width 44 height 8
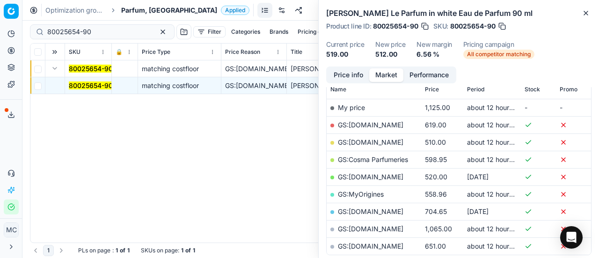
click at [353, 71] on button "Price info" at bounding box center [349, 75] width 42 height 14
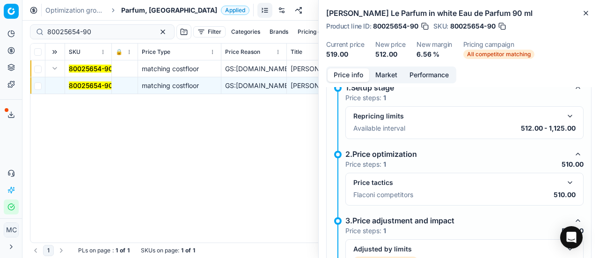
click at [565, 177] on button "button" at bounding box center [570, 182] width 11 height 11
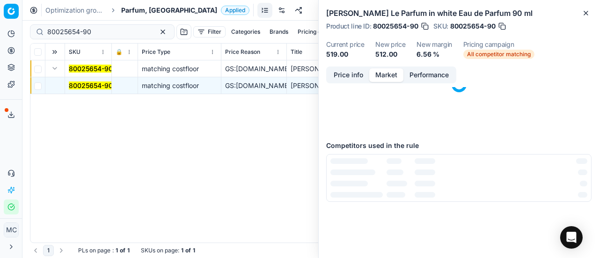
click at [378, 74] on button "Market" at bounding box center [386, 75] width 34 height 14
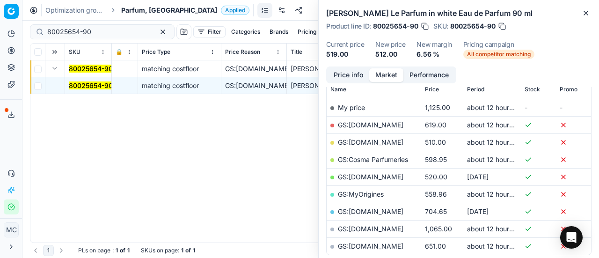
click at [397, 143] on link "GS:ComputerSalg.dk" at bounding box center [371, 142] width 66 height 8
drag, startPoint x: 111, startPoint y: 29, endPoint x: 0, endPoint y: 17, distance: 112.1
click at [0, 17] on div "Pricing platform Analytics Pricing Product portfolio Templates Export service 1…" at bounding box center [299, 129] width 599 height 258
paste input "66923-10"
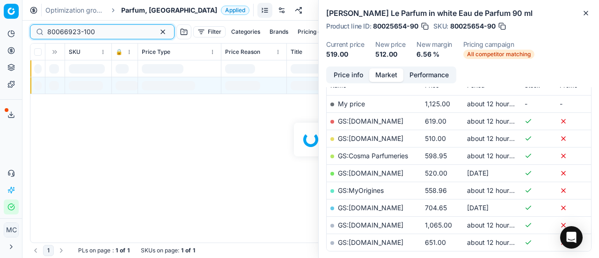
scroll to position [140, 0]
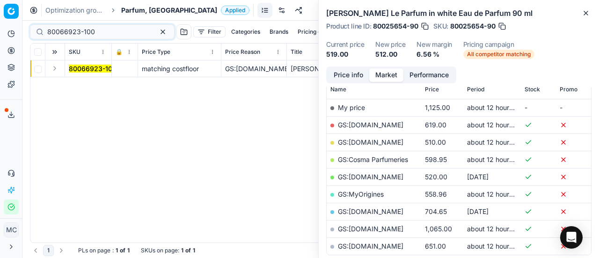
click at [56, 71] on button "Expand" at bounding box center [54, 68] width 11 height 11
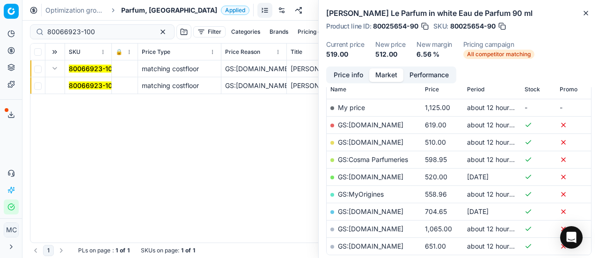
click at [80, 85] on mark "80066923-100" at bounding box center [93, 85] width 48 height 8
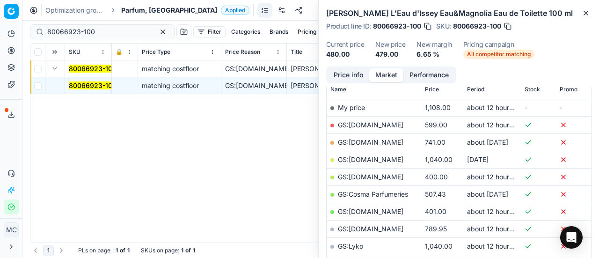
click at [354, 78] on button "Price info" at bounding box center [349, 75] width 42 height 14
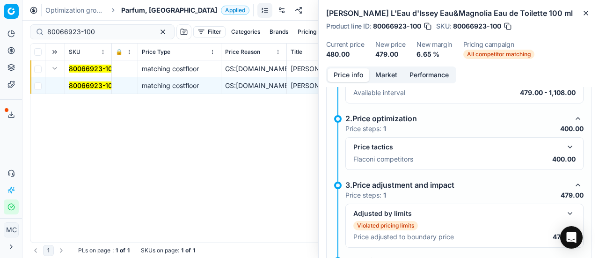
click at [565, 145] on button "button" at bounding box center [570, 146] width 11 height 11
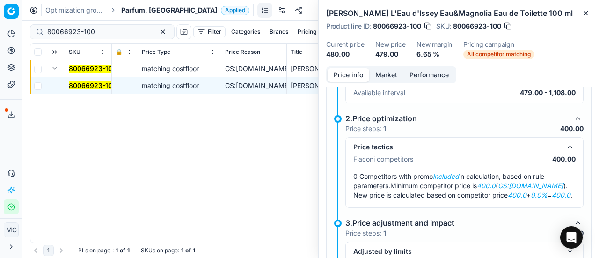
click at [387, 69] on button "Market" at bounding box center [386, 75] width 34 height 14
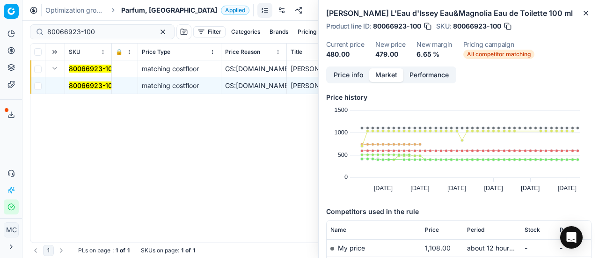
scroll to position [94, 0]
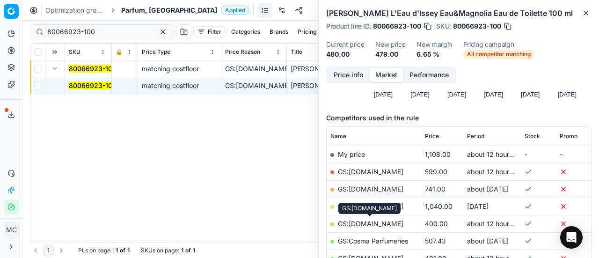
click at [390, 222] on link "GS:ComputerSalg.dk" at bounding box center [371, 224] width 66 height 8
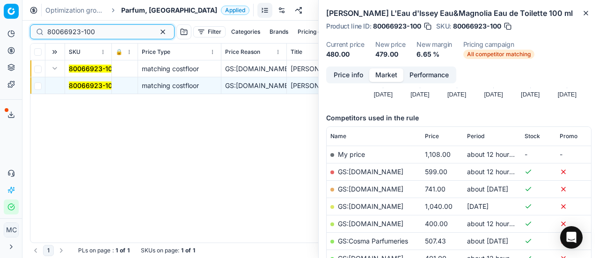
drag, startPoint x: 111, startPoint y: 32, endPoint x: 0, endPoint y: 12, distance: 113.3
click at [0, 2] on div "Pricing platform Analytics Pricing Product portfolio Templates Export service 1…" at bounding box center [299, 129] width 599 height 258
paste input "77555"
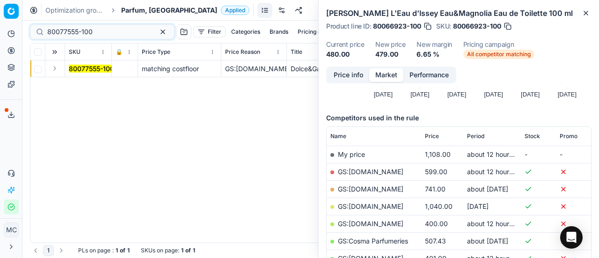
click at [59, 70] on button "Expand" at bounding box center [54, 68] width 11 height 11
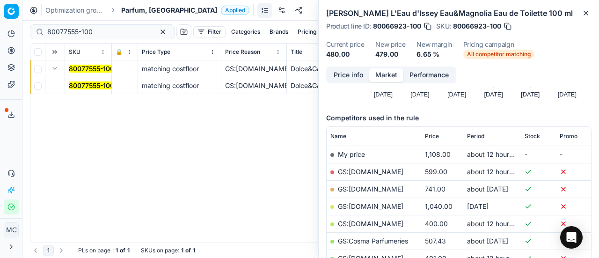
click at [84, 88] on mark "80077555-100" at bounding box center [91, 85] width 45 height 8
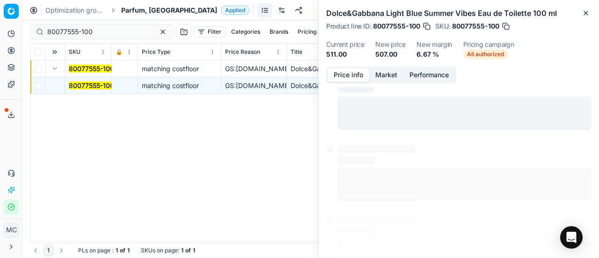
click at [350, 73] on button "Price info" at bounding box center [349, 75] width 42 height 14
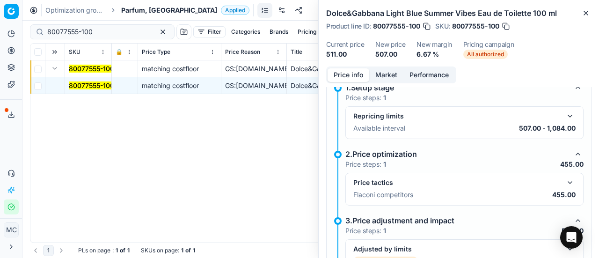
click at [565, 177] on button "button" at bounding box center [570, 182] width 11 height 11
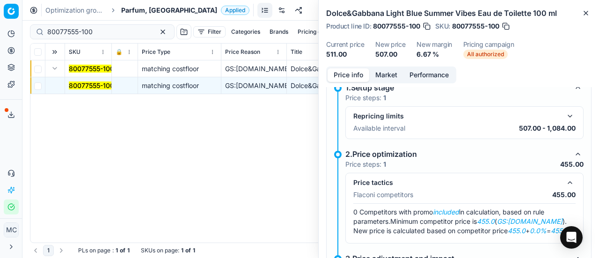
click at [381, 73] on button "Market" at bounding box center [386, 75] width 34 height 14
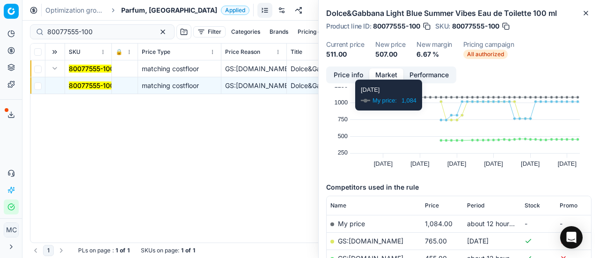
scroll to position [94, 0]
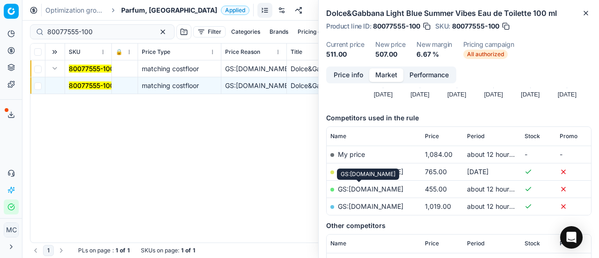
click at [362, 191] on link "GS:Deloox.dk" at bounding box center [371, 189] width 66 height 8
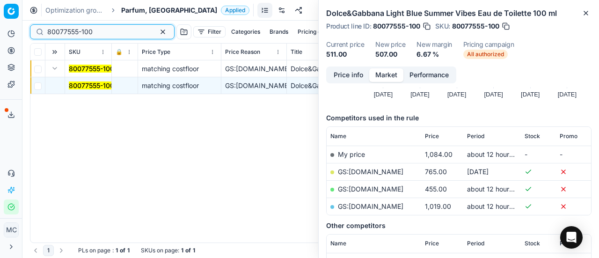
drag, startPoint x: 106, startPoint y: 32, endPoint x: 0, endPoint y: 22, distance: 106.8
click at [0, 19] on div "Pricing platform Analytics Pricing Product portfolio Templates Export service 1…" at bounding box center [299, 129] width 599 height 258
paste input "90001955-0002714"
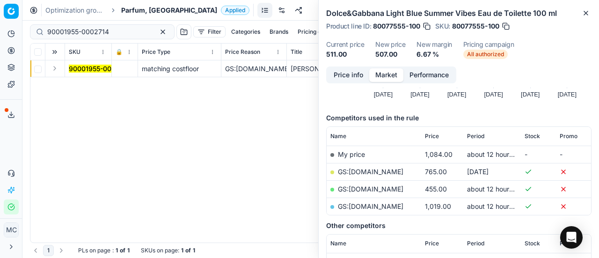
click at [55, 69] on button "Expand" at bounding box center [54, 68] width 11 height 11
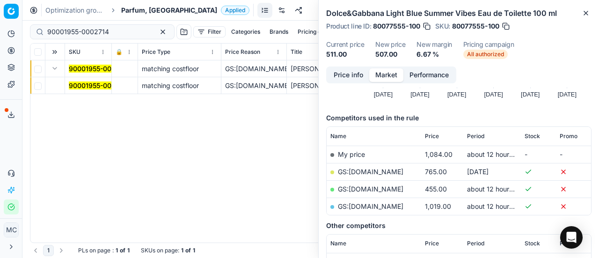
click at [78, 88] on mark "90001955-0002714" at bounding box center [100, 85] width 62 height 8
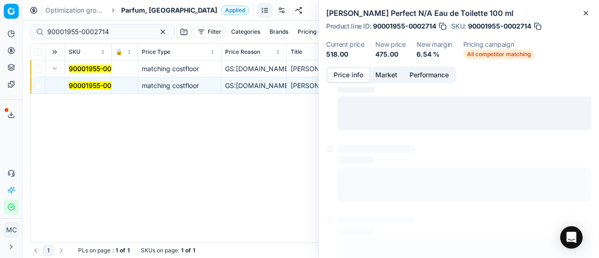
click at [348, 73] on button "Price info" at bounding box center [349, 75] width 42 height 14
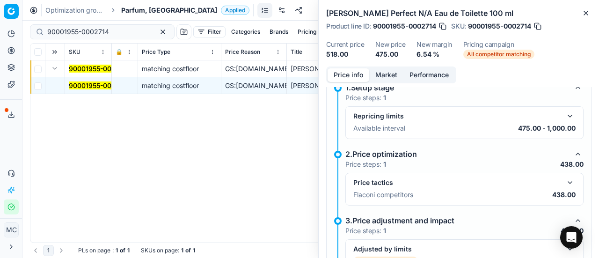
click at [565, 186] on button "button" at bounding box center [570, 182] width 11 height 11
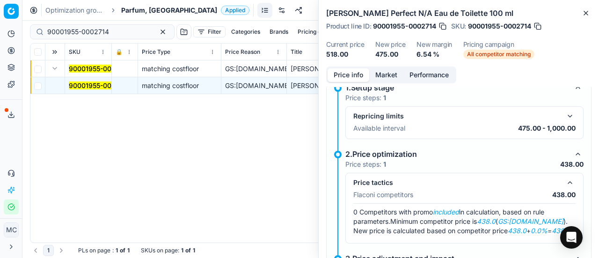
click at [392, 73] on button "Market" at bounding box center [386, 75] width 34 height 14
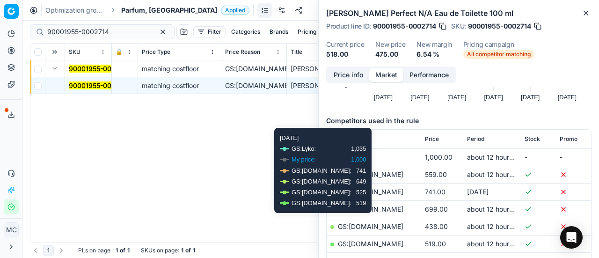
scroll to position [94, 0]
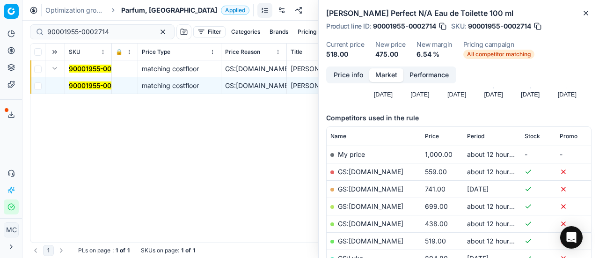
click at [391, 228] on td "GS:ComputerSalg.dk" at bounding box center [374, 223] width 95 height 17
click at [392, 225] on link "GS:ComputerSalg.dk" at bounding box center [371, 224] width 66 height 8
drag, startPoint x: 112, startPoint y: 33, endPoint x: 0, endPoint y: -13, distance: 121.4
click at [0, 0] on html "Pricing platform Analytics Pricing Product portfolio Templates Export service 1…" at bounding box center [299, 129] width 599 height 258
paste input "2105-0002932"
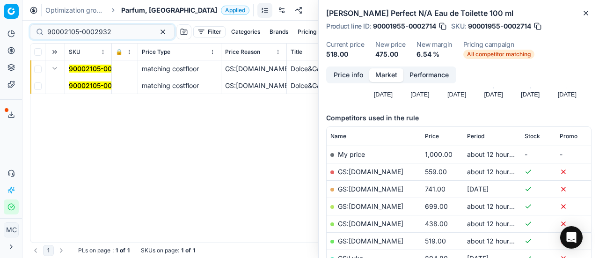
click at [55, 68] on button "Expand" at bounding box center [54, 68] width 11 height 11
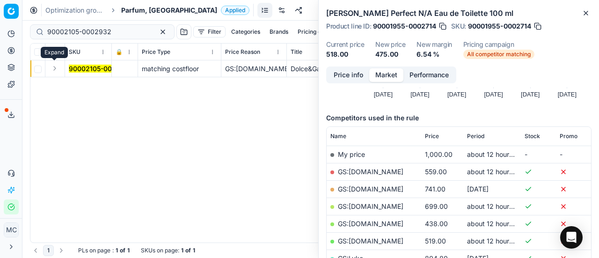
click at [60, 71] on button "Expand" at bounding box center [54, 68] width 11 height 11
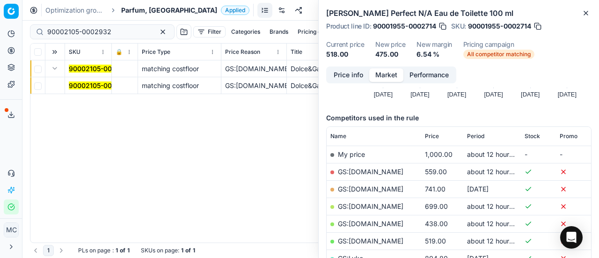
click at [96, 80] on td "90002105-0002932" at bounding box center [88, 85] width 47 height 17
click at [101, 85] on mark "90002105-0002932" at bounding box center [101, 85] width 64 height 8
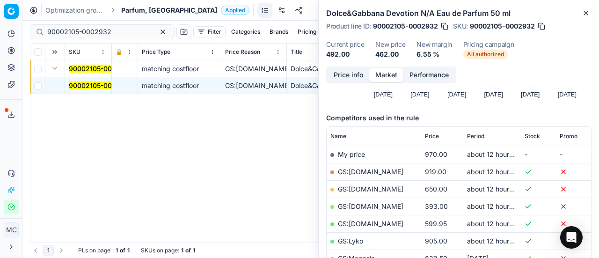
click at [355, 75] on button "Price info" at bounding box center [349, 75] width 42 height 14
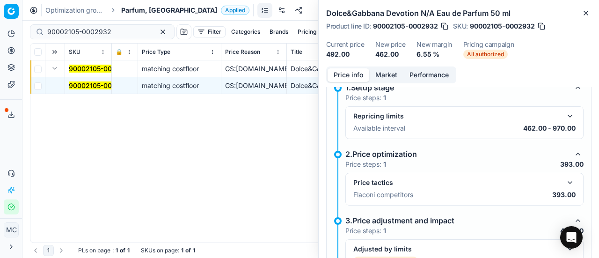
click at [565, 177] on button "button" at bounding box center [570, 182] width 11 height 11
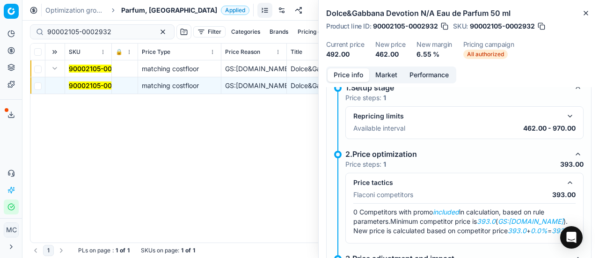
click at [377, 74] on button "Market" at bounding box center [386, 75] width 34 height 14
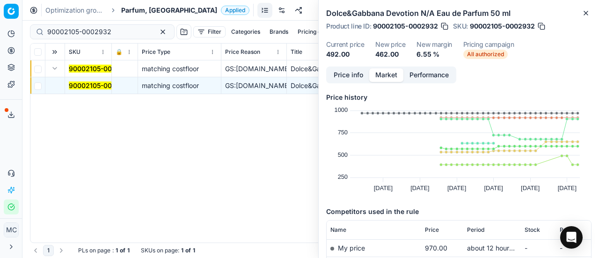
scroll to position [94, 0]
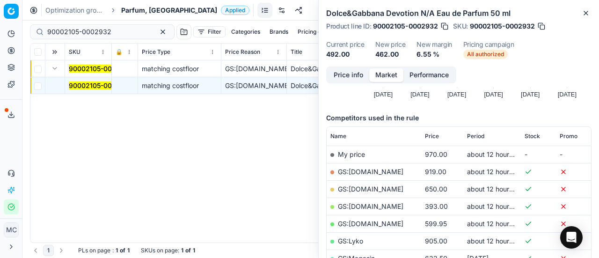
click at [378, 206] on link "GS:Deloox.dk" at bounding box center [371, 206] width 66 height 8
drag, startPoint x: 117, startPoint y: 35, endPoint x: 2, endPoint y: 10, distance: 117.8
click at [0, 7] on div "Pricing platform Analytics Pricing Product portfolio Templates Export service 1…" at bounding box center [299, 129] width 599 height 258
paste input "6001-0009009"
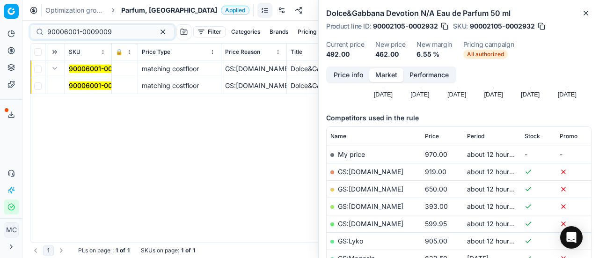
click at [101, 88] on mark "90006001-0009009" at bounding box center [101, 85] width 65 height 8
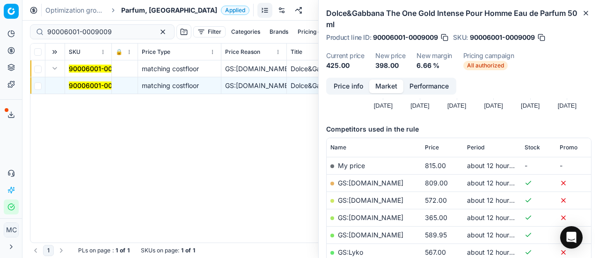
click at [353, 78] on div "Price info Market Performance" at bounding box center [391, 86] width 130 height 17
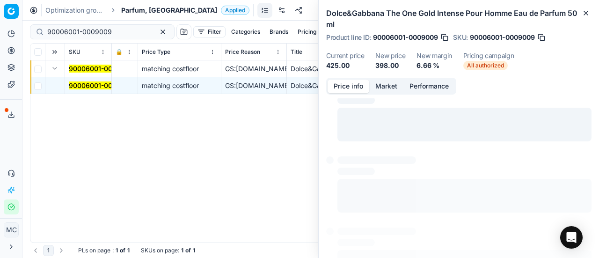
click at [353, 84] on button "Price info" at bounding box center [349, 87] width 42 height 14
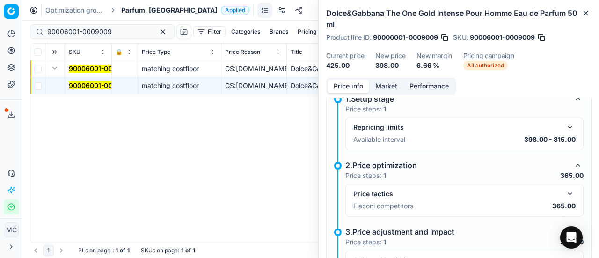
click at [565, 189] on button "button" at bounding box center [570, 193] width 11 height 11
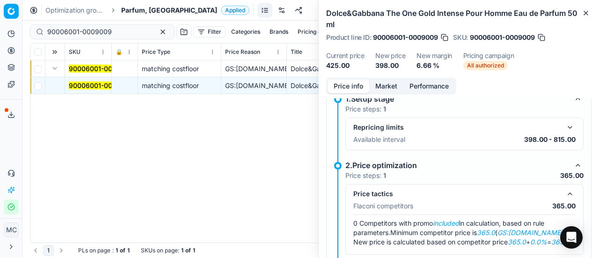
click at [384, 89] on button "Market" at bounding box center [386, 87] width 34 height 14
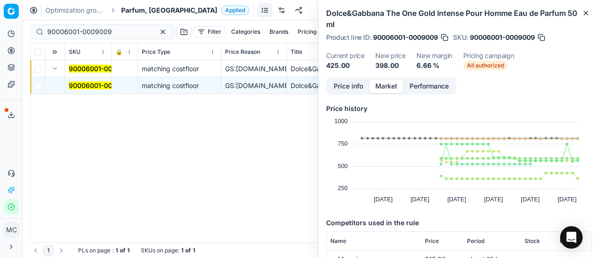
scroll to position [94, 0]
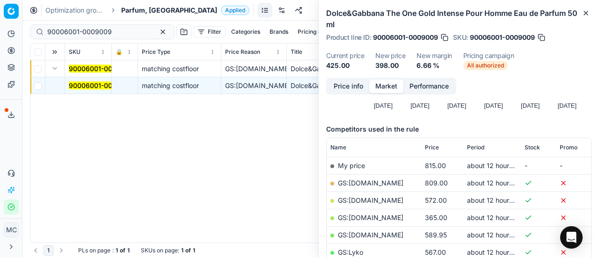
click at [375, 214] on link "GS:Deloox.dk" at bounding box center [371, 217] width 66 height 8
drag, startPoint x: 125, startPoint y: 33, endPoint x: 0, endPoint y: -10, distance: 132.1
click at [0, 0] on html "Pricing platform Analytics Pricing Product portfolio Templates Export service 1…" at bounding box center [299, 129] width 599 height 258
paste input "80048676-90"
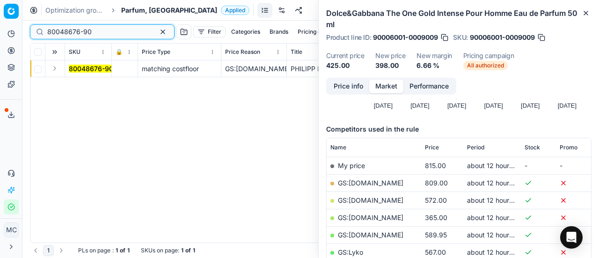
type input "80048676-90"
click at [60, 70] on button "Expand" at bounding box center [54, 68] width 11 height 11
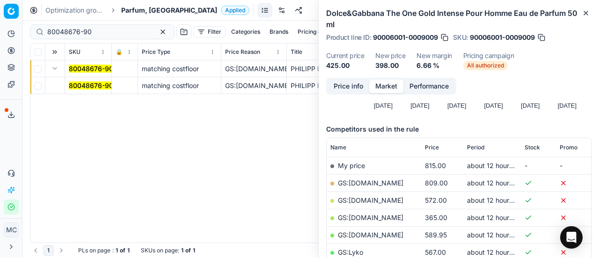
click at [76, 83] on mark "80048676-90" at bounding box center [91, 85] width 44 height 8
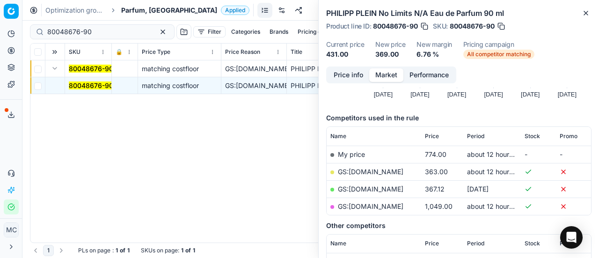
click at [353, 88] on icon "Created with Highcharts 12.3.0 Jul 7 Jul 14 Jul 21 Jul 28 Aug 4 Aug 11 0 500 10…" at bounding box center [457, 59] width 255 height 94
click at [355, 74] on button "Price info" at bounding box center [349, 75] width 42 height 14
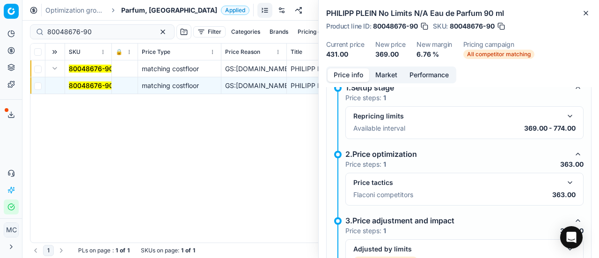
click at [568, 183] on button "button" at bounding box center [570, 182] width 11 height 11
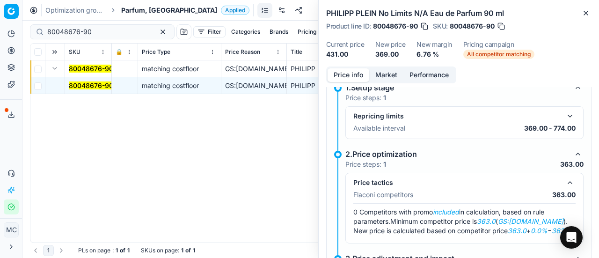
click at [390, 75] on button "Market" at bounding box center [386, 75] width 34 height 14
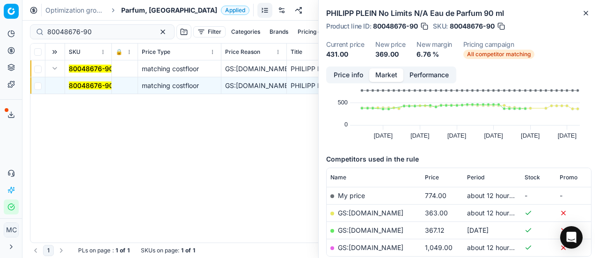
scroll to position [94, 0]
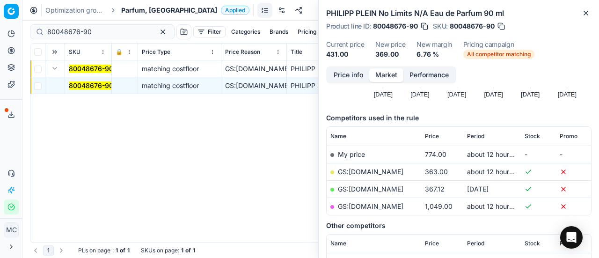
click at [390, 171] on link "GS:ComputerSalg.dk" at bounding box center [371, 172] width 66 height 8
click at [146, 6] on span "Parfum, DK" at bounding box center [169, 10] width 96 height 9
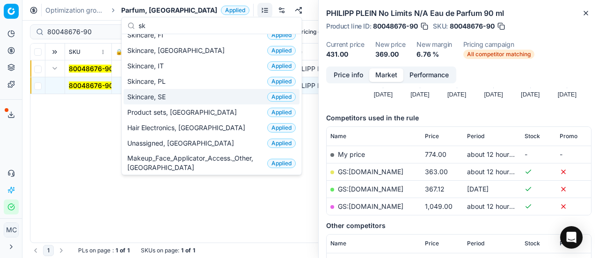
scroll to position [0, 0]
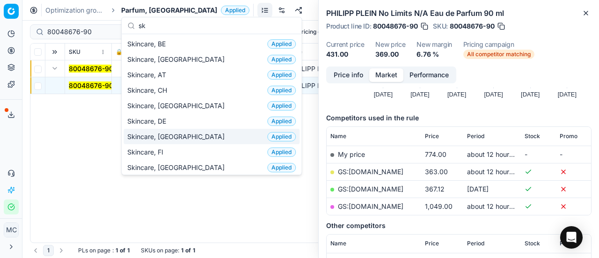
type input "sk"
click at [154, 135] on span "Skincare, DK" at bounding box center [177, 136] width 101 height 9
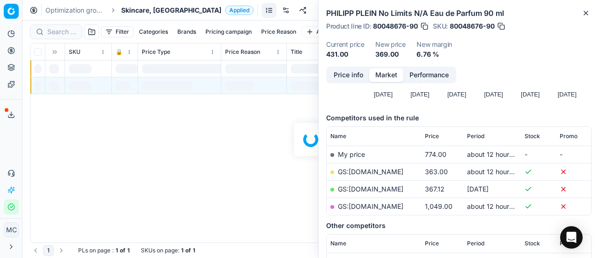
click at [59, 29] on div at bounding box center [310, 139] width 577 height 237
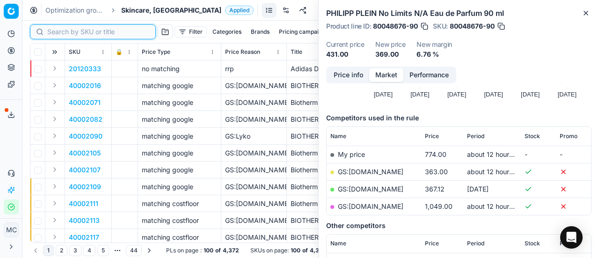
click at [62, 30] on input at bounding box center [98, 31] width 103 height 9
paste input "80075672-1"
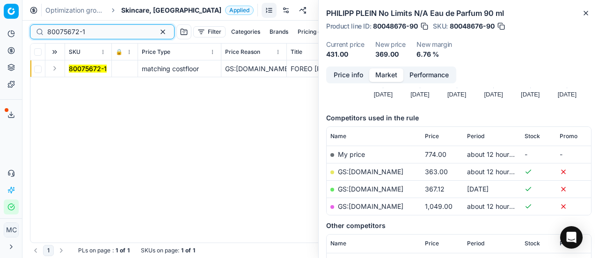
type input "80075672-1"
click at [58, 70] on button "Expand" at bounding box center [54, 68] width 11 height 11
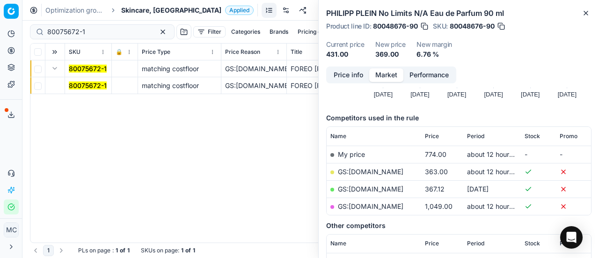
drag, startPoint x: 63, startPoint y: 76, endPoint x: 454, endPoint y: 81, distance: 391.4
click at [76, 85] on mark "80075672-1" at bounding box center [88, 85] width 38 height 8
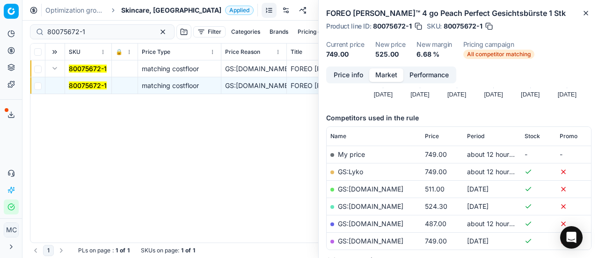
click at [352, 73] on button "Price info" at bounding box center [349, 75] width 42 height 14
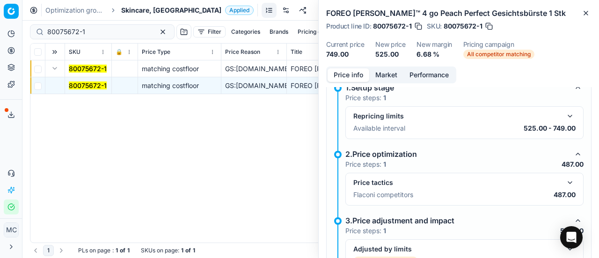
click at [556, 177] on div "Price tactics" at bounding box center [464, 182] width 222 height 11
click at [565, 178] on button "button" at bounding box center [570, 182] width 11 height 11
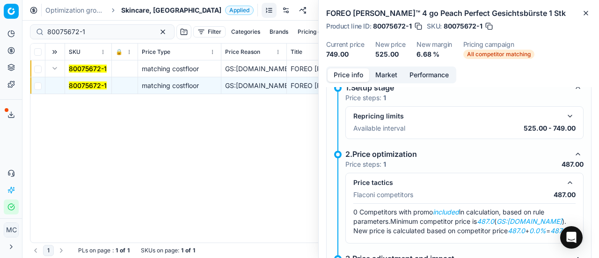
click at [391, 74] on button "Market" at bounding box center [386, 75] width 34 height 14
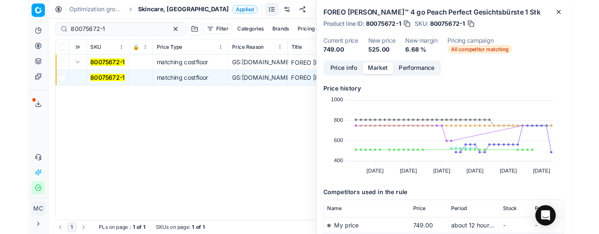
scroll to position [94, 0]
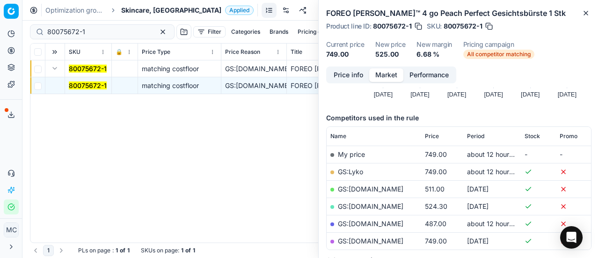
click at [378, 221] on link "GS:Zalando.dk" at bounding box center [371, 224] width 66 height 8
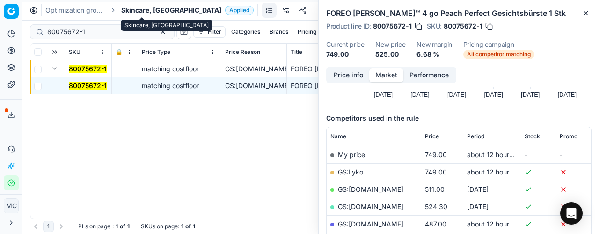
click at [133, 10] on span "Skincare, DK" at bounding box center [171, 10] width 100 height 9
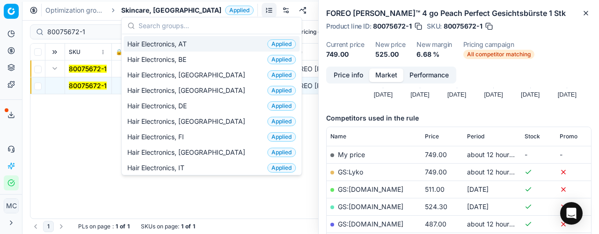
click at [155, 26] on input "text" at bounding box center [217, 25] width 157 height 19
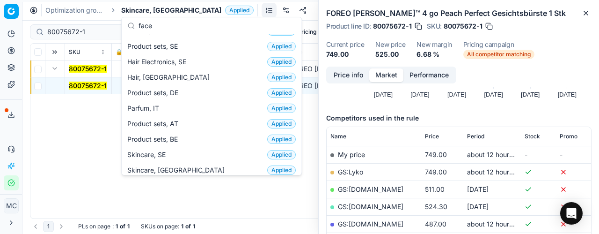
scroll to position [323, 0]
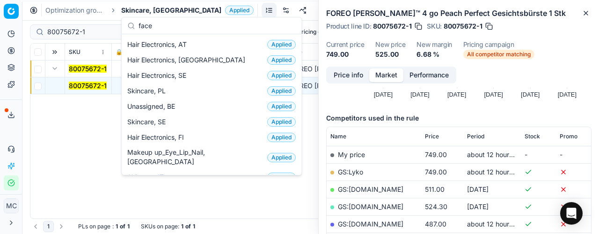
type input "face"
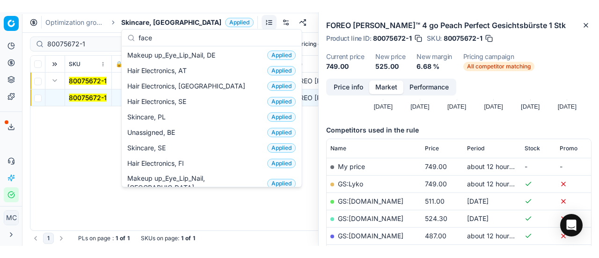
scroll to position [281, 0]
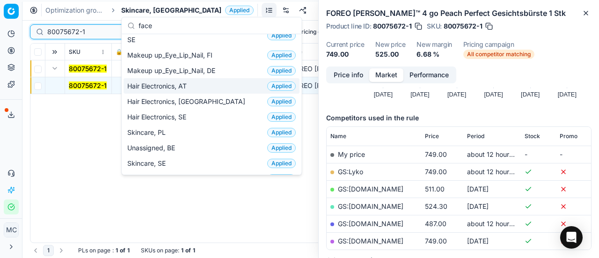
click at [92, 33] on input "80075672-1" at bounding box center [98, 31] width 103 height 9
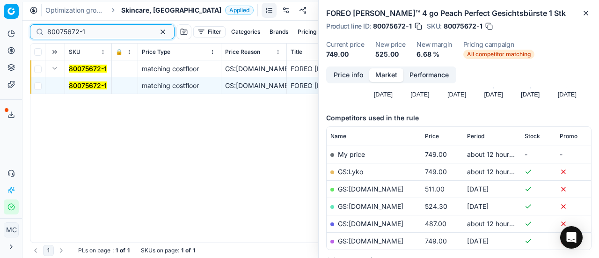
drag, startPoint x: 97, startPoint y: 31, endPoint x: 0, endPoint y: -9, distance: 105.2
click at [0, 0] on html "Pricing platform Analytics Pricing Product portfolio Templates Export service 1…" at bounding box center [299, 129] width 599 height 258
paste input "2685-60"
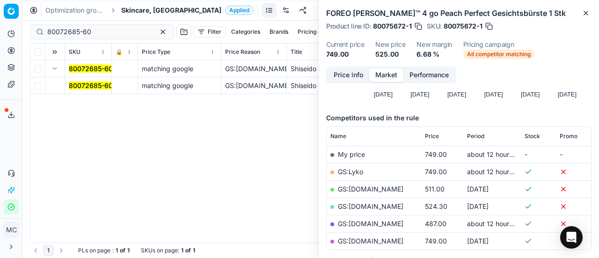
click at [79, 85] on mark "80072685-60" at bounding box center [91, 85] width 44 height 8
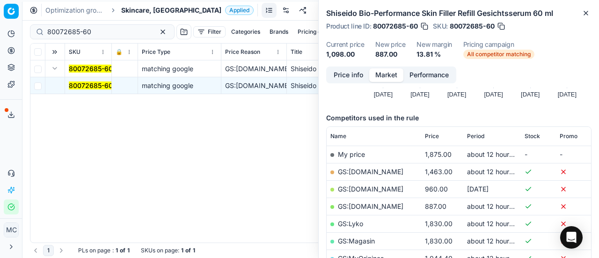
click at [356, 75] on button "Price info" at bounding box center [349, 75] width 42 height 14
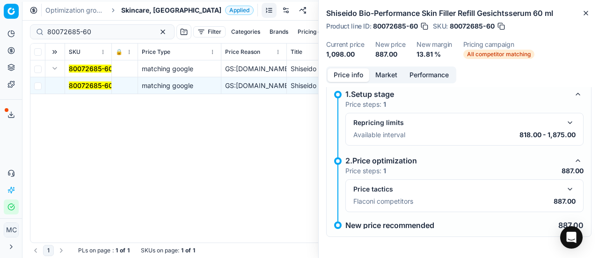
click at [565, 185] on button "button" at bounding box center [570, 189] width 11 height 11
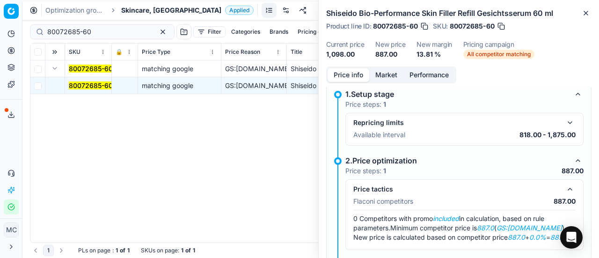
click at [398, 77] on button "Market" at bounding box center [386, 75] width 34 height 14
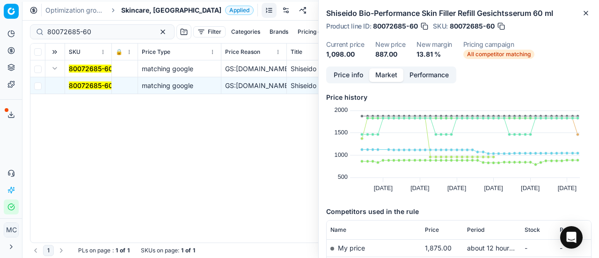
scroll to position [94, 0]
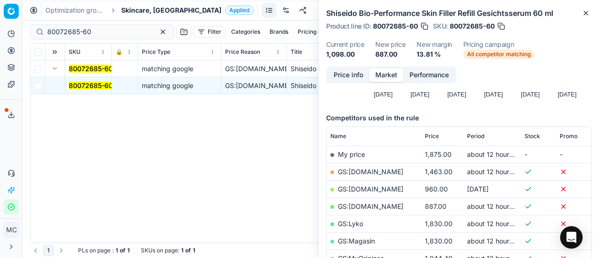
click at [361, 207] on link "GS:Deloox.dk" at bounding box center [371, 206] width 66 height 8
drag, startPoint x: 105, startPoint y: 35, endPoint x: 28, endPoint y: 11, distance: 80.9
click at [0, 11] on div "Pricing platform Analytics Pricing Product portfolio Templates Export service 1…" at bounding box center [299, 129] width 599 height 258
paste input "90007608-0011687"
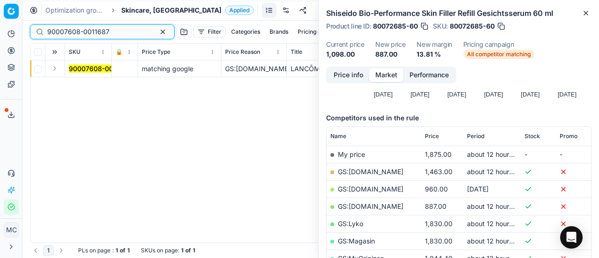
type input "90007608-0011687"
click at [58, 69] on button "Expand" at bounding box center [54, 68] width 11 height 11
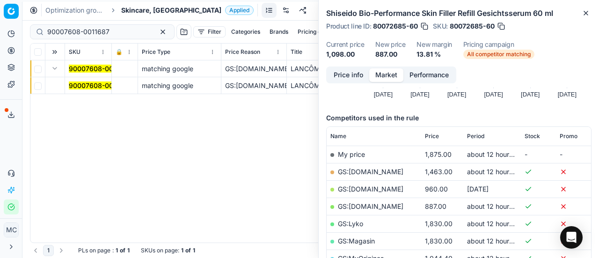
click at [71, 87] on mark "90007608-0011687" at bounding box center [100, 85] width 62 height 8
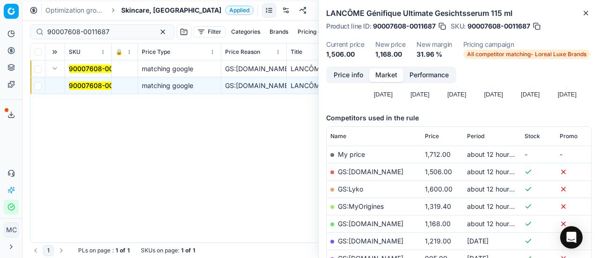
click at [353, 74] on button "Price info" at bounding box center [349, 75] width 42 height 14
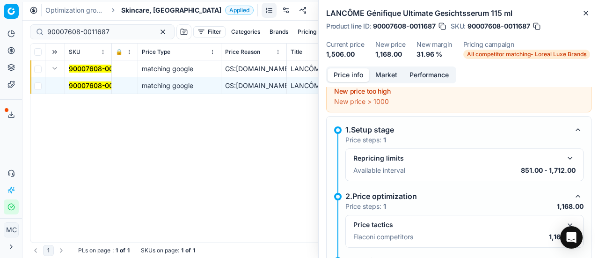
scroll to position [42, 0]
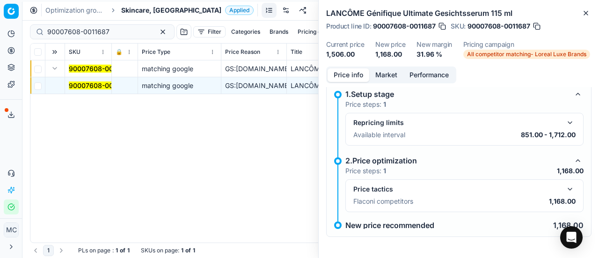
click at [566, 190] on button "button" at bounding box center [570, 189] width 11 height 11
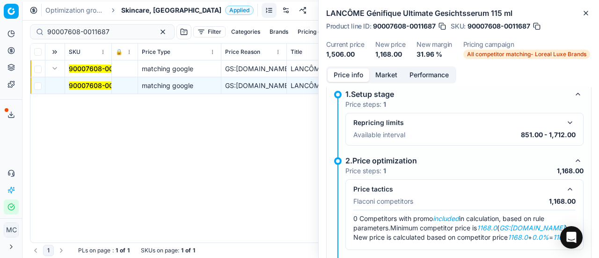
click at [404, 77] on button "Performance" at bounding box center [429, 75] width 51 height 14
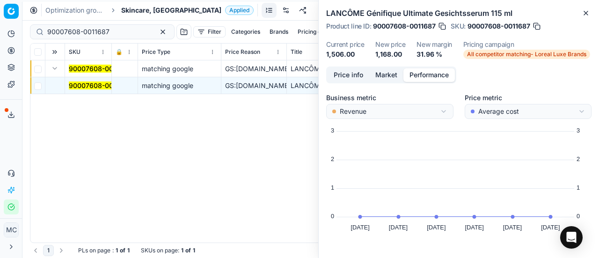
click at [389, 78] on button "Market" at bounding box center [386, 75] width 34 height 14
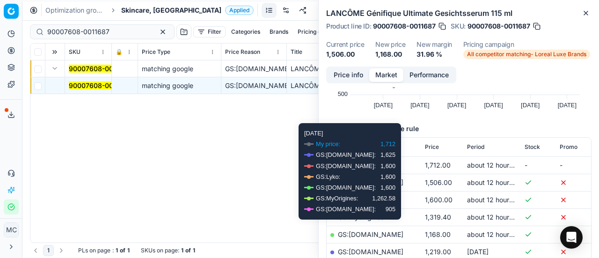
scroll to position [140, 0]
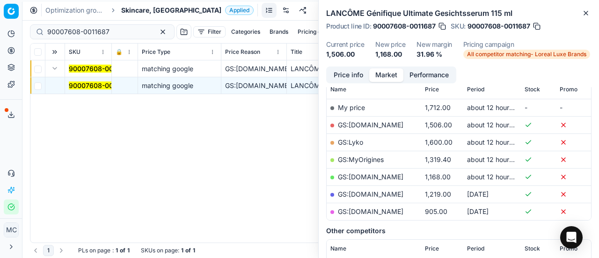
click at [373, 177] on link "GS:NiceHair.dk" at bounding box center [371, 177] width 66 height 8
click at [132, 11] on span "Skincare, DK" at bounding box center [171, 10] width 100 height 9
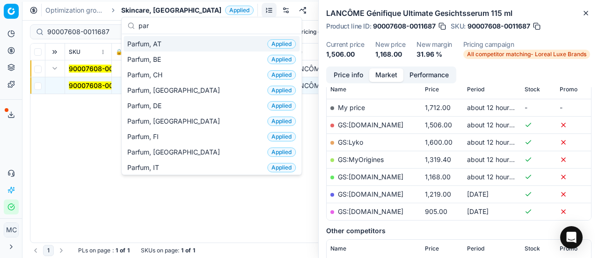
type input "par"
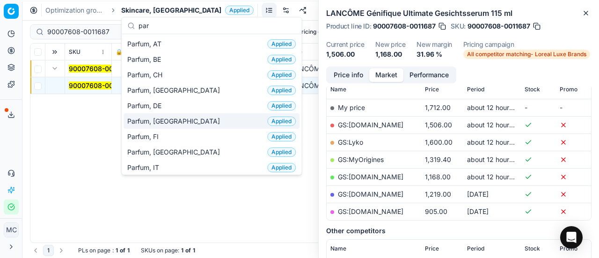
click at [183, 118] on div "Parfum, DK Applied" at bounding box center [212, 120] width 176 height 15
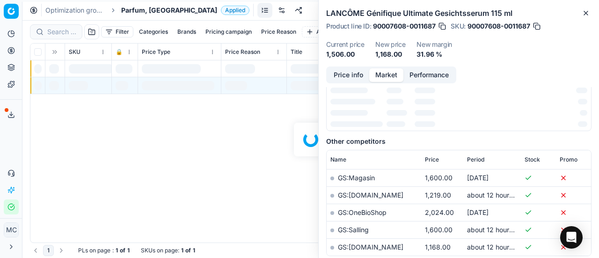
scroll to position [140, 0]
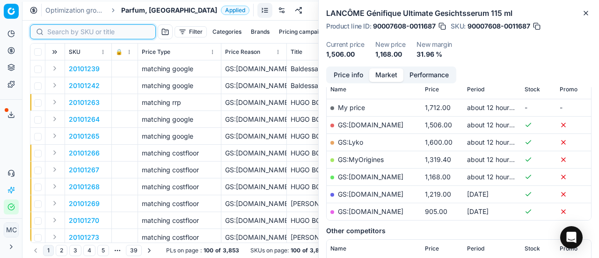
click at [68, 28] on input at bounding box center [98, 31] width 103 height 9
paste input "80061830-100"
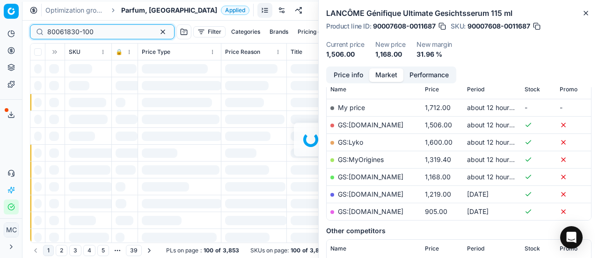
scroll to position [140, 0]
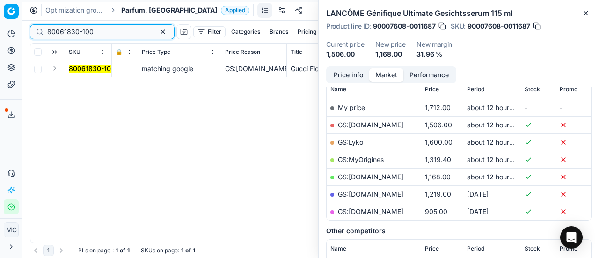
type input "80061830-100"
click at [56, 71] on button "Expand" at bounding box center [54, 68] width 11 height 11
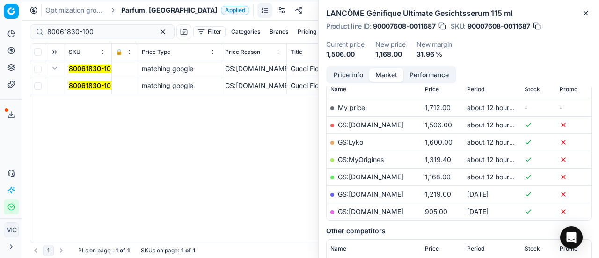
click at [87, 84] on mark "80061830-100" at bounding box center [92, 85] width 46 height 8
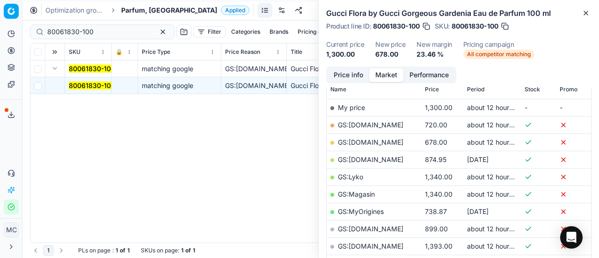
click at [351, 74] on button "Price info" at bounding box center [349, 75] width 42 height 14
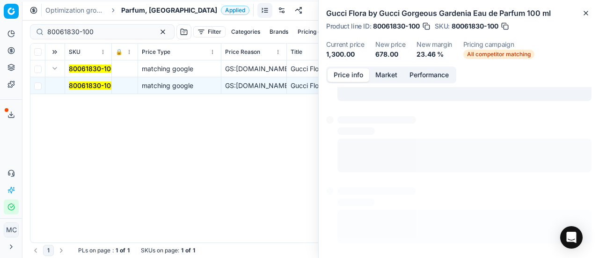
scroll to position [7, 0]
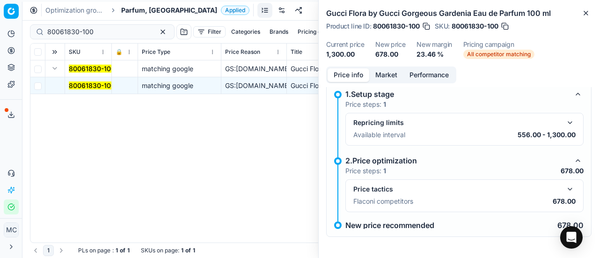
click at [563, 195] on div "Price tactics Flaconi competitors 678.00" at bounding box center [464, 196] width 222 height 24
click at [565, 193] on button "button" at bounding box center [570, 189] width 11 height 11
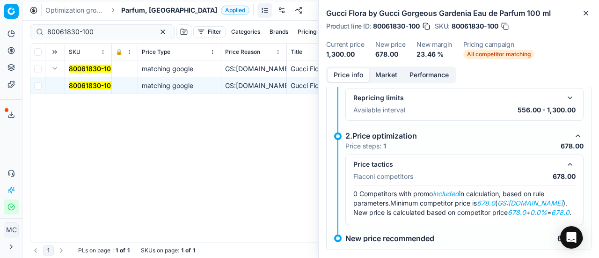
scroll to position [44, 0]
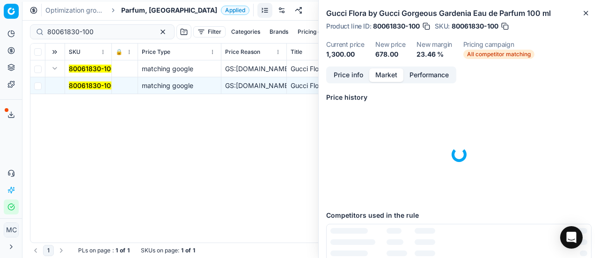
click at [386, 72] on button "Market" at bounding box center [386, 75] width 34 height 14
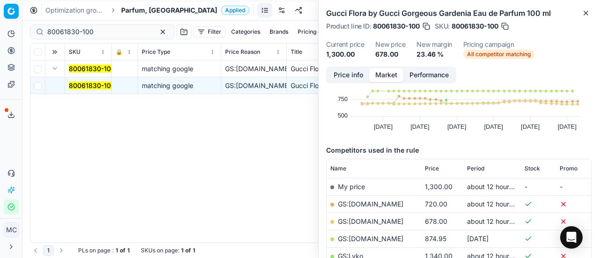
scroll to position [140, 0]
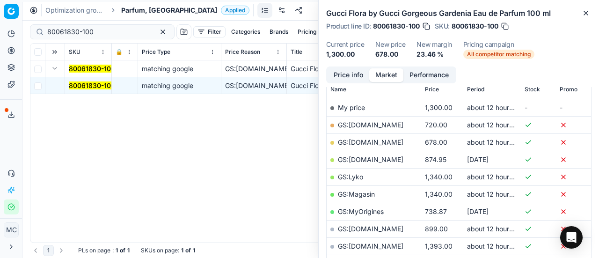
click at [368, 145] on link "GS:[DOMAIN_NAME]" at bounding box center [371, 142] width 66 height 8
drag, startPoint x: 97, startPoint y: 31, endPoint x: 0, endPoint y: 3, distance: 100.9
click at [0, 4] on div "Pricing platform Analytics Pricing Product portfolio Templates Export service 1…" at bounding box center [299, 129] width 599 height 258
paste input "52923-2"
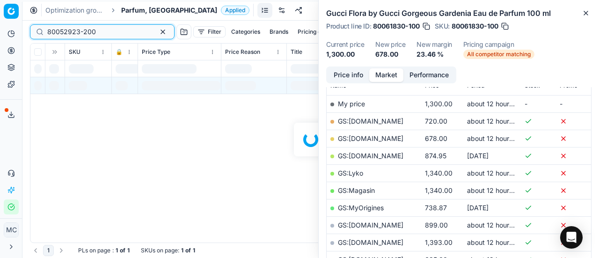
scroll to position [140, 0]
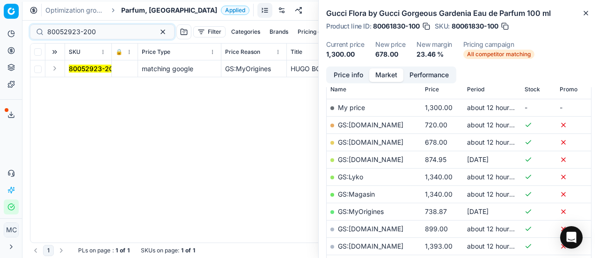
click at [58, 69] on button "Expand" at bounding box center [54, 68] width 11 height 11
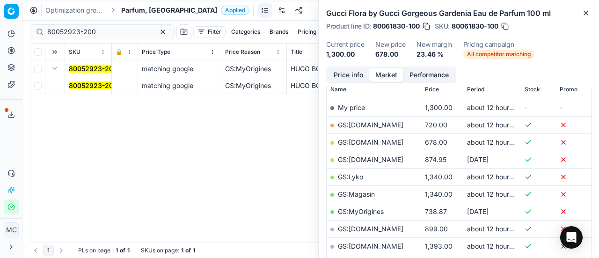
click at [82, 82] on mark "80052923-200" at bounding box center [93, 85] width 49 height 8
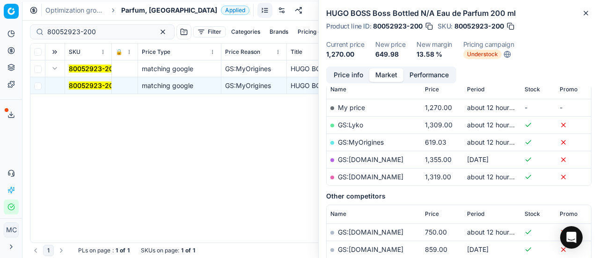
click at [335, 73] on button "Price info" at bounding box center [349, 75] width 42 height 14
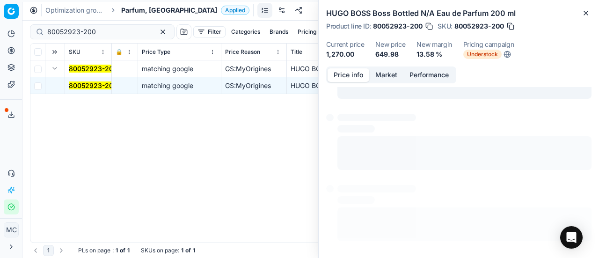
scroll to position [7, 0]
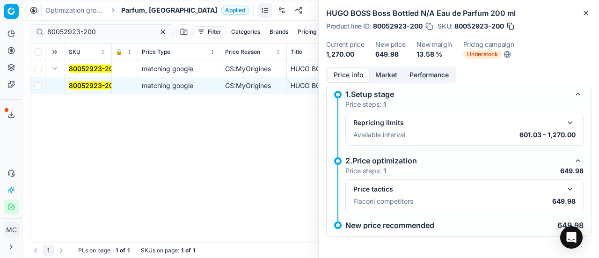
click at [565, 186] on button "button" at bounding box center [570, 189] width 11 height 11
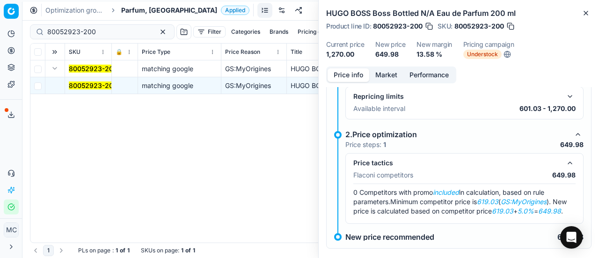
scroll to position [54, 0]
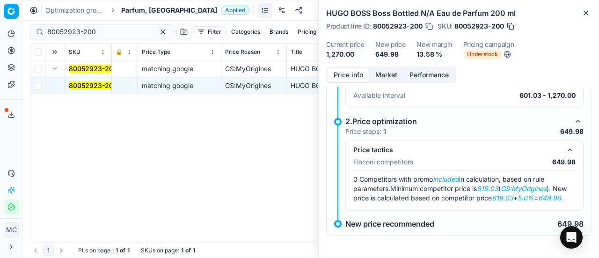
click at [391, 71] on button "Market" at bounding box center [386, 75] width 34 height 14
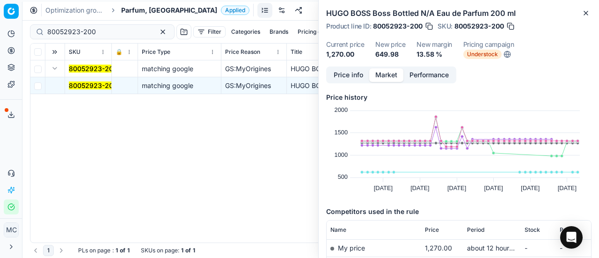
scroll to position [140, 0]
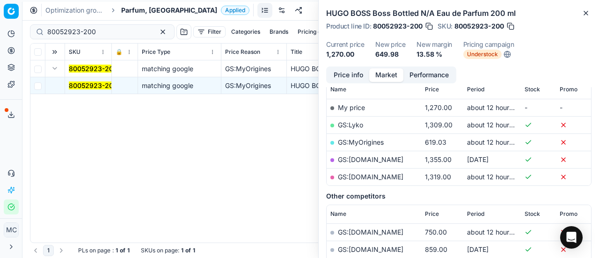
click at [377, 141] on link "GS:MyOrigines" at bounding box center [361, 142] width 46 height 8
drag, startPoint x: 125, startPoint y: 35, endPoint x: 0, endPoint y: 13, distance: 126.5
click at [0, 15] on div "Pricing platform Analytics Pricing Product portfolio Templates Export service 1…" at bounding box center [299, 129] width 599 height 258
paste input "90001263-0001775"
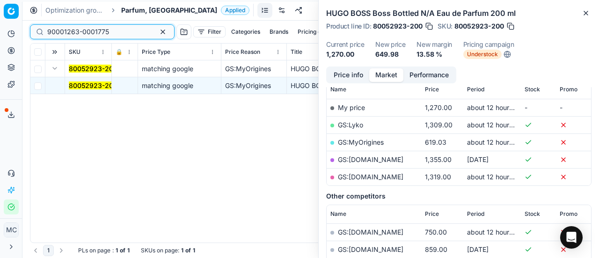
type input "90001263-0001775"
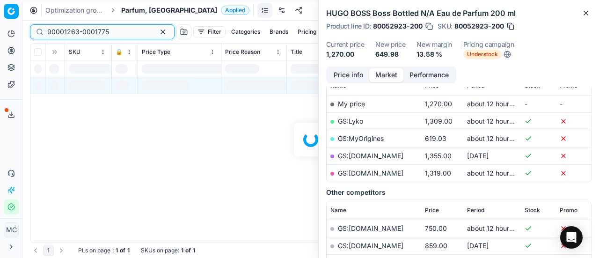
scroll to position [140, 0]
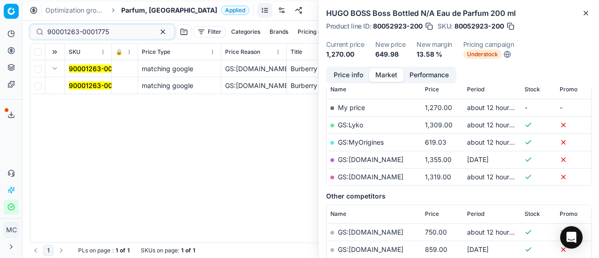
click at [81, 83] on mark "90001263-0001775" at bounding box center [100, 85] width 62 height 8
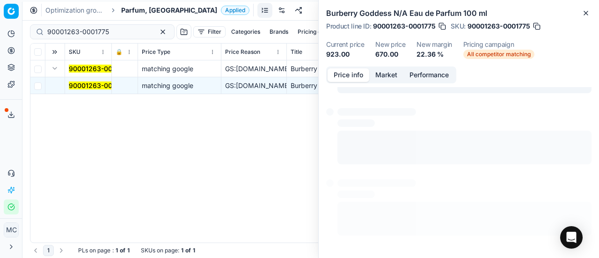
click at [341, 73] on button "Price info" at bounding box center [349, 75] width 42 height 14
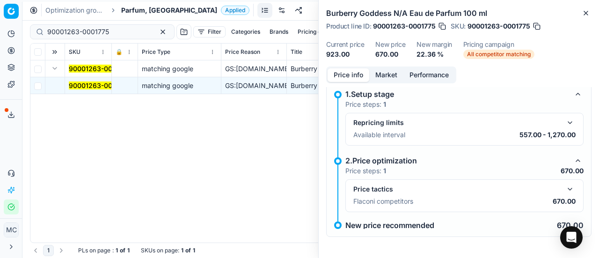
click at [565, 188] on button "button" at bounding box center [570, 189] width 11 height 11
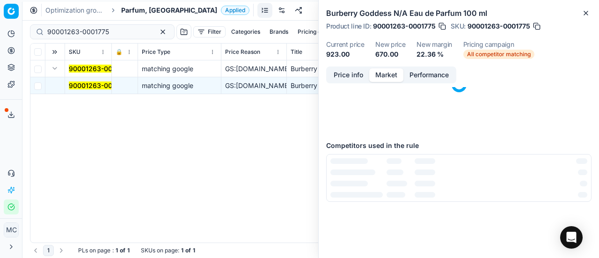
click at [388, 76] on button "Market" at bounding box center [386, 75] width 34 height 14
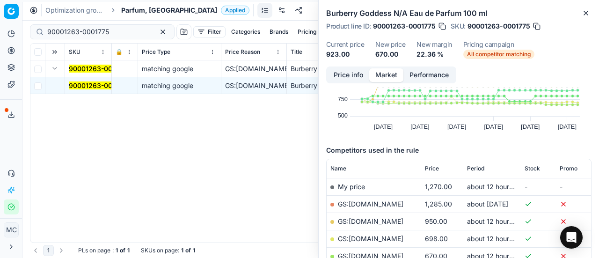
scroll to position [94, 0]
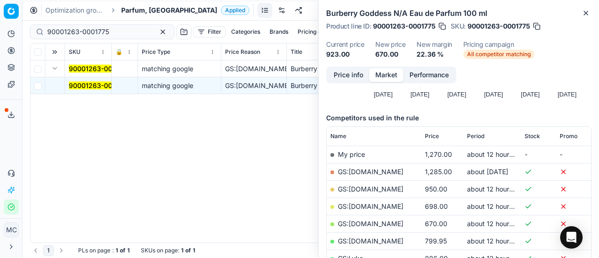
click at [371, 223] on link "GS:[DOMAIN_NAME]" at bounding box center [371, 224] width 66 height 8
click at [129, 13] on span "Parfum, [GEOGRAPHIC_DATA]" at bounding box center [169, 10] width 96 height 9
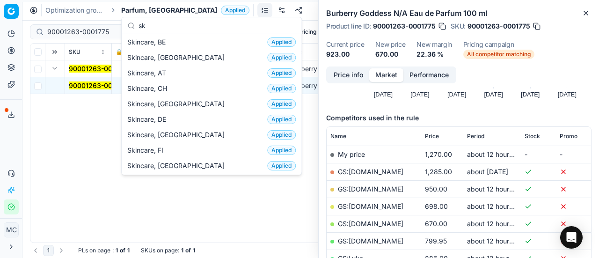
scroll to position [0, 0]
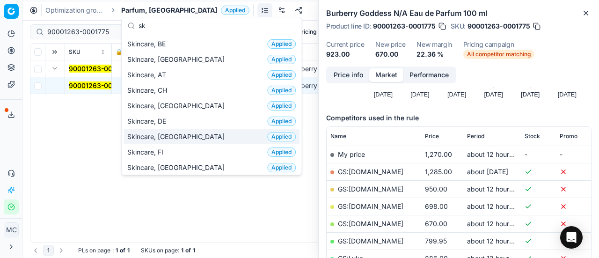
type input "sk"
click at [178, 140] on div "Skincare, DK Applied" at bounding box center [212, 136] width 176 height 15
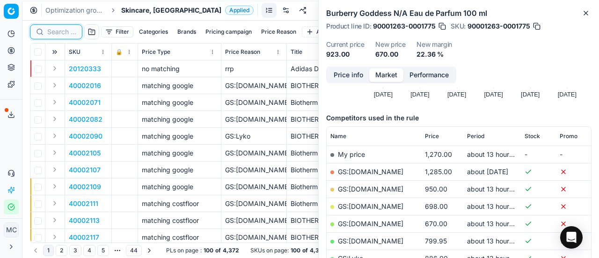
click at [66, 35] on input at bounding box center [61, 31] width 29 height 9
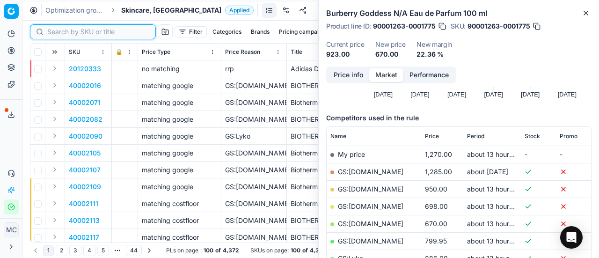
paste input "90015089-0023591"
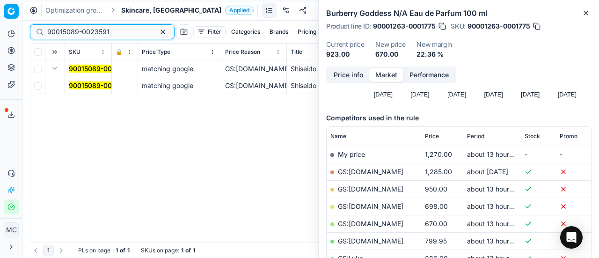
type input "90015089-0023591"
click at [82, 83] on mark "90015089-0023591" at bounding box center [100, 85] width 62 height 8
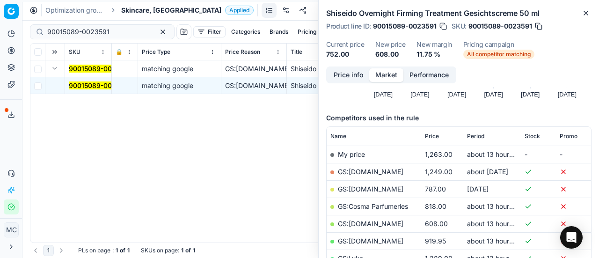
click at [352, 76] on button "Price info" at bounding box center [349, 75] width 42 height 14
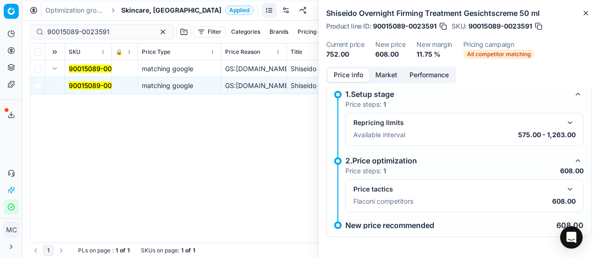
click at [566, 187] on button "button" at bounding box center [570, 189] width 11 height 11
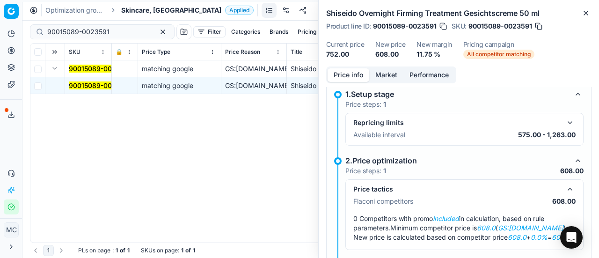
click at [389, 78] on button "Market" at bounding box center [386, 75] width 34 height 14
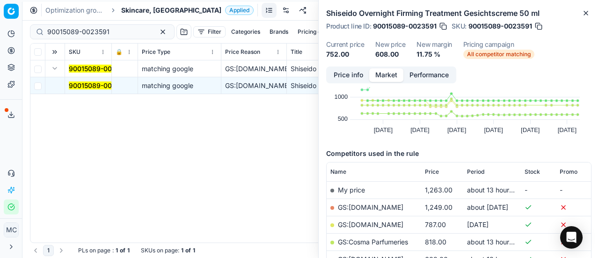
scroll to position [94, 0]
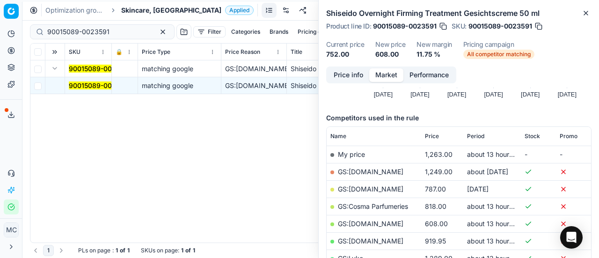
click at [356, 224] on link "GS:[DOMAIN_NAME]" at bounding box center [371, 224] width 66 height 8
click at [143, 8] on span "Skincare, [GEOGRAPHIC_DATA]" at bounding box center [171, 10] width 100 height 9
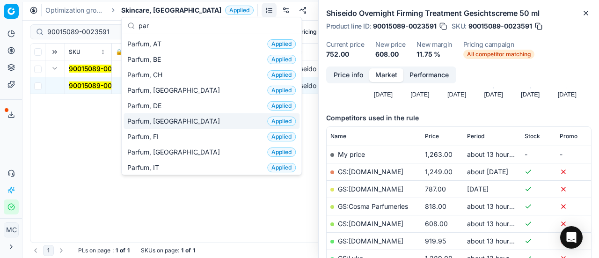
type input "par"
click at [187, 119] on div "Parfum, DK Applied" at bounding box center [212, 120] width 176 height 15
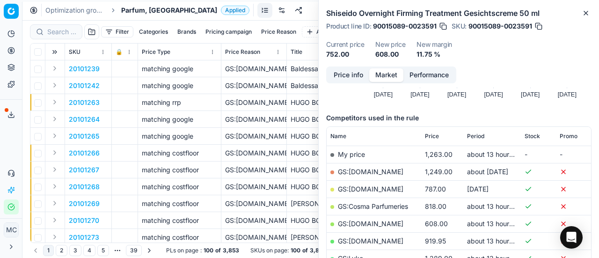
click at [63, 25] on div at bounding box center [56, 31] width 52 height 15
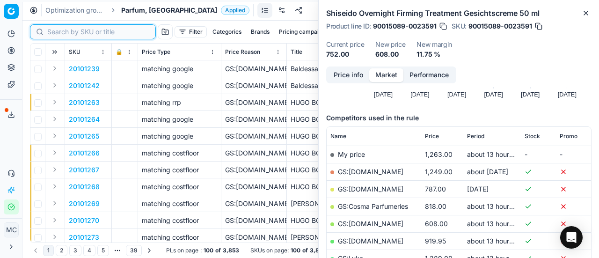
paste input "80070413-50"
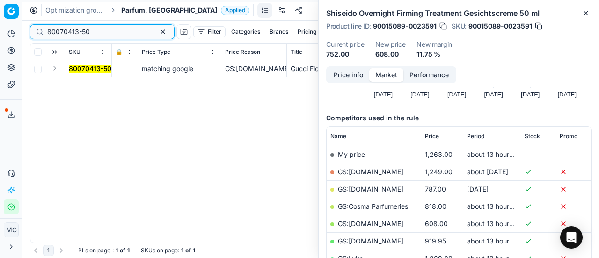
type input "80070413-50"
click at [54, 69] on button "Expand" at bounding box center [54, 68] width 11 height 11
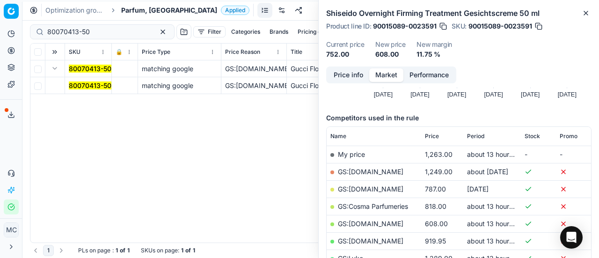
click at [98, 85] on mark "80070413-50" at bounding box center [90, 85] width 43 height 8
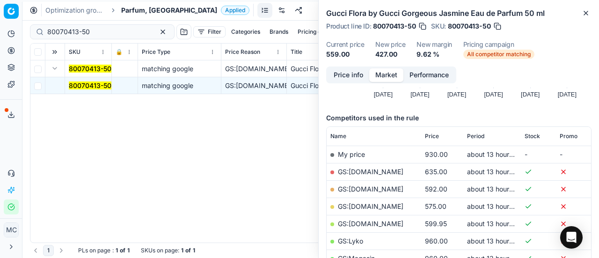
click at [337, 73] on button "Price info" at bounding box center [349, 75] width 42 height 14
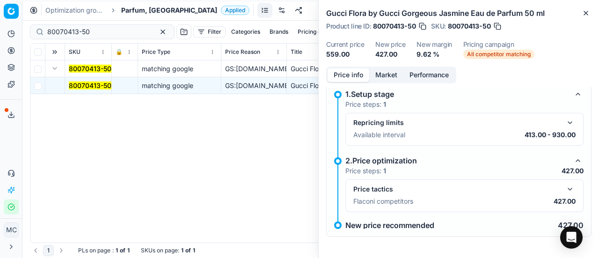
click at [567, 187] on button "button" at bounding box center [570, 189] width 11 height 11
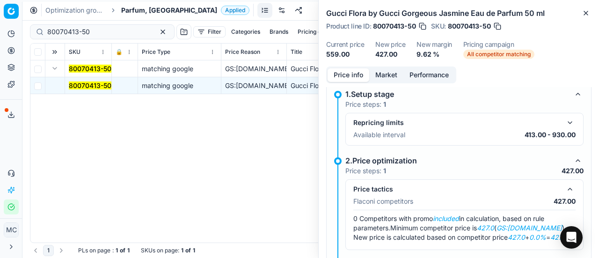
click at [384, 71] on button "Market" at bounding box center [386, 75] width 34 height 14
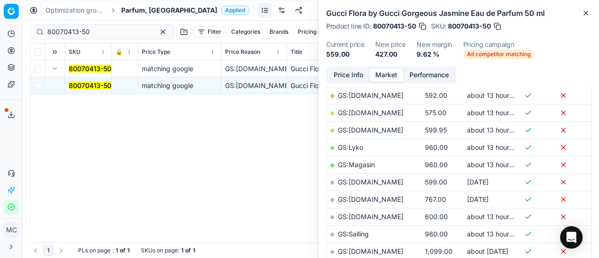
scroll to position [234, 0]
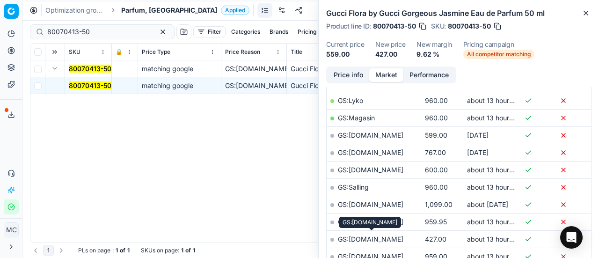
click at [396, 238] on link "GS:[DOMAIN_NAME]" at bounding box center [371, 239] width 66 height 8
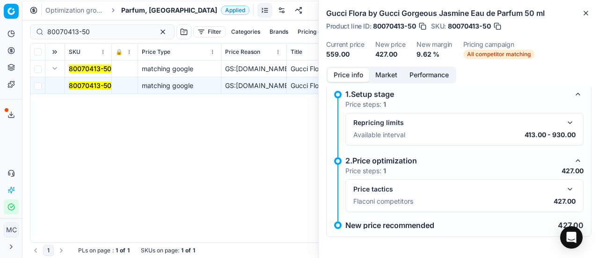
click at [355, 74] on button "Price info" at bounding box center [349, 75] width 42 height 14
drag, startPoint x: 134, startPoint y: 11, endPoint x: 127, endPoint y: 0, distance: 12.9
click at [135, 11] on span "Parfum, [GEOGRAPHIC_DATA]" at bounding box center [169, 10] width 96 height 9
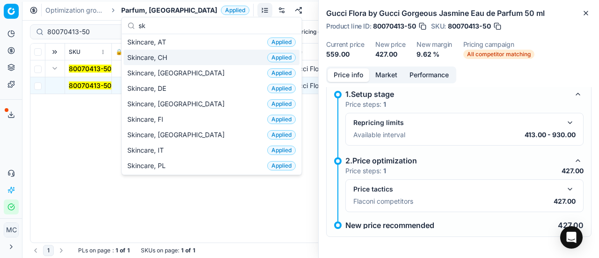
scroll to position [0, 0]
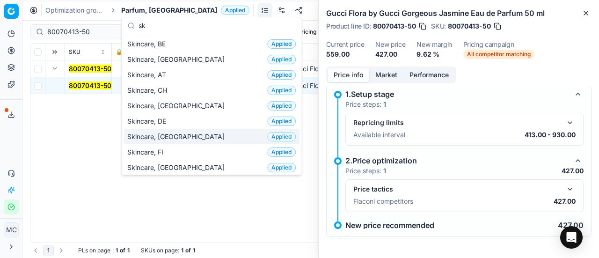
type input "sk"
click at [197, 132] on div "Skincare, DK Applied" at bounding box center [212, 136] width 176 height 15
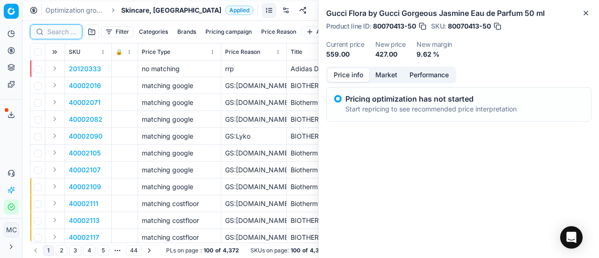
click at [57, 34] on input at bounding box center [61, 31] width 29 height 9
paste input "80036964-50"
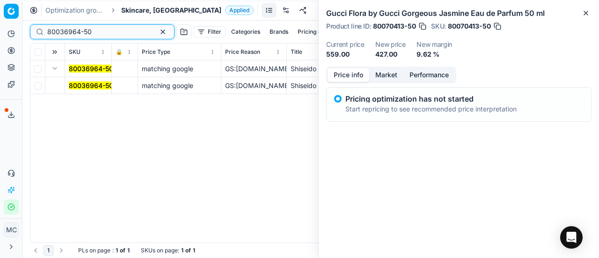
type input "80036964-50"
click at [88, 85] on mark "80036964-50" at bounding box center [91, 85] width 44 height 8
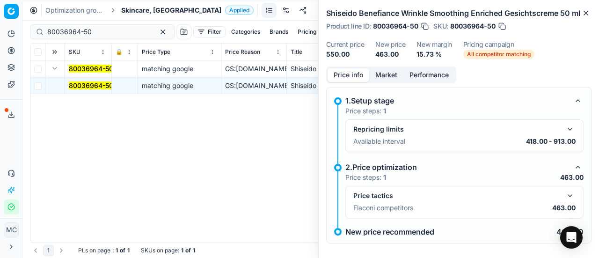
click at [565, 201] on button "button" at bounding box center [570, 195] width 11 height 11
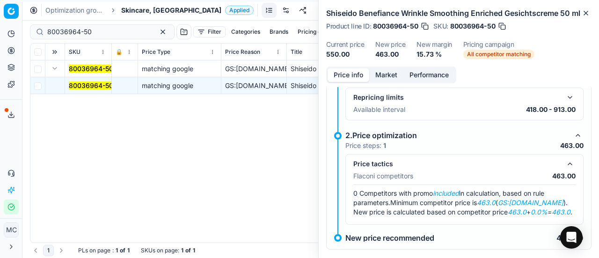
scroll to position [47, 0]
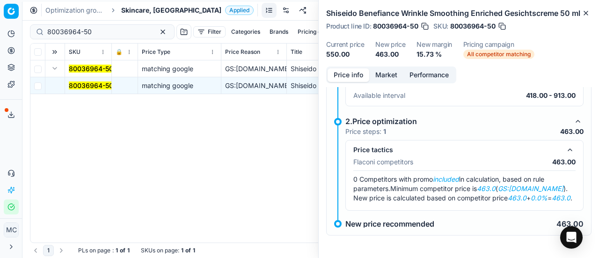
click at [375, 82] on button "Market" at bounding box center [386, 75] width 34 height 14
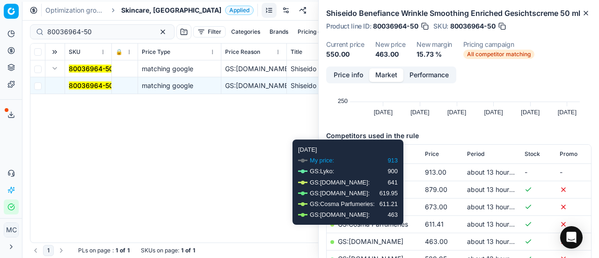
scroll to position [140, 0]
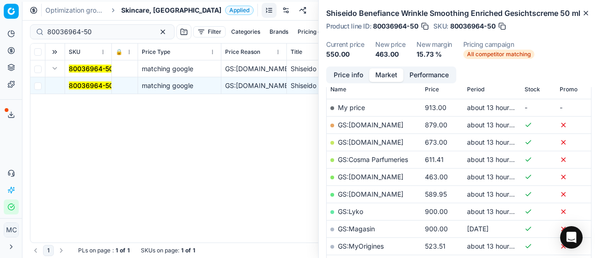
click at [371, 181] on link "GS:[DOMAIN_NAME]" at bounding box center [371, 177] width 66 height 8
click at [128, 7] on span "Skincare, [GEOGRAPHIC_DATA]" at bounding box center [171, 10] width 100 height 9
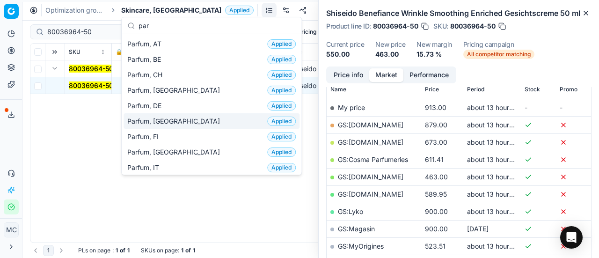
type input "par"
click at [172, 119] on div "Parfum, DK Applied" at bounding box center [212, 120] width 176 height 15
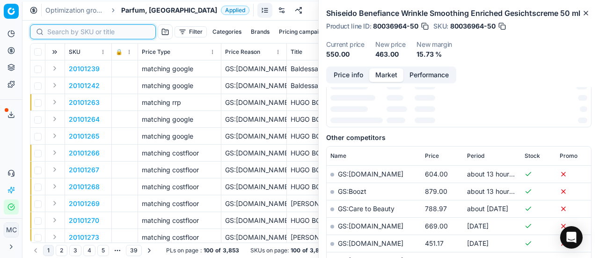
click at [55, 33] on input at bounding box center [98, 31] width 103 height 9
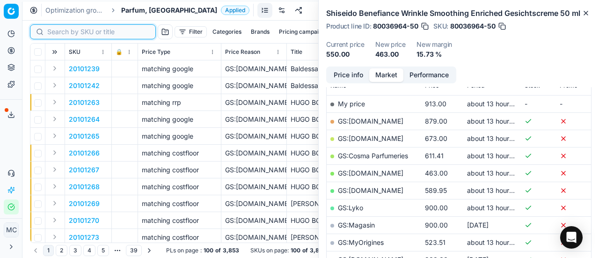
scroll to position [140, 0]
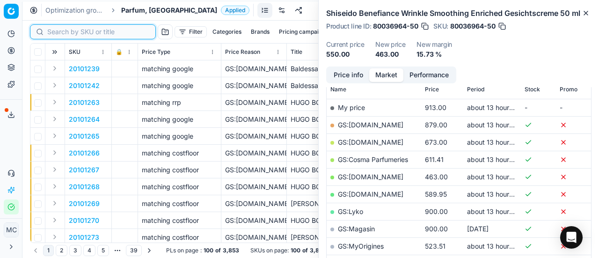
paste input "90004536-0006831"
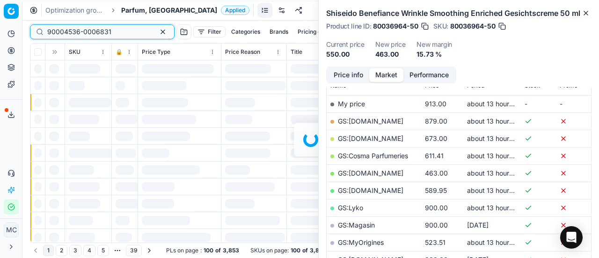
scroll to position [140, 0]
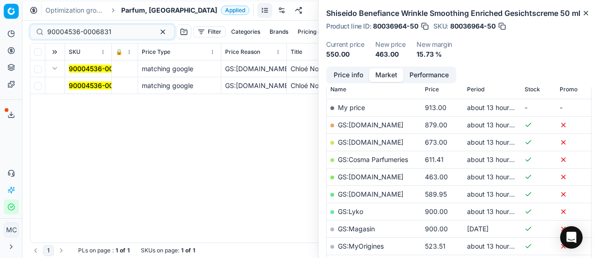
click at [87, 84] on mark "90004536-0006831" at bounding box center [101, 85] width 64 height 8
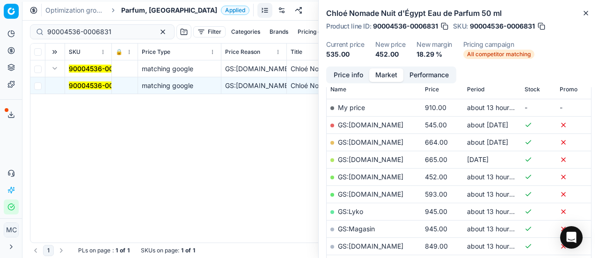
click at [355, 74] on button "Price info" at bounding box center [349, 75] width 42 height 14
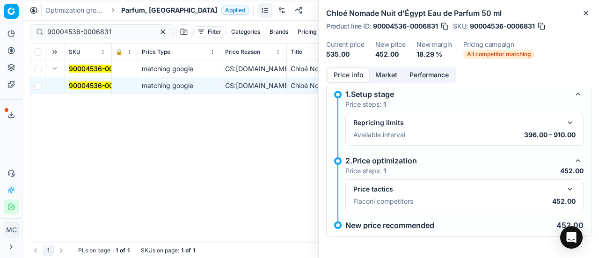
click at [565, 188] on button "button" at bounding box center [570, 189] width 11 height 11
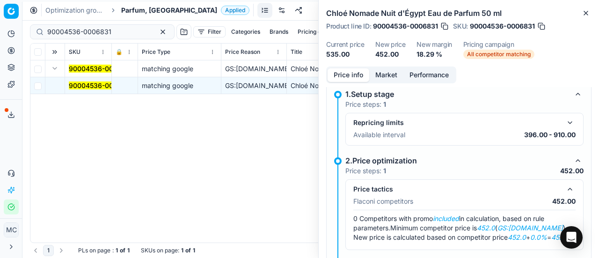
click at [382, 74] on button "Market" at bounding box center [386, 75] width 34 height 14
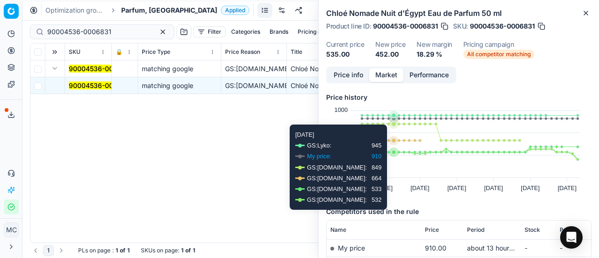
scroll to position [140, 0]
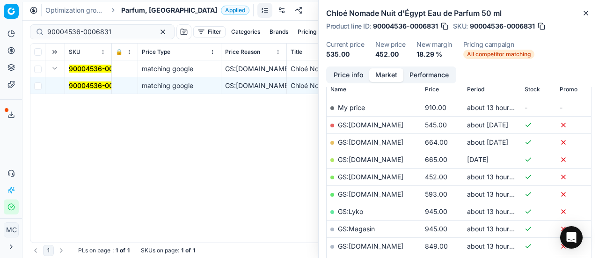
click at [386, 174] on link "GS:[DOMAIN_NAME]" at bounding box center [371, 177] width 66 height 8
drag, startPoint x: 118, startPoint y: 31, endPoint x: 0, endPoint y: 22, distance: 118.8
click at [0, 22] on div "Pricing platform Analytics Pricing Product portfolio Templates Export service 1…" at bounding box center [299, 129] width 599 height 258
paste input "80027120-50"
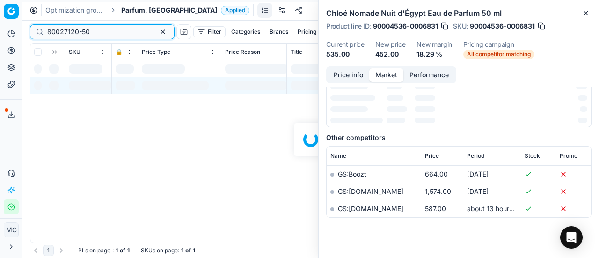
scroll to position [140, 0]
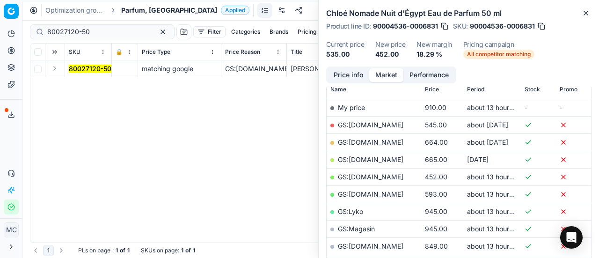
click at [54, 70] on button "Expand" at bounding box center [54, 68] width 11 height 11
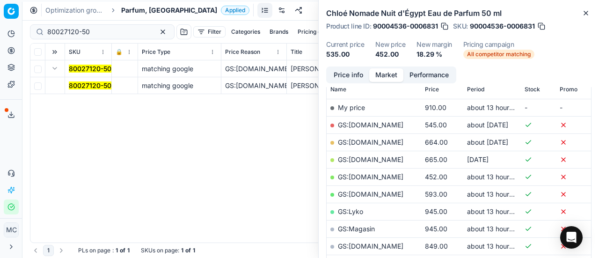
click at [82, 80] on td "80027120-50" at bounding box center [88, 85] width 47 height 17
click at [88, 86] on mark "80027120-50" at bounding box center [90, 85] width 43 height 8
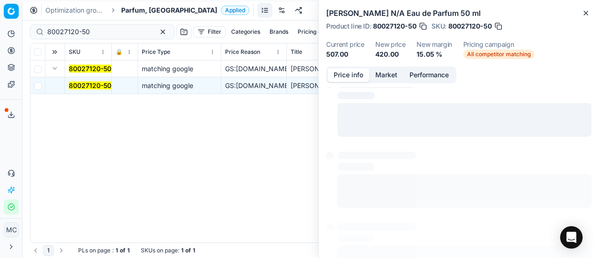
click at [362, 81] on button "Price info" at bounding box center [349, 75] width 42 height 14
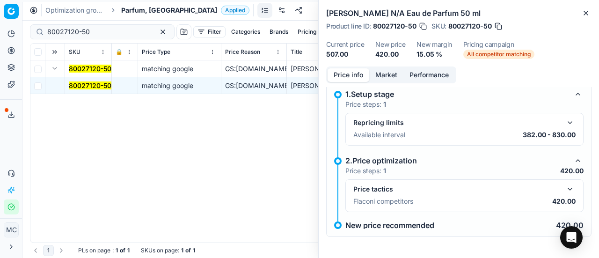
click at [565, 185] on button "button" at bounding box center [570, 189] width 11 height 11
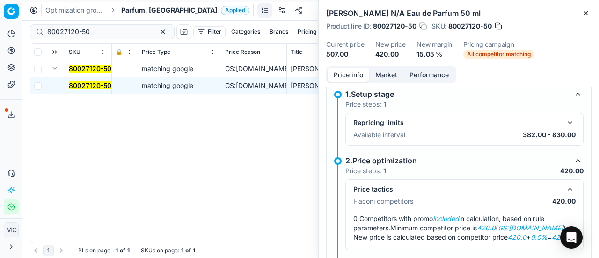
click at [389, 73] on button "Market" at bounding box center [386, 75] width 34 height 14
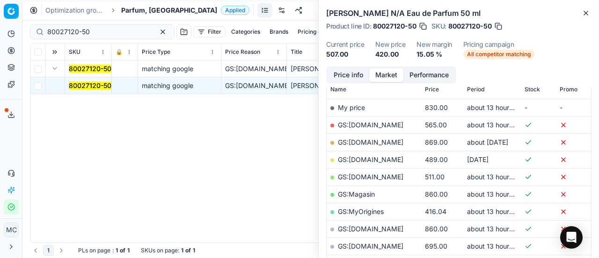
scroll to position [234, 0]
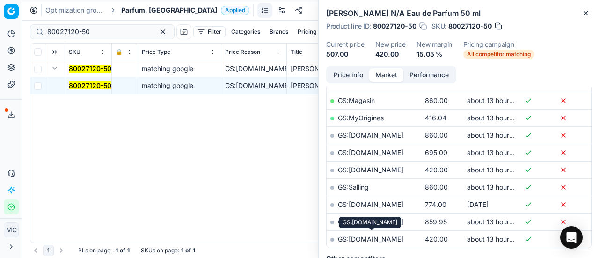
click at [403, 237] on link "GS:[DOMAIN_NAME]" at bounding box center [371, 239] width 66 height 8
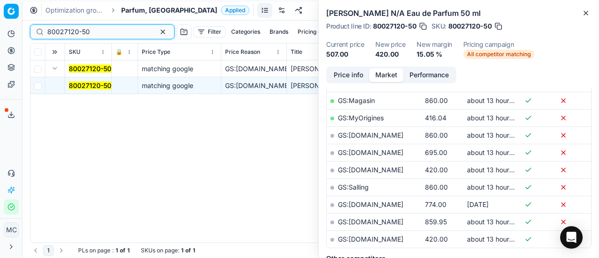
drag, startPoint x: 117, startPoint y: 32, endPoint x: 0, endPoint y: 31, distance: 116.6
click at [0, 31] on div "Pricing platform Analytics Pricing Product portfolio Templates Export service 1…" at bounding box center [299, 129] width 599 height 258
paste input "20101264"
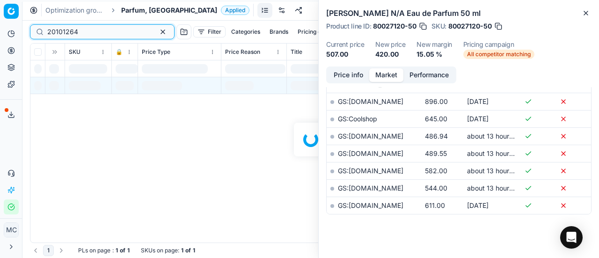
scroll to position [234, 0]
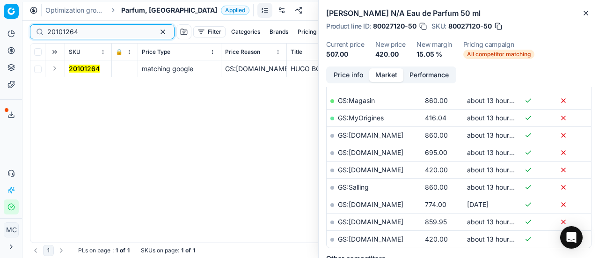
type input "20101264"
click at [51, 71] on button "Expand" at bounding box center [54, 68] width 11 height 11
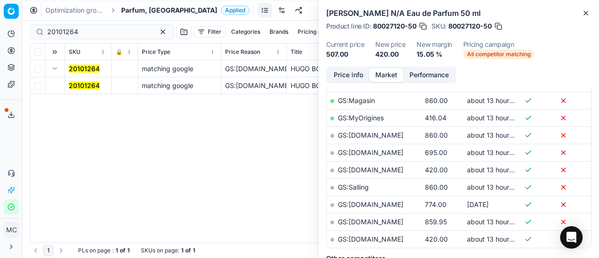
click at [76, 85] on mark "20101264" at bounding box center [84, 85] width 31 height 8
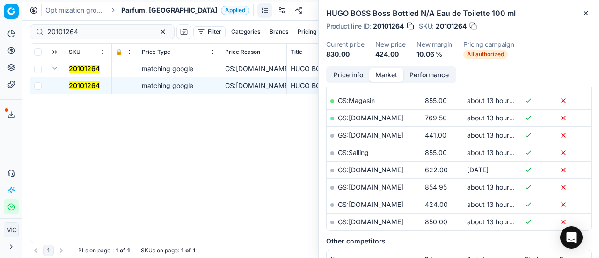
click at [348, 74] on button "Price info" at bounding box center [349, 75] width 42 height 14
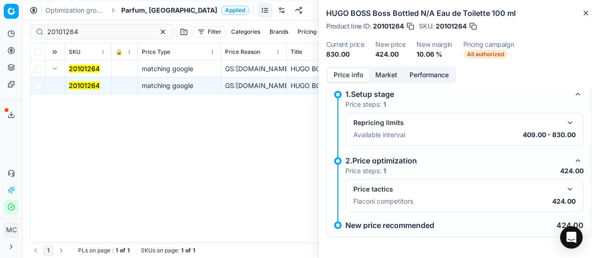
click at [565, 192] on button "button" at bounding box center [570, 189] width 11 height 11
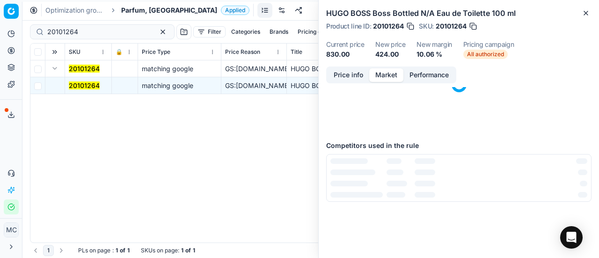
click at [382, 74] on button "Market" at bounding box center [386, 75] width 34 height 14
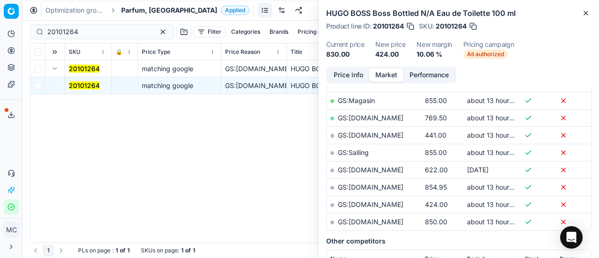
click at [393, 200] on link "GS:[DOMAIN_NAME]" at bounding box center [371, 204] width 66 height 8
click at [133, 13] on span "Parfum, [GEOGRAPHIC_DATA]" at bounding box center [169, 10] width 96 height 9
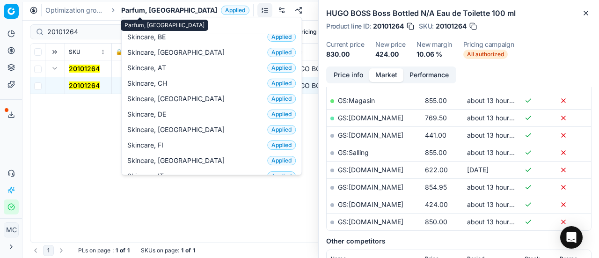
scroll to position [0, 0]
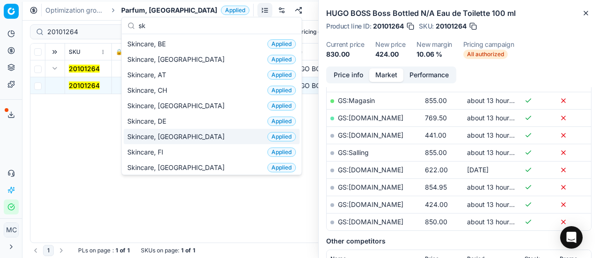
type input "sk"
click at [190, 135] on div "Skincare, DK Applied" at bounding box center [212, 136] width 176 height 15
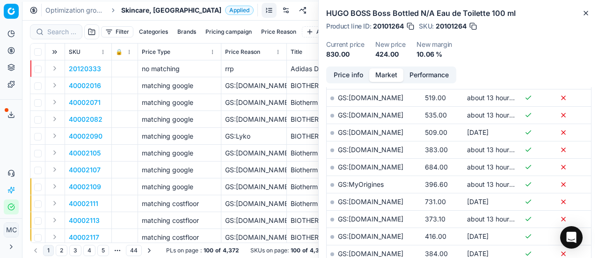
scroll to position [234, 0]
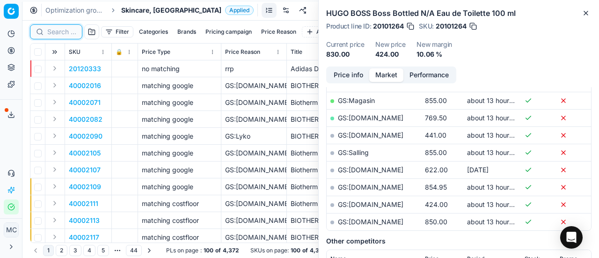
click at [58, 36] on input at bounding box center [61, 31] width 29 height 9
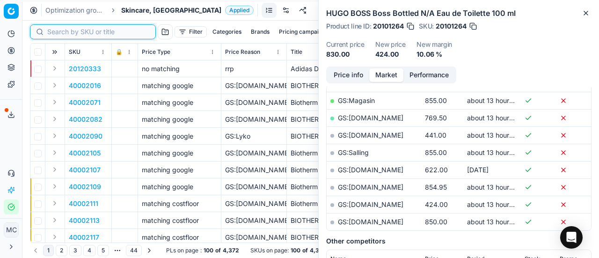
paste input "50004203-0008169"
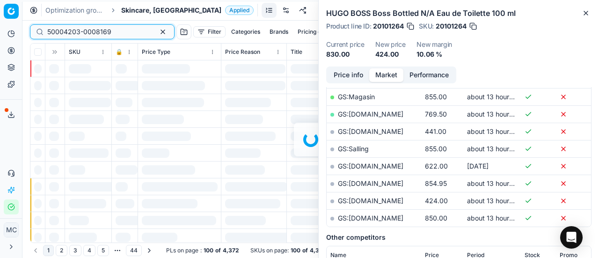
scroll to position [234, 0]
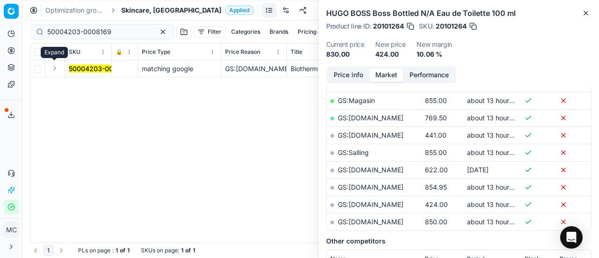
click at [57, 66] on button "Expand" at bounding box center [54, 68] width 11 height 11
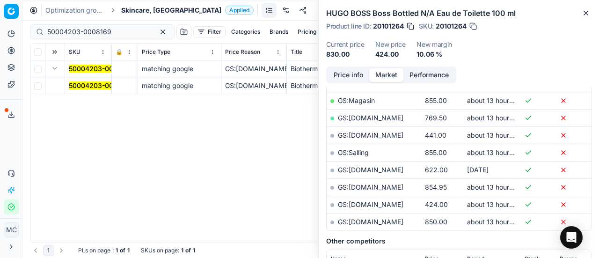
click at [102, 89] on span "50004203-0008169" at bounding box center [101, 85] width 64 height 9
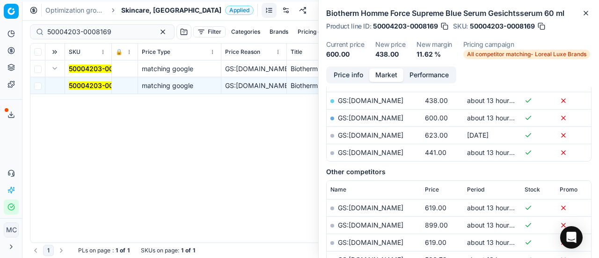
click at [361, 80] on button "Price info" at bounding box center [349, 75] width 42 height 14
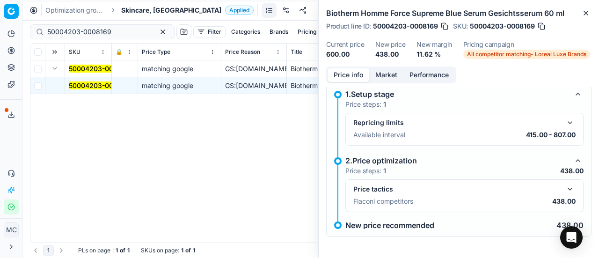
click at [565, 191] on button "button" at bounding box center [570, 189] width 11 height 11
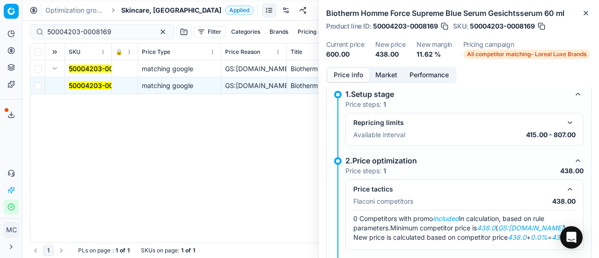
click at [395, 76] on button "Market" at bounding box center [386, 75] width 34 height 14
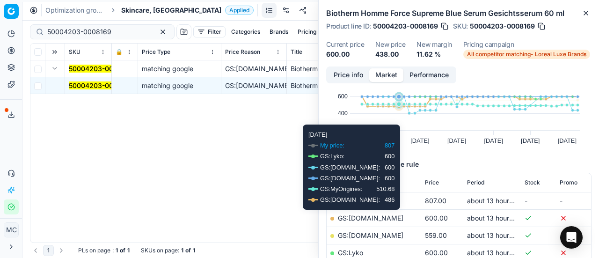
scroll to position [94, 0]
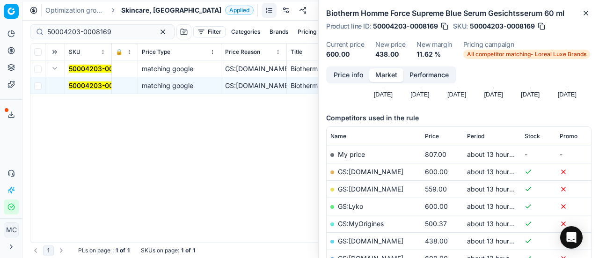
click at [377, 241] on link "GS:[DOMAIN_NAME]" at bounding box center [371, 241] width 66 height 8
drag, startPoint x: 118, startPoint y: 31, endPoint x: 0, endPoint y: 23, distance: 117.8
click at [0, 23] on div "Pricing platform Analytics Pricing Product portfolio Templates Export service 1…" at bounding box center [299, 129] width 599 height 258
paste input "90001587-0002274"
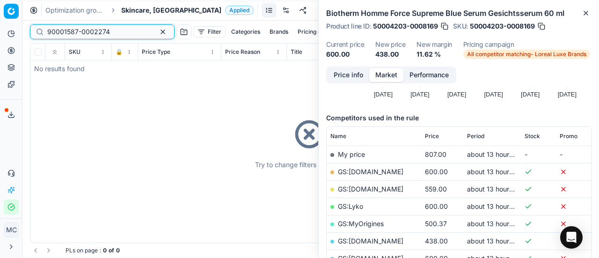
type input "90001587-0002274"
click at [38, 96] on div "Try to change filters or search query" at bounding box center [310, 143] width 561 height 199
click at [137, 9] on span "Skincare, [GEOGRAPHIC_DATA]" at bounding box center [171, 10] width 100 height 9
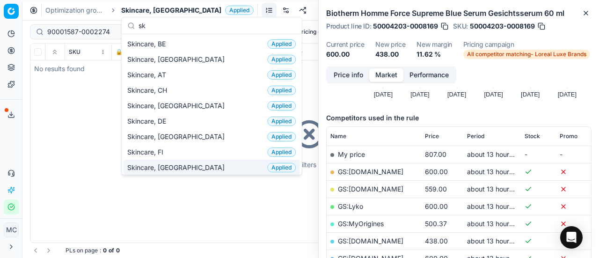
type input "sk"
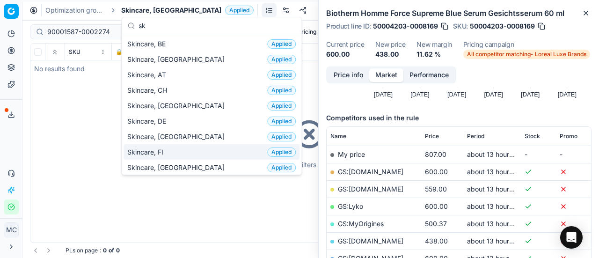
click at [198, 150] on div "Skincare, FI Applied" at bounding box center [212, 151] width 176 height 15
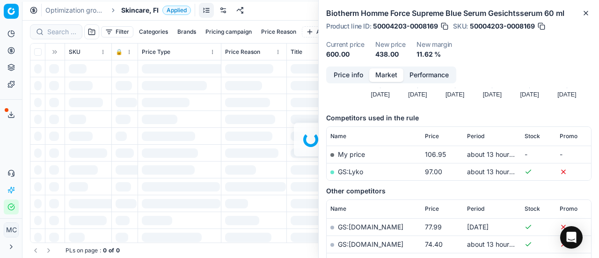
click at [65, 37] on div at bounding box center [310, 139] width 577 height 237
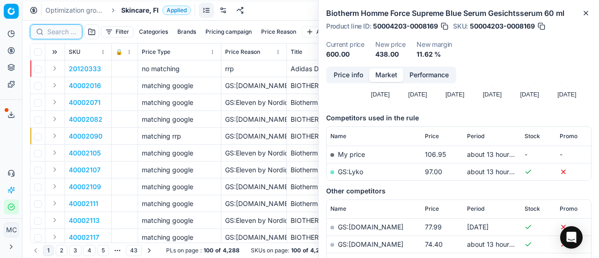
click at [66, 33] on input at bounding box center [61, 31] width 29 height 9
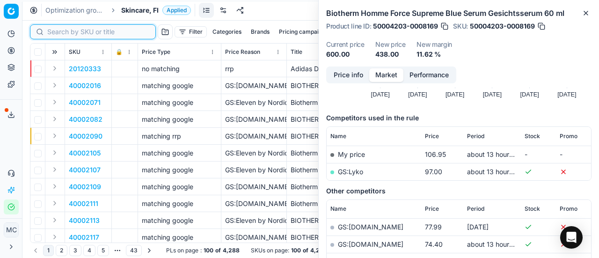
paste input "90011205-0017727"
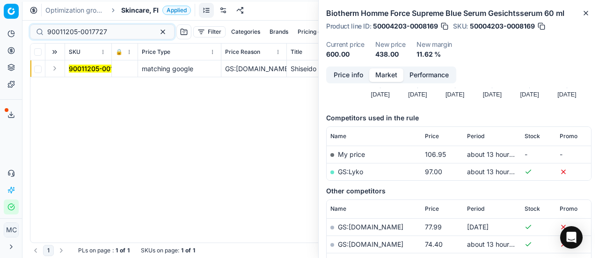
click at [51, 68] on button "Expand" at bounding box center [54, 68] width 11 height 11
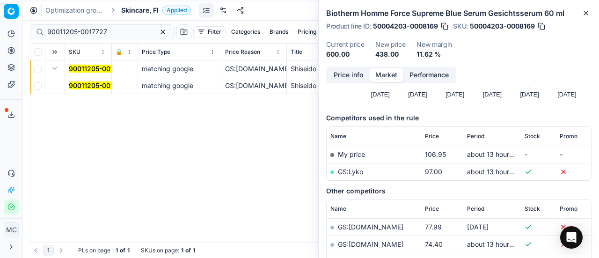
click at [79, 84] on mark "90011205-0017727" at bounding box center [99, 85] width 60 height 8
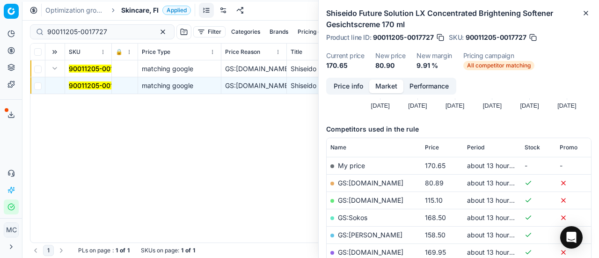
click at [356, 87] on button "Price info" at bounding box center [349, 87] width 42 height 14
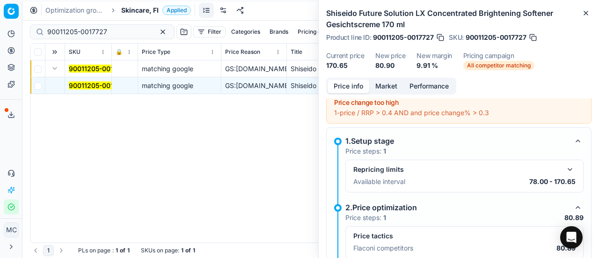
scroll to position [53, 0]
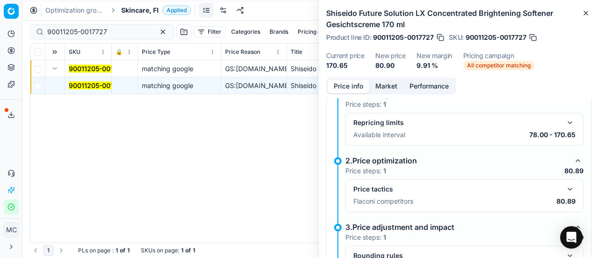
click at [566, 188] on button "button" at bounding box center [570, 189] width 11 height 11
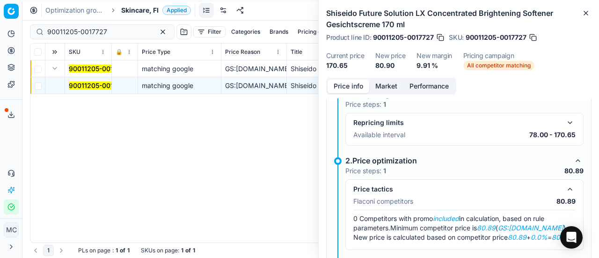
click at [391, 86] on button "Market" at bounding box center [386, 87] width 34 height 14
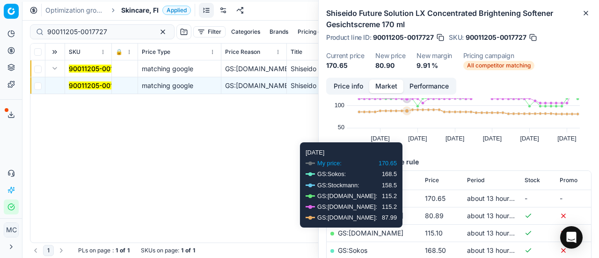
scroll to position [140, 0]
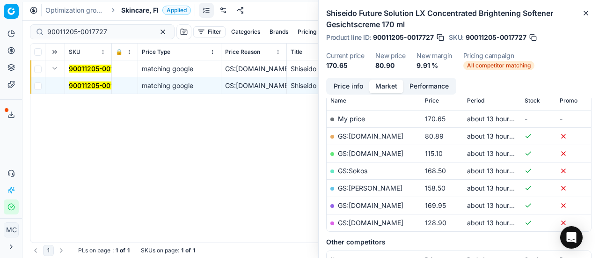
click at [356, 136] on link "GS:[DOMAIN_NAME]" at bounding box center [371, 136] width 66 height 8
drag, startPoint x: 117, startPoint y: 29, endPoint x: 0, endPoint y: 16, distance: 117.3
click at [0, 15] on div "Pricing platform Analytics Pricing Product portfolio Templates Export service 1…" at bounding box center [299, 129] width 599 height 258
paste input "08233-0012809"
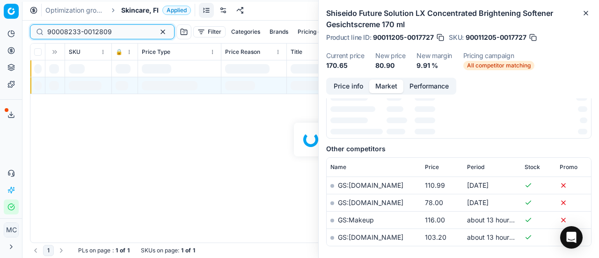
scroll to position [140, 0]
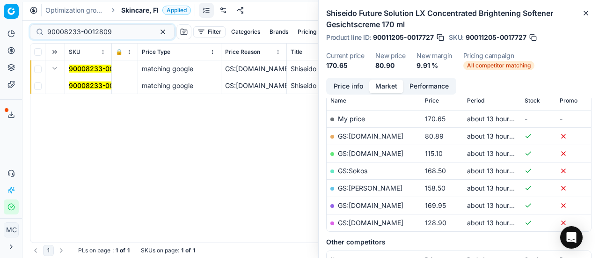
click at [93, 88] on mark "90008233-0012809" at bounding box center [101, 85] width 65 height 8
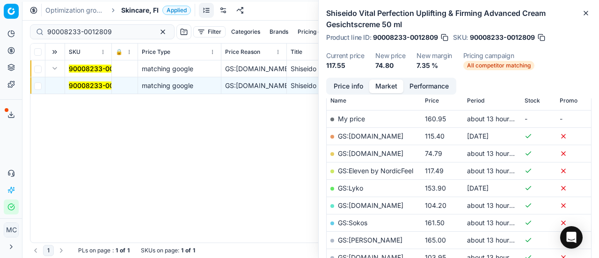
click at [354, 81] on button "Price info" at bounding box center [349, 87] width 42 height 14
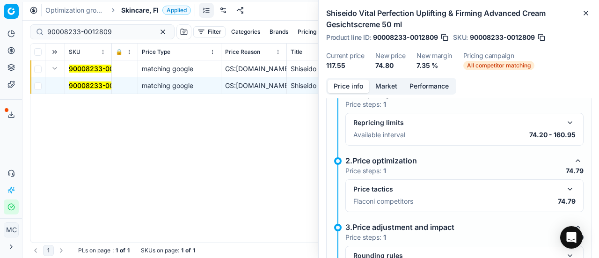
click at [565, 188] on button "button" at bounding box center [570, 189] width 11 height 11
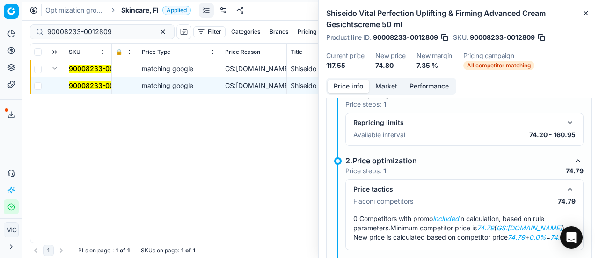
click at [391, 84] on button "Market" at bounding box center [386, 87] width 34 height 14
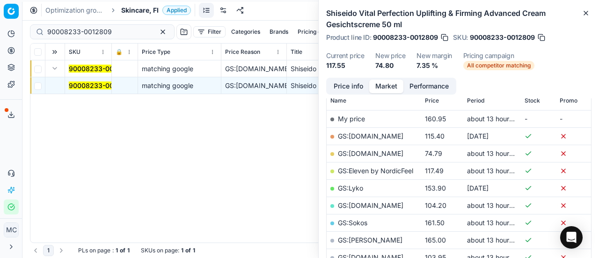
click at [372, 152] on link "GS:[DOMAIN_NAME]" at bounding box center [371, 153] width 66 height 8
drag, startPoint x: 116, startPoint y: 27, endPoint x: 0, endPoint y: -52, distance: 140.8
click at [0, 0] on html "Pricing platform Analytics Pricing Product portfolio Templates Export service 1…" at bounding box center [299, 129] width 599 height 258
paste input "80020384-1"
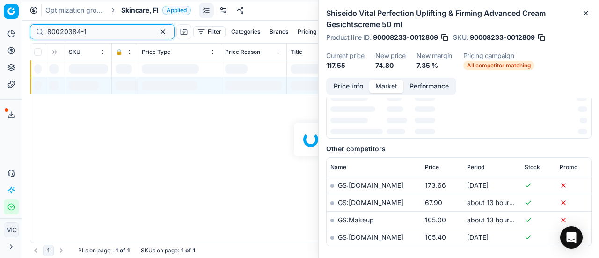
scroll to position [140, 0]
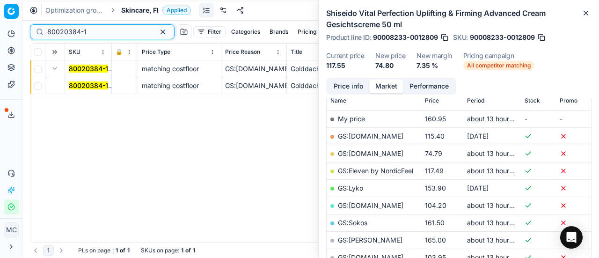
type input "80020384-1"
click at [74, 84] on mark "80020384-1" at bounding box center [88, 85] width 39 height 8
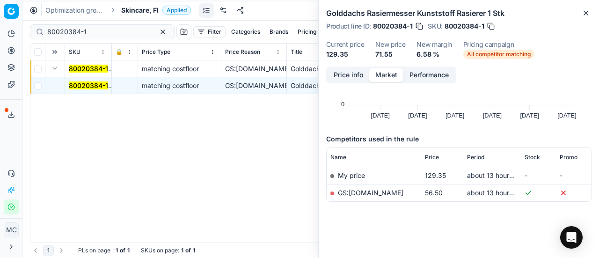
scroll to position [0, 0]
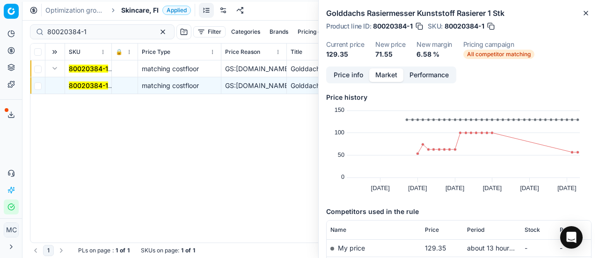
click at [355, 78] on button "Price info" at bounding box center [349, 75] width 42 height 14
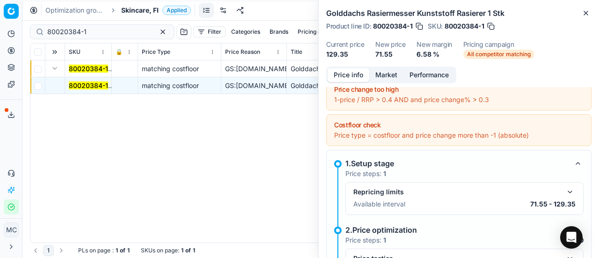
scroll to position [147, 0]
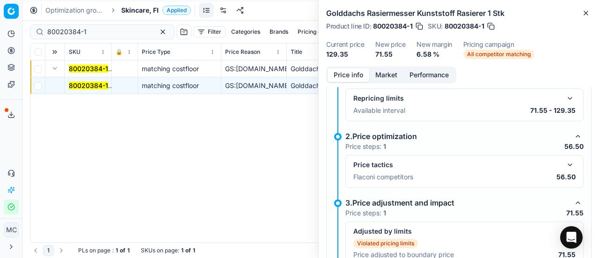
click at [565, 162] on button "button" at bounding box center [570, 164] width 11 height 11
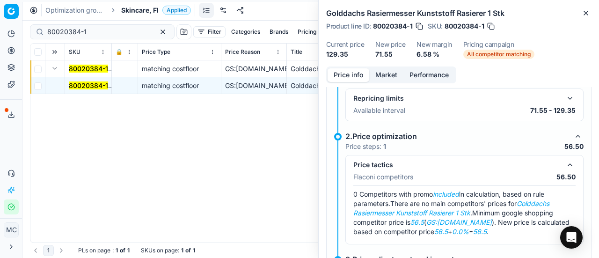
click at [390, 80] on button "Market" at bounding box center [386, 75] width 34 height 14
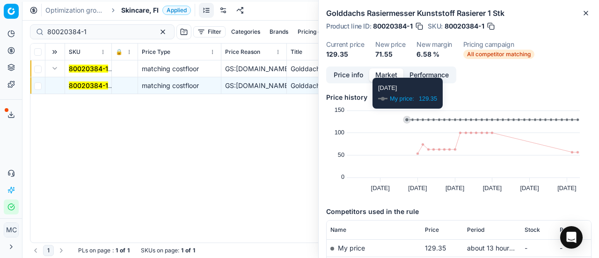
scroll to position [72, 0]
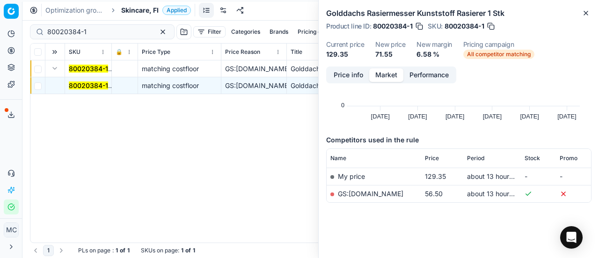
click at [358, 190] on link "GS:[DOMAIN_NAME]" at bounding box center [371, 194] width 66 height 8
click at [149, 12] on span "Skincare, FI" at bounding box center [139, 10] width 37 height 9
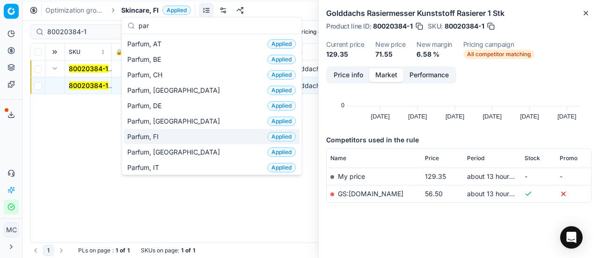
type input "par"
click at [185, 135] on div "Parfum, FI Applied" at bounding box center [212, 136] width 176 height 15
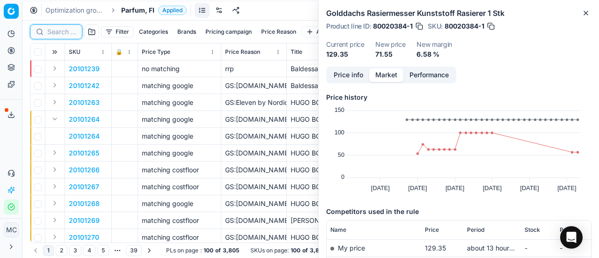
click at [66, 29] on input at bounding box center [61, 31] width 29 height 9
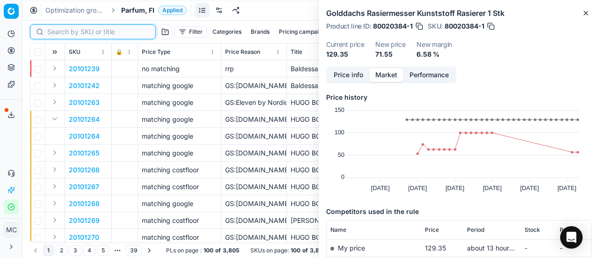
paste input "20101264"
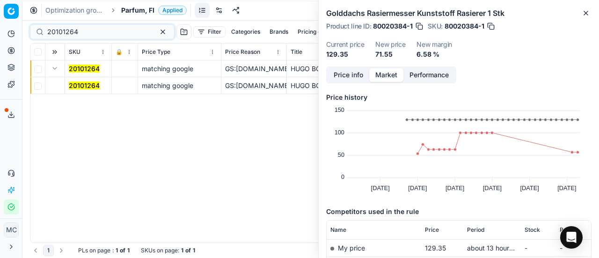
click at [84, 87] on mark "20101264" at bounding box center [84, 85] width 31 height 8
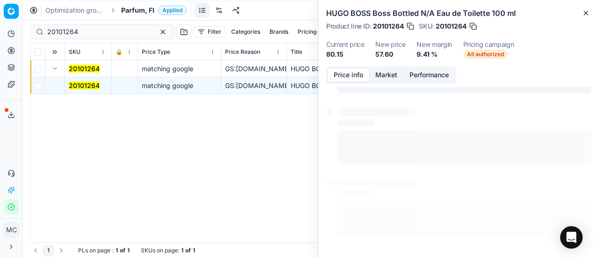
click at [350, 74] on button "Price info" at bounding box center [349, 75] width 42 height 14
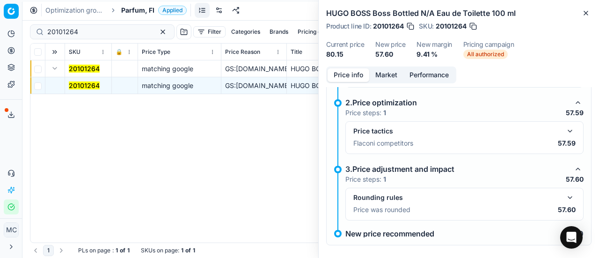
scroll to position [108, 0]
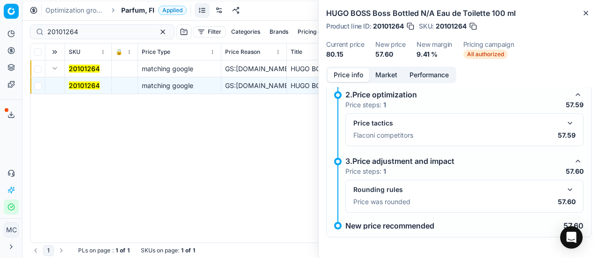
click at [565, 121] on button "button" at bounding box center [570, 123] width 11 height 11
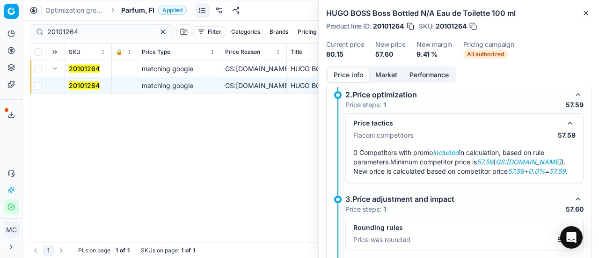
click at [394, 74] on button "Market" at bounding box center [386, 75] width 34 height 14
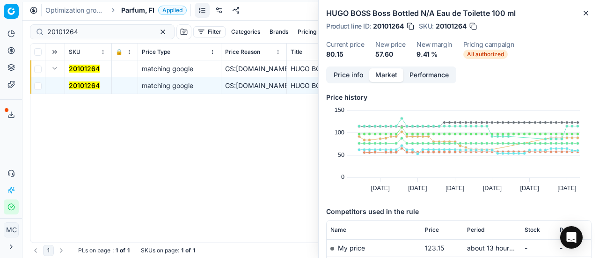
scroll to position [94, 0]
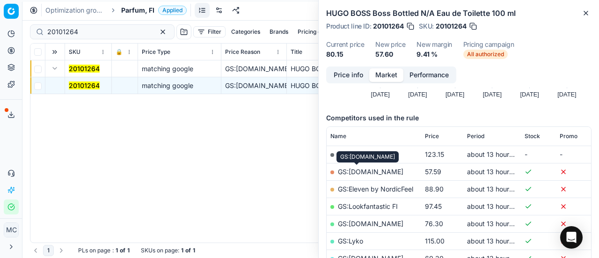
click at [370, 170] on link "GS:[DOMAIN_NAME]" at bounding box center [371, 172] width 66 height 8
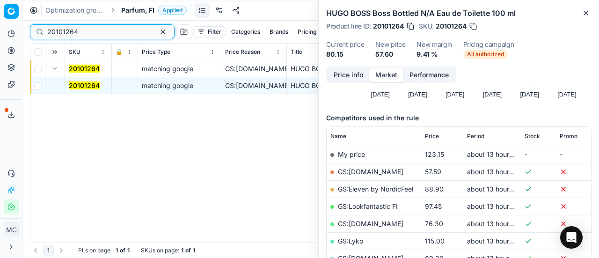
drag, startPoint x: 109, startPoint y: 29, endPoint x: 0, endPoint y: -10, distance: 115.4
click at [0, 0] on html "Pricing platform Analytics Pricing Product portfolio Templates Export service 1…" at bounding box center [299, 129] width 599 height 258
paste input "80027472-50"
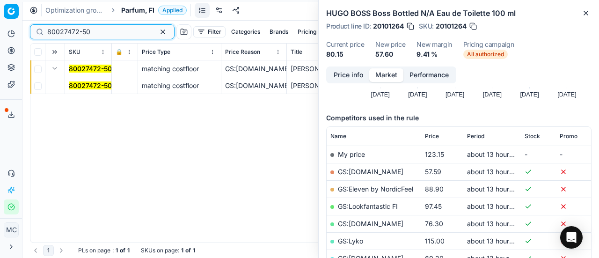
type input "80027472-50"
click at [97, 84] on mark "80027472-50" at bounding box center [90, 85] width 43 height 8
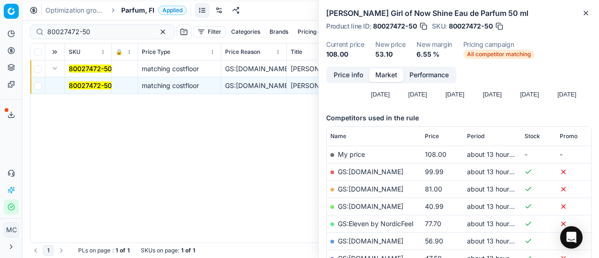
click at [354, 74] on button "Price info" at bounding box center [349, 75] width 42 height 14
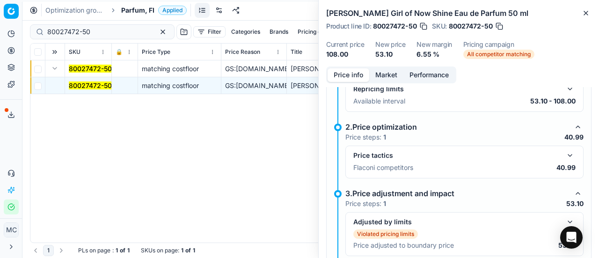
scroll to position [199, 0]
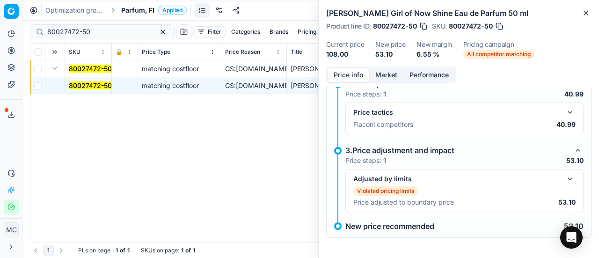
click at [565, 109] on button "button" at bounding box center [570, 112] width 11 height 11
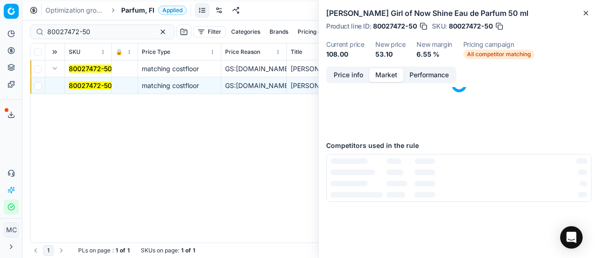
click at [393, 74] on button "Market" at bounding box center [386, 75] width 34 height 14
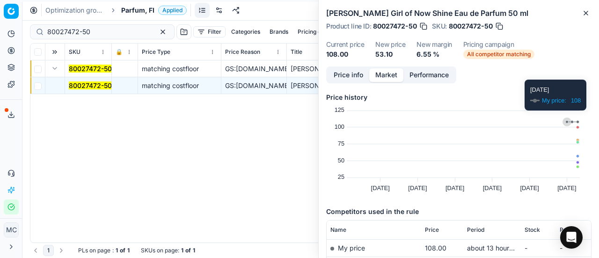
scroll to position [94, 0]
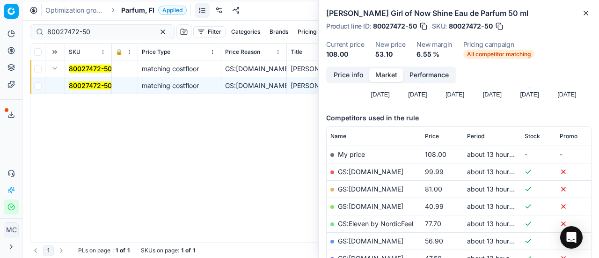
click at [369, 206] on link "GS:[DOMAIN_NAME]" at bounding box center [371, 206] width 66 height 8
click at [137, 10] on span "Parfum, FI" at bounding box center [137, 10] width 33 height 9
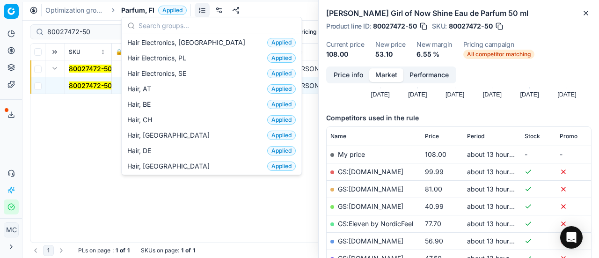
scroll to position [187, 0]
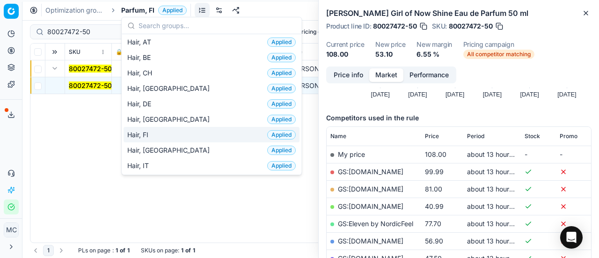
click at [178, 135] on div "Hair, FI Applied" at bounding box center [212, 134] width 176 height 15
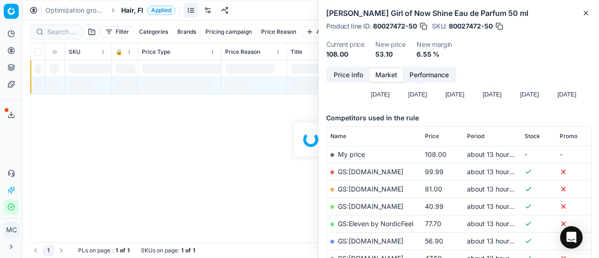
click at [59, 34] on div at bounding box center [310, 139] width 577 height 237
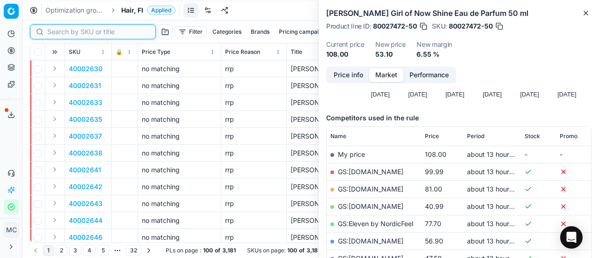
click at [61, 33] on input at bounding box center [98, 31] width 103 height 9
paste input "90008955-0013816"
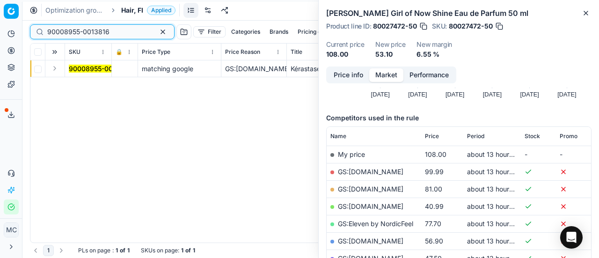
type input "90008955-0013816"
click at [57, 68] on button "Expand" at bounding box center [54, 68] width 11 height 11
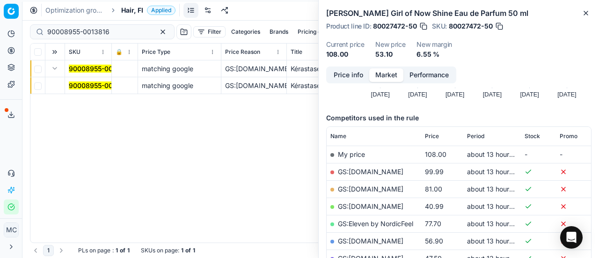
click at [95, 87] on mark "90008955-0013816" at bounding box center [100, 85] width 62 height 8
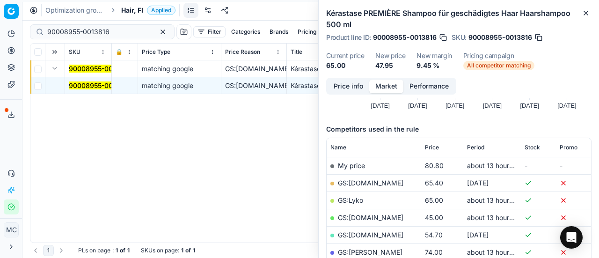
click at [349, 81] on button "Price info" at bounding box center [349, 87] width 42 height 14
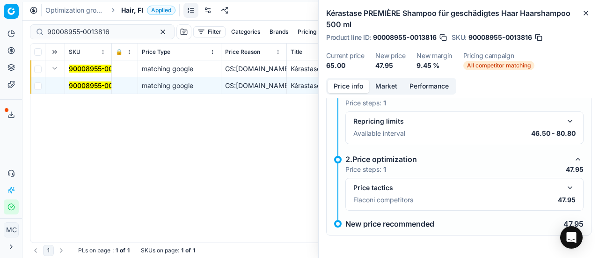
scroll to position [53, 0]
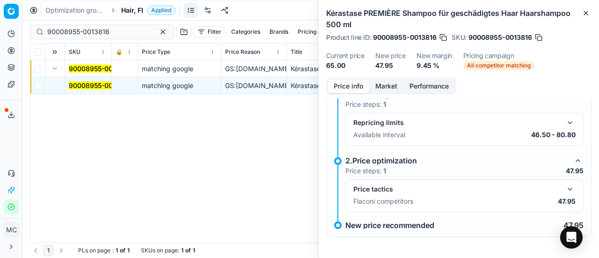
click at [565, 188] on button "button" at bounding box center [570, 189] width 11 height 11
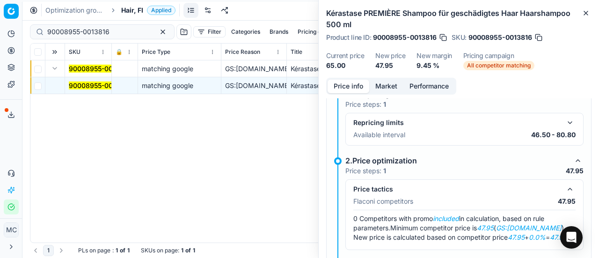
click at [383, 81] on button "Market" at bounding box center [386, 87] width 34 height 14
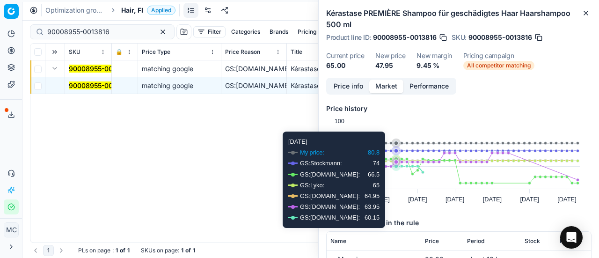
scroll to position [140, 0]
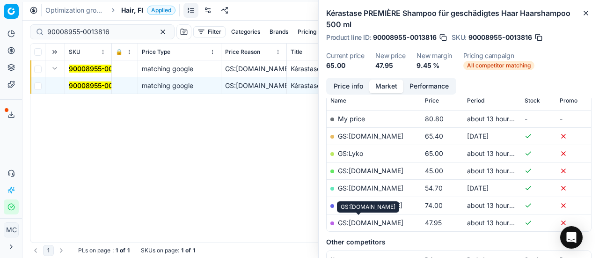
click at [360, 220] on link "GS:[DOMAIN_NAME]" at bounding box center [371, 223] width 66 height 8
click at [135, 8] on span "Hair, FI" at bounding box center [132, 10] width 22 height 9
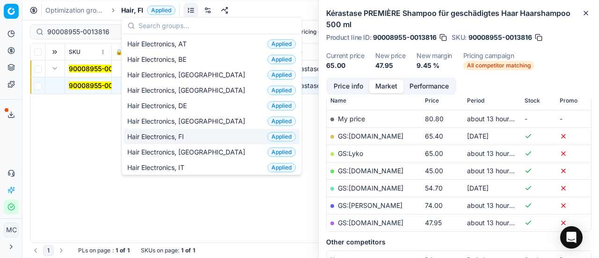
click at [202, 132] on div "Hair Electronics, FI Applied" at bounding box center [212, 136] width 176 height 15
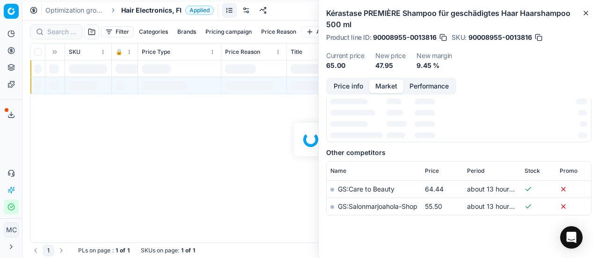
scroll to position [140, 0]
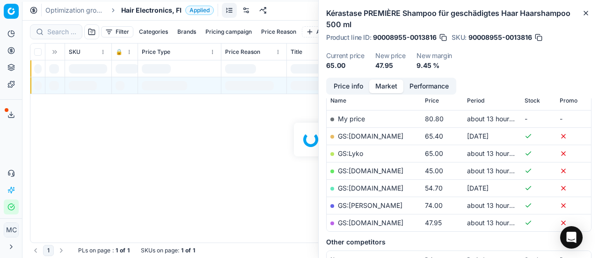
click at [65, 32] on div at bounding box center [310, 139] width 577 height 237
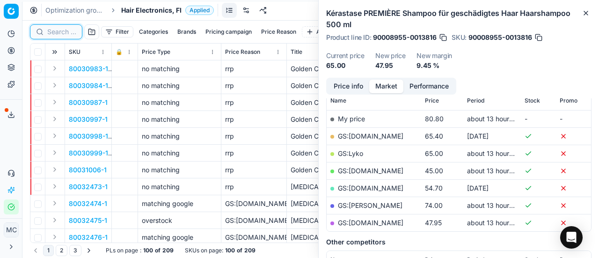
click at [65, 32] on input at bounding box center [61, 31] width 29 height 9
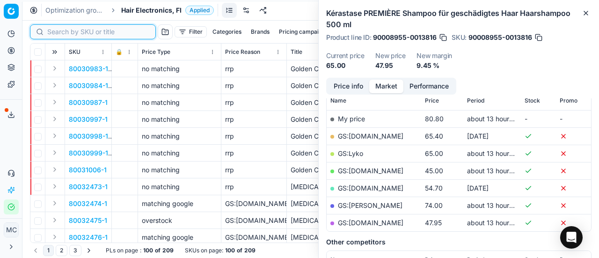
paste input "80072959-1"
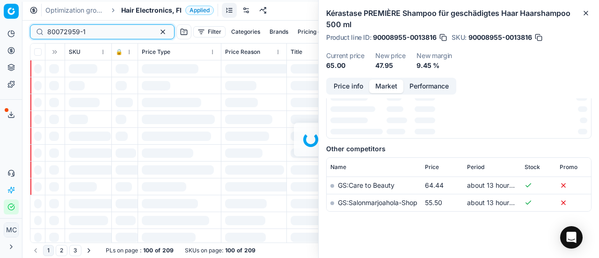
scroll to position [140, 0]
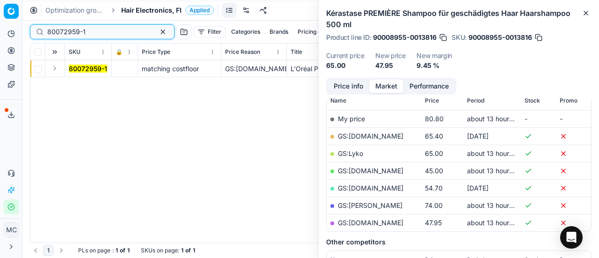
type input "80072959-1"
click at [58, 72] on button "Expand" at bounding box center [54, 68] width 11 height 11
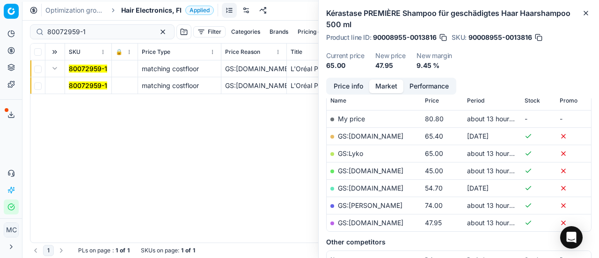
drag, startPoint x: 69, startPoint y: 75, endPoint x: 164, endPoint y: 86, distance: 95.1
click at [89, 89] on mark "80072959-1" at bounding box center [88, 85] width 38 height 8
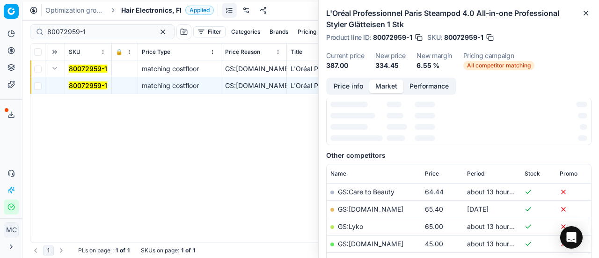
scroll to position [138, 0]
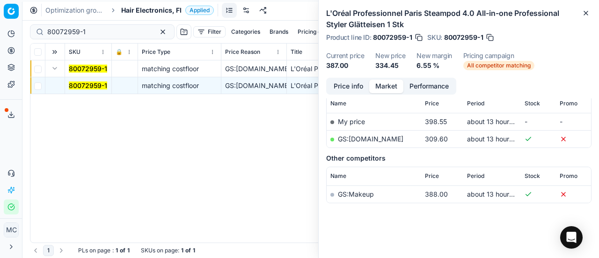
click at [365, 83] on button "Price info" at bounding box center [349, 87] width 42 height 14
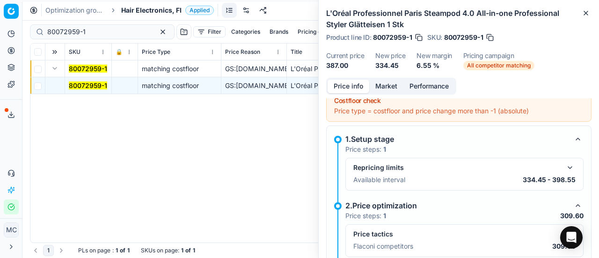
scroll to position [147, 0]
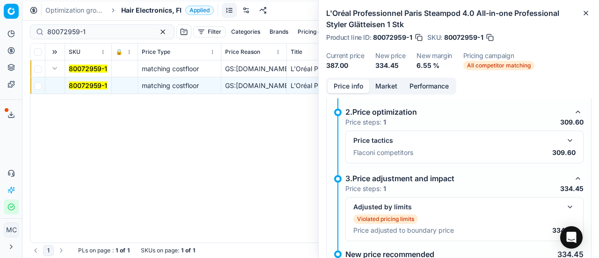
click at [565, 140] on button "button" at bounding box center [570, 140] width 11 height 11
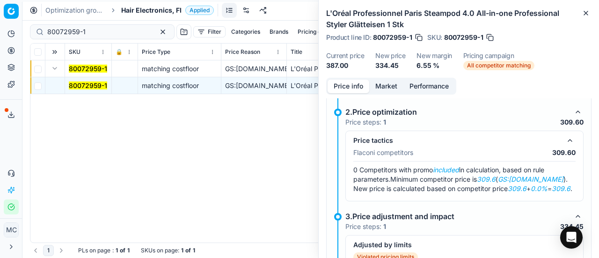
click at [383, 85] on button "Market" at bounding box center [386, 87] width 34 height 14
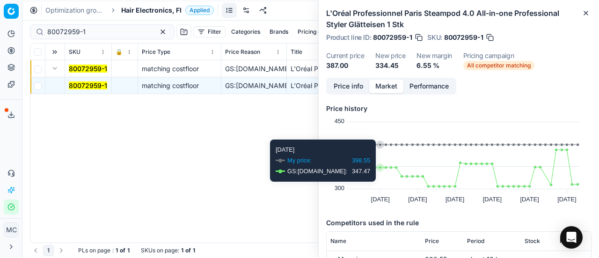
scroll to position [138, 0]
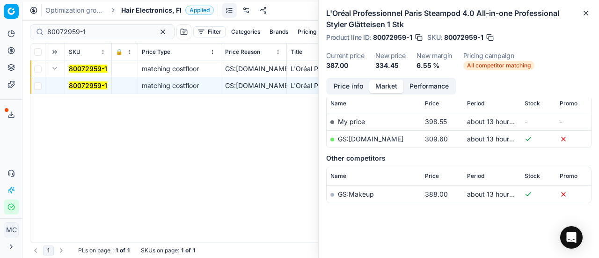
click at [392, 139] on link "GS:[DOMAIN_NAME]" at bounding box center [371, 139] width 66 height 8
click at [145, 12] on span "Hair Electronics, FI" at bounding box center [151, 10] width 60 height 9
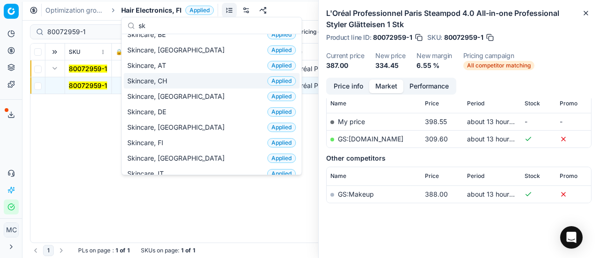
scroll to position [0, 0]
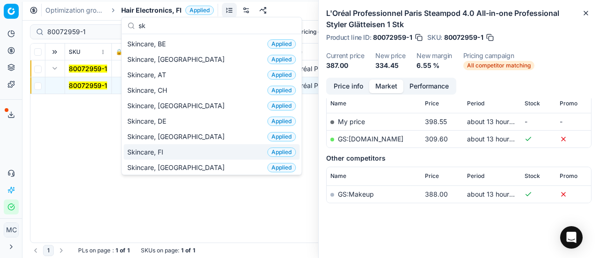
type input "sk"
click at [178, 147] on div "Skincare, FI Applied" at bounding box center [212, 151] width 176 height 15
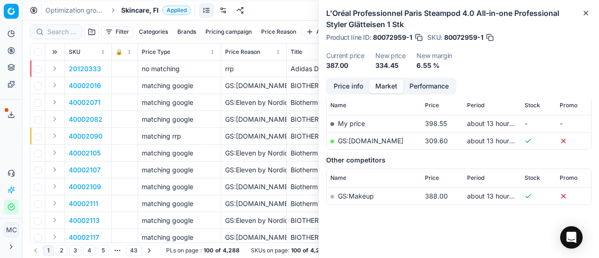
scroll to position [138, 0]
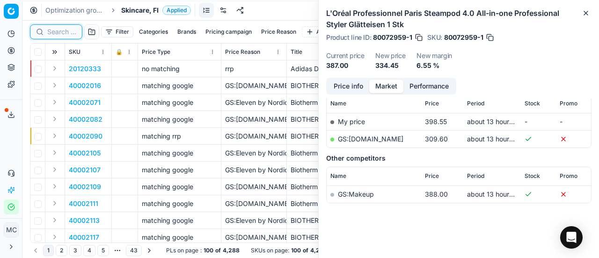
click at [60, 31] on input at bounding box center [61, 31] width 29 height 9
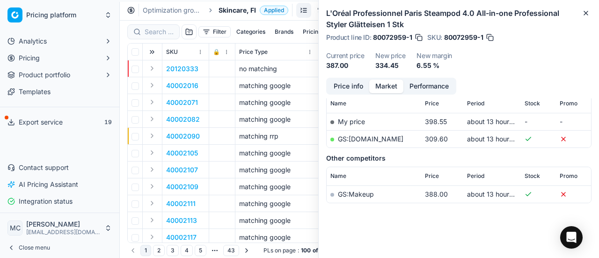
click at [35, 246] on span "Close menu" at bounding box center [34, 247] width 31 height 7
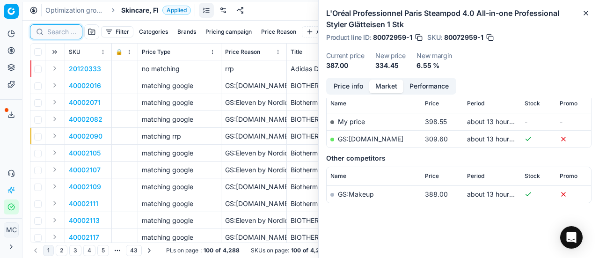
click at [54, 32] on input at bounding box center [61, 31] width 29 height 9
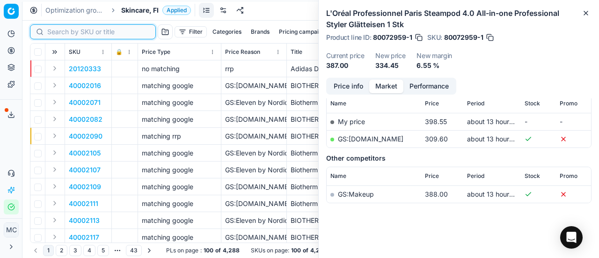
paste input "90011201-0017720"
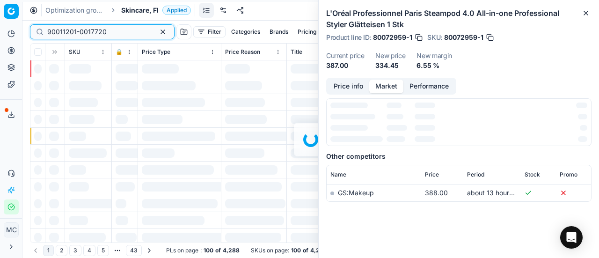
scroll to position [138, 0]
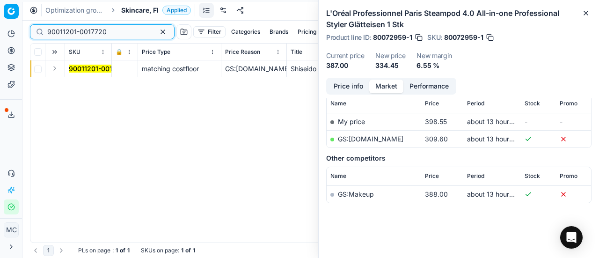
type input "90011201-0017720"
click at [53, 70] on button "Expand" at bounding box center [54, 68] width 11 height 11
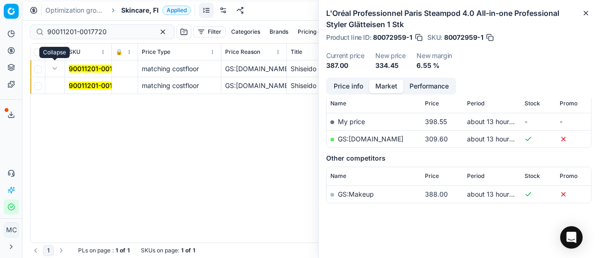
click at [85, 86] on mark "90011201-0017720" at bounding box center [98, 85] width 59 height 8
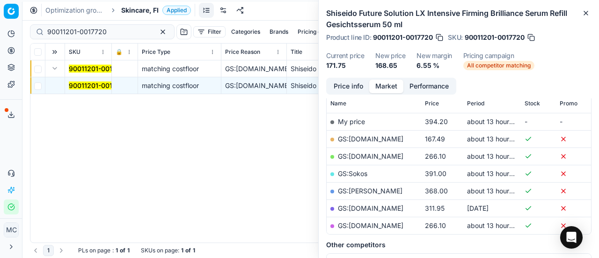
click at [341, 82] on button "Price info" at bounding box center [349, 87] width 42 height 14
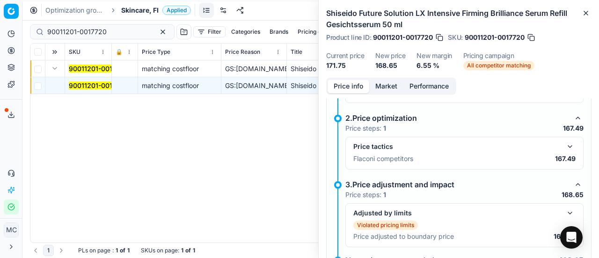
click at [565, 147] on button "button" at bounding box center [570, 146] width 11 height 11
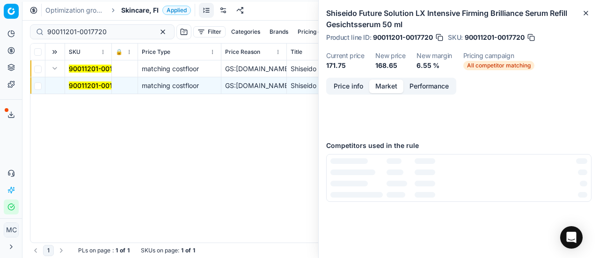
click at [392, 92] on button "Market" at bounding box center [386, 87] width 34 height 14
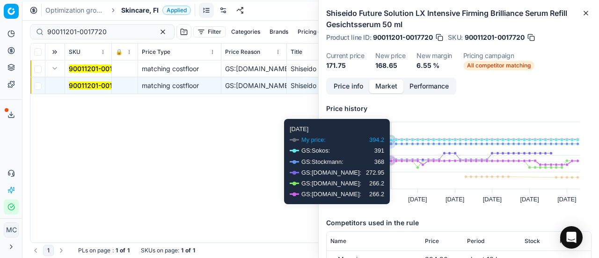
scroll to position [94, 0]
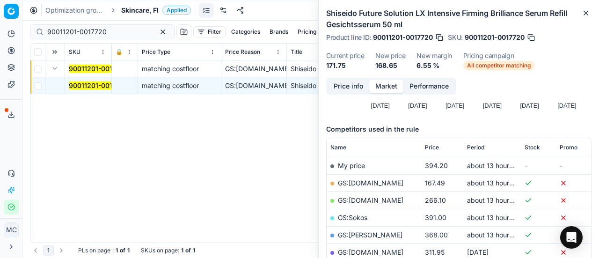
click at [366, 184] on link "GS:[DOMAIN_NAME]" at bounding box center [371, 183] width 66 height 8
click at [139, 11] on span "Skincare, FI" at bounding box center [139, 10] width 37 height 9
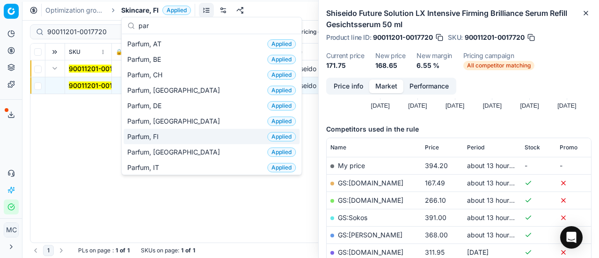
type input "par"
click at [172, 132] on div "Parfum, FI Applied" at bounding box center [212, 136] width 176 height 15
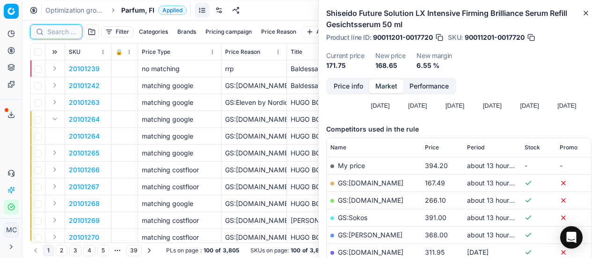
click at [59, 32] on input at bounding box center [61, 31] width 29 height 9
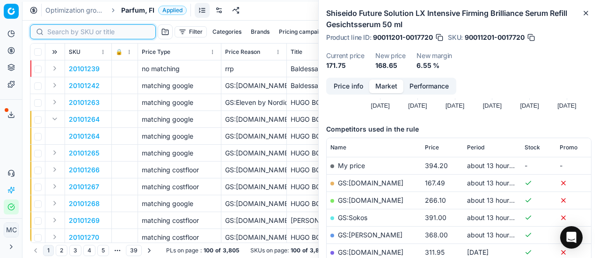
paste input "90002105-0002932"
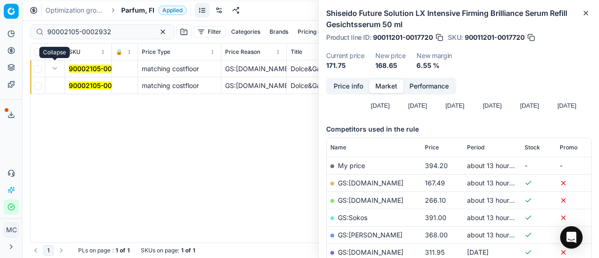
click at [57, 69] on button "Expand" at bounding box center [54, 68] width 11 height 11
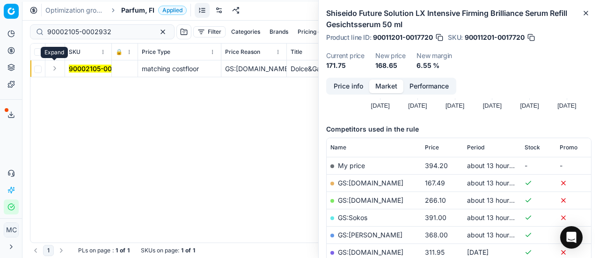
click at [57, 69] on button "Expand" at bounding box center [54, 68] width 11 height 11
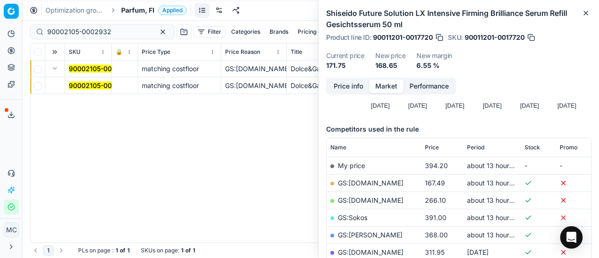
click at [84, 82] on mark "90002105-0002932" at bounding box center [101, 85] width 64 height 8
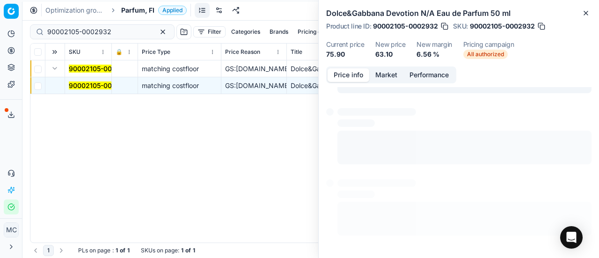
click at [347, 74] on button "Price info" at bounding box center [349, 75] width 42 height 14
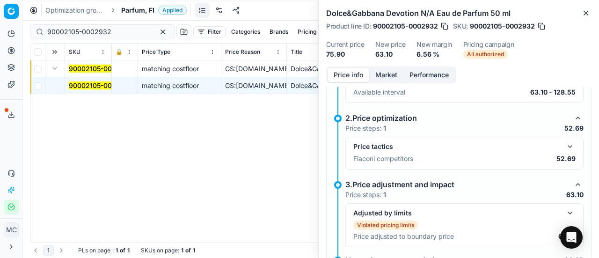
click at [565, 142] on button "button" at bounding box center [570, 146] width 11 height 11
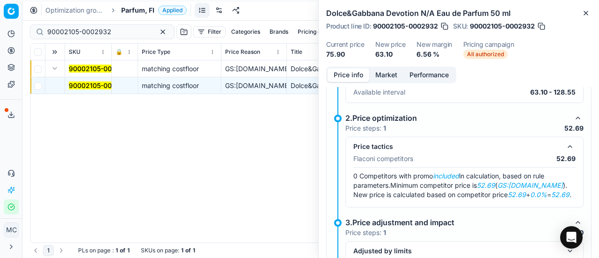
click at [382, 75] on button "Market" at bounding box center [386, 75] width 34 height 14
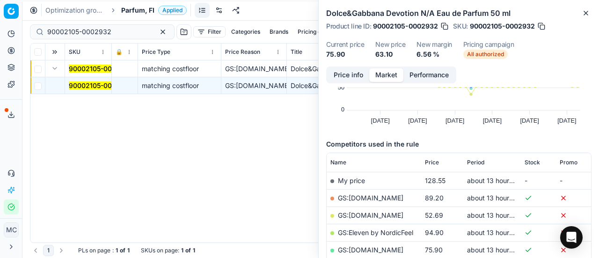
scroll to position [94, 0]
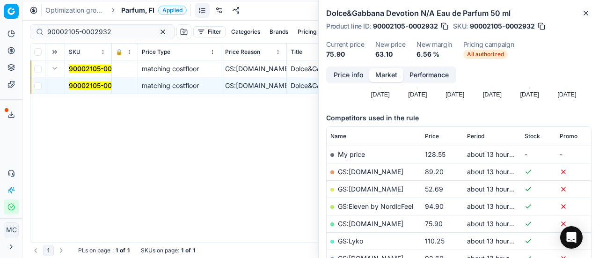
click at [365, 188] on link "GS:[DOMAIN_NAME]" at bounding box center [371, 189] width 66 height 8
drag, startPoint x: 65, startPoint y: 29, endPoint x: 3, endPoint y: 27, distance: 61.4
click at [0, 15] on div "Pricing platform Analytics Pricing Product portfolio Templates Export service 1…" at bounding box center [299, 129] width 599 height 258
paste input "6001-0009009"
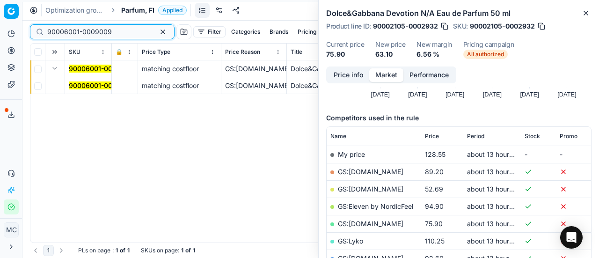
type input "90006001-0009009"
click at [80, 82] on mark "90006001-0009009" at bounding box center [101, 85] width 65 height 8
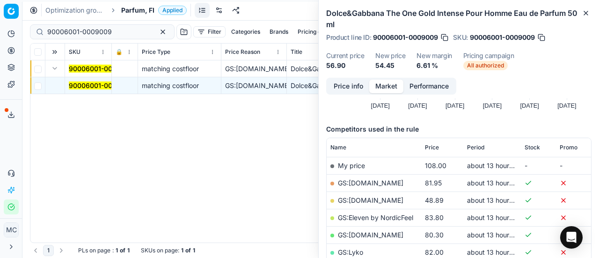
click at [348, 82] on button "Price info" at bounding box center [349, 87] width 42 height 14
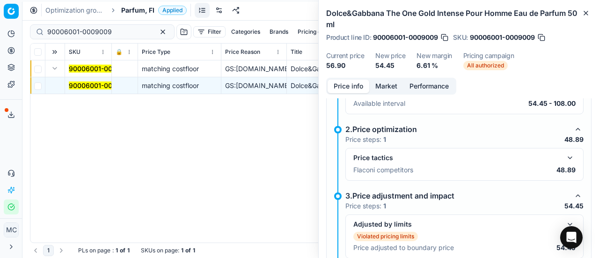
click at [565, 154] on button "button" at bounding box center [570, 157] width 11 height 11
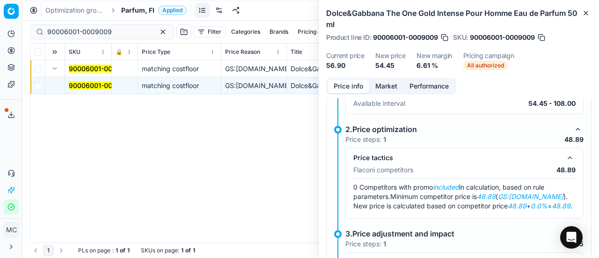
click at [378, 81] on button "Market" at bounding box center [386, 87] width 34 height 14
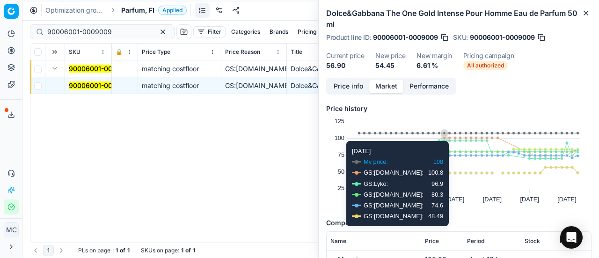
scroll to position [94, 0]
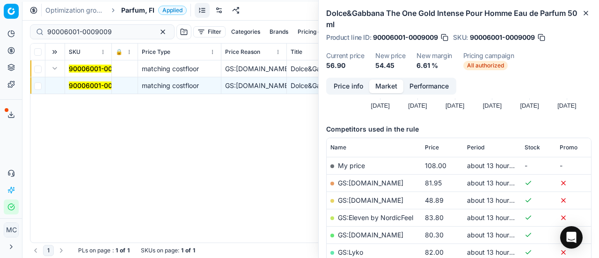
click at [372, 201] on link "GS:[DOMAIN_NAME]" at bounding box center [371, 200] width 66 height 8
click at [132, 9] on span "Parfum, FI" at bounding box center [137, 10] width 33 height 9
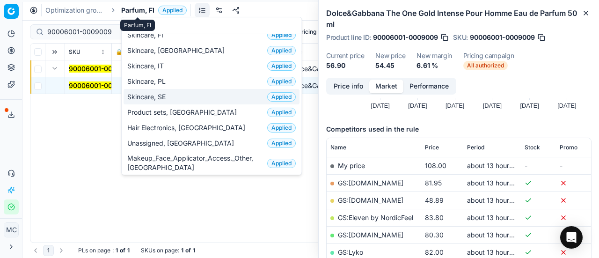
scroll to position [0, 0]
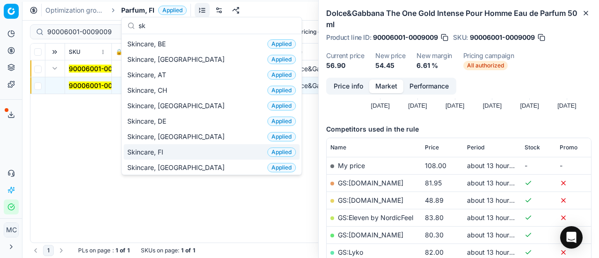
type input "sk"
click at [194, 150] on div "Skincare, FI Applied" at bounding box center [212, 151] width 176 height 15
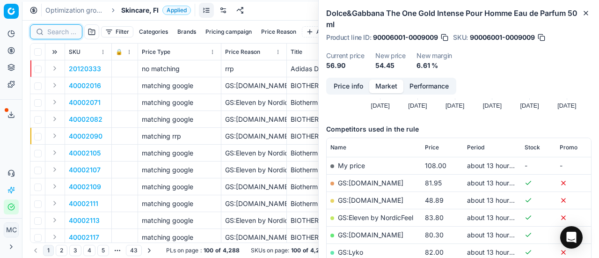
click at [53, 32] on input at bounding box center [61, 31] width 29 height 9
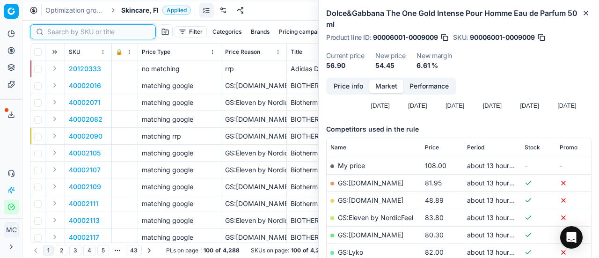
paste input "90006920-0010517"
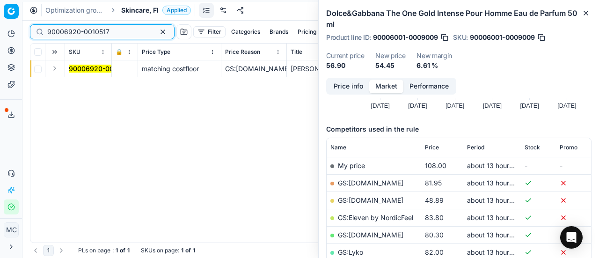
type input "90006920-0010517"
click at [58, 67] on button "Expand" at bounding box center [54, 68] width 11 height 11
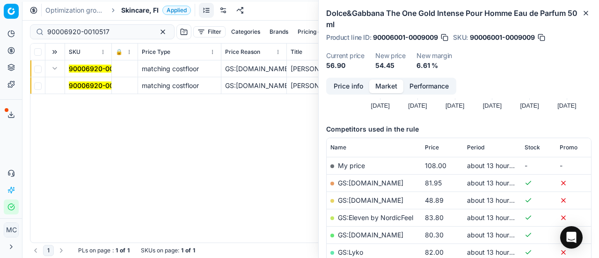
click at [107, 87] on mark "90006920-0010517" at bounding box center [100, 85] width 62 height 8
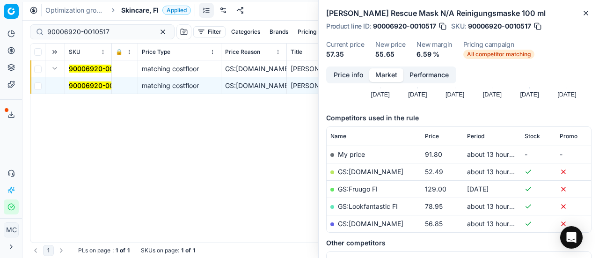
click at [354, 77] on button "Price info" at bounding box center [349, 75] width 42 height 14
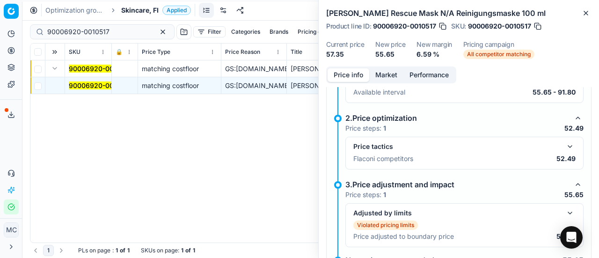
click at [565, 143] on button "button" at bounding box center [570, 146] width 11 height 11
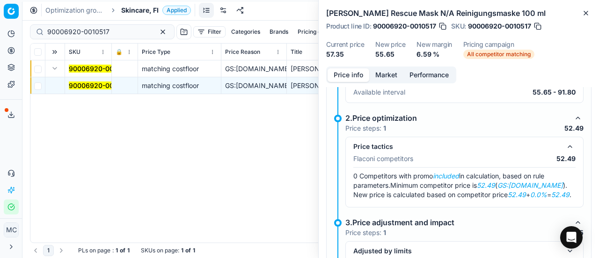
click at [390, 70] on button "Market" at bounding box center [386, 75] width 34 height 14
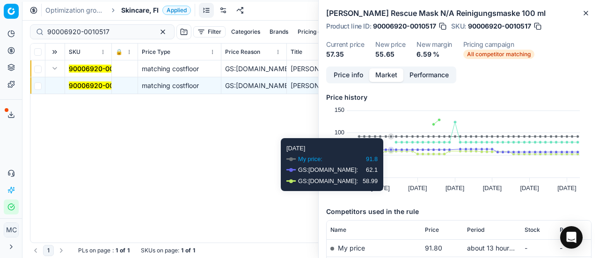
scroll to position [94, 0]
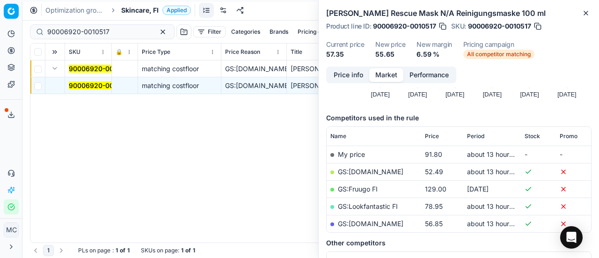
click at [362, 169] on link "GS:[DOMAIN_NAME]" at bounding box center [371, 172] width 66 height 8
click at [143, 10] on span "Skincare, FI" at bounding box center [139, 10] width 37 height 9
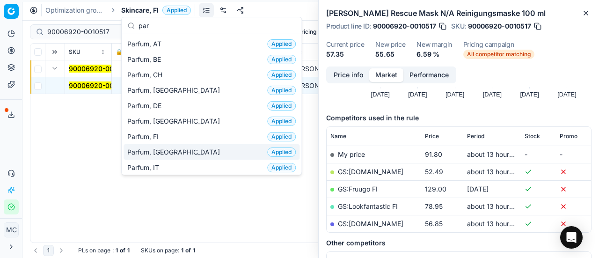
type input "par"
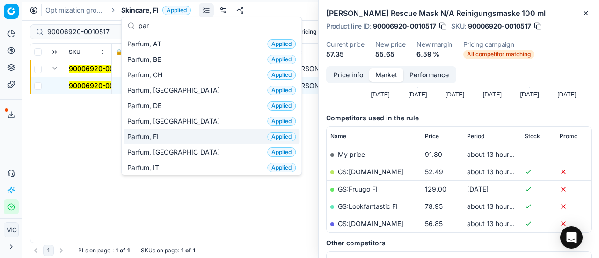
click at [208, 137] on div "Parfum, FI Applied" at bounding box center [212, 136] width 176 height 15
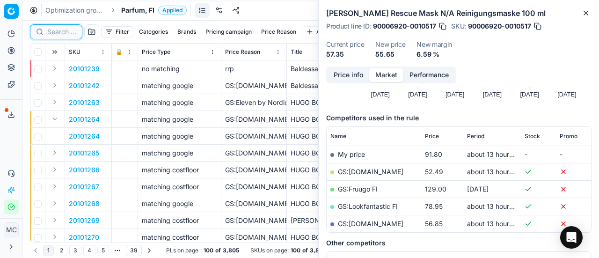
click at [63, 35] on input at bounding box center [61, 31] width 29 height 9
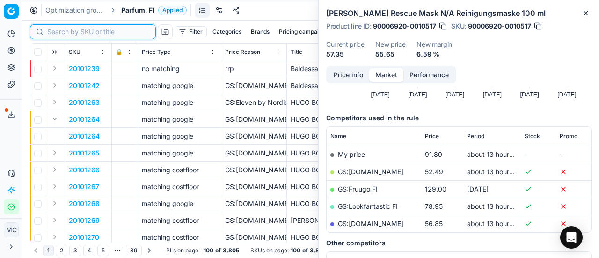
paste input "90007033-0010655"
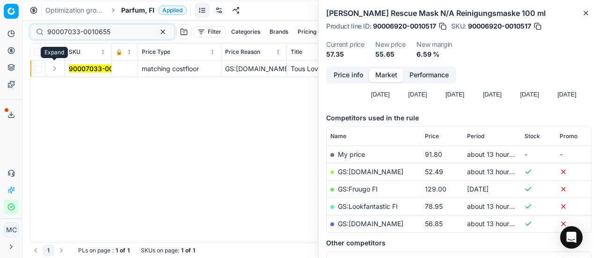
click at [57, 68] on button "Expand" at bounding box center [54, 68] width 11 height 11
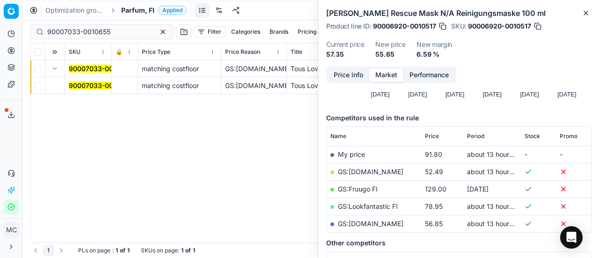
click at [88, 84] on mark "90007033-0010655" at bounding box center [100, 85] width 63 height 8
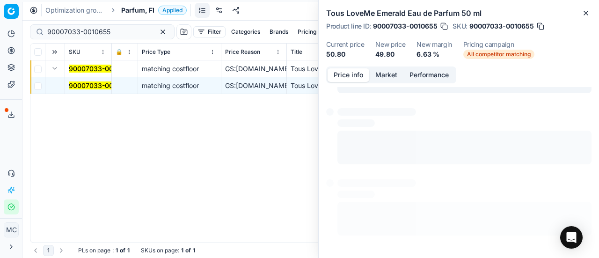
click at [342, 79] on button "Price info" at bounding box center [349, 75] width 42 height 14
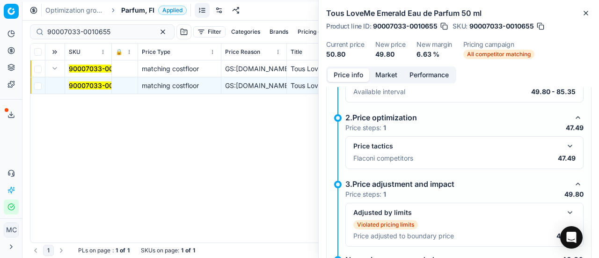
click at [565, 145] on button "button" at bounding box center [570, 145] width 11 height 11
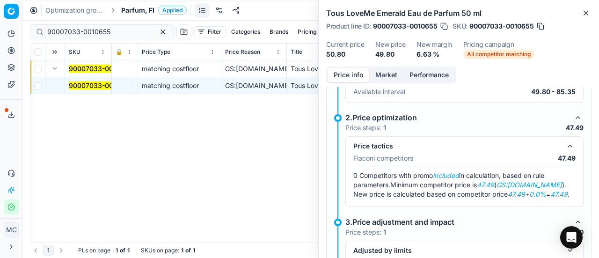
click at [382, 70] on button "Market" at bounding box center [386, 75] width 34 height 14
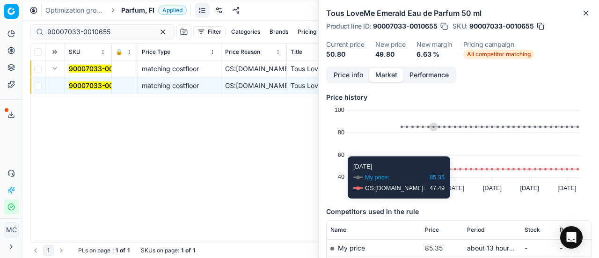
scroll to position [94, 0]
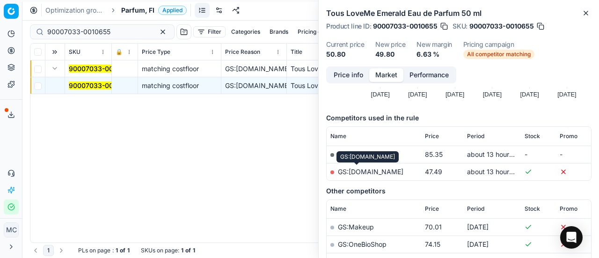
click at [347, 168] on link "GS:[DOMAIN_NAME]" at bounding box center [371, 172] width 66 height 8
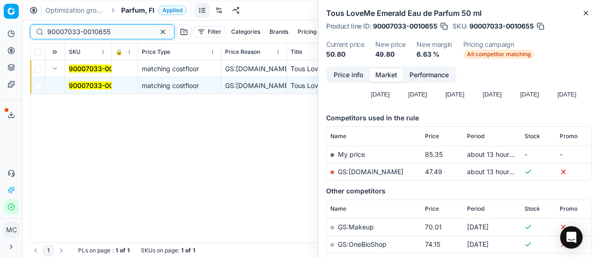
drag, startPoint x: 123, startPoint y: 28, endPoint x: 0, endPoint y: -18, distance: 131.0
click at [0, 0] on html "Pricing platform Analytics Pricing Product portfolio Templates Export service 1…" at bounding box center [299, 129] width 599 height 258
paste input "13422-0021167"
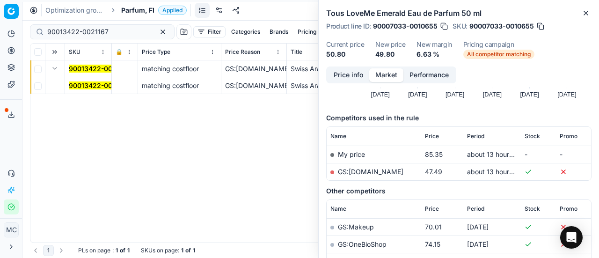
click at [84, 84] on mark "90013422-0021167" at bounding box center [99, 85] width 61 height 8
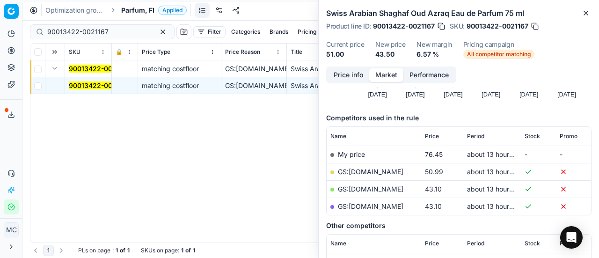
click at [343, 72] on button "Price info" at bounding box center [349, 75] width 42 height 14
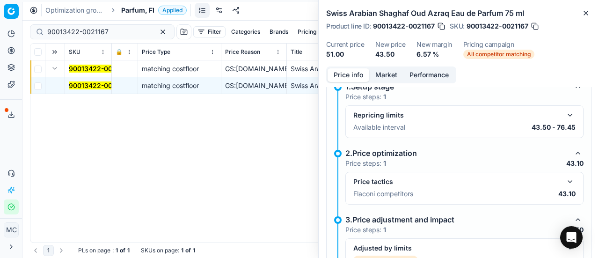
click at [565, 179] on button "button" at bounding box center [570, 181] width 11 height 11
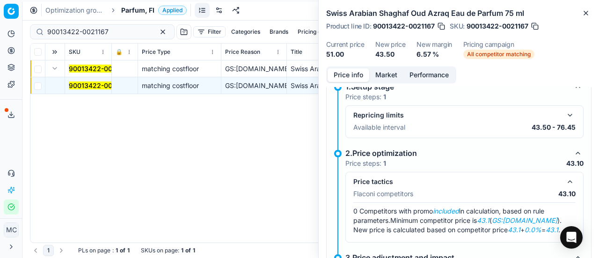
click at [381, 74] on button "Market" at bounding box center [386, 75] width 34 height 14
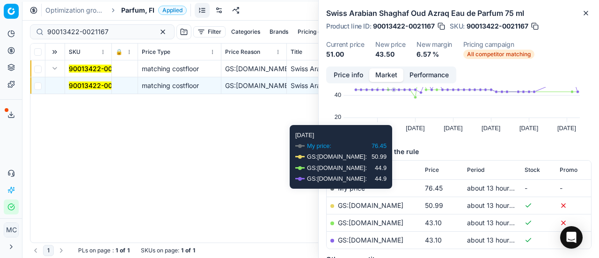
scroll to position [94, 0]
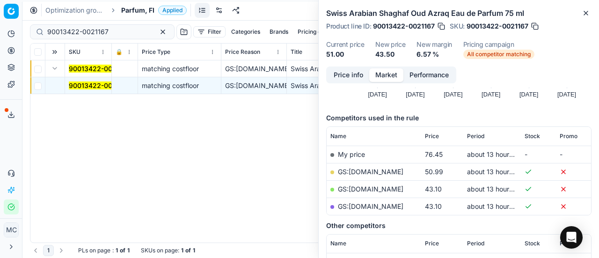
click at [394, 204] on link "GS:[DOMAIN_NAME]" at bounding box center [371, 206] width 66 height 8
drag, startPoint x: 69, startPoint y: 36, endPoint x: 0, endPoint y: 22, distance: 70.1
click at [0, 22] on div "Pricing platform Analytics Pricing Product portfolio Templates Export service 1…" at bounding box center [299, 129] width 599 height 258
paste input "80001372-50"
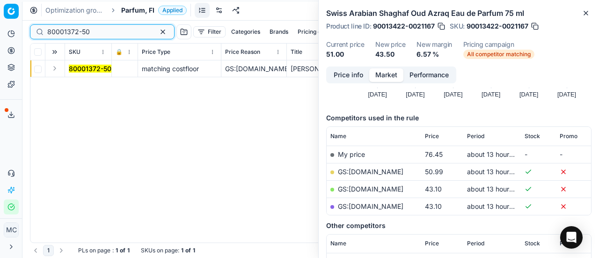
type input "80001372-50"
click at [53, 68] on button "Expand" at bounding box center [54, 68] width 11 height 11
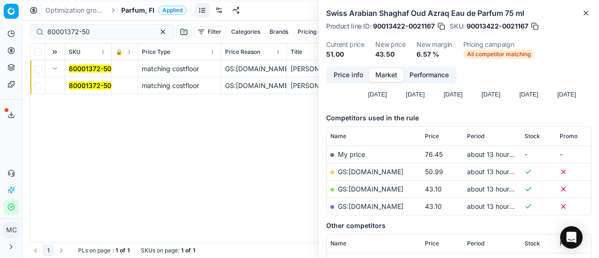
click at [81, 85] on mark "80001372-50" at bounding box center [90, 85] width 43 height 8
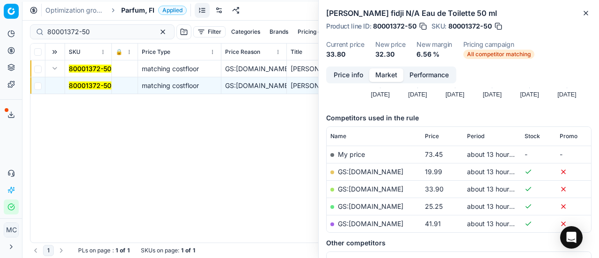
click at [352, 74] on button "Price info" at bounding box center [349, 75] width 42 height 14
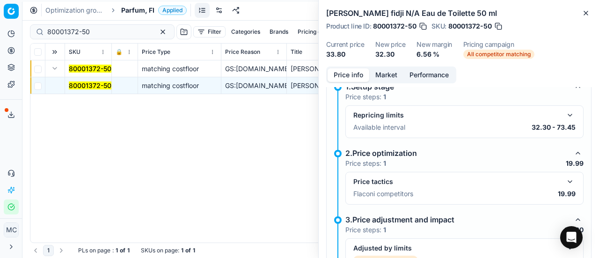
click at [565, 177] on button "button" at bounding box center [570, 181] width 11 height 11
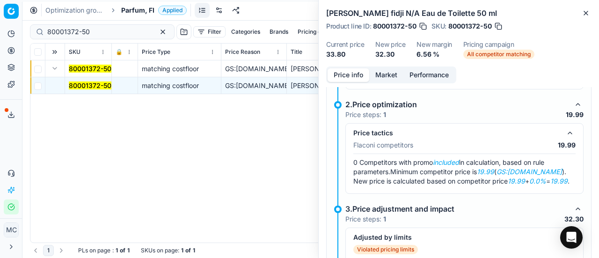
scroll to position [188, 0]
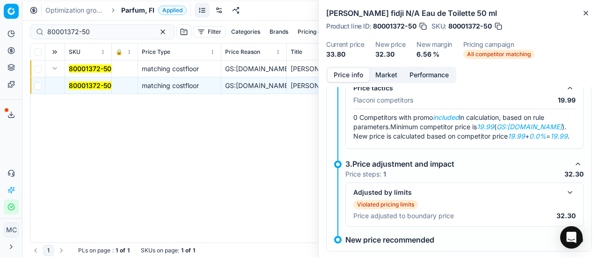
click at [392, 74] on button "Market" at bounding box center [386, 75] width 34 height 14
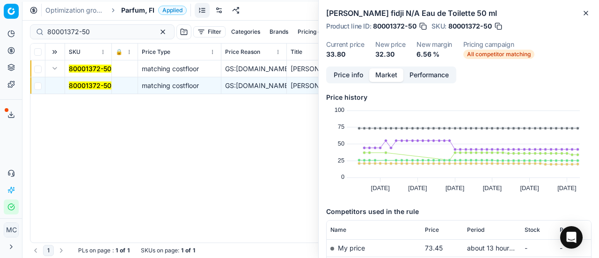
scroll to position [94, 0]
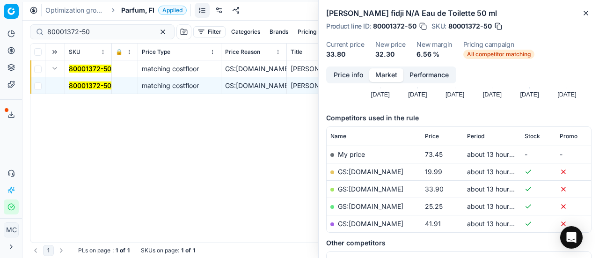
click at [368, 170] on link "GS:[DOMAIN_NAME]" at bounding box center [371, 172] width 66 height 8
click at [145, 13] on span "Parfum, FI" at bounding box center [137, 10] width 33 height 9
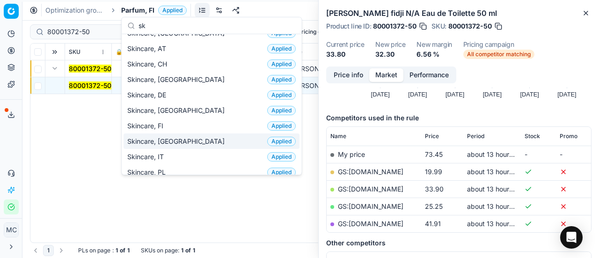
scroll to position [0, 0]
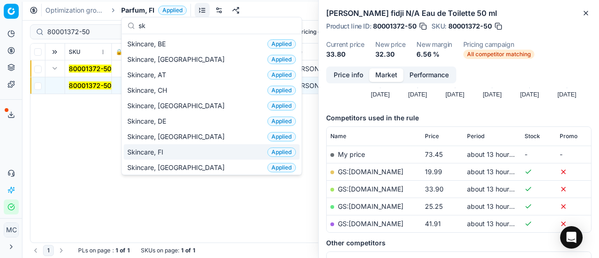
type input "sk"
click at [181, 147] on div "Skincare, FI Applied" at bounding box center [212, 151] width 176 height 15
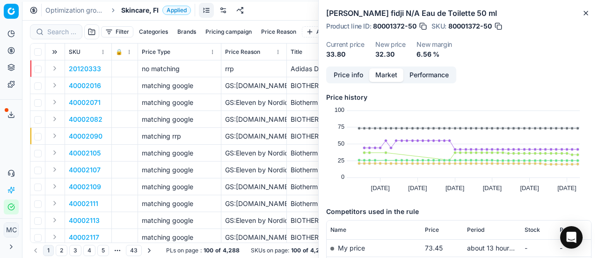
scroll to position [94, 0]
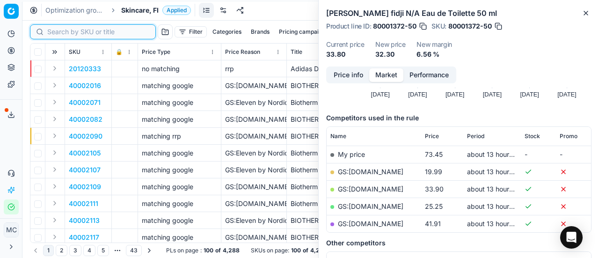
click at [76, 33] on input at bounding box center [98, 31] width 103 height 9
paste input "80072685-60"
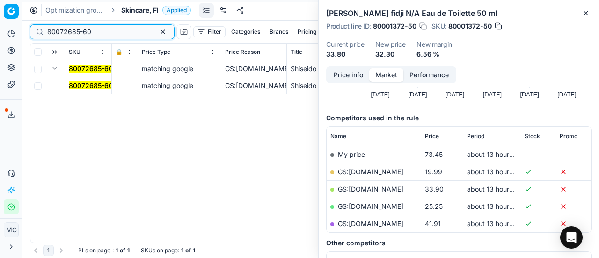
type input "80072685-60"
click at [54, 67] on button "Expand" at bounding box center [54, 68] width 11 height 11
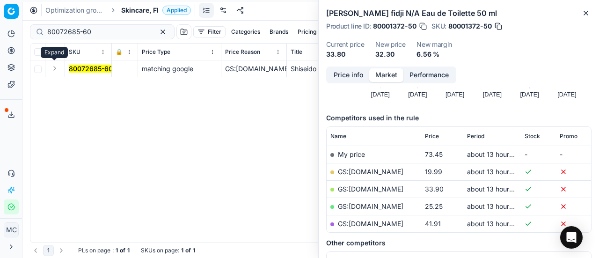
click at [54, 67] on button "Expand" at bounding box center [54, 68] width 11 height 11
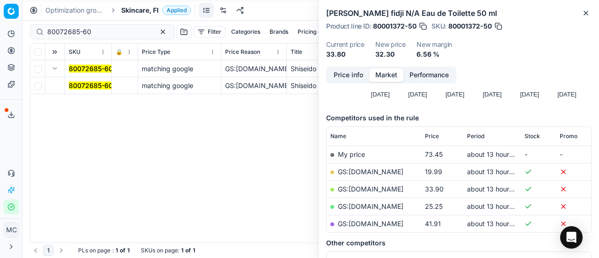
click at [84, 85] on mark "80072685-60" at bounding box center [91, 85] width 44 height 8
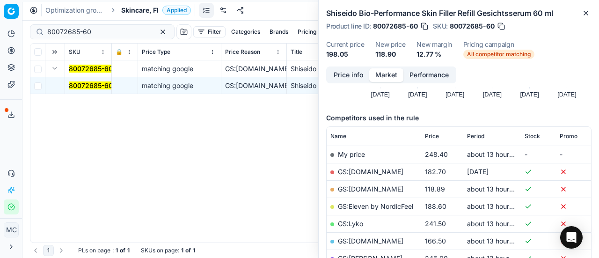
click at [354, 82] on div "Price info Market Performance" at bounding box center [391, 74] width 130 height 17
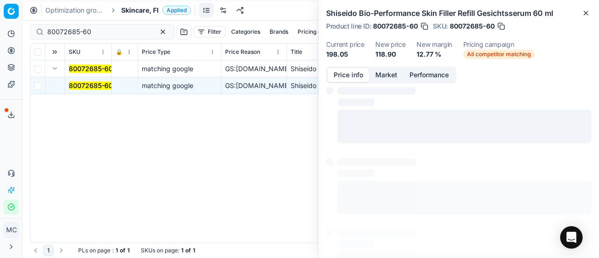
click at [354, 76] on button "Price info" at bounding box center [349, 75] width 42 height 14
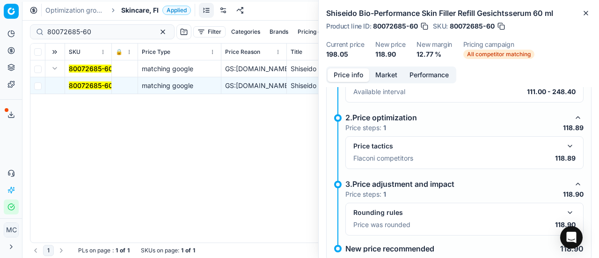
click at [565, 143] on button "button" at bounding box center [570, 145] width 11 height 11
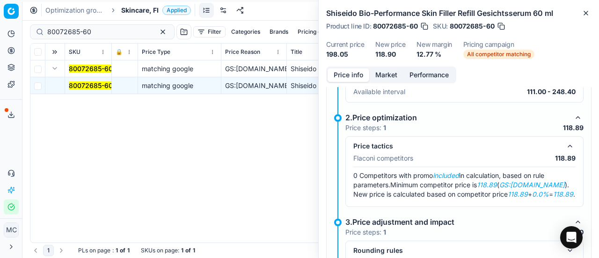
click at [391, 71] on button "Market" at bounding box center [386, 75] width 34 height 14
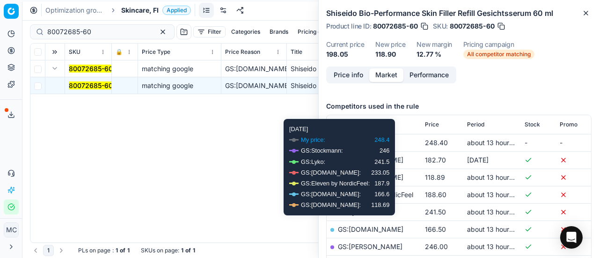
scroll to position [140, 0]
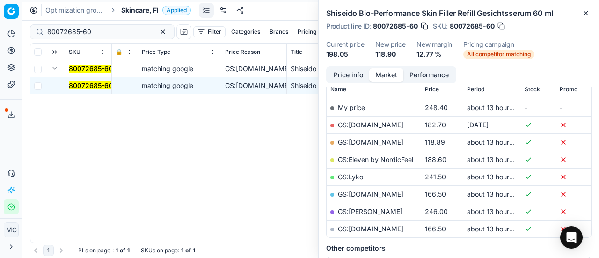
click at [350, 138] on link "GS:[DOMAIN_NAME]" at bounding box center [371, 142] width 66 height 8
click at [141, 9] on span "Skincare, FI" at bounding box center [139, 10] width 37 height 9
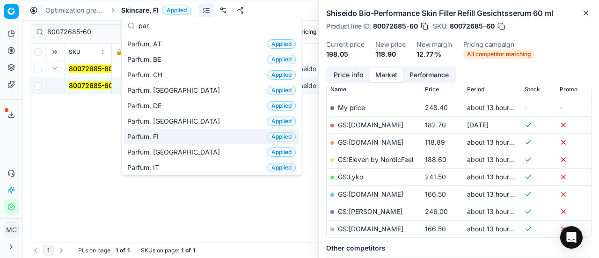
type input "par"
click at [174, 137] on div "Parfum, FI Applied" at bounding box center [212, 136] width 176 height 15
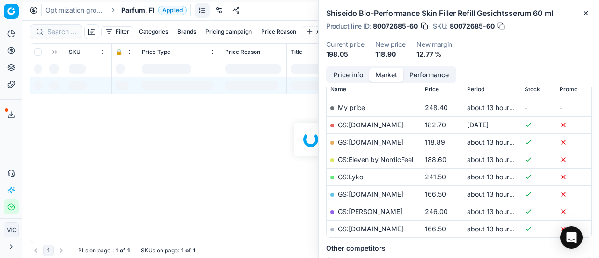
scroll to position [140, 0]
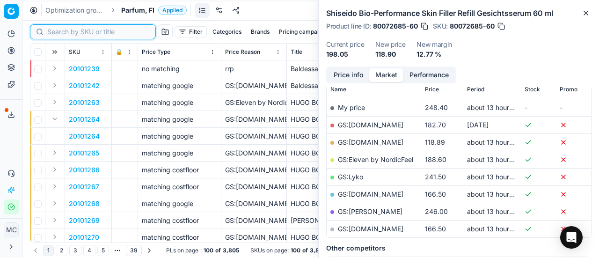
click at [56, 33] on input at bounding box center [98, 31] width 103 height 9
paste input "80061830-100"
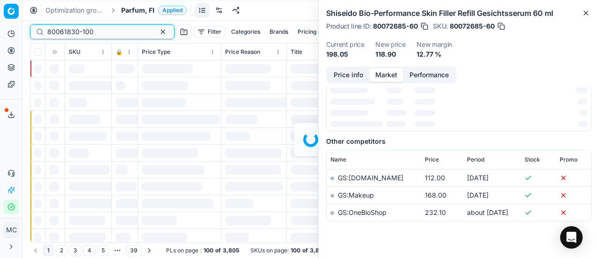
scroll to position [140, 0]
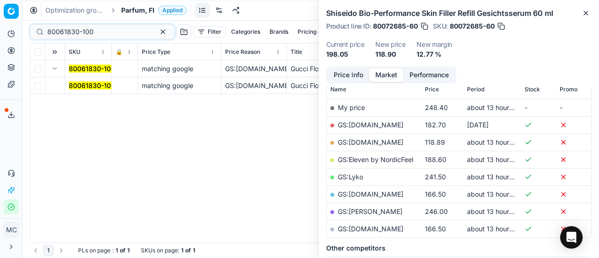
click at [82, 83] on mark "80061830-100" at bounding box center [92, 85] width 46 height 8
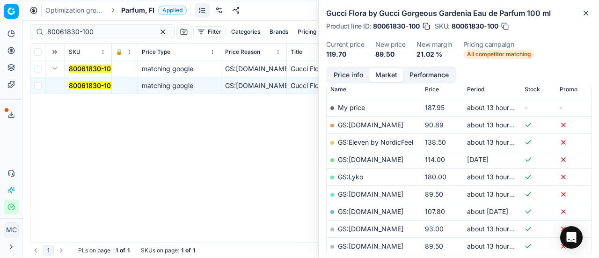
click at [337, 73] on button "Price info" at bounding box center [349, 75] width 42 height 14
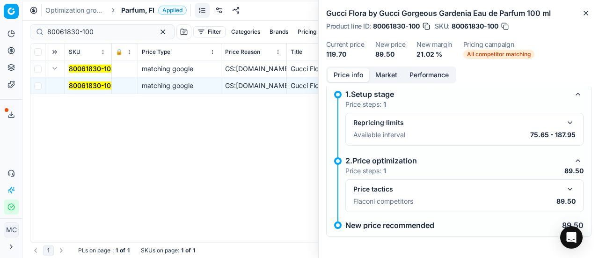
drag, startPoint x: 564, startPoint y: 188, endPoint x: 565, endPoint y: 182, distance: 5.7
click at [565, 187] on button "button" at bounding box center [570, 189] width 11 height 11
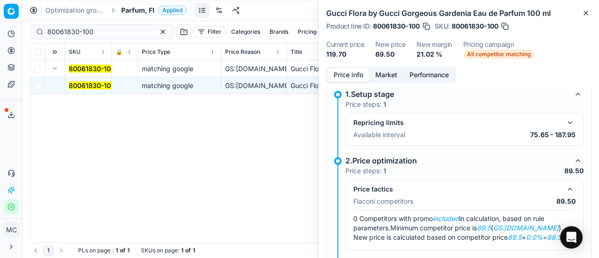
click at [387, 74] on button "Market" at bounding box center [386, 75] width 34 height 14
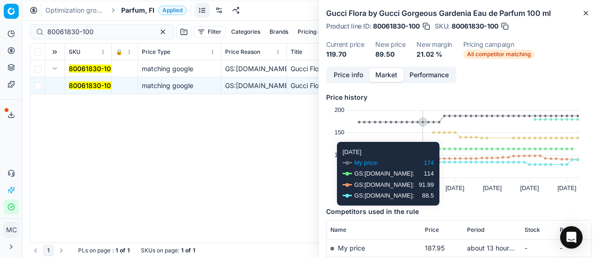
scroll to position [187, 0]
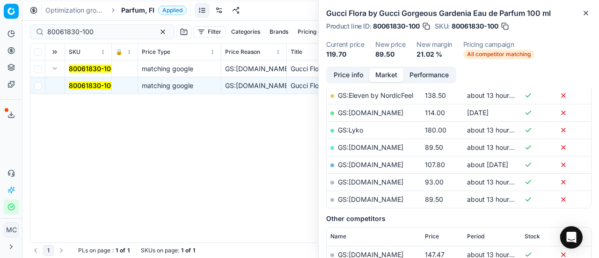
click at [362, 198] on link "GS:[DOMAIN_NAME]" at bounding box center [371, 199] width 66 height 8
drag, startPoint x: 0, startPoint y: 26, endPoint x: 0, endPoint y: 13, distance: 12.6
click at [0, 13] on div "Pricing platform Analytics Pricing Product portfolio Templates Export service 1…" at bounding box center [299, 129] width 599 height 258
paste input "90001263-0001775"
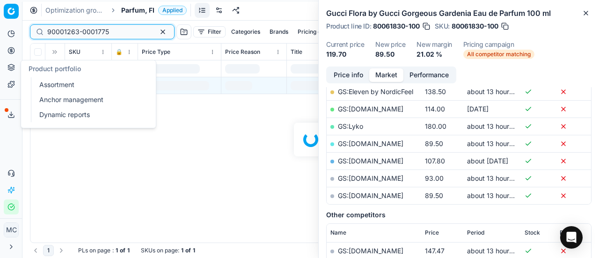
scroll to position [187, 0]
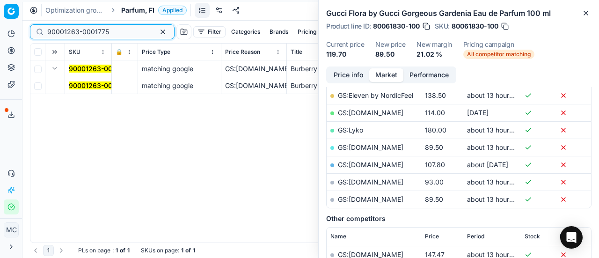
type input "90001263-0001775"
click at [72, 86] on mark "90001263-0001775" at bounding box center [100, 85] width 62 height 8
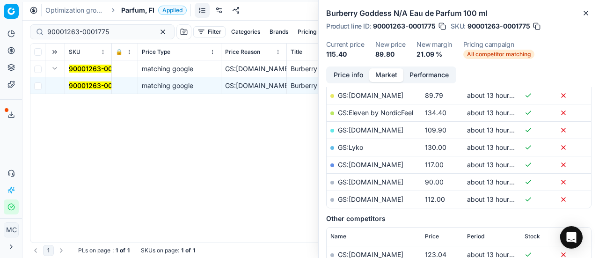
click at [348, 74] on button "Price info" at bounding box center [349, 75] width 42 height 14
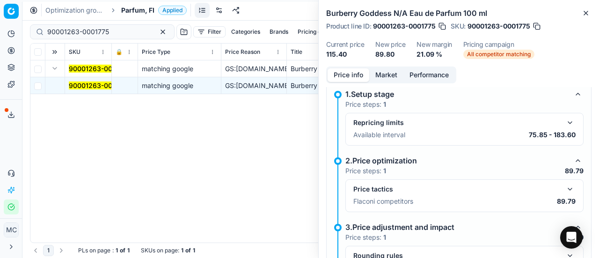
click at [566, 188] on button "button" at bounding box center [570, 189] width 11 height 11
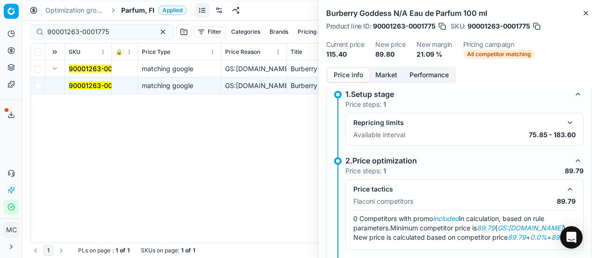
click at [373, 73] on button "Market" at bounding box center [386, 75] width 34 height 14
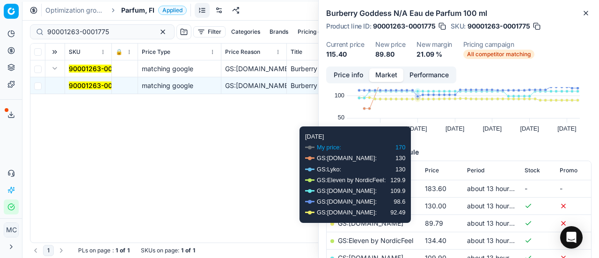
scroll to position [94, 0]
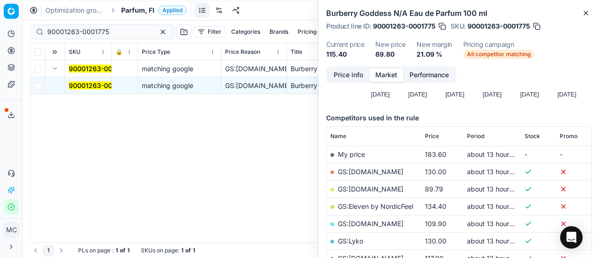
click at [361, 188] on link "GS:[DOMAIN_NAME]" at bounding box center [371, 189] width 66 height 8
click at [130, 13] on span "Parfum, FI" at bounding box center [137, 10] width 33 height 9
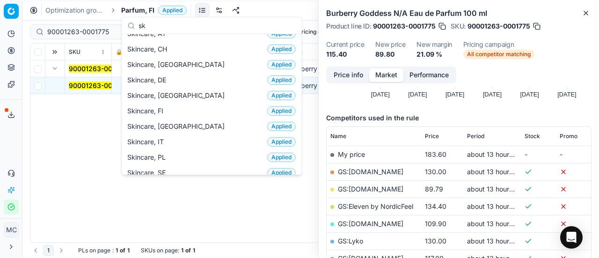
scroll to position [0, 0]
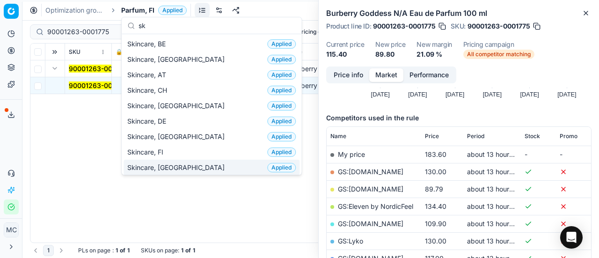
type input "sk"
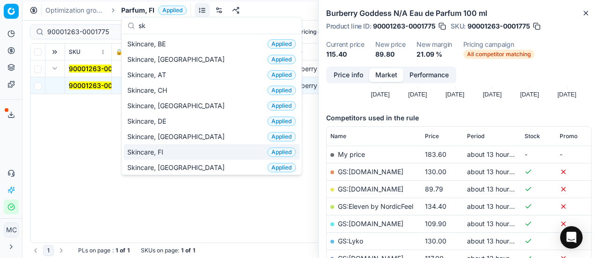
click at [180, 150] on div "Skincare, FI Applied" at bounding box center [212, 151] width 176 height 15
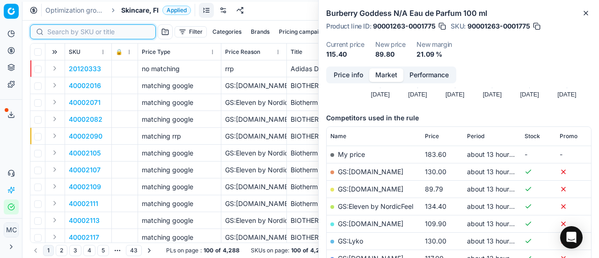
click at [60, 30] on input at bounding box center [98, 31] width 103 height 9
paste input "90015089-0023591"
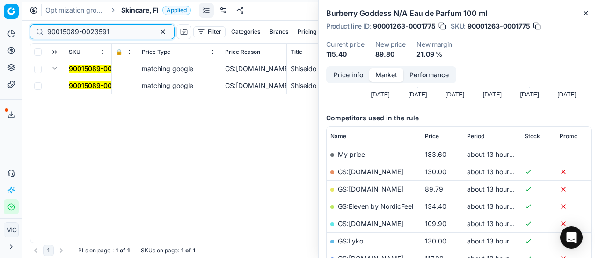
type input "90015089-0023591"
click at [76, 78] on td "90015089-0023591" at bounding box center [88, 85] width 47 height 17
click at [88, 86] on mark "90015089-0023591" at bounding box center [100, 85] width 62 height 8
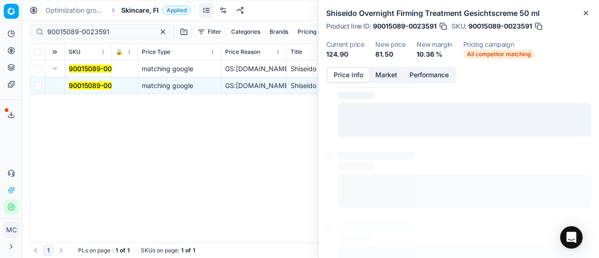
click at [357, 80] on button "Price info" at bounding box center [349, 75] width 42 height 14
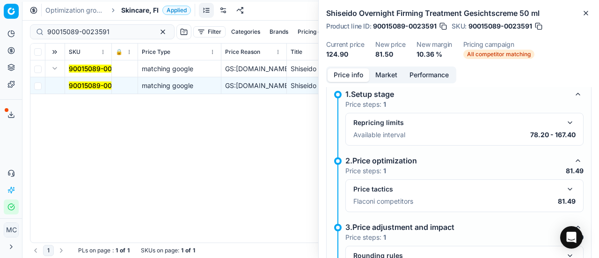
click at [566, 185] on button "button" at bounding box center [570, 189] width 11 height 11
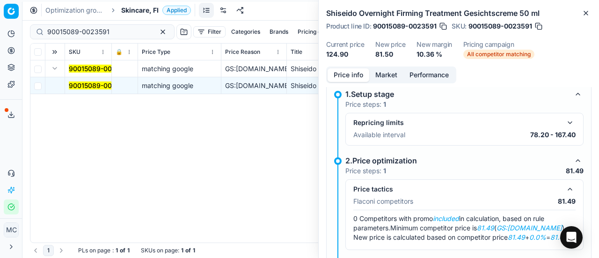
click at [377, 72] on button "Market" at bounding box center [386, 75] width 34 height 14
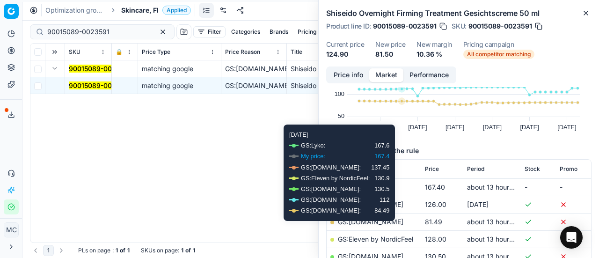
scroll to position [94, 0]
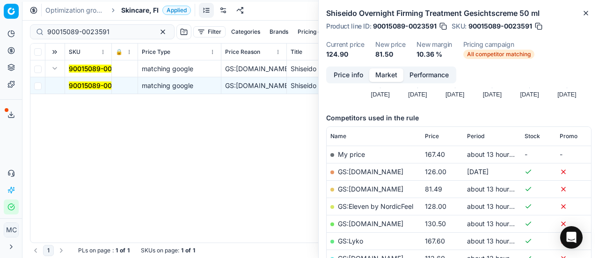
click at [371, 190] on link "GS:[DOMAIN_NAME]" at bounding box center [371, 189] width 66 height 8
click at [128, 14] on span "Skincare, FI" at bounding box center [139, 10] width 37 height 9
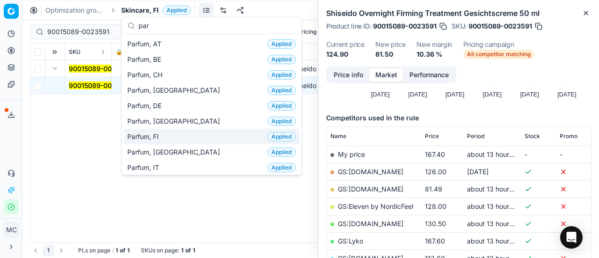
type input "par"
click at [176, 138] on div "Parfum, FI Applied" at bounding box center [212, 136] width 176 height 15
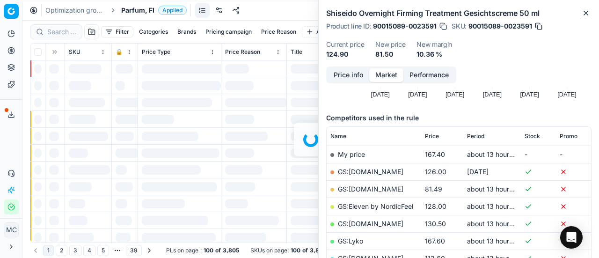
click at [64, 31] on div "Filter Categories Brands Pricing campaign Price Reason Add filter Bulk update A…" at bounding box center [310, 139] width 577 height 237
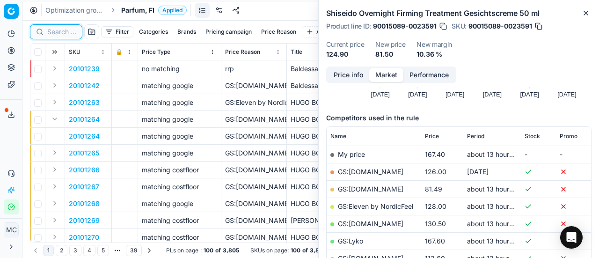
click at [64, 32] on input at bounding box center [61, 31] width 29 height 9
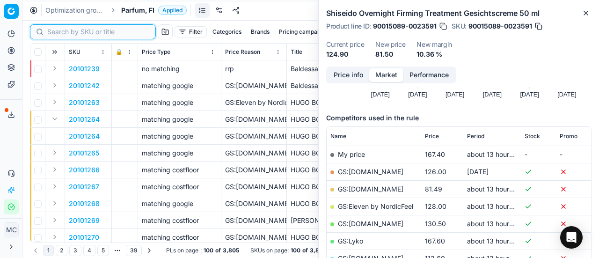
paste input "80010170-90"
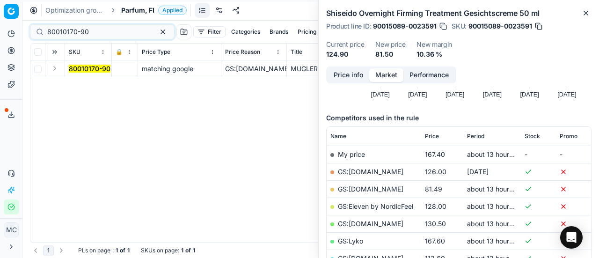
click at [57, 68] on button "Expand" at bounding box center [54, 68] width 11 height 11
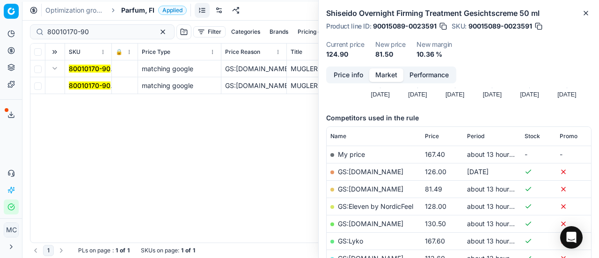
click at [84, 85] on mark "80010170-90" at bounding box center [90, 85] width 42 height 8
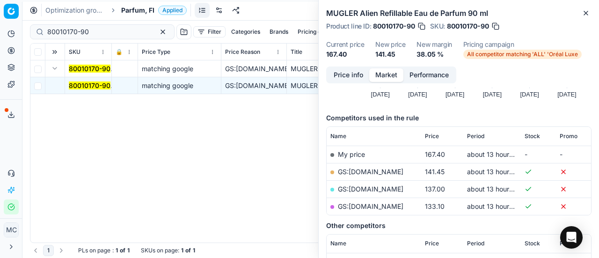
click at [354, 75] on button "Price info" at bounding box center [349, 75] width 42 height 14
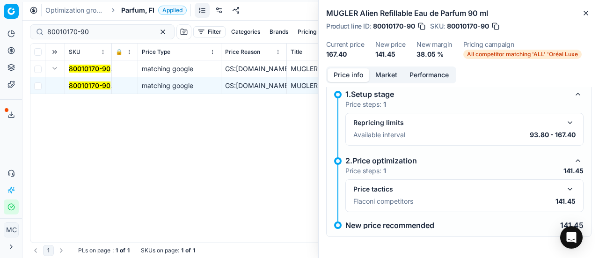
click at [565, 186] on button "button" at bounding box center [570, 189] width 11 height 11
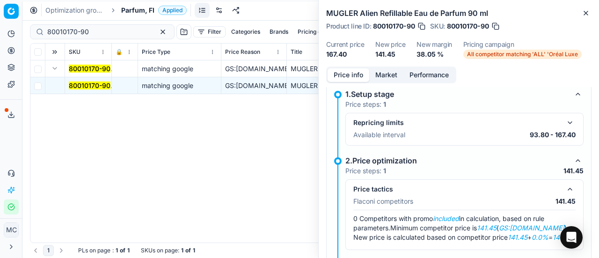
click at [386, 74] on button "Market" at bounding box center [386, 75] width 34 height 14
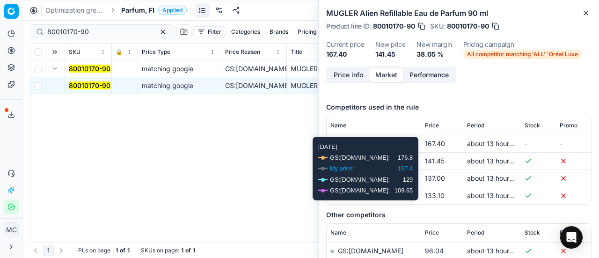
scroll to position [140, 0]
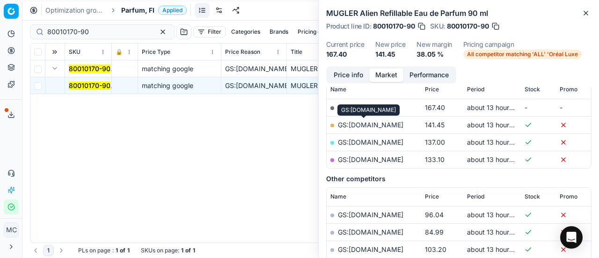
click at [372, 126] on link "GS:[DOMAIN_NAME]" at bounding box center [371, 125] width 66 height 8
click at [353, 78] on button "Price info" at bounding box center [349, 75] width 42 height 14
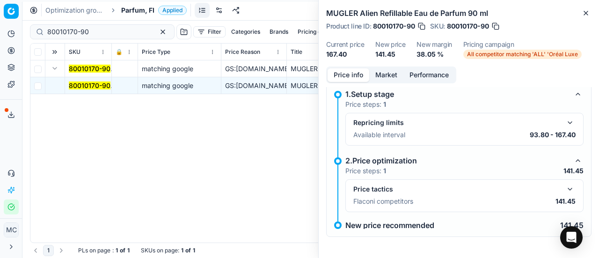
click at [565, 188] on button "button" at bounding box center [570, 189] width 11 height 11
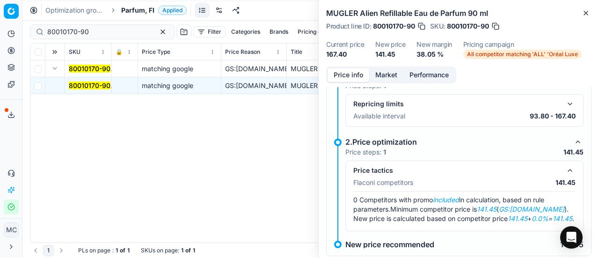
scroll to position [0, 0]
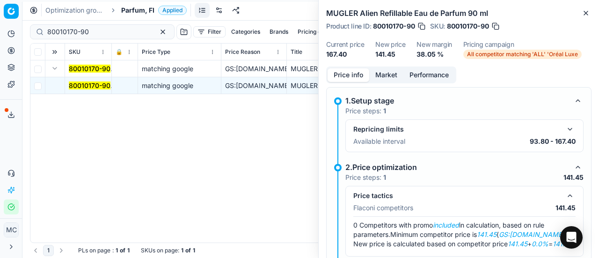
click at [390, 74] on button "Market" at bounding box center [386, 75] width 34 height 14
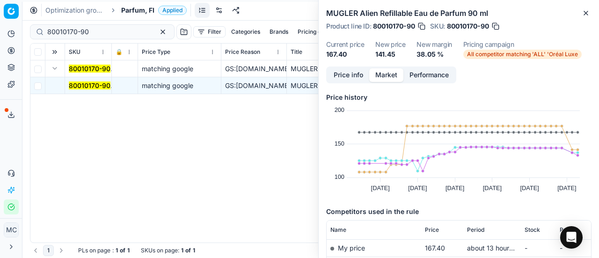
scroll to position [94, 0]
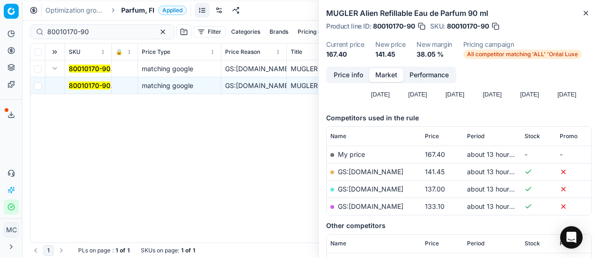
click at [393, 207] on link "GS:[DOMAIN_NAME]" at bounding box center [371, 206] width 66 height 8
click at [368, 169] on link "GS:[DOMAIN_NAME]" at bounding box center [371, 172] width 66 height 8
drag, startPoint x: 100, startPoint y: 27, endPoint x: 0, endPoint y: 6, distance: 101.9
click at [0, 15] on div "Pricing platform Analytics Pricing Product portfolio Templates Export service 1…" at bounding box center [299, 129] width 599 height 258
paste input "52767-10"
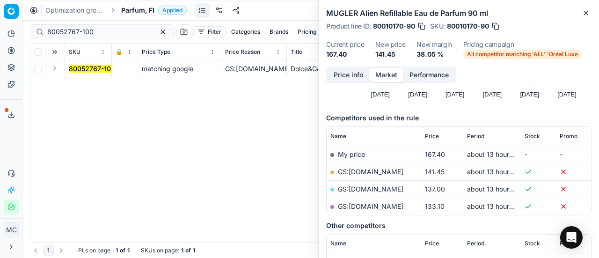
click at [57, 67] on button "Expand" at bounding box center [54, 68] width 11 height 11
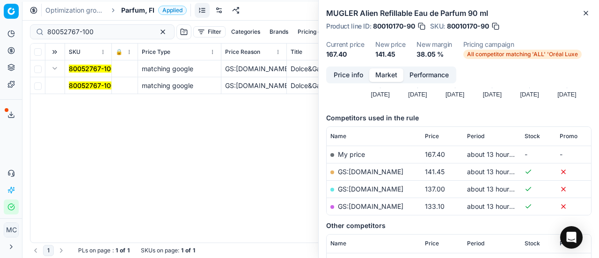
click at [79, 82] on mark "80052767-100" at bounding box center [92, 85] width 46 height 8
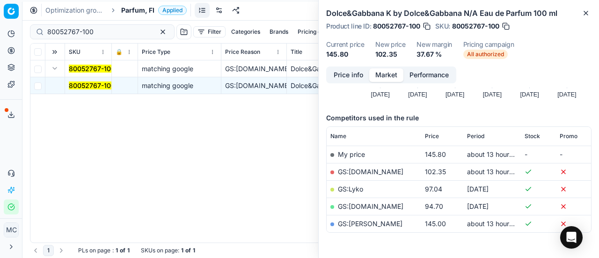
click at [346, 72] on button "Price info" at bounding box center [349, 75] width 42 height 14
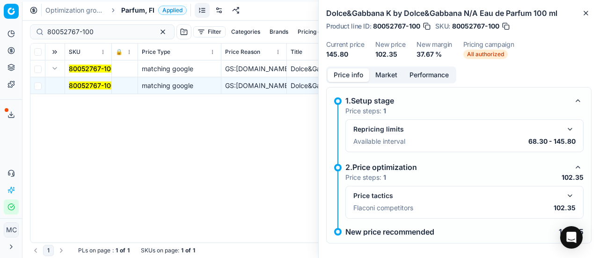
click at [565, 194] on button "button" at bounding box center [570, 195] width 11 height 11
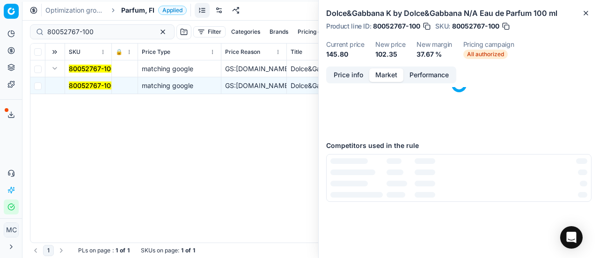
click at [387, 71] on button "Market" at bounding box center [386, 75] width 34 height 14
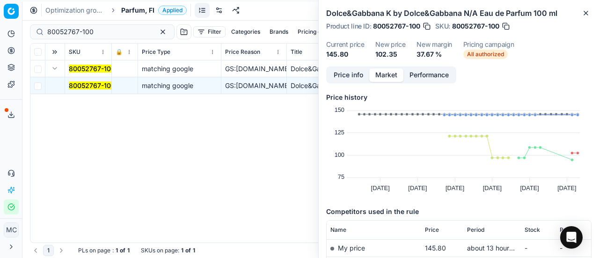
scroll to position [123, 0]
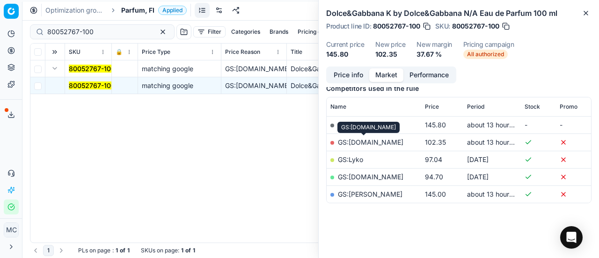
click at [377, 144] on link "GS:[DOMAIN_NAME]" at bounding box center [371, 142] width 66 height 8
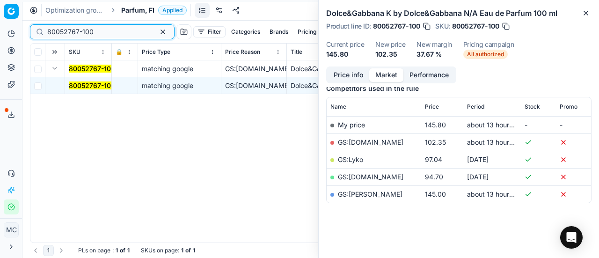
drag, startPoint x: 104, startPoint y: 29, endPoint x: 0, endPoint y: 57, distance: 107.8
click at [0, 25] on div "Pricing platform Analytics Pricing Product portfolio Templates Export service 1…" at bounding box center [299, 129] width 599 height 258
paste input "071-9"
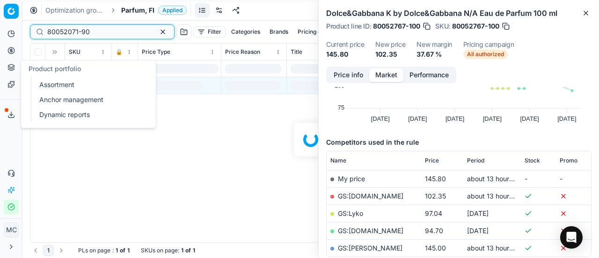
scroll to position [123, 0]
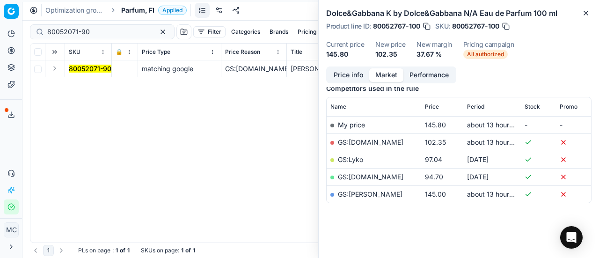
click at [58, 70] on button "Expand" at bounding box center [54, 68] width 11 height 11
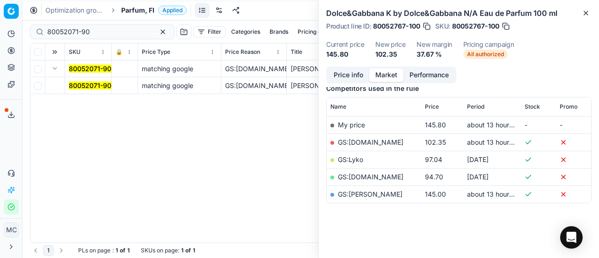
click at [91, 84] on mark "80052071-90" at bounding box center [90, 85] width 43 height 8
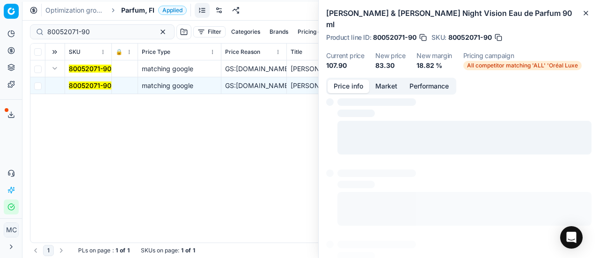
click at [355, 80] on button "Price info" at bounding box center [349, 87] width 42 height 14
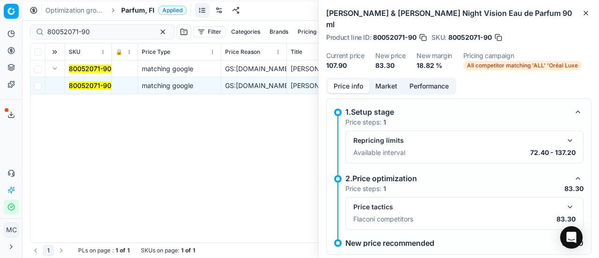
click at [566, 201] on button "button" at bounding box center [570, 206] width 11 height 11
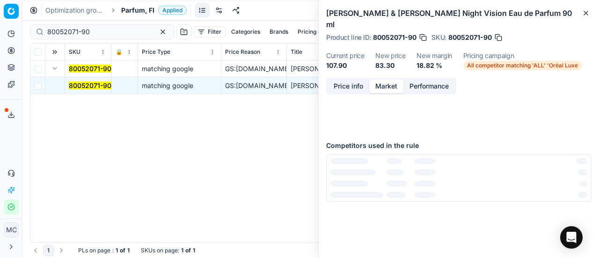
click at [394, 80] on button "Market" at bounding box center [386, 87] width 34 height 14
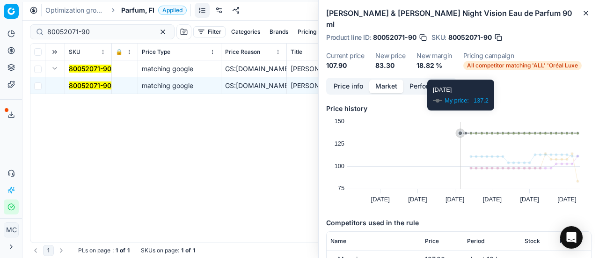
scroll to position [94, 0]
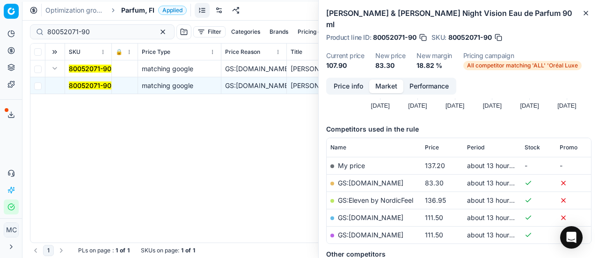
click at [380, 179] on link "GS:[DOMAIN_NAME]" at bounding box center [371, 183] width 66 height 8
drag, startPoint x: 88, startPoint y: 32, endPoint x: 60, endPoint y: 58, distance: 38.5
click at [0, 35] on div "Pricing platform Analytics Pricing Product portfolio Templates Export service 1…" at bounding box center [299, 129] width 599 height 258
paste input "90011086-0017557"
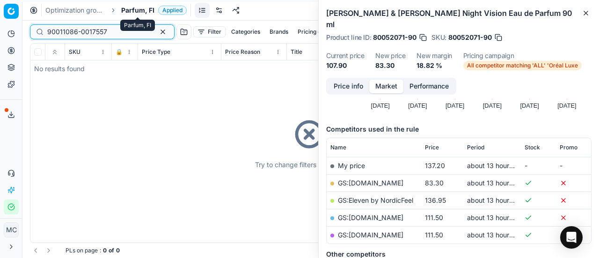
type input "90011086-0017557"
click at [130, 10] on span "Parfum, FI" at bounding box center [137, 10] width 33 height 9
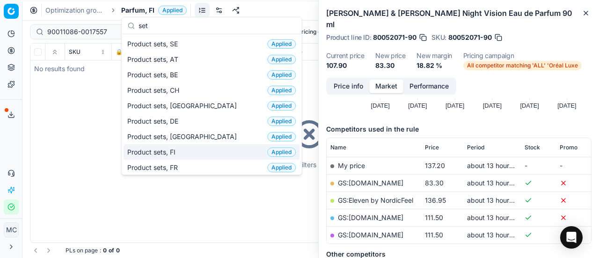
type input "set"
click at [199, 146] on div "Product sets, FI Applied" at bounding box center [212, 151] width 176 height 15
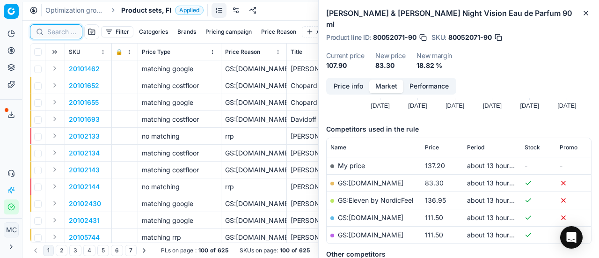
click at [62, 31] on input at bounding box center [61, 31] width 29 height 9
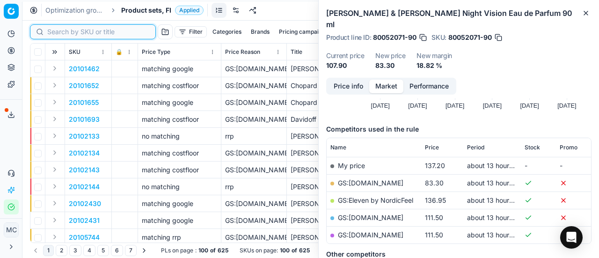
paste input "90011086-0017557"
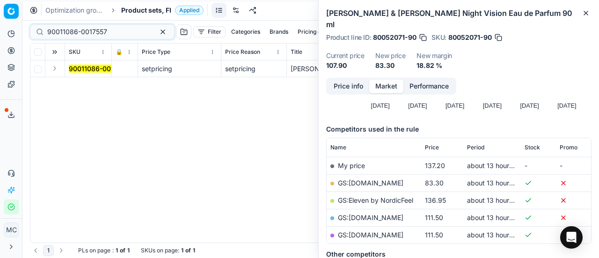
click at [56, 67] on button "Expand" at bounding box center [54, 68] width 11 height 11
click at [90, 83] on mark "90011086-0017557" at bounding box center [99, 85] width 60 height 8
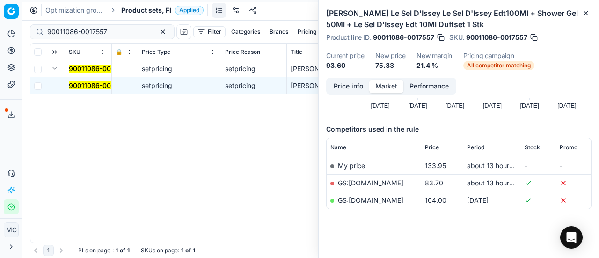
click at [360, 82] on button "Price info" at bounding box center [349, 87] width 42 height 14
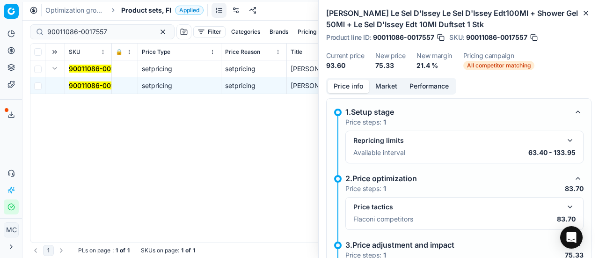
click at [565, 204] on button "button" at bounding box center [570, 206] width 11 height 11
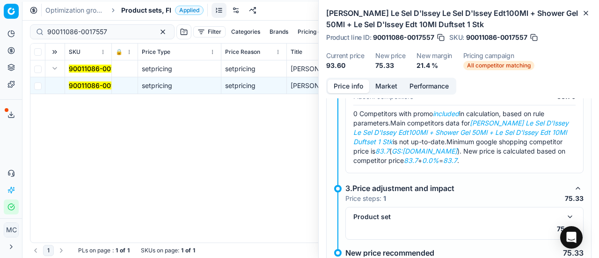
scroll to position [150, 0]
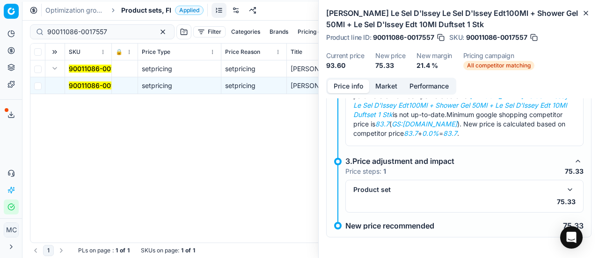
click at [565, 187] on button "button" at bounding box center [570, 189] width 11 height 11
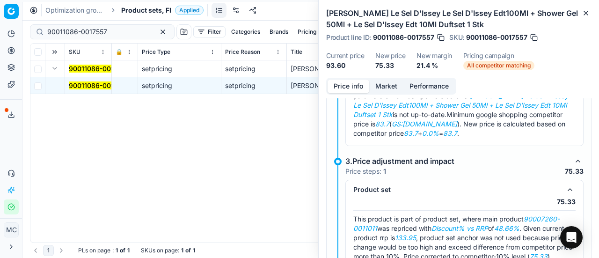
scroll to position [216, 0]
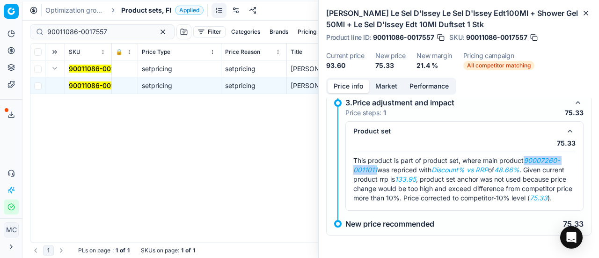
drag, startPoint x: 528, startPoint y: 150, endPoint x: 376, endPoint y: 163, distance: 152.2
click at [376, 163] on span "This product is part of product set, where main product 90007260-0011011 was re…" at bounding box center [462, 178] width 219 height 45
copy em "90007260-0011011"
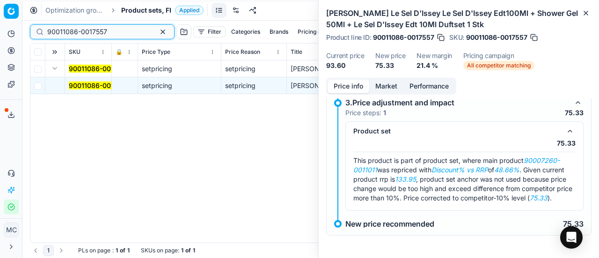
drag, startPoint x: 113, startPoint y: 29, endPoint x: 0, endPoint y: -9, distance: 119.6
click at [0, 0] on html "Pricing platform Analytics Pricing Product portfolio Templates Export service 1…" at bounding box center [299, 129] width 599 height 258
paste input "07260-0011011"
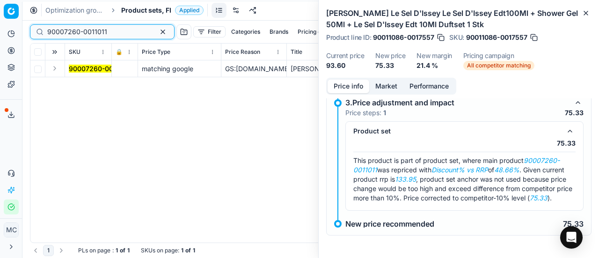
type input "90007260-0011011"
click at [56, 66] on button "Expand" at bounding box center [54, 68] width 11 height 11
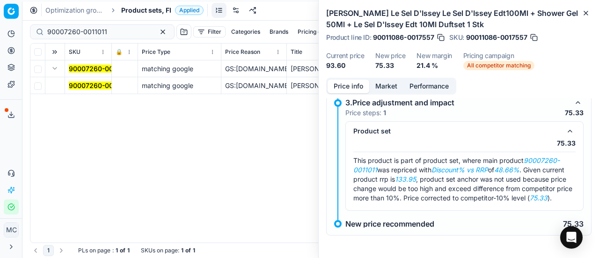
click at [85, 82] on mark "90007260-0011011" at bounding box center [99, 85] width 60 height 8
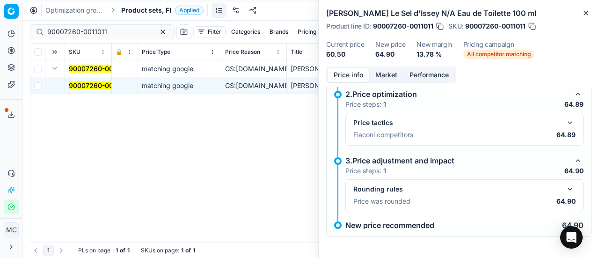
click at [565, 186] on button "button" at bounding box center [570, 189] width 11 height 11
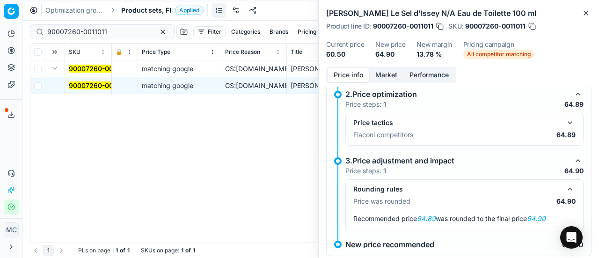
click at [565, 119] on button "button" at bounding box center [570, 122] width 11 height 11
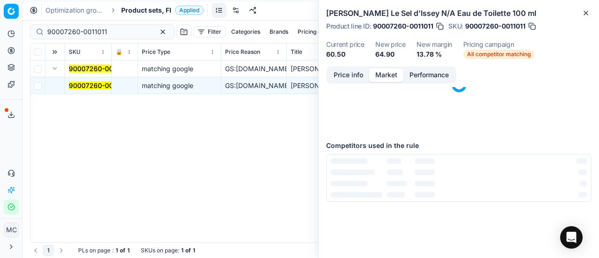
click at [387, 74] on button "Market" at bounding box center [386, 75] width 34 height 14
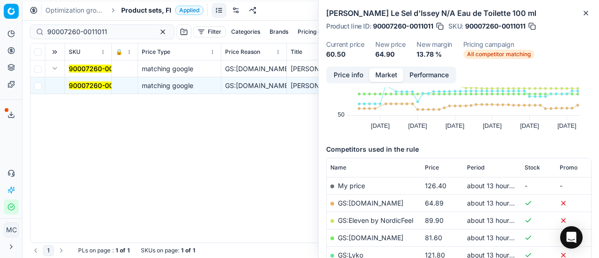
scroll to position [94, 0]
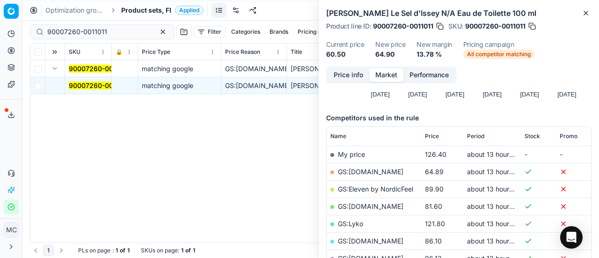
click at [362, 172] on link "GS:[DOMAIN_NAME]" at bounding box center [371, 172] width 66 height 8
click at [154, 15] on div "Optimization groups Product sets, FI Applied Discard Download report" at bounding box center [310, 10] width 577 height 21
click at [152, 8] on span "Product sets, FI" at bounding box center [146, 10] width 50 height 9
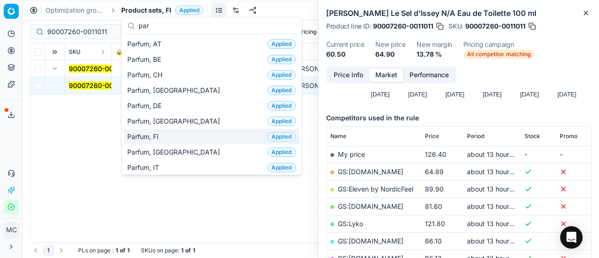
type input "par"
click at [148, 132] on span "Parfum, FI" at bounding box center [144, 136] width 35 height 9
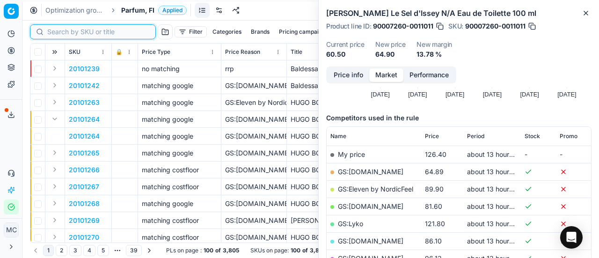
click at [53, 31] on input at bounding box center [98, 31] width 103 height 9
paste input "80008223-50-1"
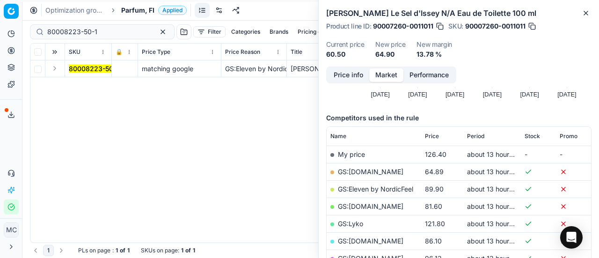
click at [55, 68] on button "Expand" at bounding box center [54, 68] width 11 height 11
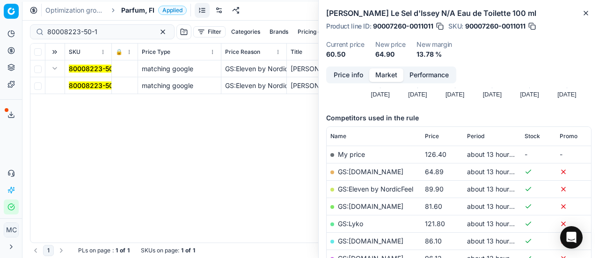
click at [84, 85] on mark "80008223-50-1" at bounding box center [94, 85] width 50 height 8
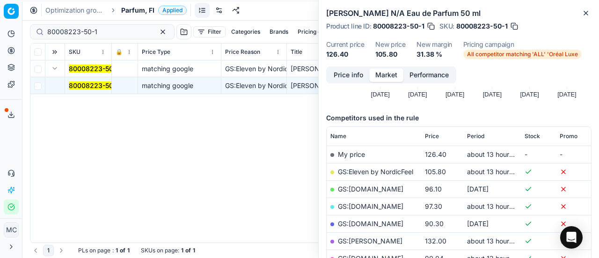
click at [338, 70] on button "Price info" at bounding box center [349, 75] width 42 height 14
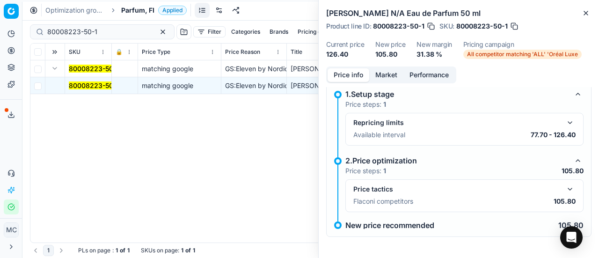
click at [565, 184] on button "button" at bounding box center [570, 189] width 11 height 11
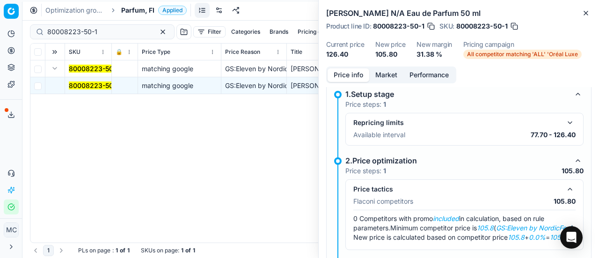
drag, startPoint x: 397, startPoint y: 72, endPoint x: 414, endPoint y: 103, distance: 35.4
click at [398, 74] on button "Market" at bounding box center [386, 75] width 34 height 14
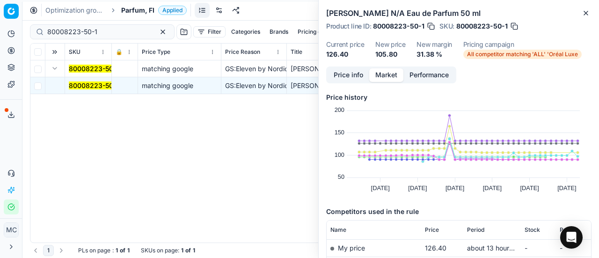
scroll to position [94, 0]
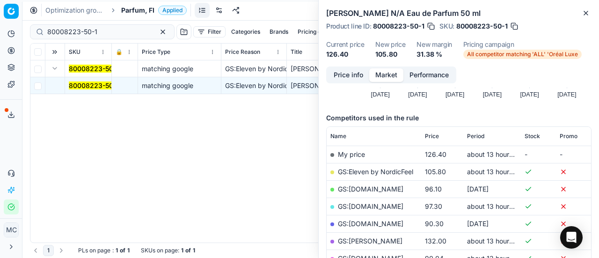
click at [395, 172] on link "GS:Eleven by NordicFeel" at bounding box center [375, 172] width 75 height 8
drag, startPoint x: 113, startPoint y: 32, endPoint x: 0, endPoint y: 27, distance: 113.4
click at [0, 27] on div "Pricing platform Analytics Pricing Product portfolio Templates Export service 1…" at bounding box center [299, 129] width 599 height 258
paste input "20150393"
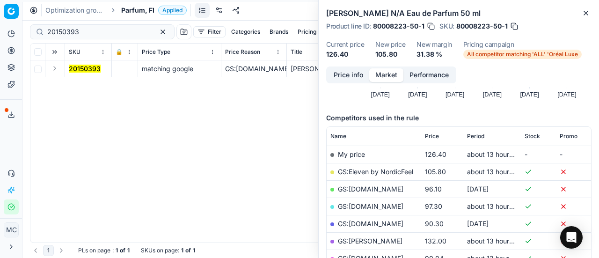
click at [53, 70] on button "Expand" at bounding box center [54, 68] width 11 height 11
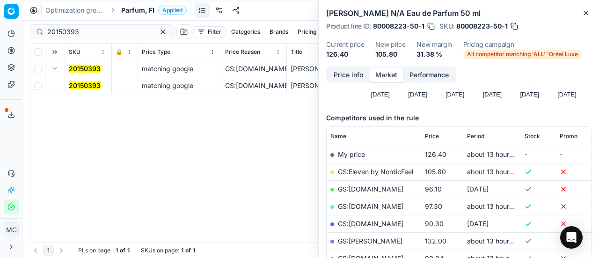
click at [87, 86] on mark "20150393" at bounding box center [85, 85] width 32 height 8
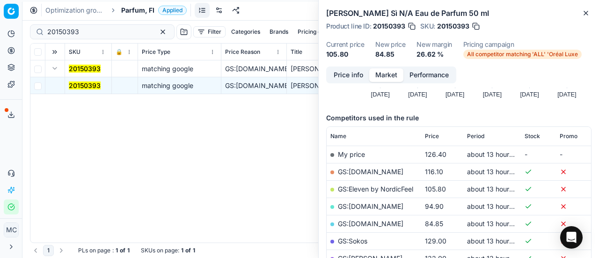
click at [345, 82] on div "Price info Market Performance" at bounding box center [391, 74] width 130 height 17
click at [342, 76] on button "Price info" at bounding box center [349, 75] width 42 height 14
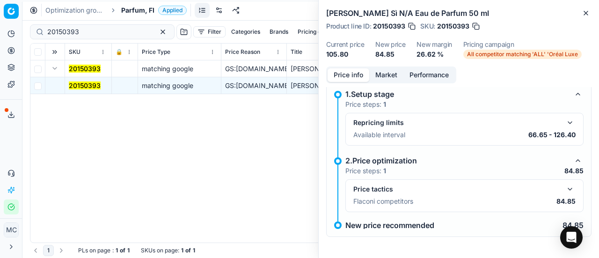
click at [565, 187] on button "button" at bounding box center [570, 189] width 11 height 11
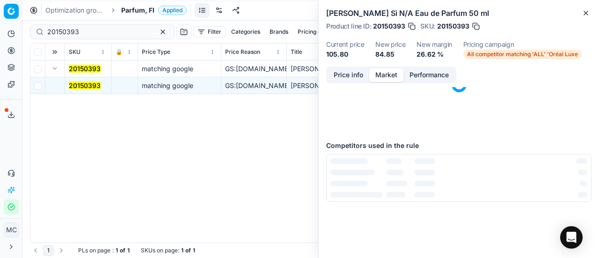
click at [385, 75] on button "Market" at bounding box center [386, 75] width 34 height 14
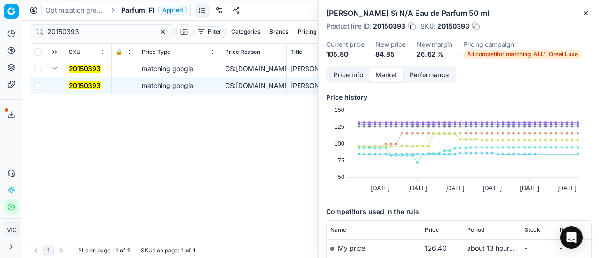
scroll to position [140, 0]
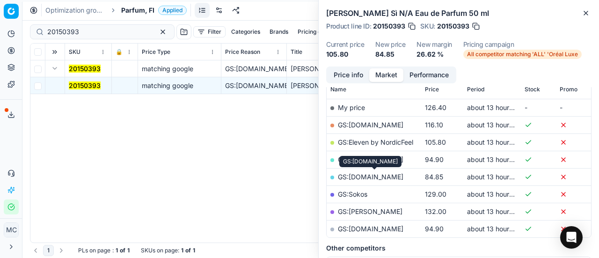
click at [399, 177] on link "GS:Parfyymi-Klikkaus.fi" at bounding box center [371, 177] width 66 height 8
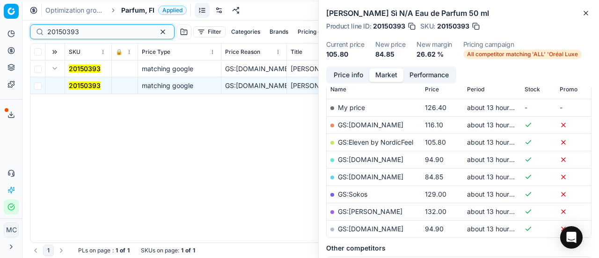
drag, startPoint x: 94, startPoint y: 31, endPoint x: 4, endPoint y: 15, distance: 91.3
click at [0, 18] on div "Pricing platform Analytics Pricing Product portfolio Templates Export service 1…" at bounding box center [299, 129] width 599 height 258
paste input "80062227-50"
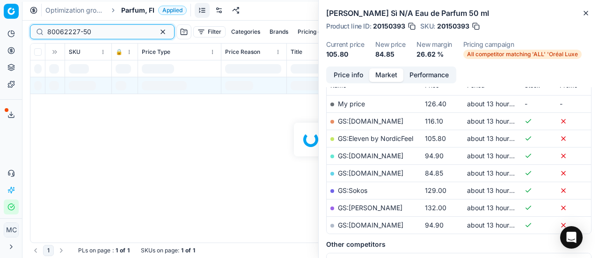
scroll to position [140, 0]
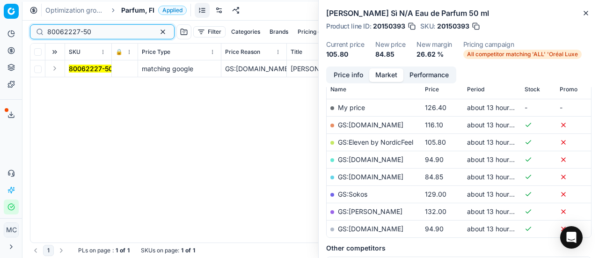
type input "80062227-50"
click at [58, 65] on button "Expand" at bounding box center [54, 68] width 11 height 11
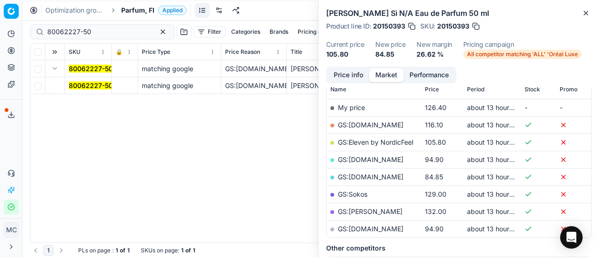
click at [83, 85] on mark "80062227-50" at bounding box center [91, 85] width 44 height 8
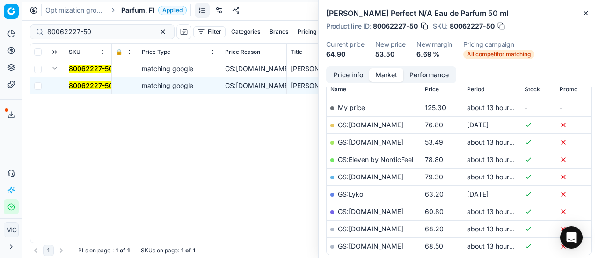
click at [352, 72] on button "Price info" at bounding box center [349, 75] width 42 height 14
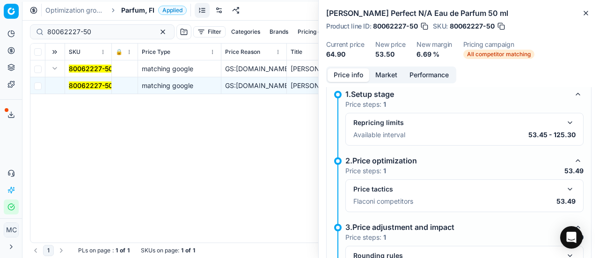
click at [565, 187] on button "button" at bounding box center [570, 189] width 11 height 11
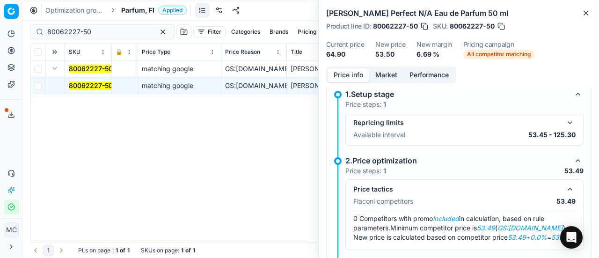
click at [387, 75] on button "Market" at bounding box center [386, 75] width 34 height 14
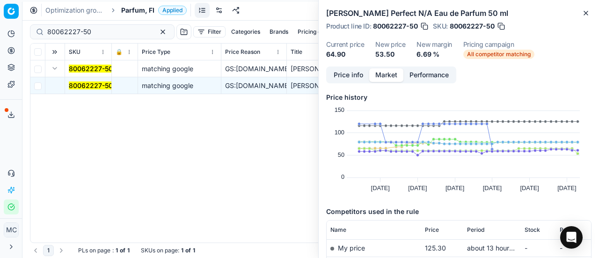
scroll to position [94, 0]
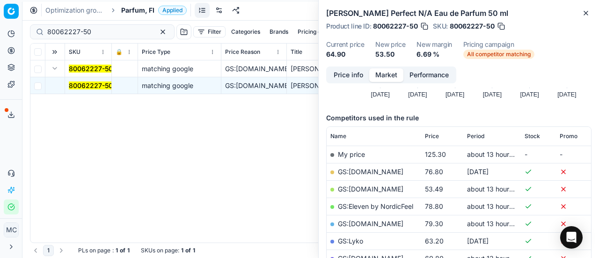
click at [366, 186] on link "GS:Deloox.fi" at bounding box center [371, 189] width 66 height 8
drag, startPoint x: 133, startPoint y: 12, endPoint x: 121, endPoint y: 9, distance: 12.5
click at [133, 12] on span "Parfum, FI" at bounding box center [137, 10] width 33 height 9
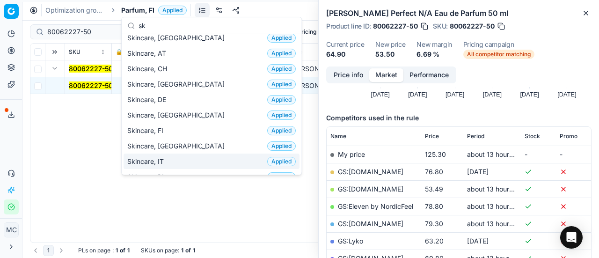
scroll to position [0, 0]
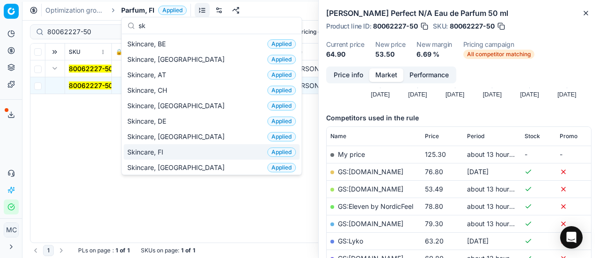
type input "sk"
click at [192, 149] on div "Skincare, FI Applied" at bounding box center [212, 151] width 176 height 15
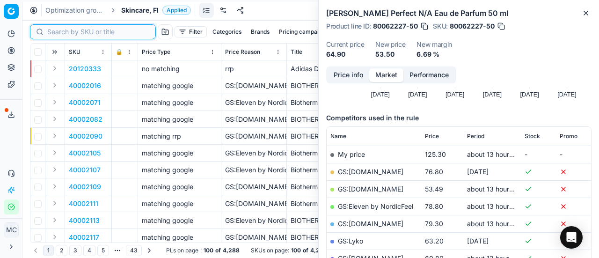
click at [66, 32] on input at bounding box center [98, 31] width 103 height 9
paste input "80036964-50"
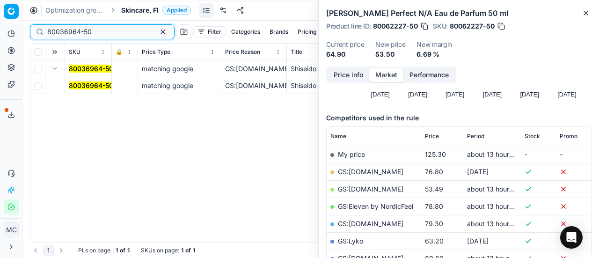
type input "80036964-50"
click at [53, 71] on button "Expand" at bounding box center [54, 68] width 11 height 11
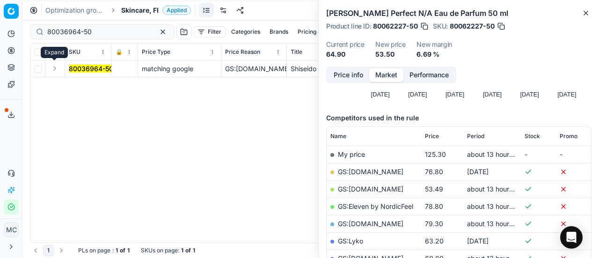
click at [54, 71] on button "Expand" at bounding box center [54, 68] width 11 height 11
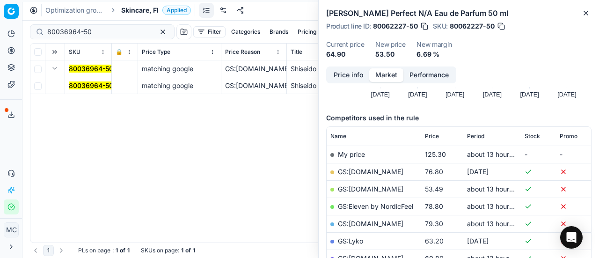
click at [81, 88] on mark "80036964-50" at bounding box center [91, 85] width 44 height 8
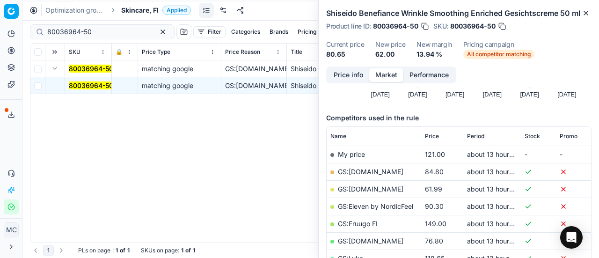
click at [364, 82] on button "Price info" at bounding box center [349, 75] width 42 height 14
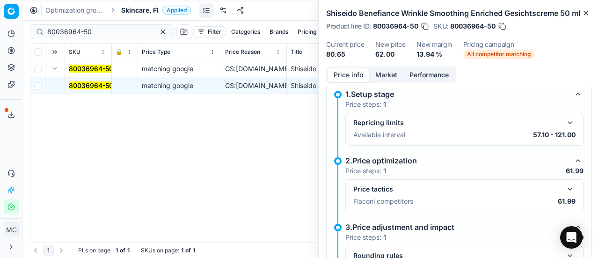
click at [565, 195] on button "button" at bounding box center [570, 189] width 11 height 11
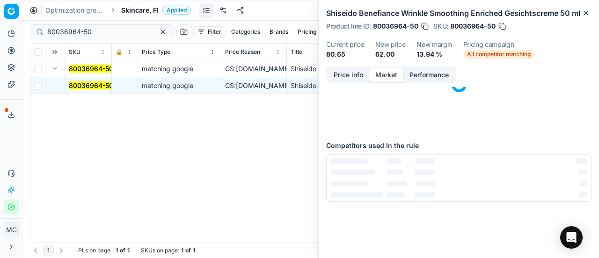
click at [389, 82] on button "Market" at bounding box center [386, 75] width 34 height 14
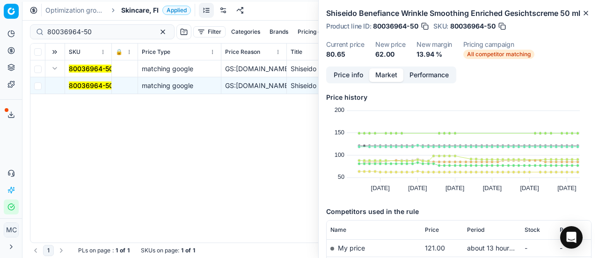
scroll to position [94, 0]
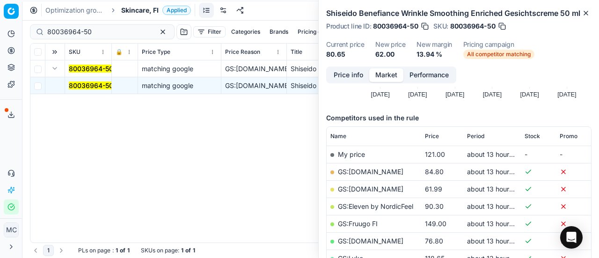
click at [368, 193] on link "GS:Deloox.fi" at bounding box center [371, 189] width 66 height 8
click at [137, 9] on span "Skincare, FI" at bounding box center [139, 10] width 37 height 9
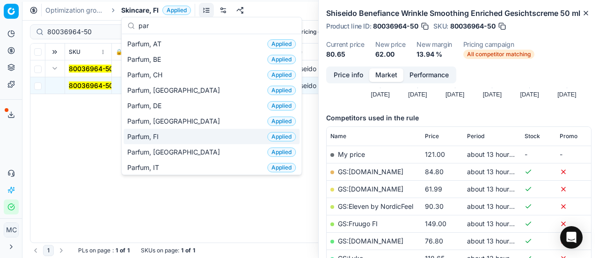
type input "par"
click at [175, 136] on div "Parfum, FI Applied" at bounding box center [212, 136] width 176 height 15
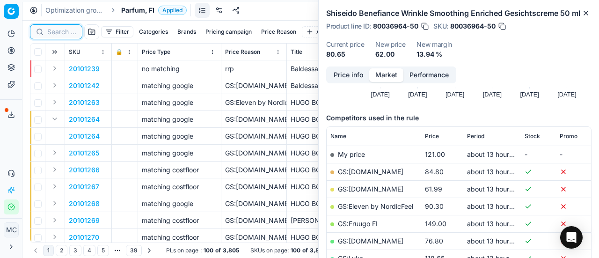
click at [51, 32] on input at bounding box center [61, 31] width 29 height 9
paste input "80010200-30"
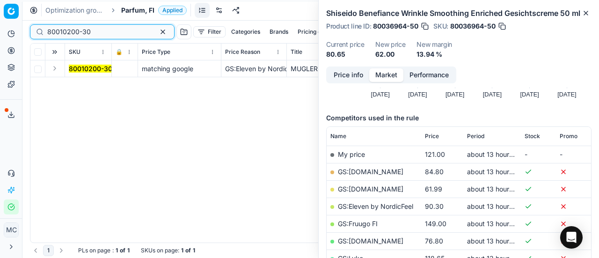
type input "80010200-30"
click at [55, 65] on button "Expand" at bounding box center [54, 68] width 11 height 11
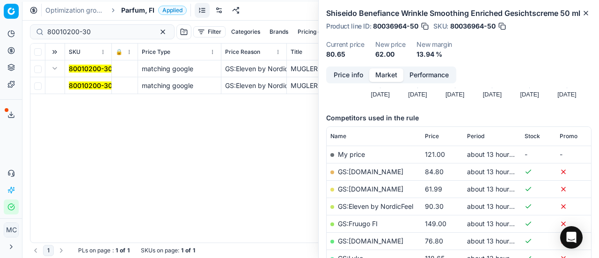
drag, startPoint x: 85, startPoint y: 87, endPoint x: 467, endPoint y: 74, distance: 382.7
click at [88, 87] on mark "80010200-30" at bounding box center [91, 85] width 44 height 8
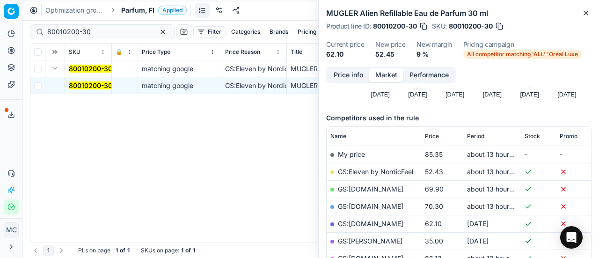
click at [347, 80] on button "Price info" at bounding box center [349, 75] width 42 height 14
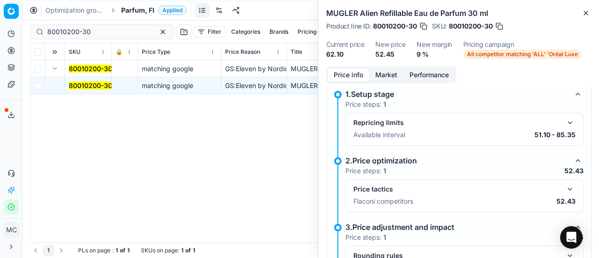
click at [566, 189] on button "button" at bounding box center [570, 189] width 11 height 11
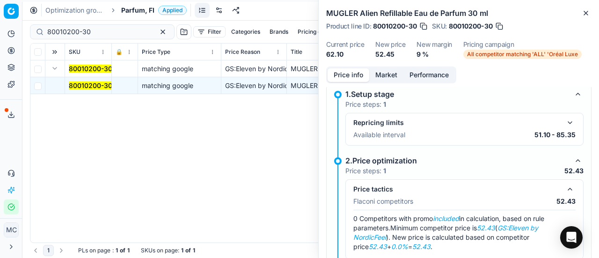
click at [394, 74] on button "Market" at bounding box center [386, 75] width 34 height 14
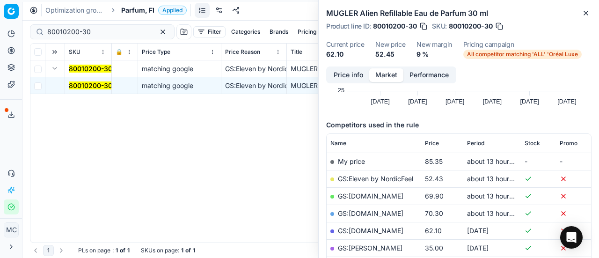
scroll to position [94, 0]
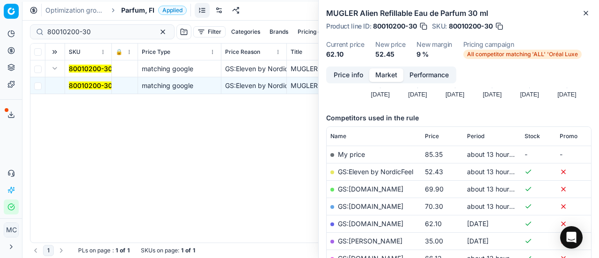
click at [390, 172] on link "GS:Eleven by NordicFeel" at bounding box center [375, 172] width 75 height 8
click at [219, 13] on link at bounding box center [219, 10] width 15 height 15
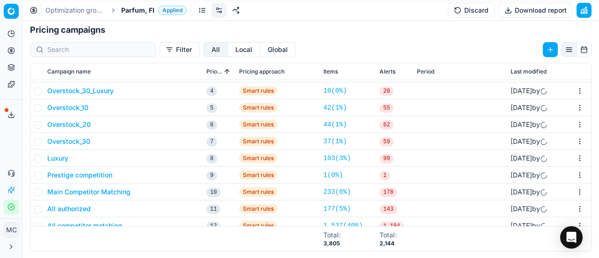
scroll to position [140, 0]
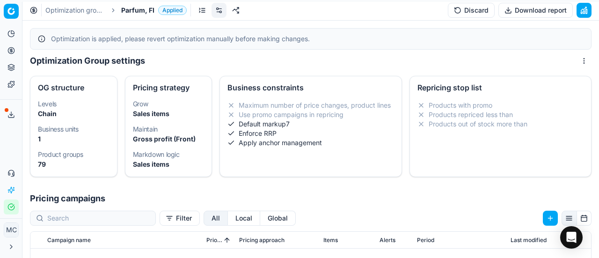
scroll to position [140, 0]
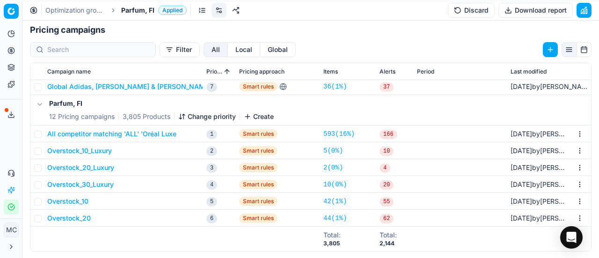
click at [8, 143] on div "Analytics Pricing Product portfolio Templates Export service 19 Contact support…" at bounding box center [11, 120] width 22 height 196
